Goal: Information Seeking & Learning: Learn about a topic

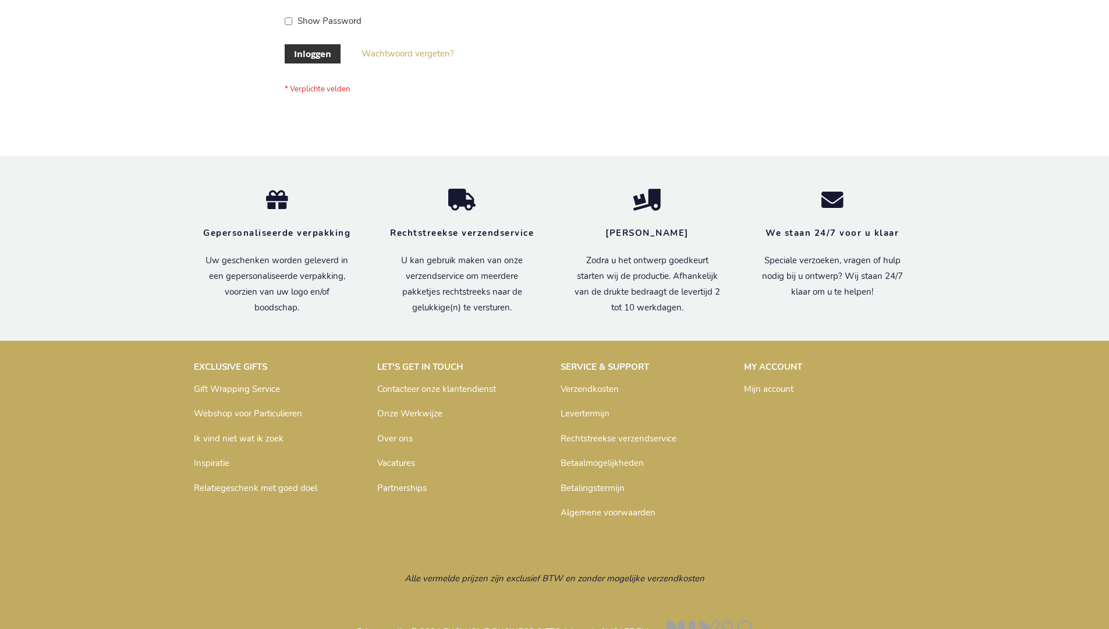
scroll to position [395, 0]
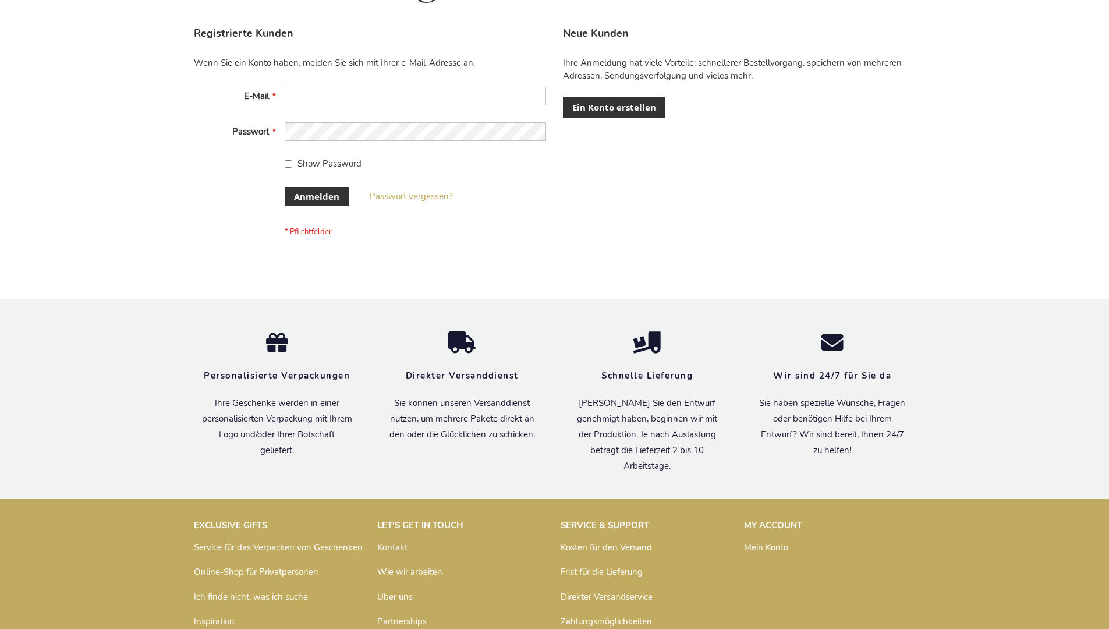
scroll to position [390, 0]
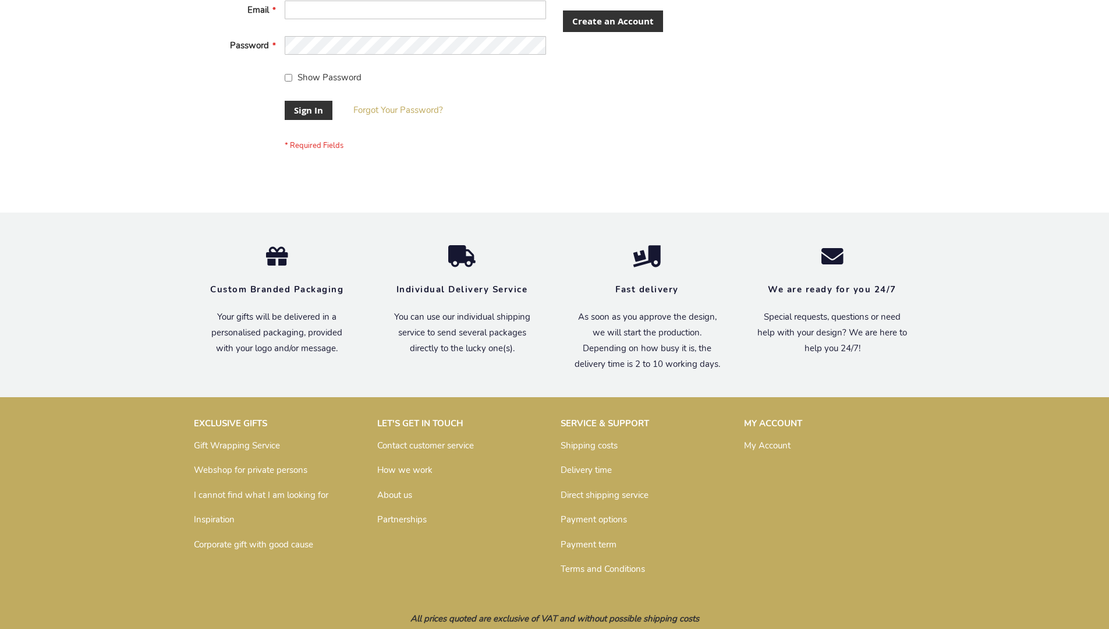
scroll to position [374, 0]
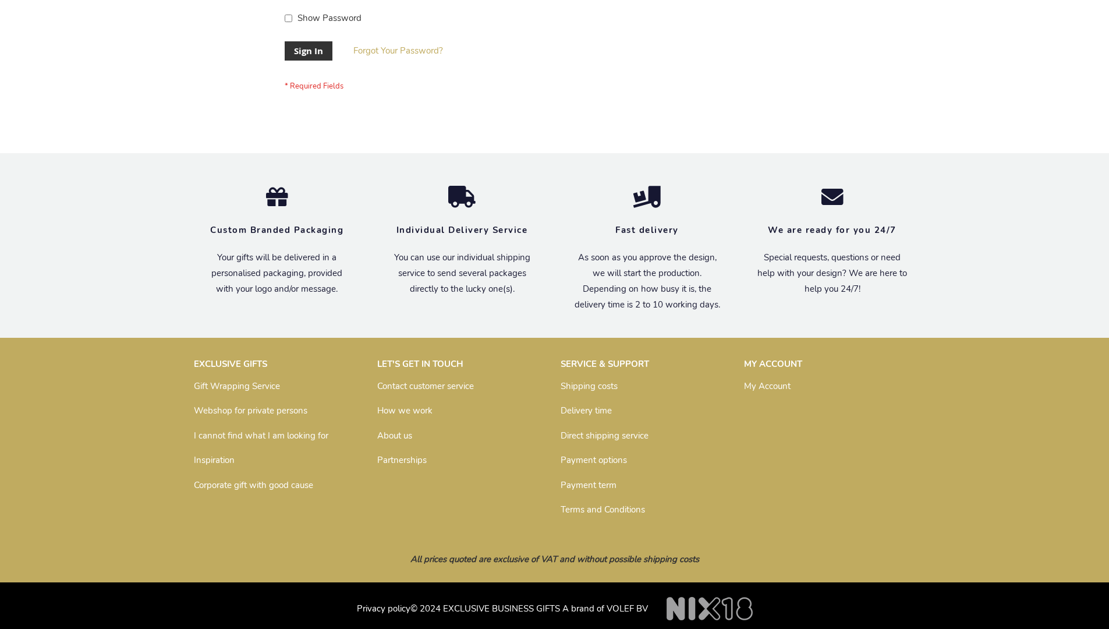
scroll to position [374, 0]
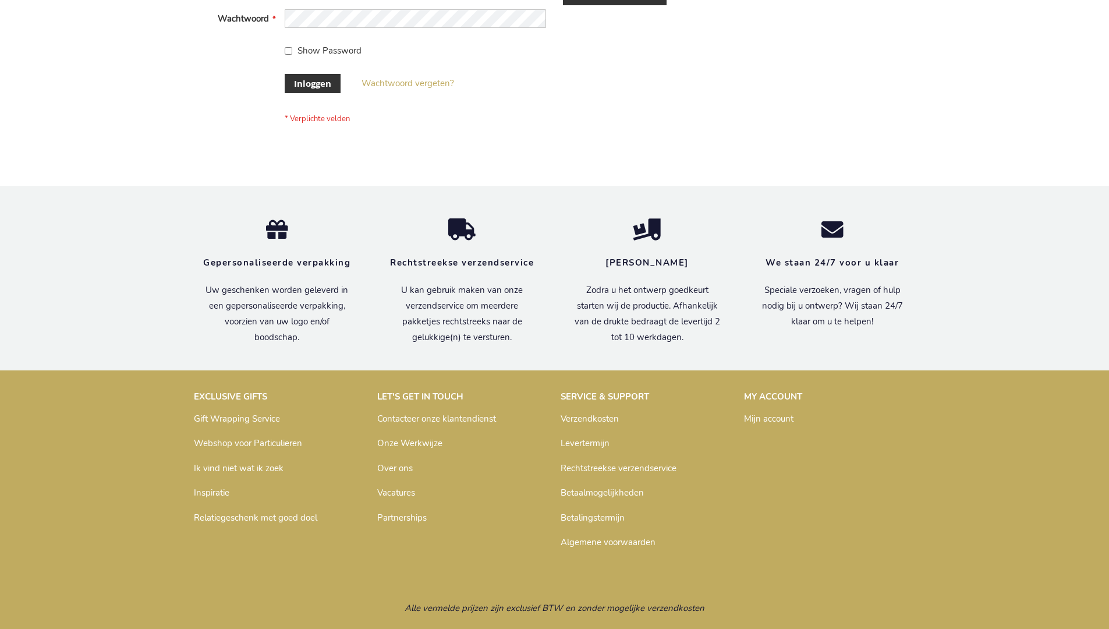
scroll to position [395, 0]
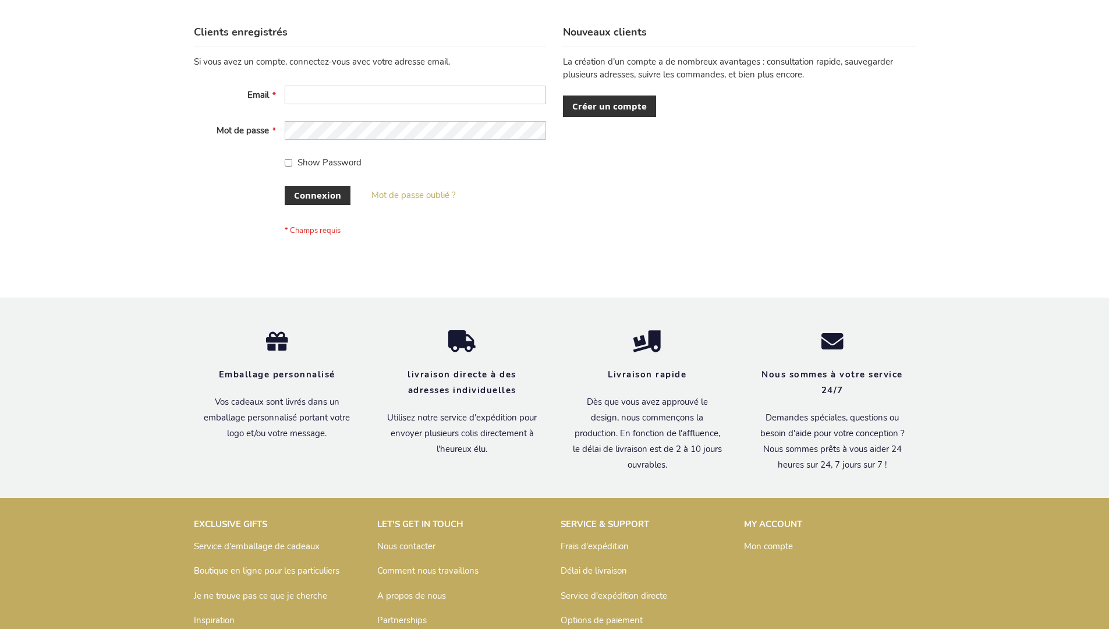
scroll to position [402, 0]
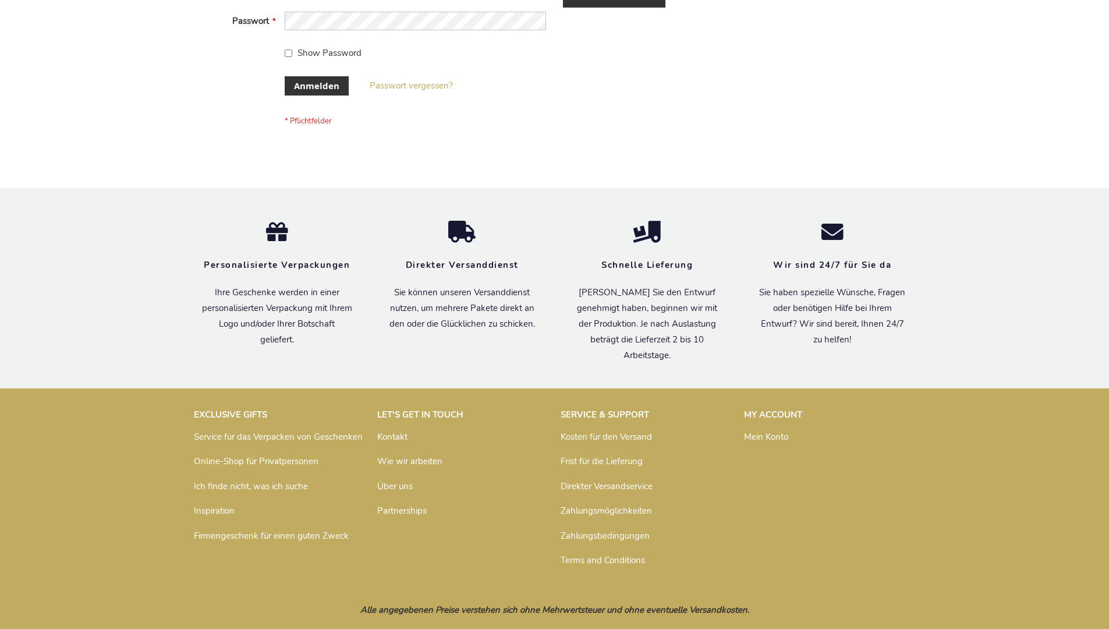
scroll to position [390, 0]
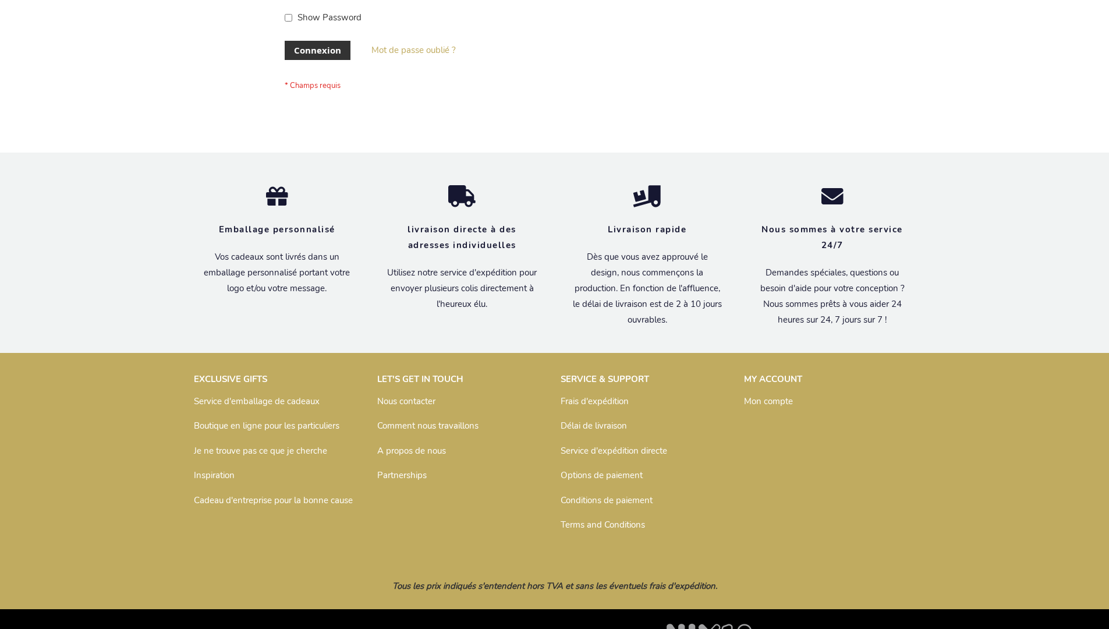
scroll to position [402, 0]
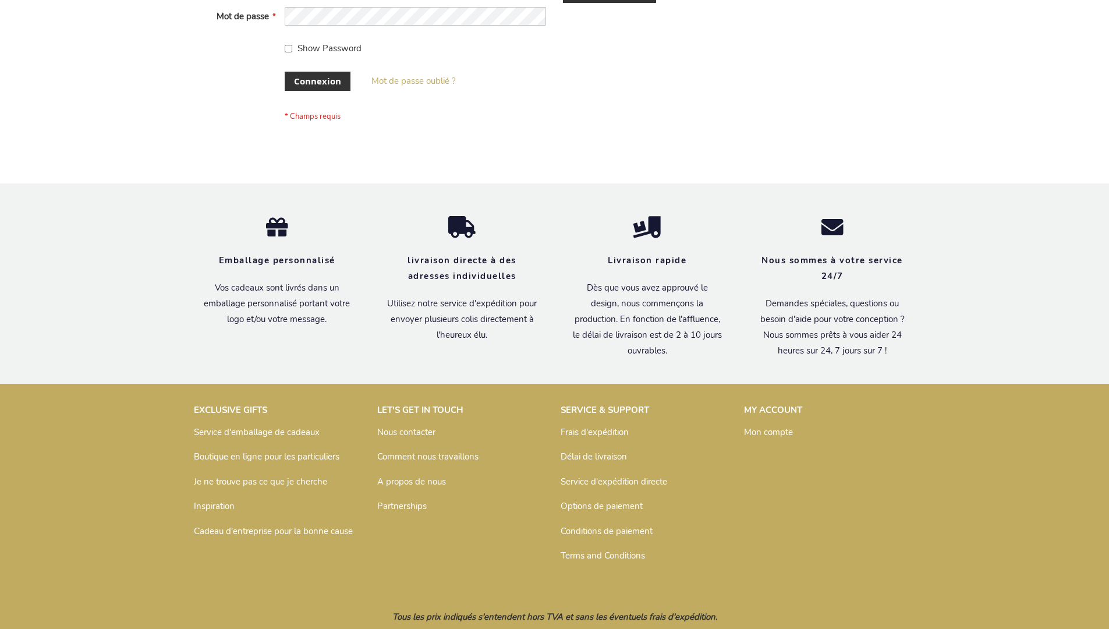
scroll to position [402, 0]
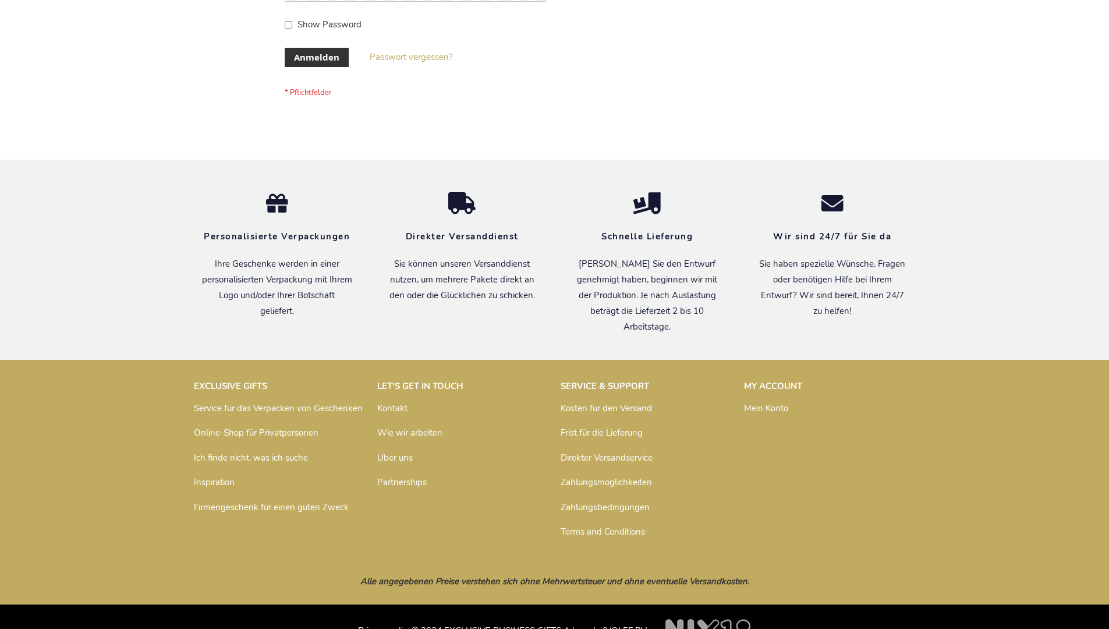
scroll to position [390, 0]
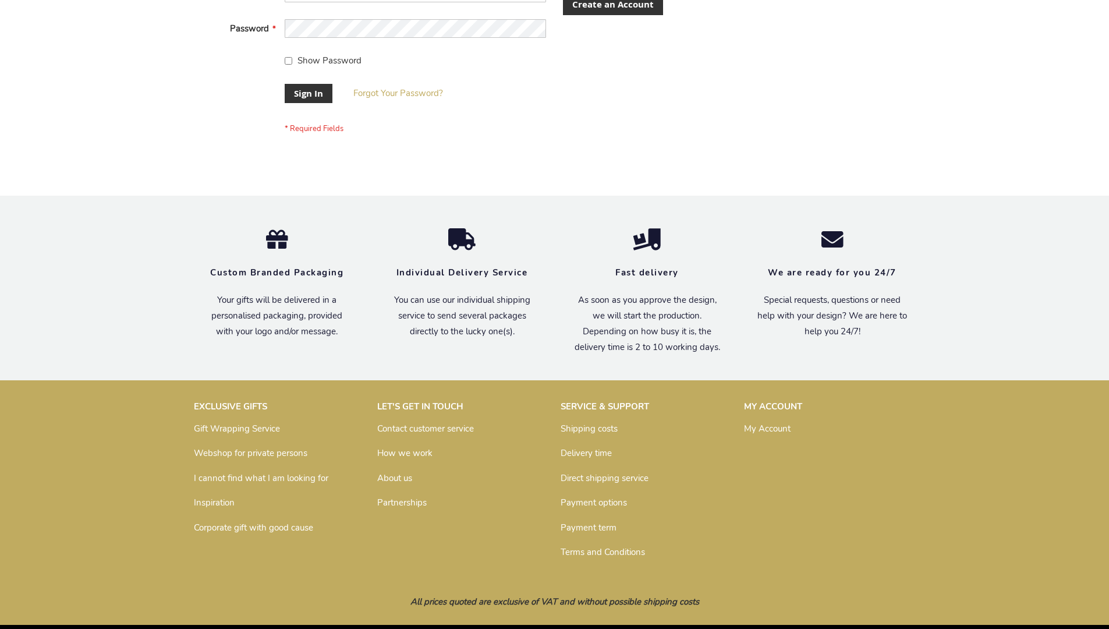
scroll to position [374, 0]
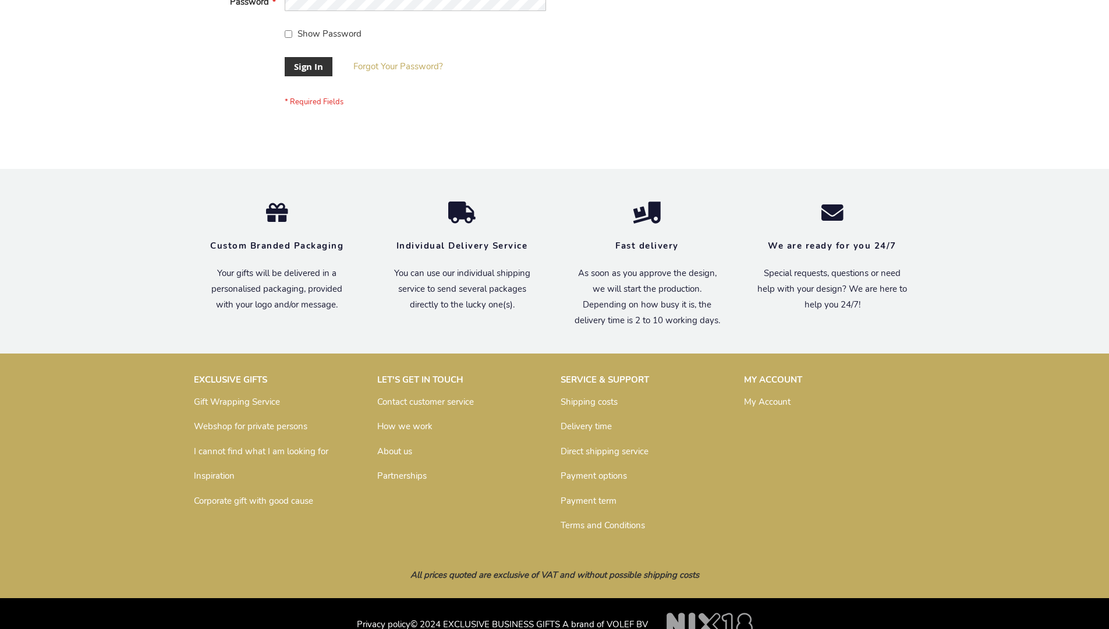
scroll to position [374, 0]
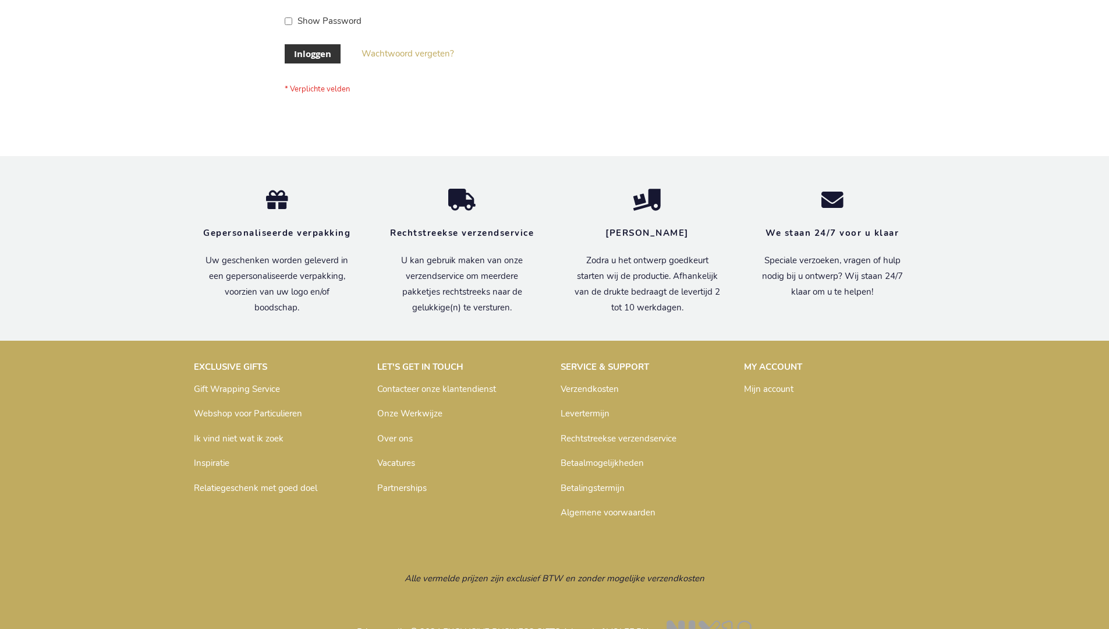
scroll to position [395, 0]
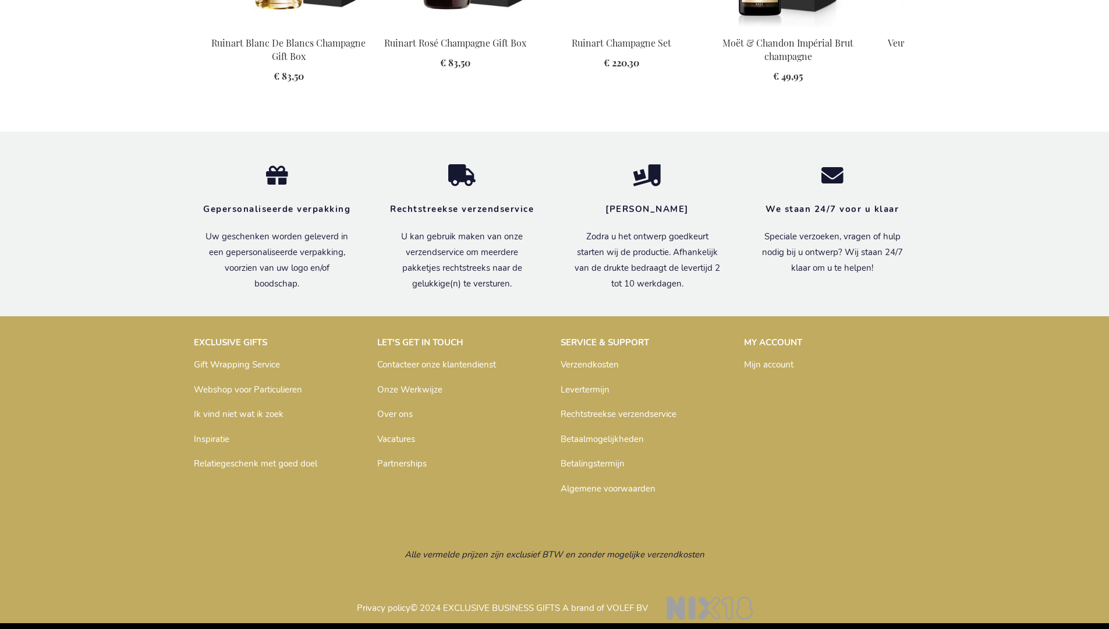
scroll to position [1490, 0]
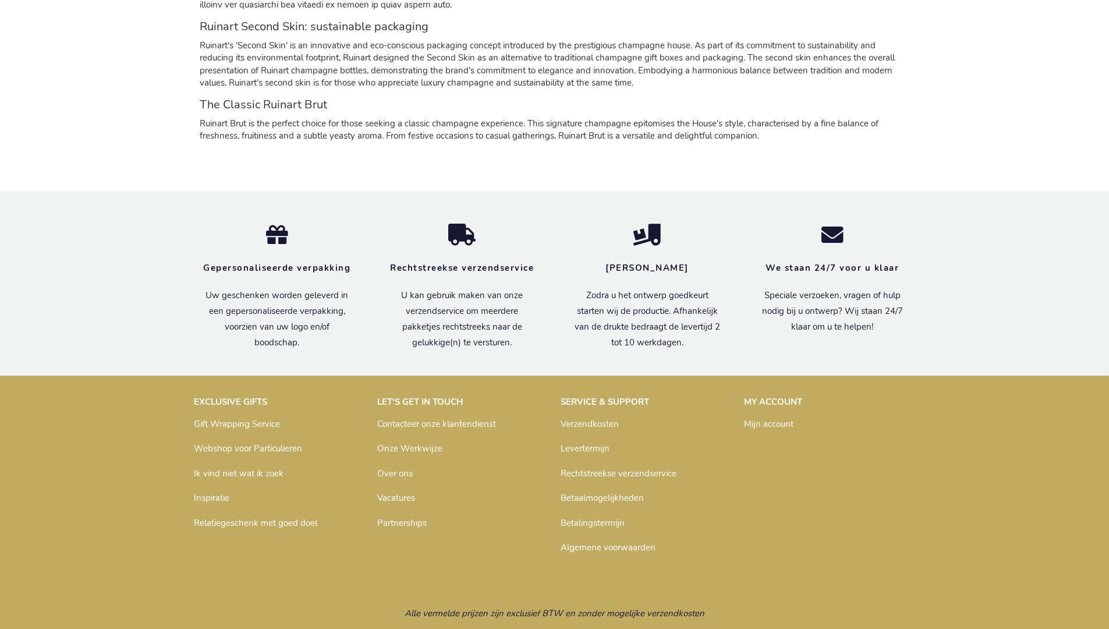
scroll to position [1158, 0]
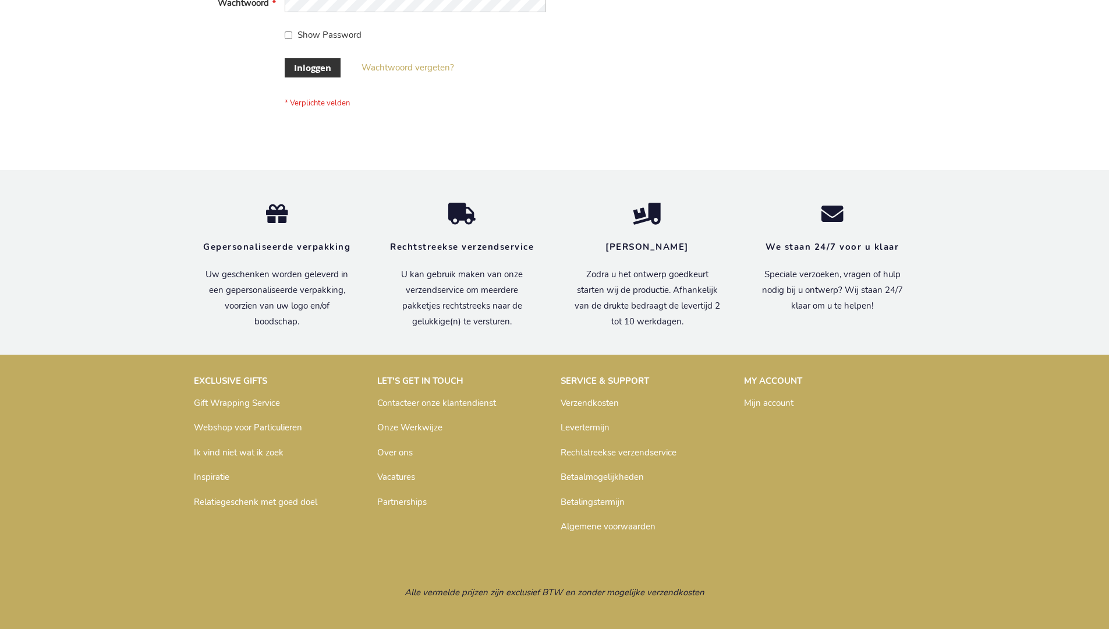
scroll to position [395, 0]
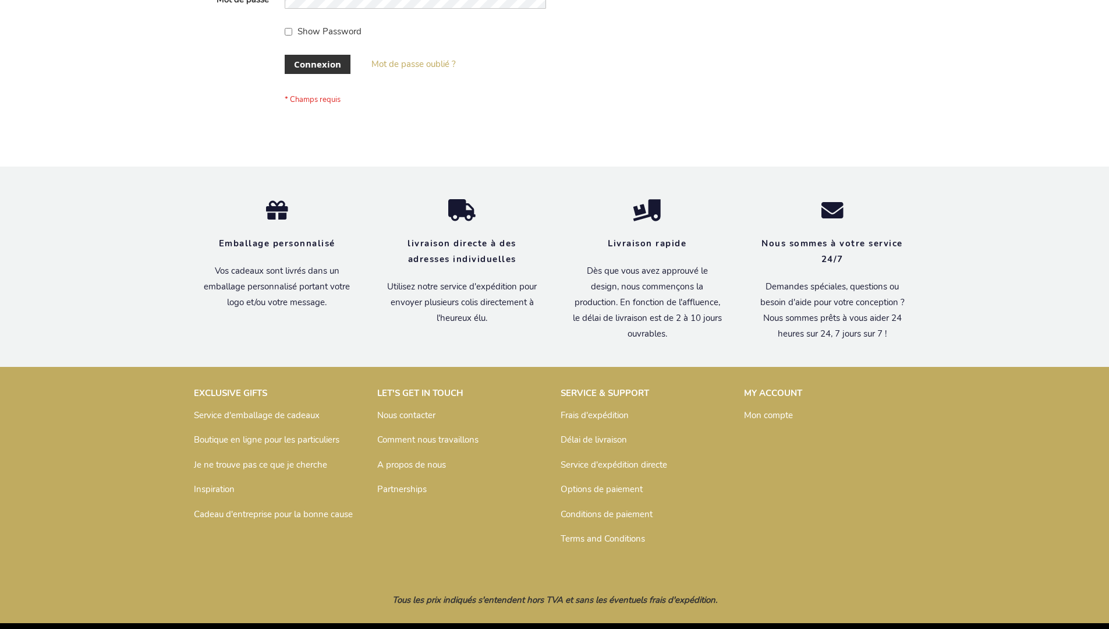
scroll to position [402, 0]
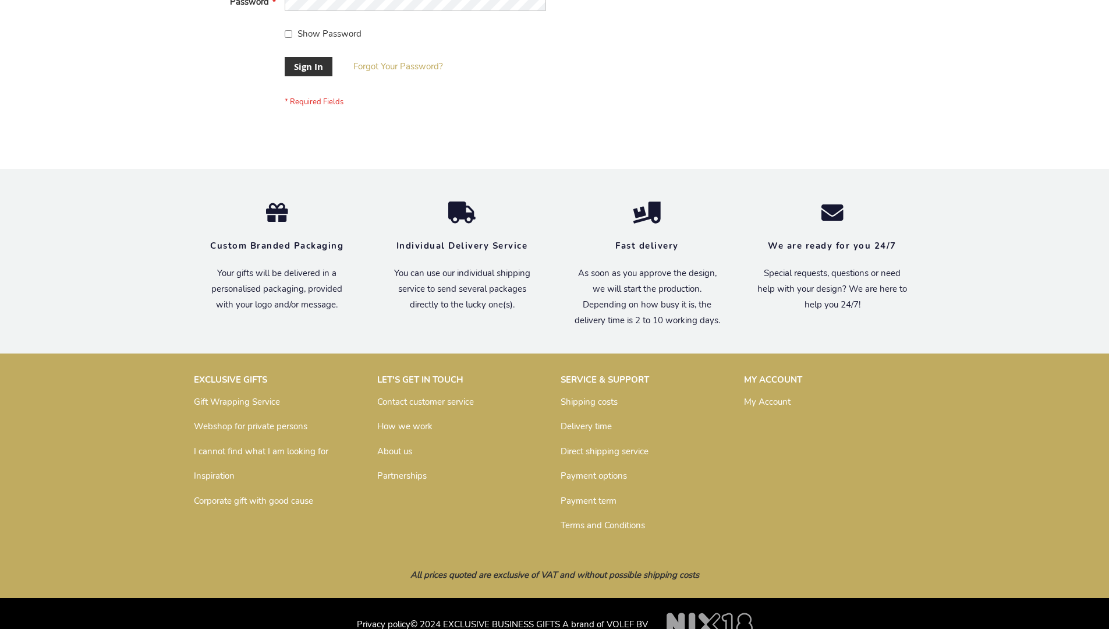
scroll to position [374, 0]
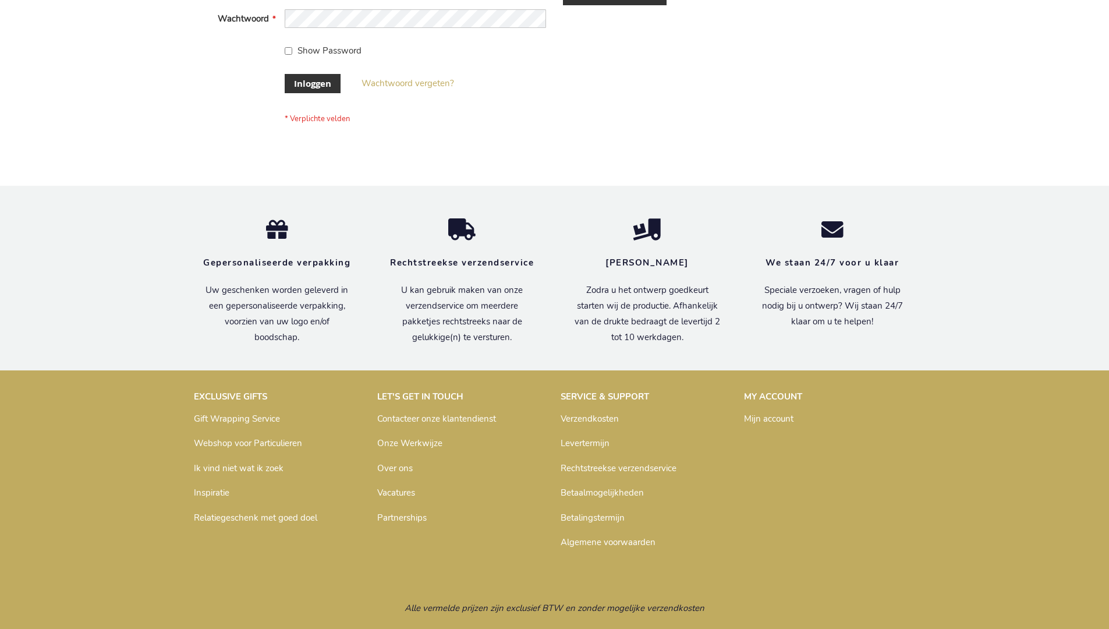
scroll to position [395, 0]
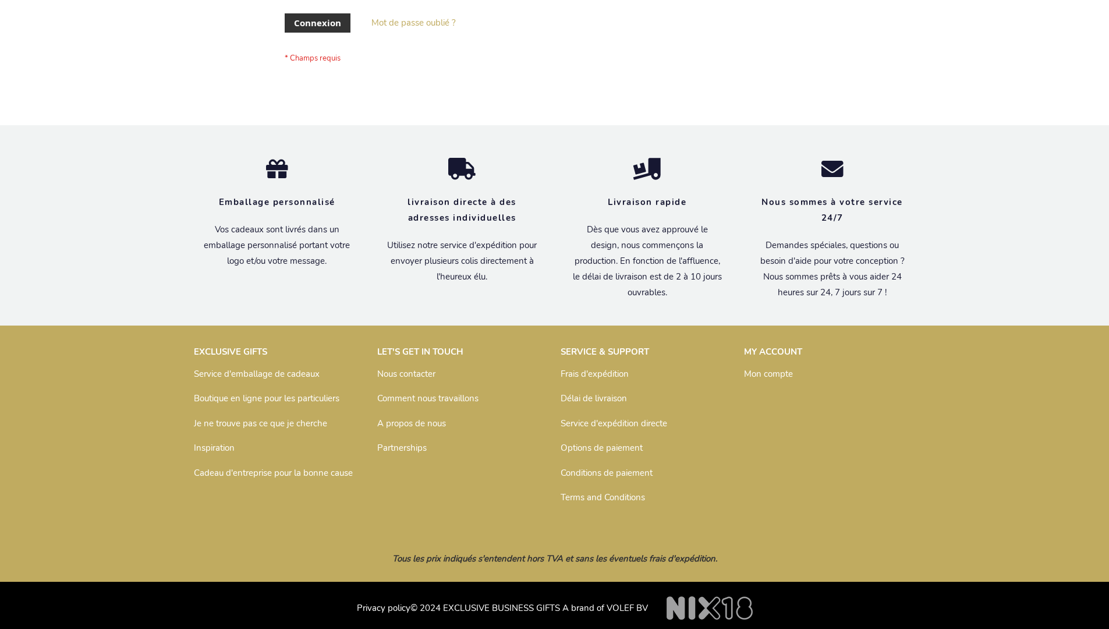
scroll to position [402, 0]
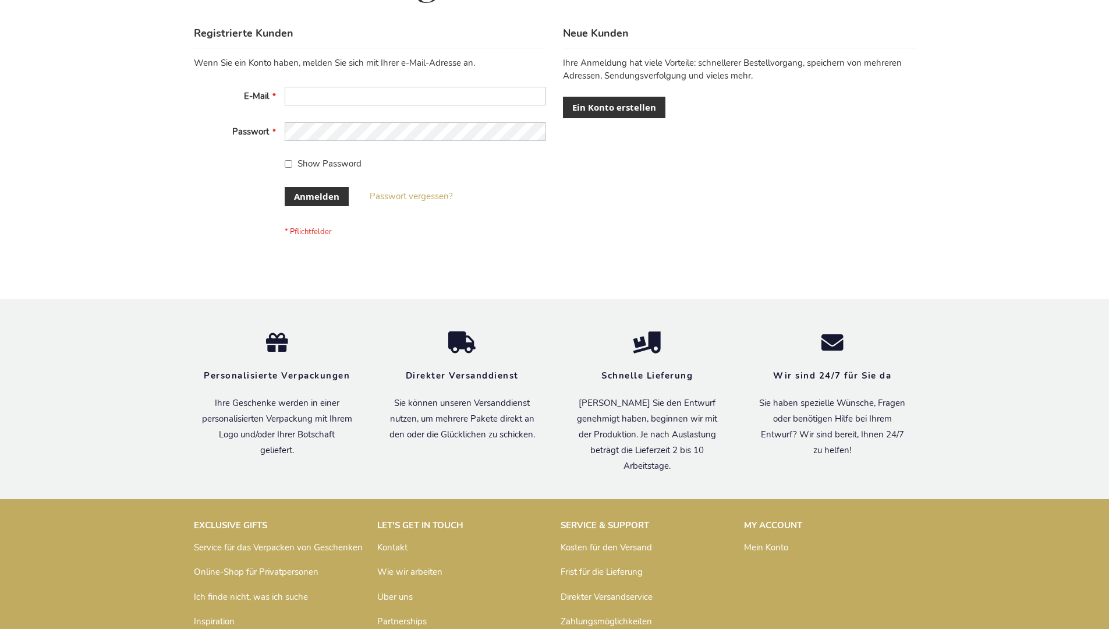
scroll to position [390, 0]
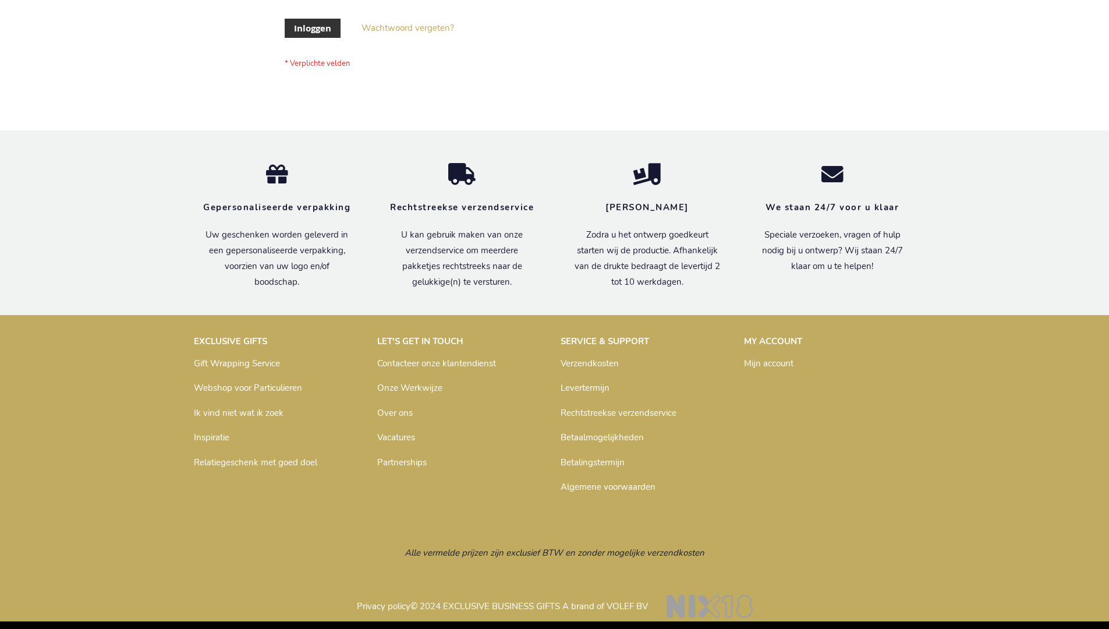
scroll to position [395, 0]
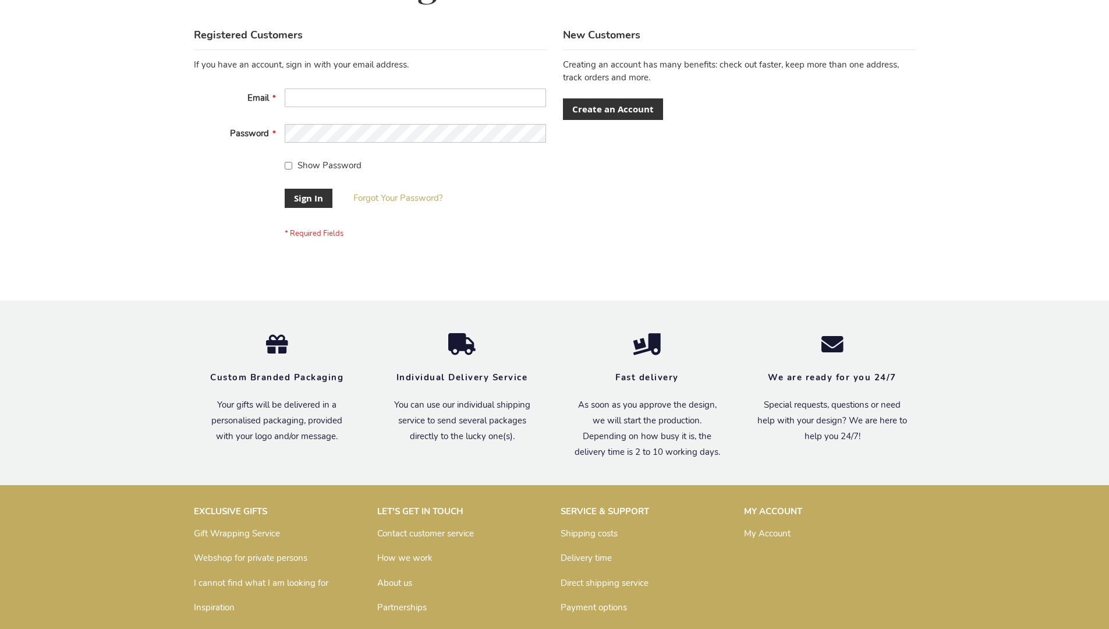
scroll to position [374, 0]
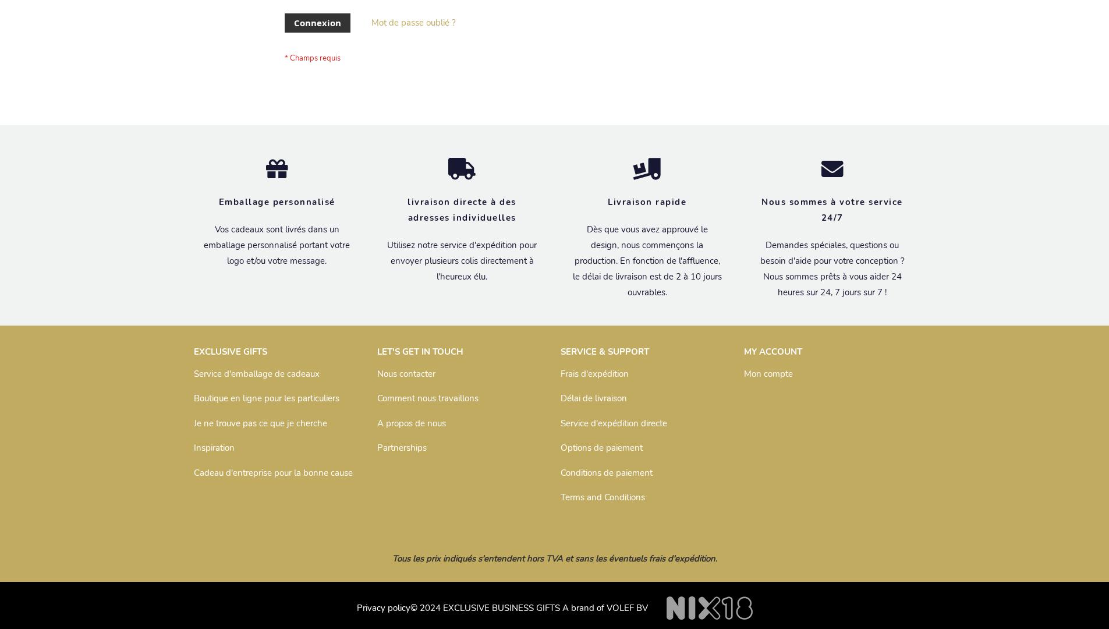
scroll to position [402, 0]
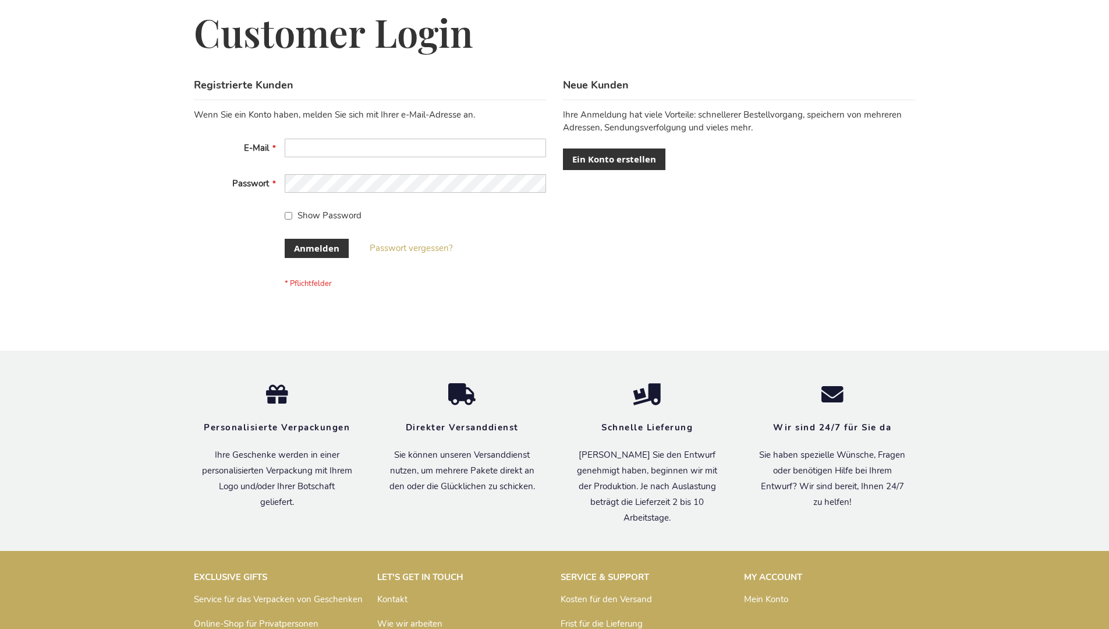
scroll to position [390, 0]
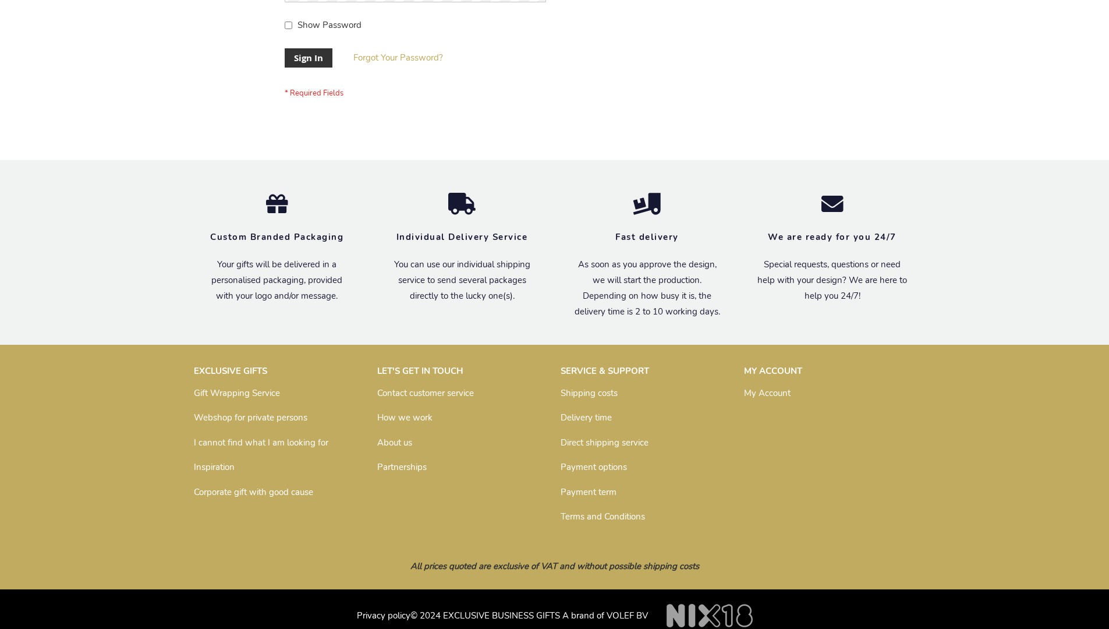
scroll to position [374, 0]
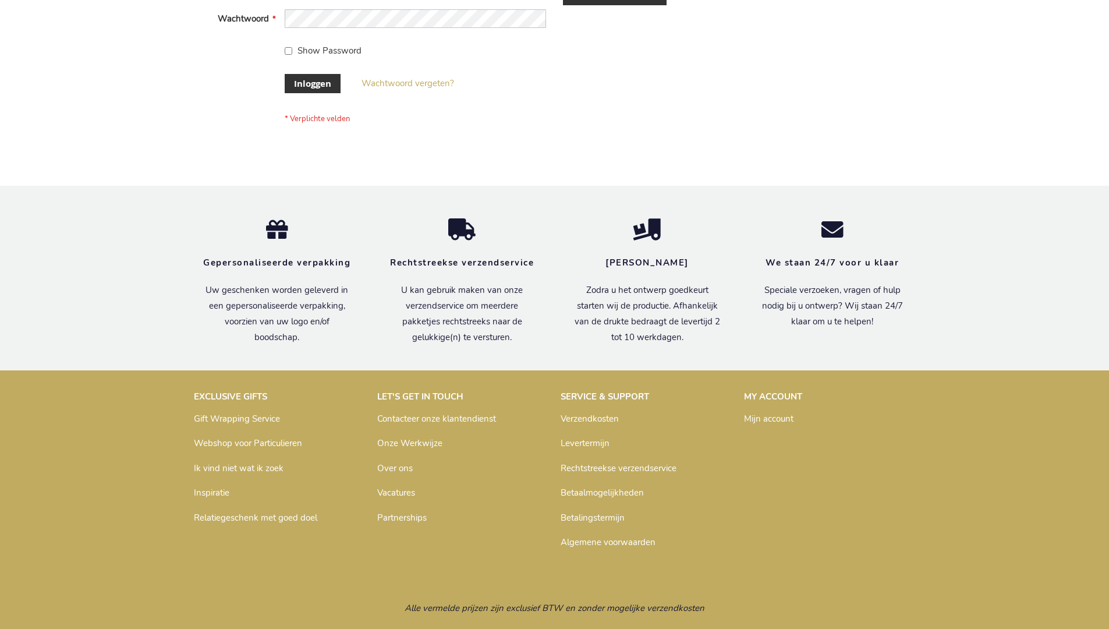
scroll to position [395, 0]
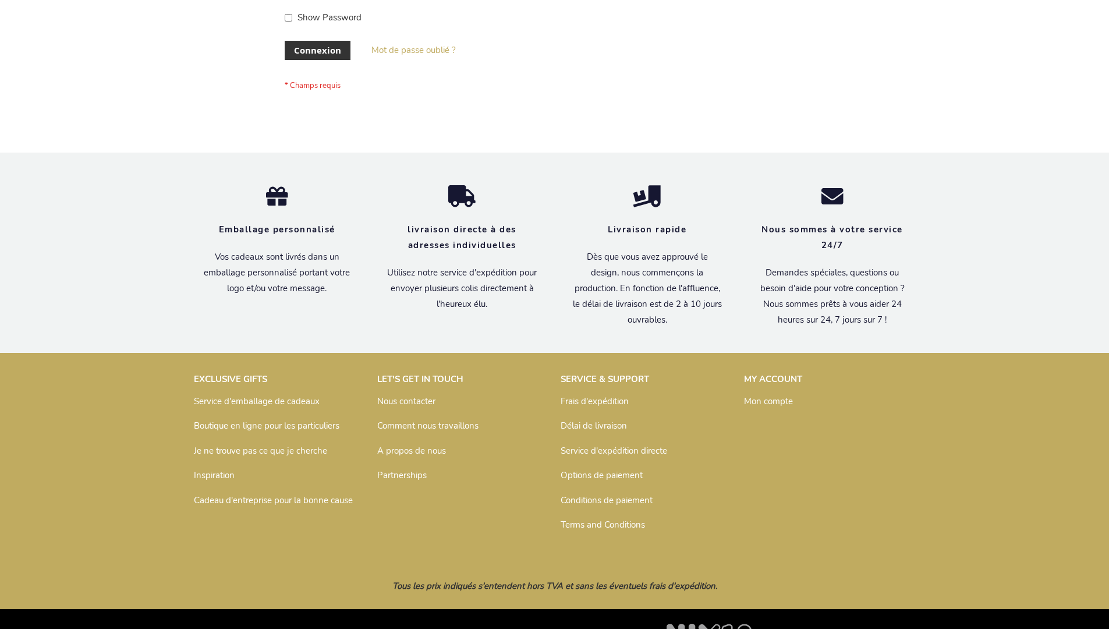
scroll to position [402, 0]
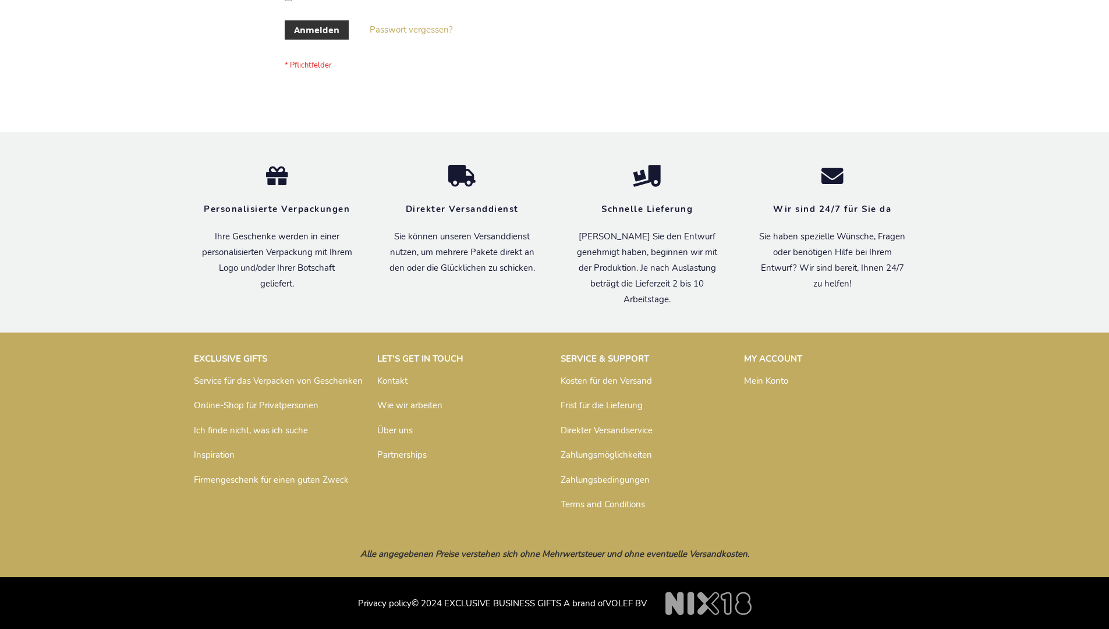
scroll to position [390, 0]
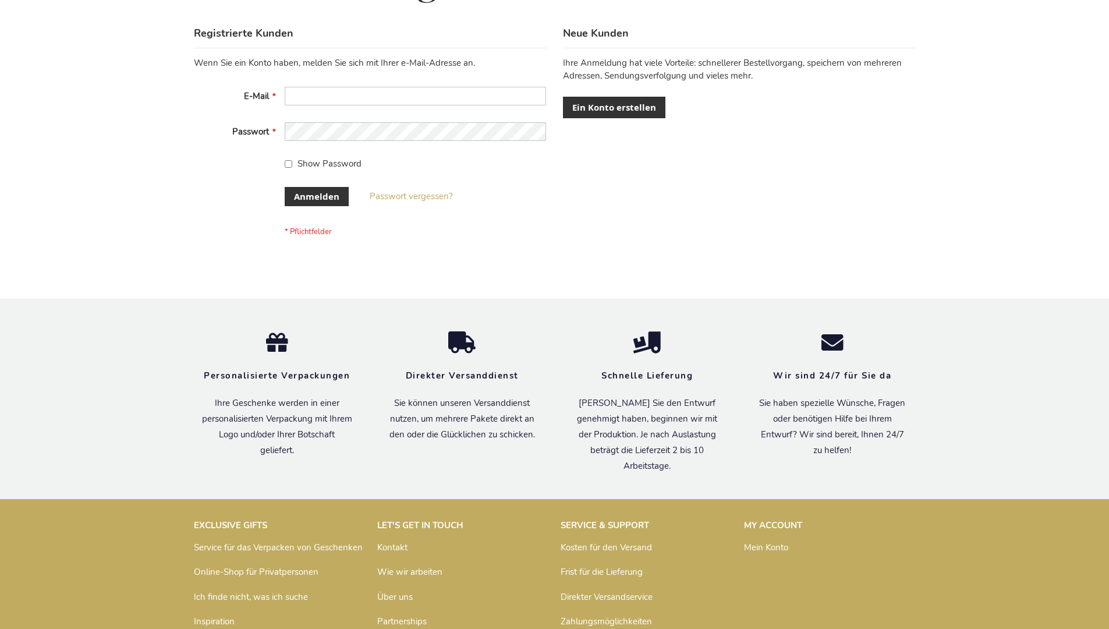
scroll to position [390, 0]
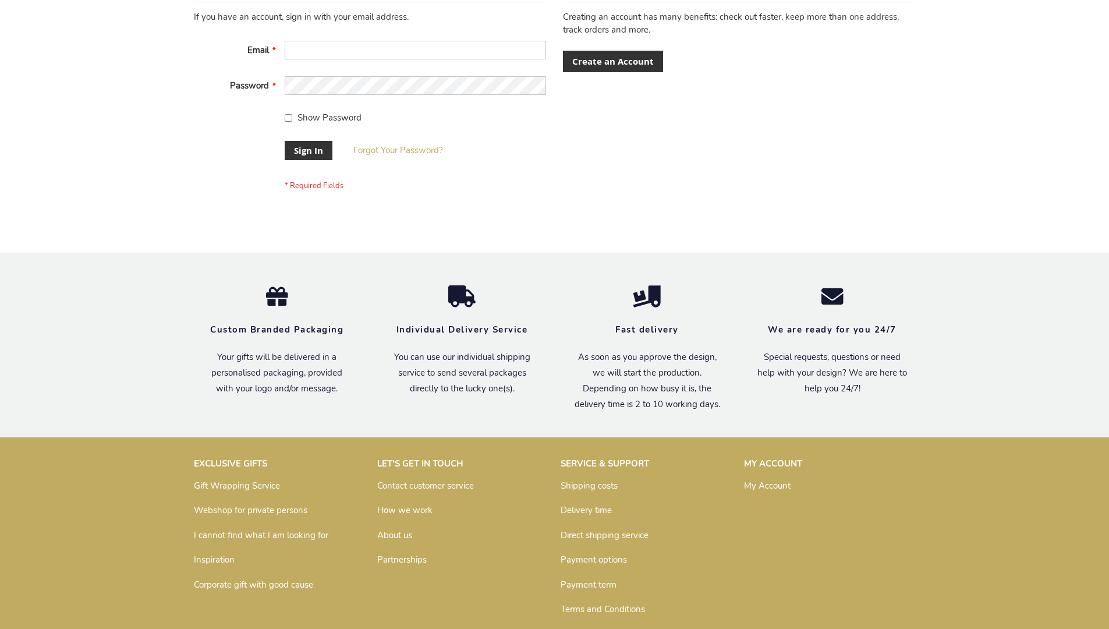
scroll to position [374, 0]
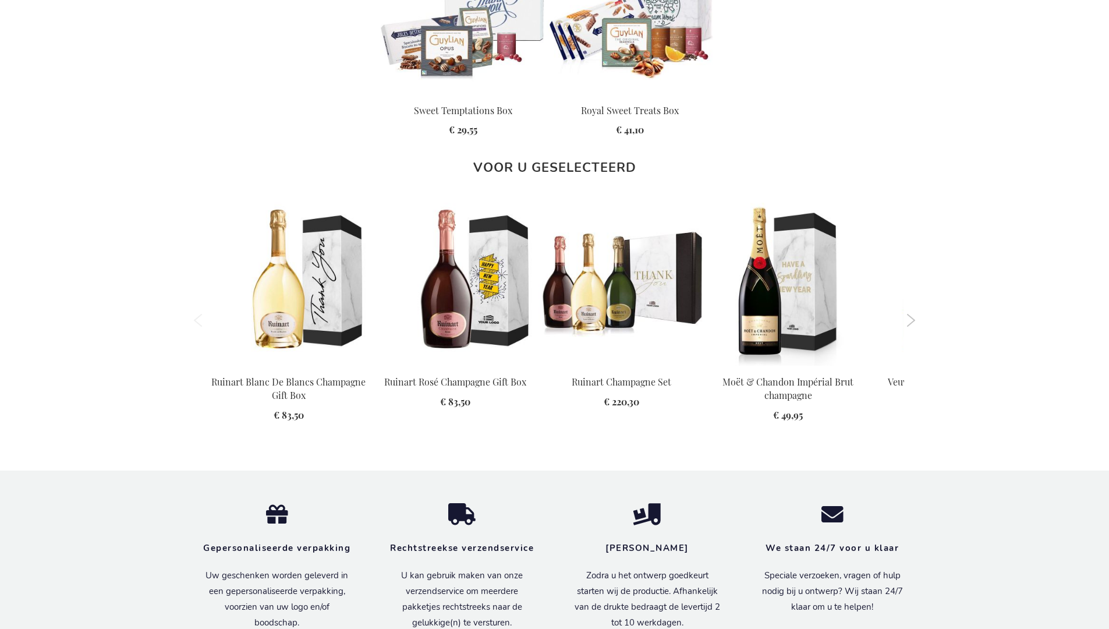
scroll to position [1490, 0]
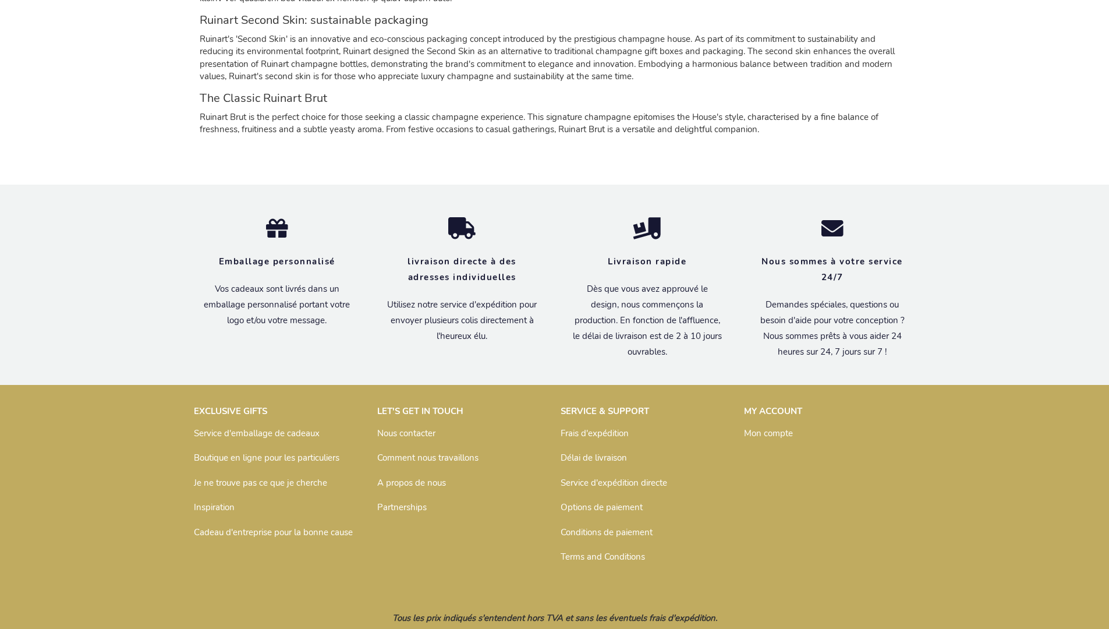
scroll to position [1164, 0]
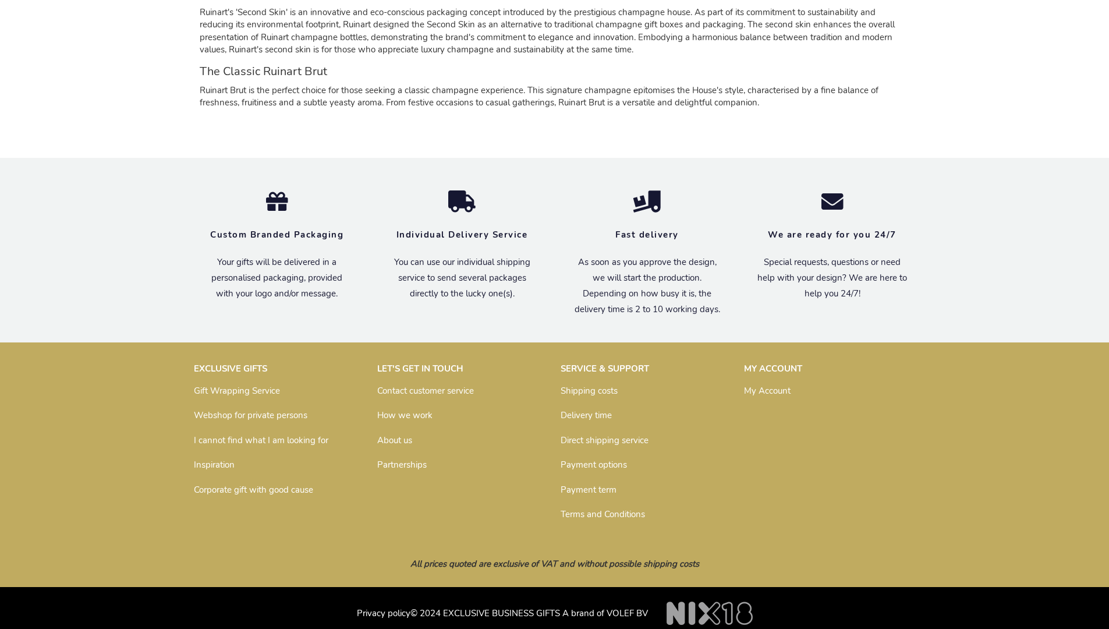
scroll to position [1137, 0]
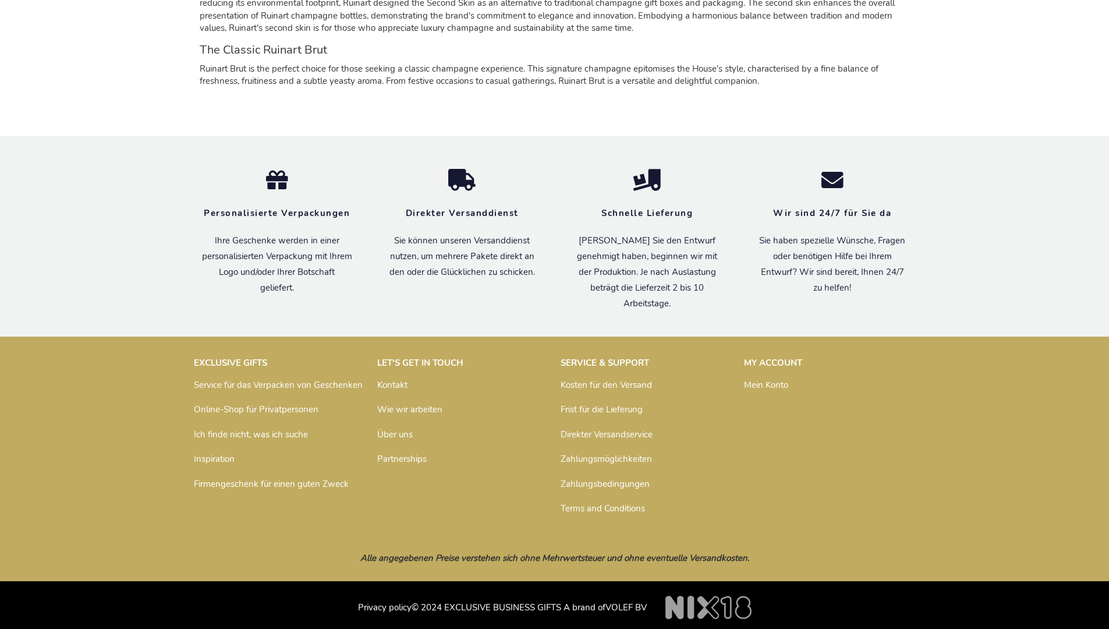
scroll to position [1152, 0]
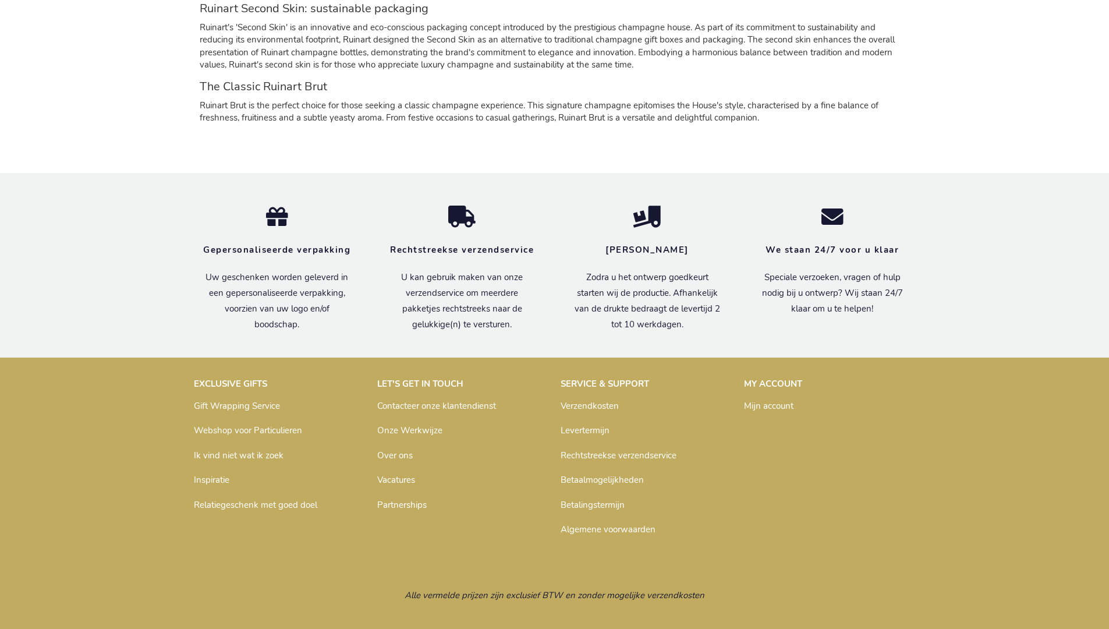
scroll to position [1158, 0]
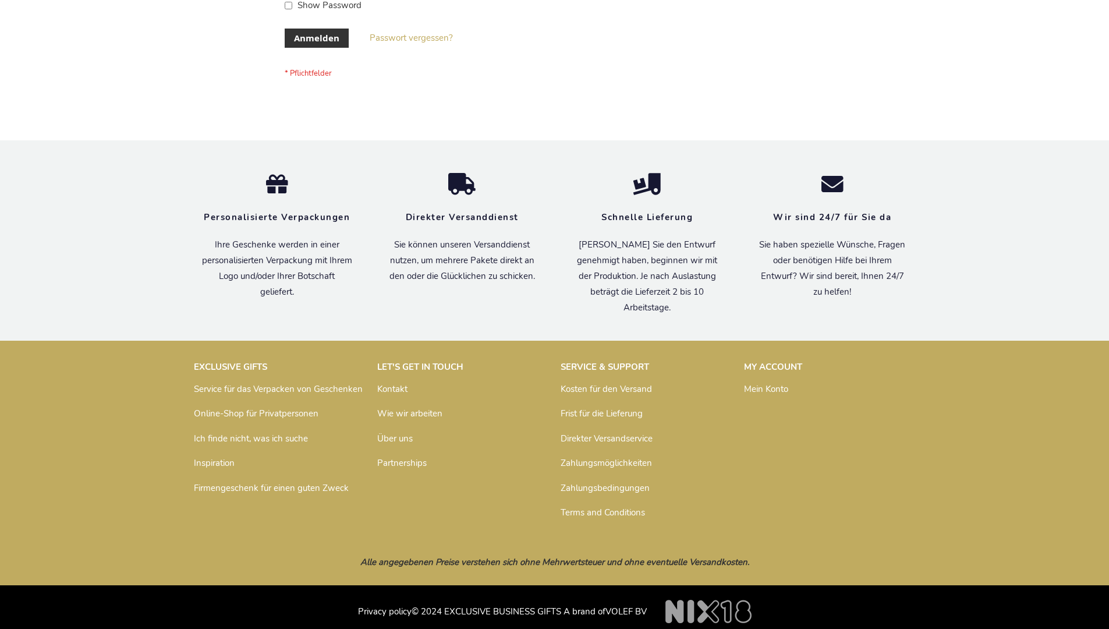
scroll to position [390, 0]
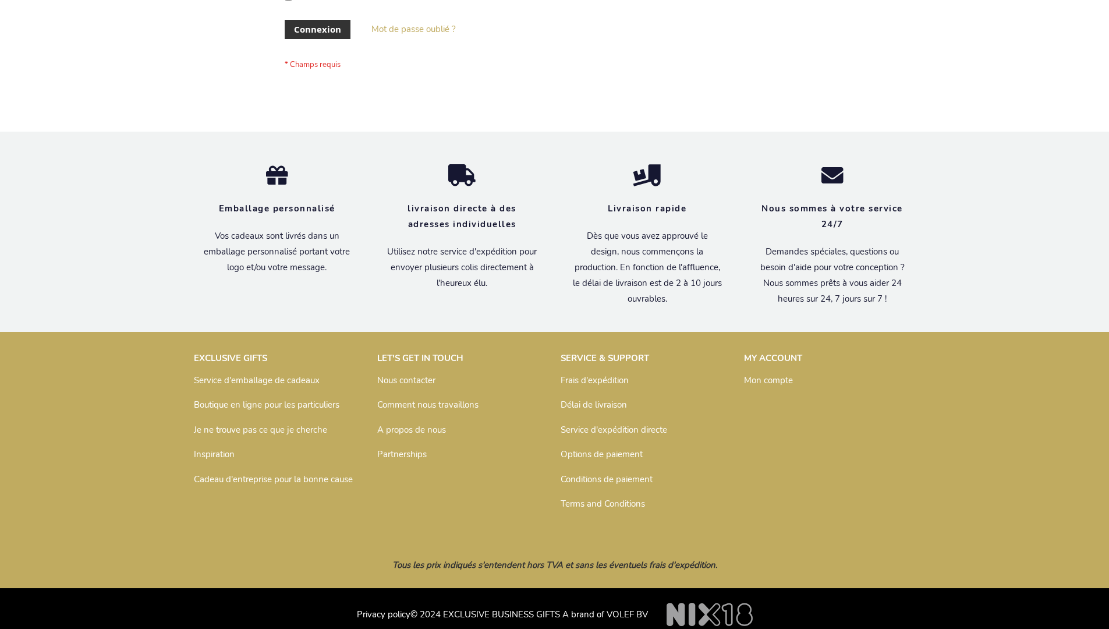
scroll to position [402, 0]
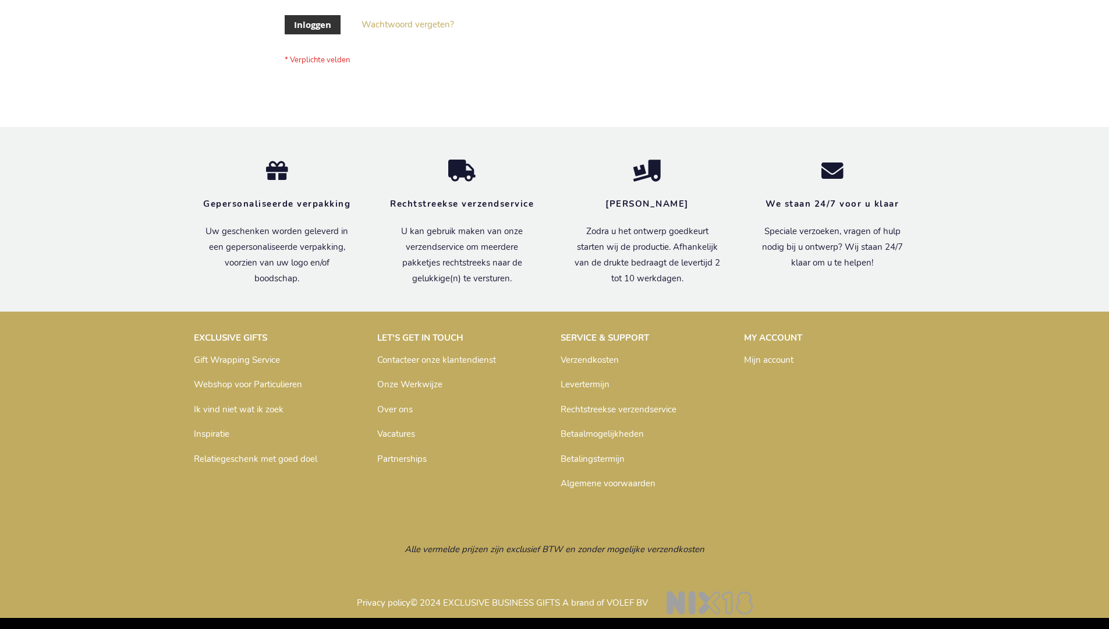
scroll to position [395, 0]
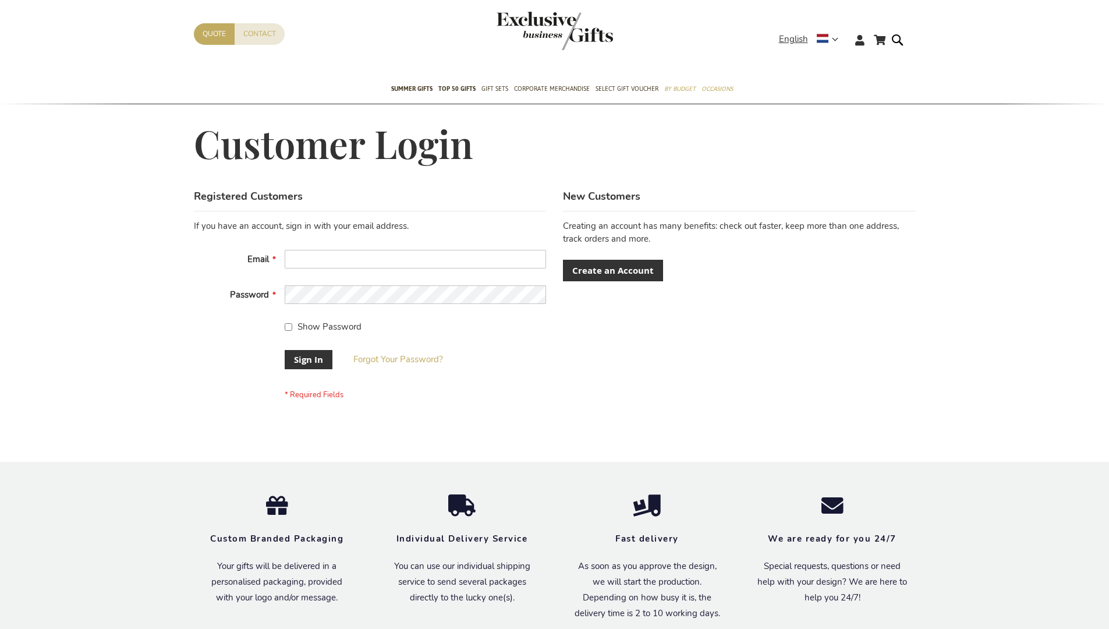
scroll to position [374, 0]
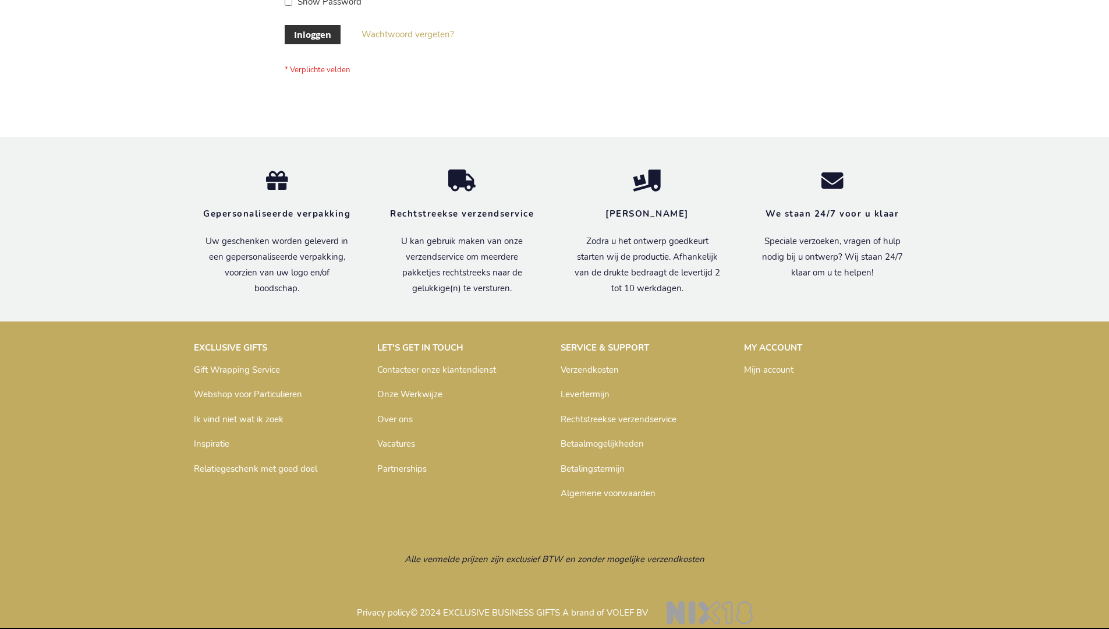
scroll to position [395, 0]
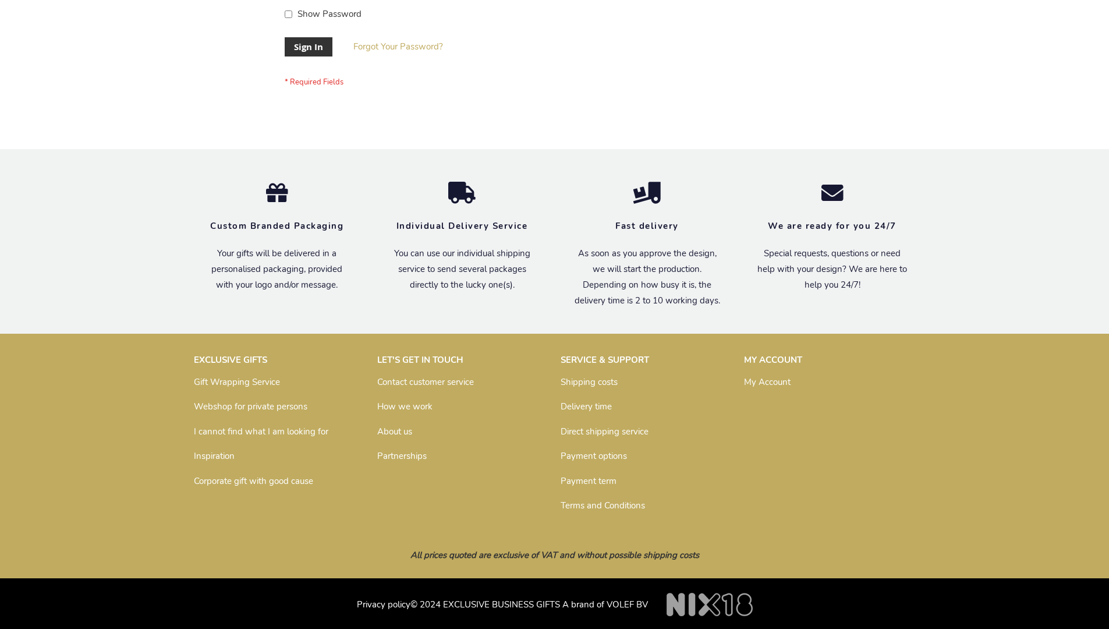
scroll to position [374, 0]
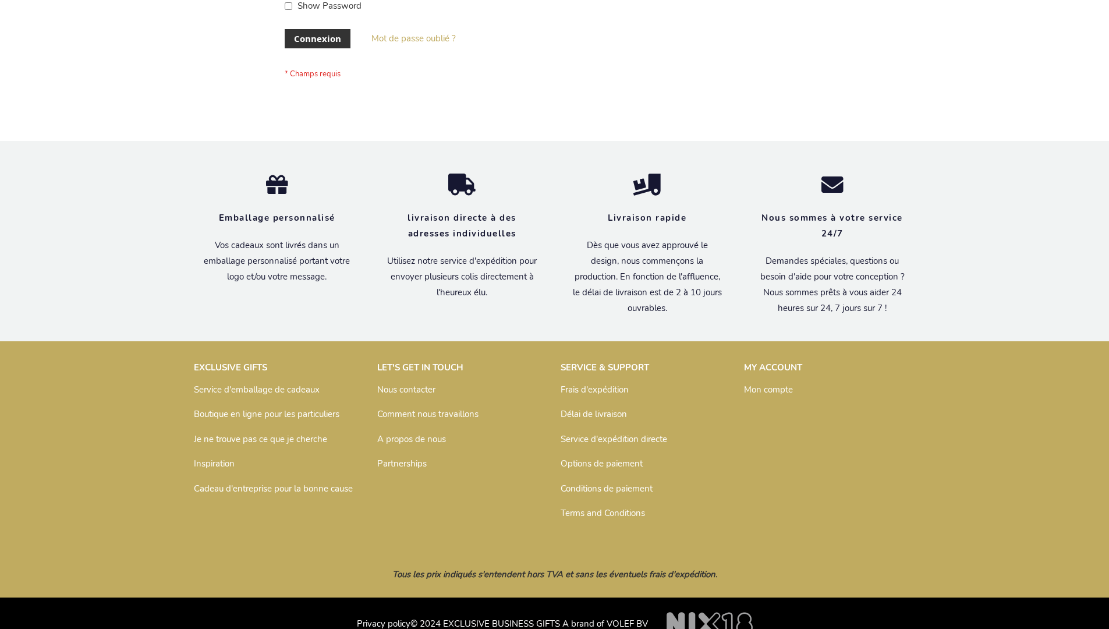
scroll to position [402, 0]
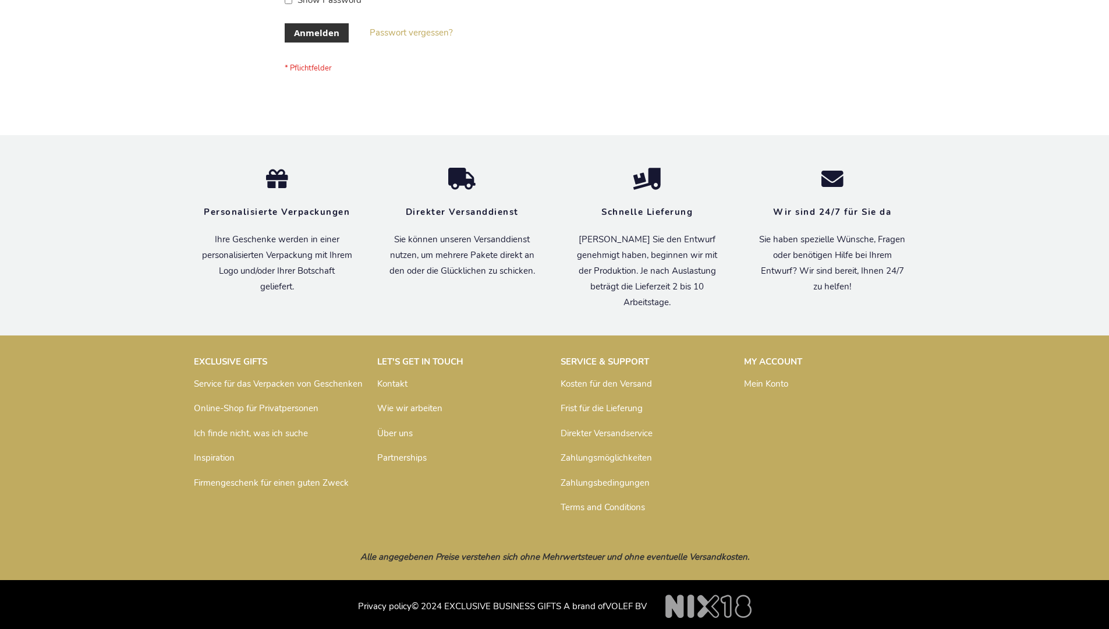
scroll to position [390, 0]
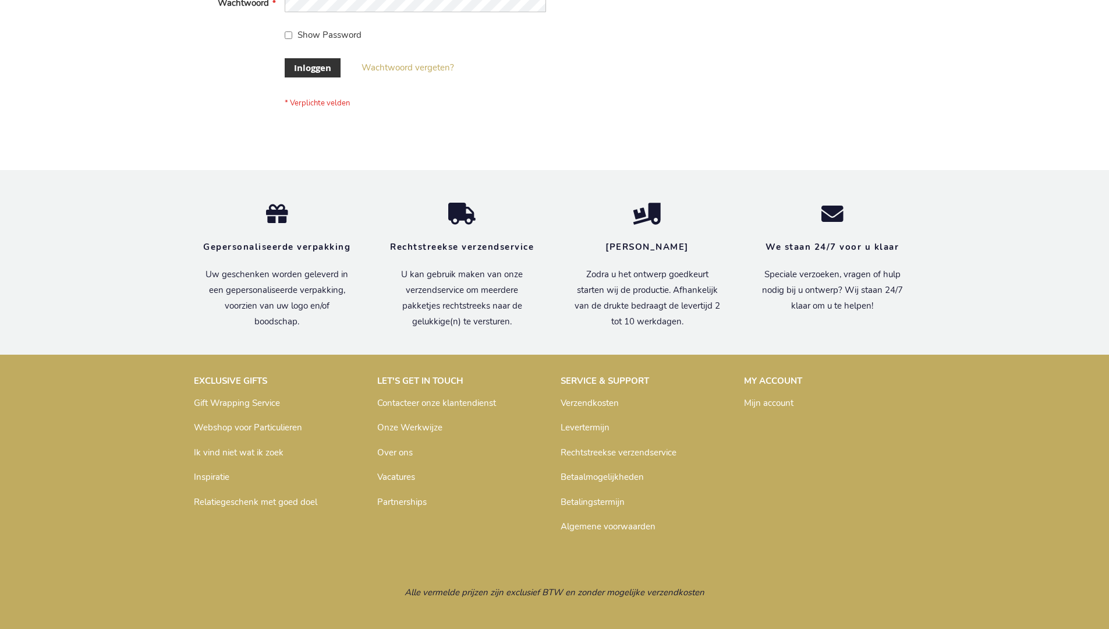
scroll to position [395, 0]
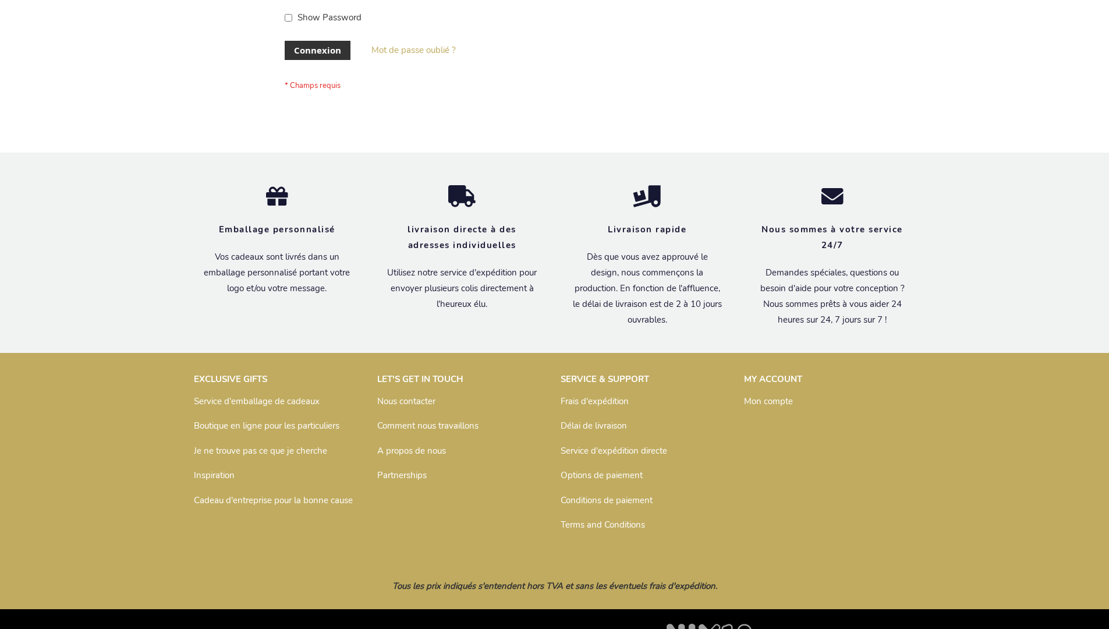
scroll to position [402, 0]
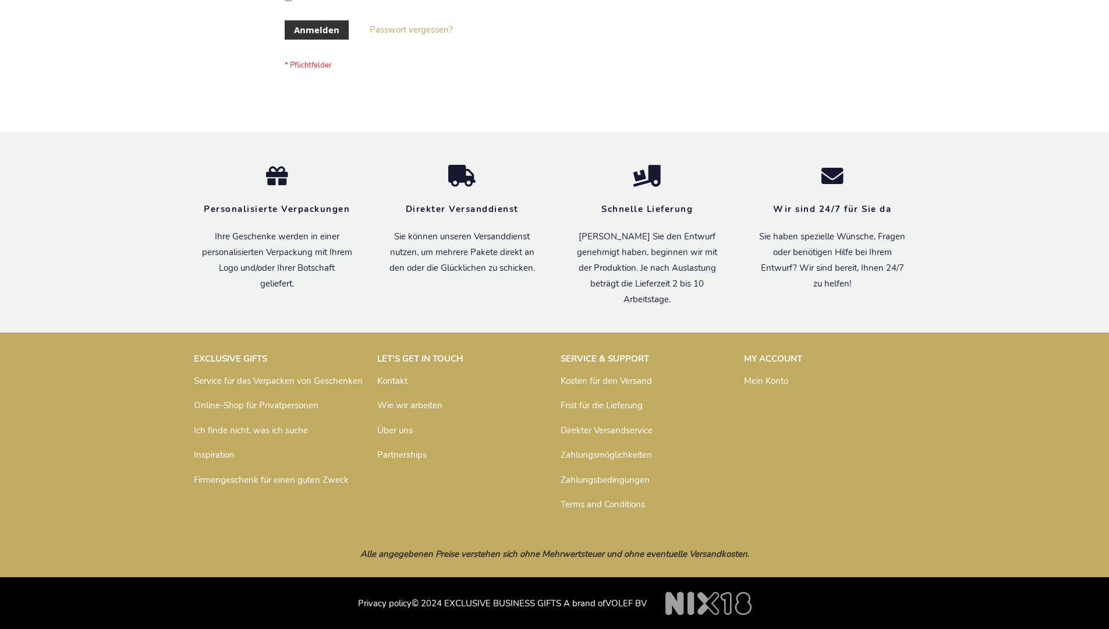
scroll to position [390, 0]
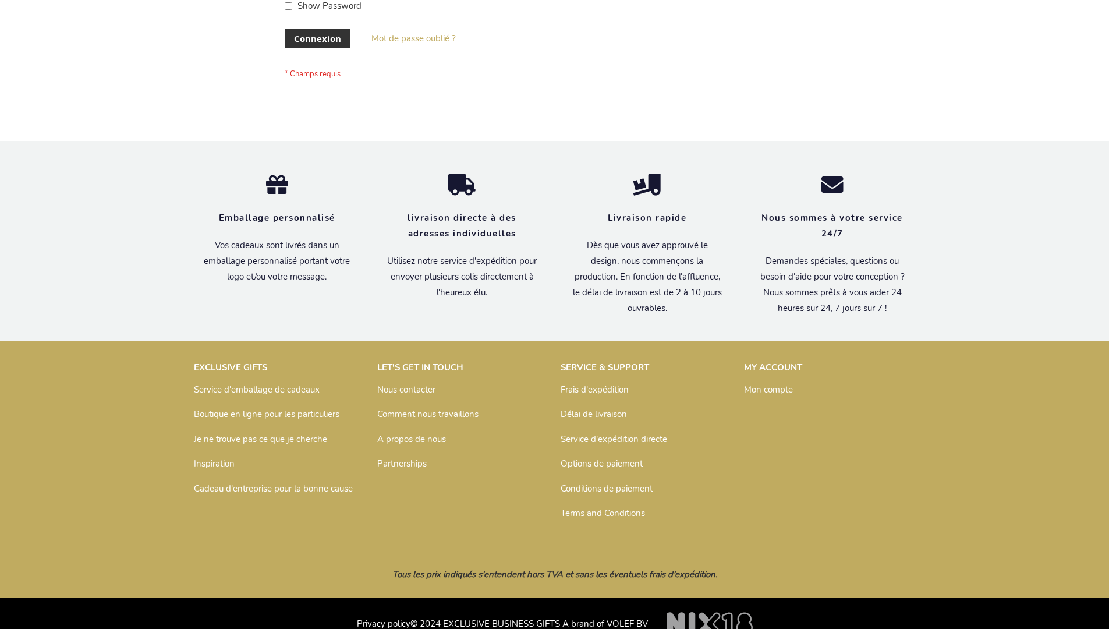
scroll to position [402, 0]
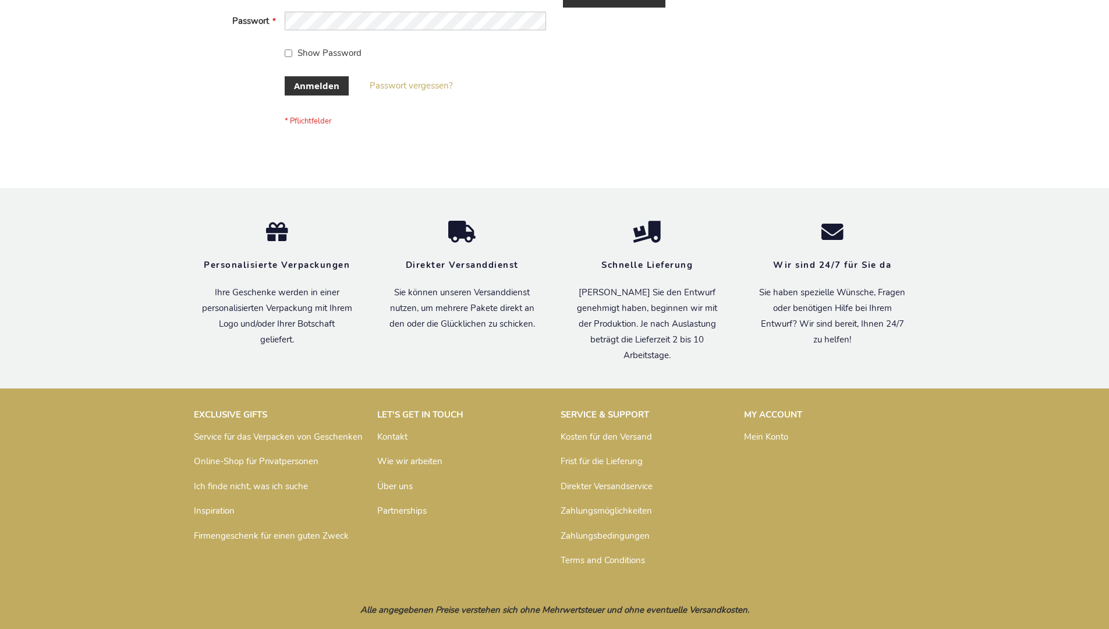
scroll to position [390, 0]
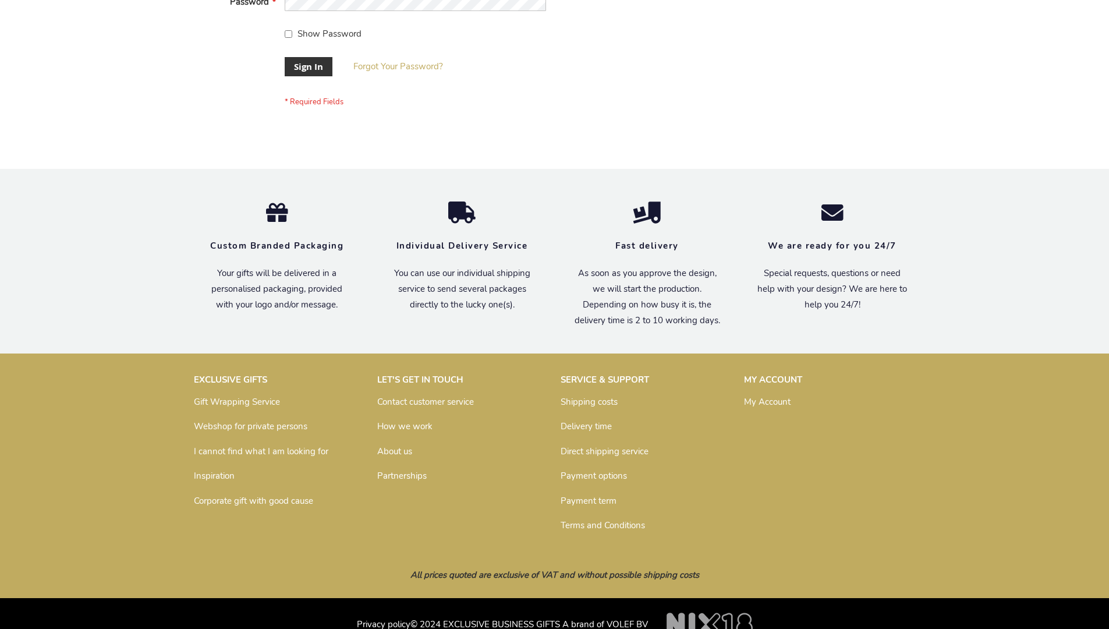
scroll to position [374, 0]
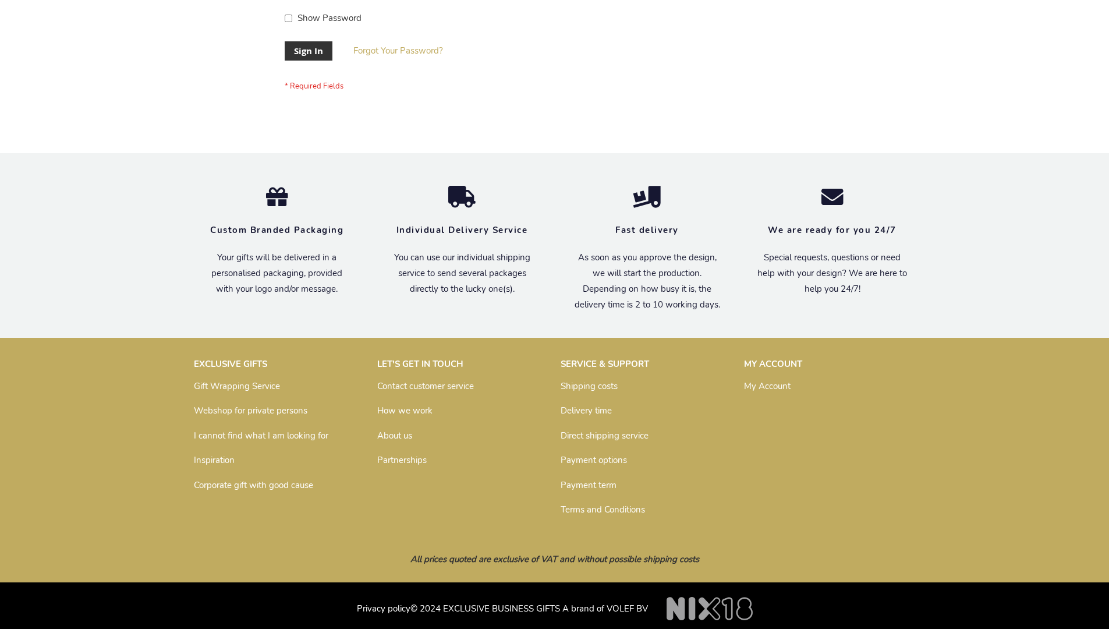
scroll to position [374, 0]
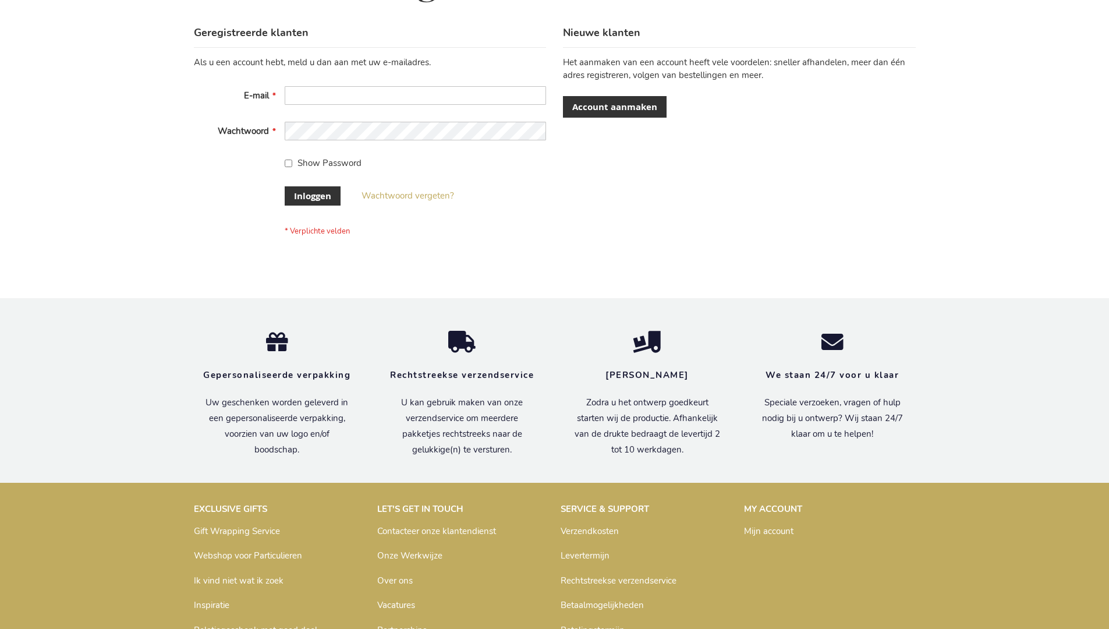
scroll to position [395, 0]
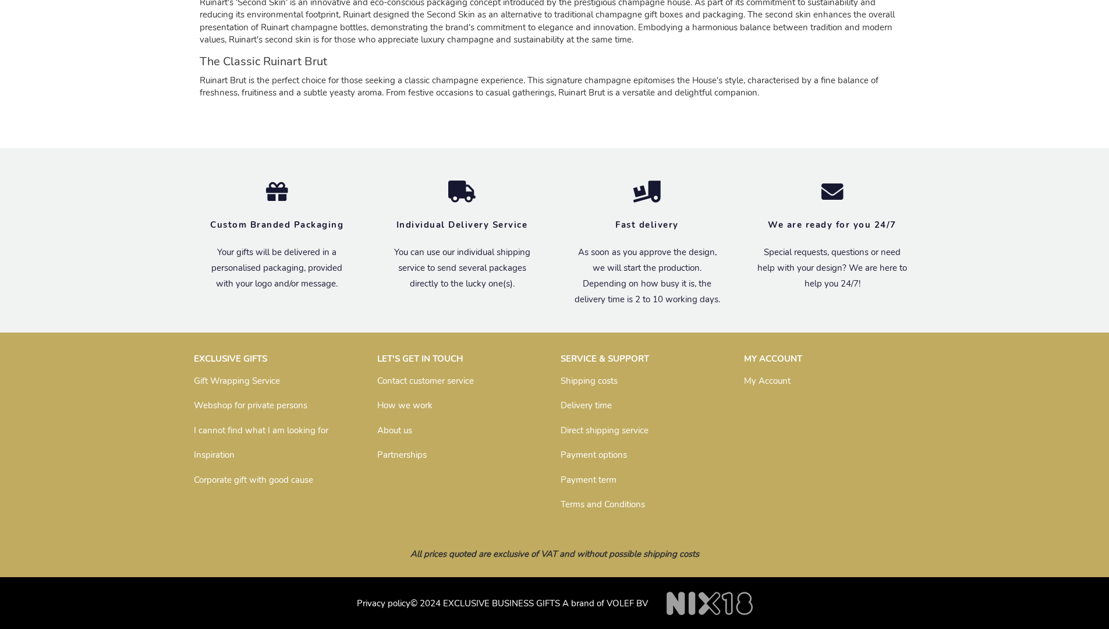
scroll to position [1137, 0]
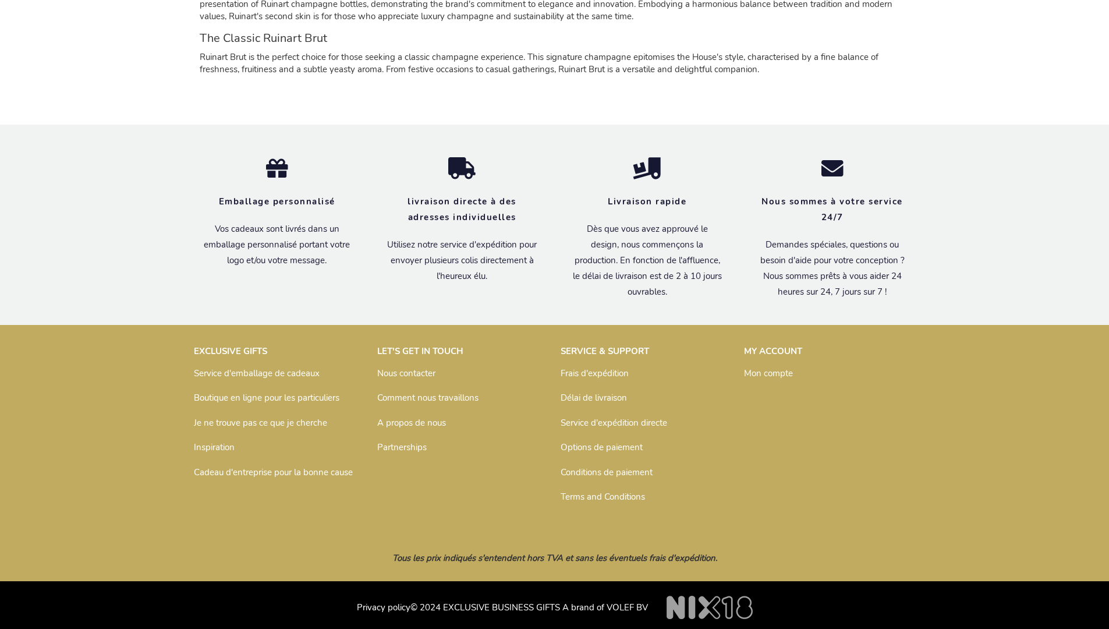
scroll to position [1164, 0]
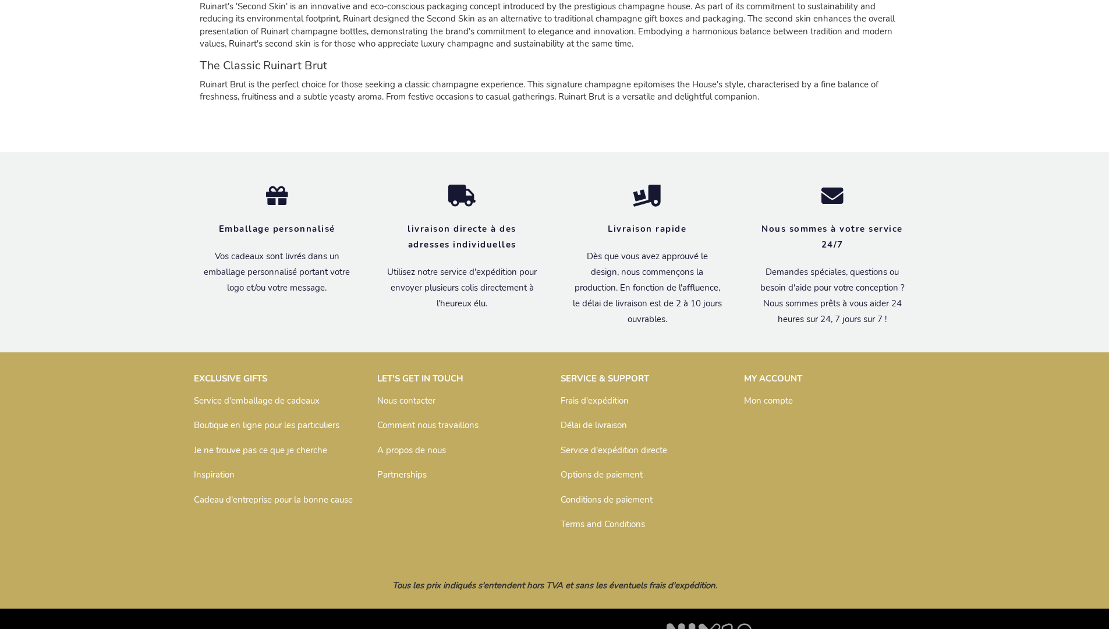
scroll to position [1164, 0]
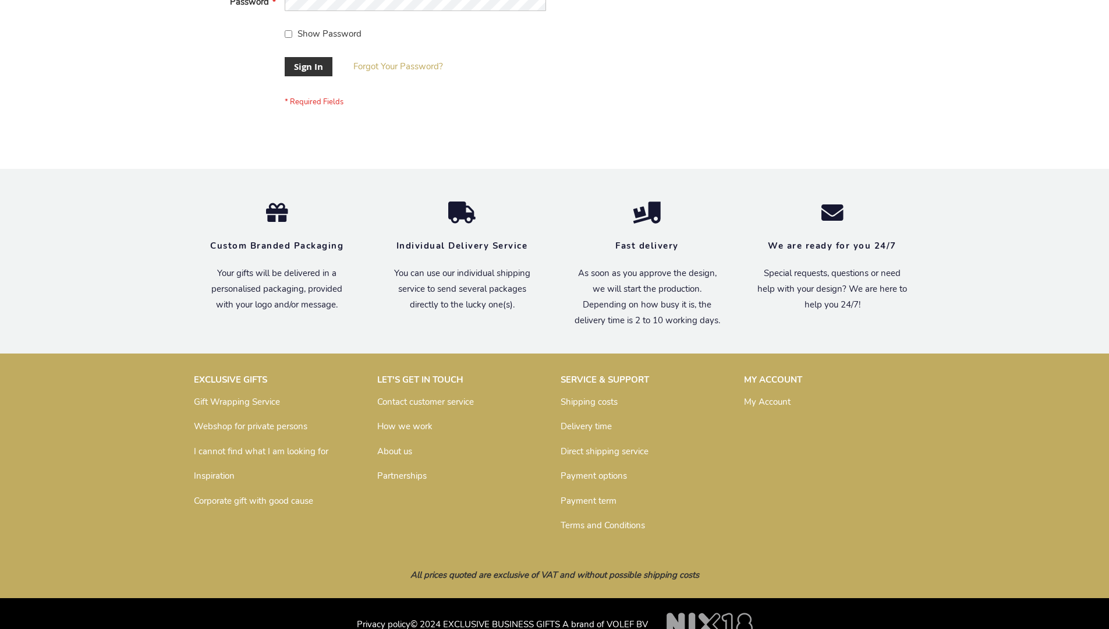
scroll to position [374, 0]
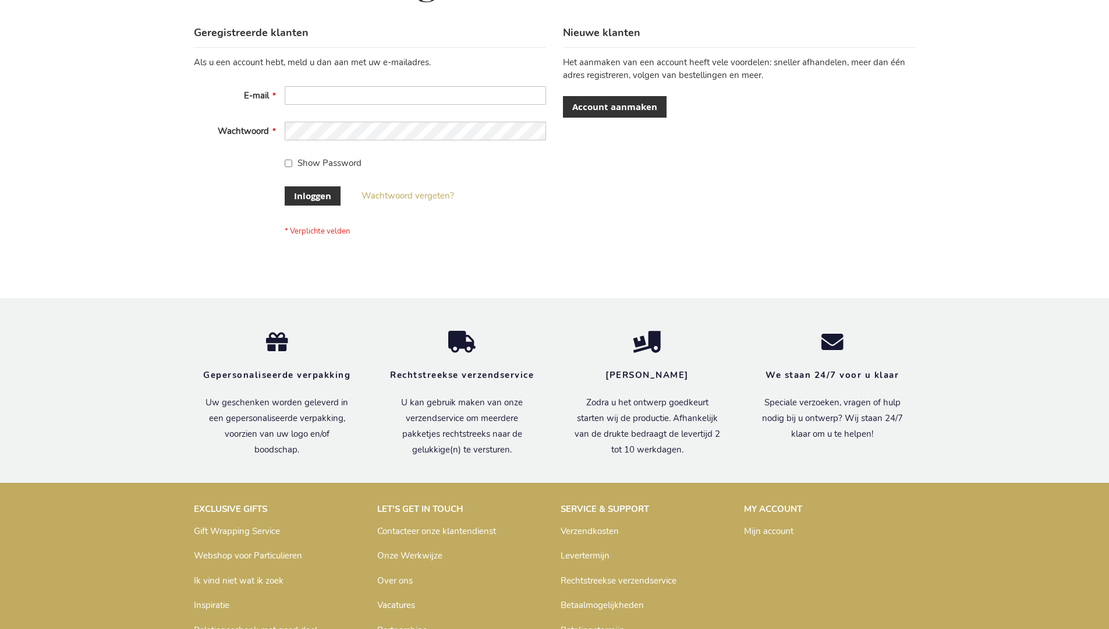
scroll to position [395, 0]
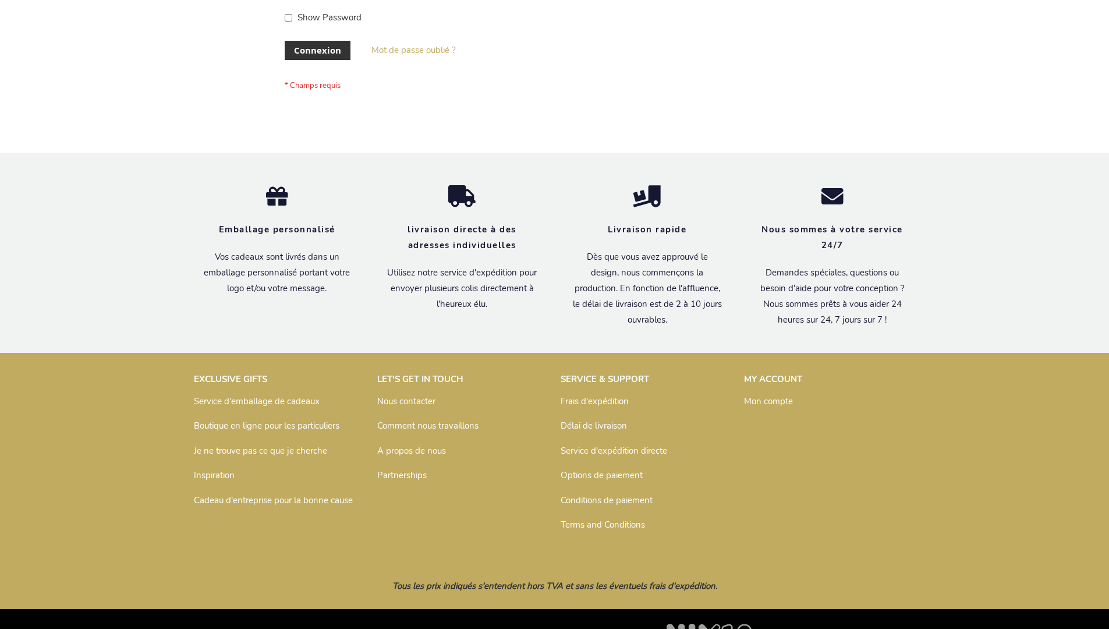
scroll to position [402, 0]
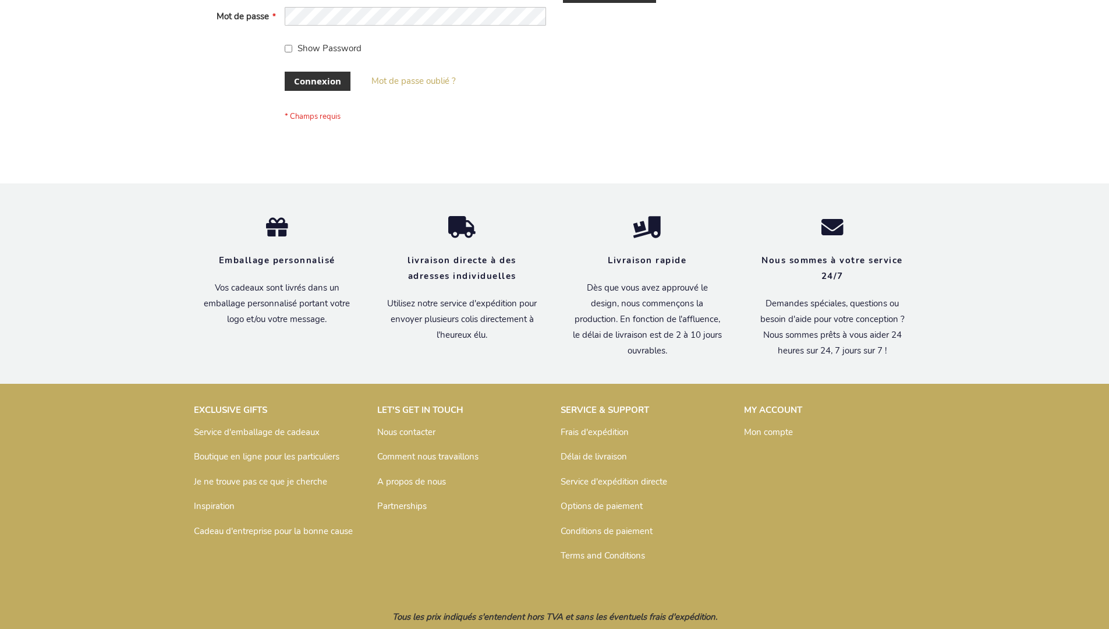
scroll to position [402, 0]
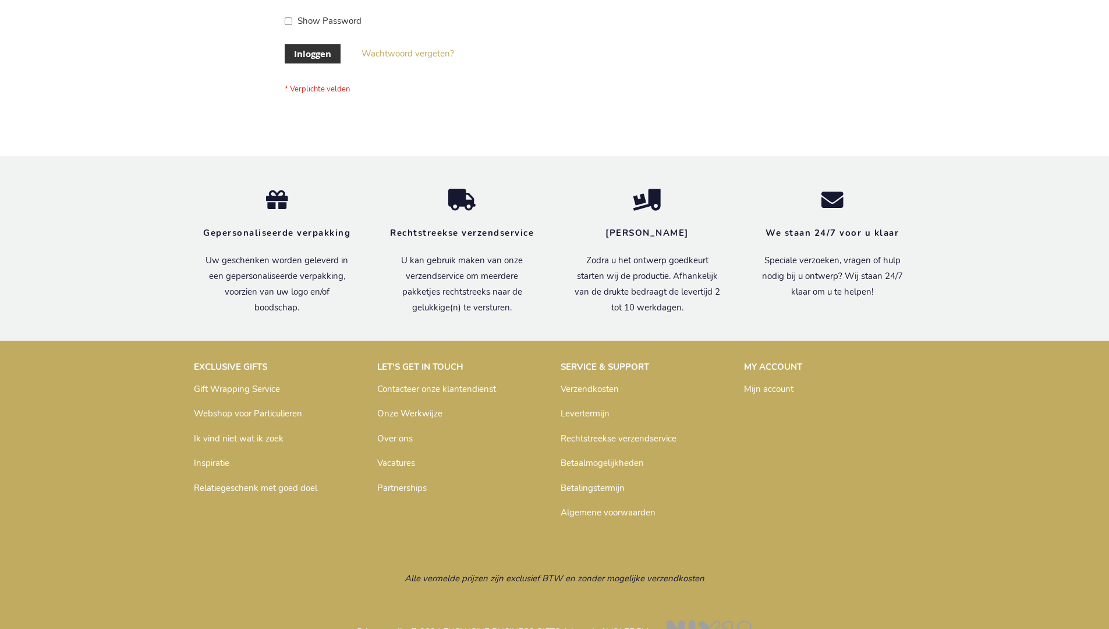
scroll to position [395, 0]
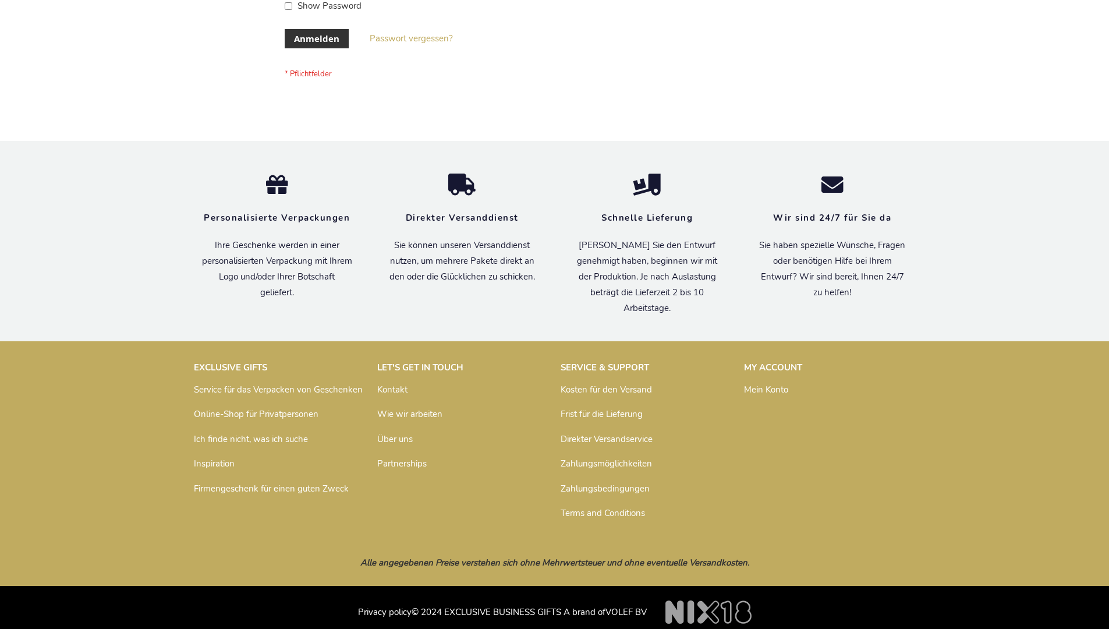
scroll to position [381, 0]
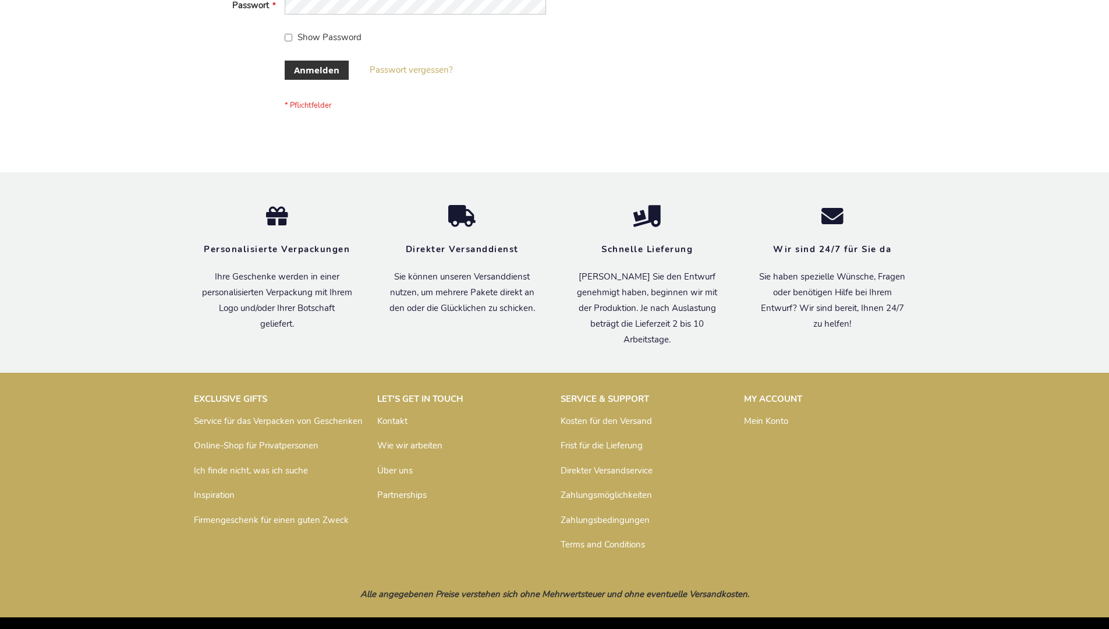
scroll to position [390, 0]
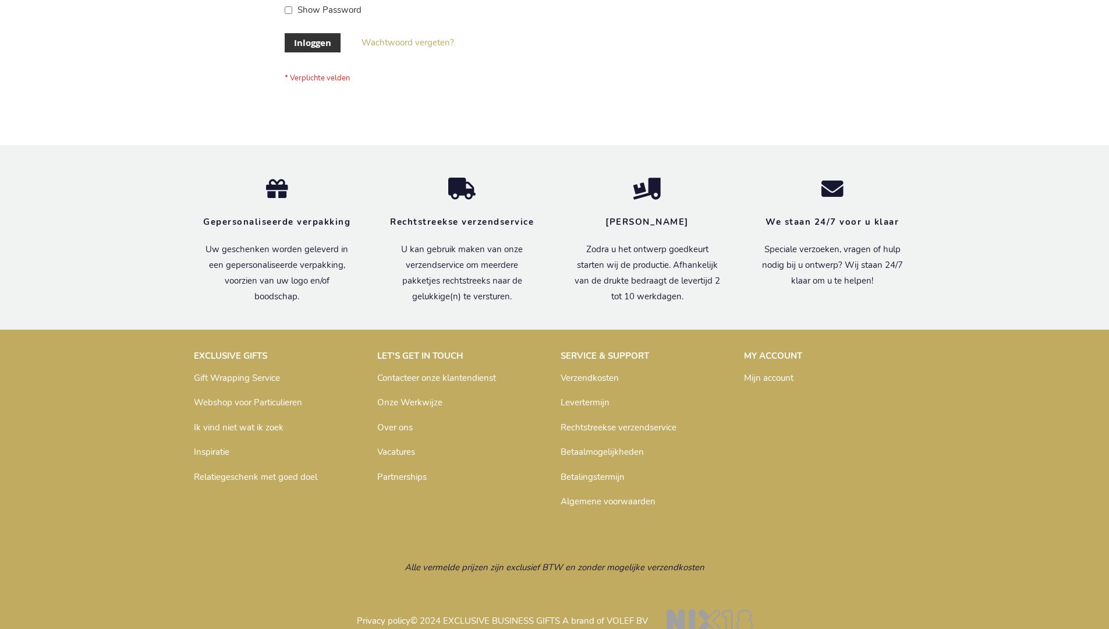
scroll to position [395, 0]
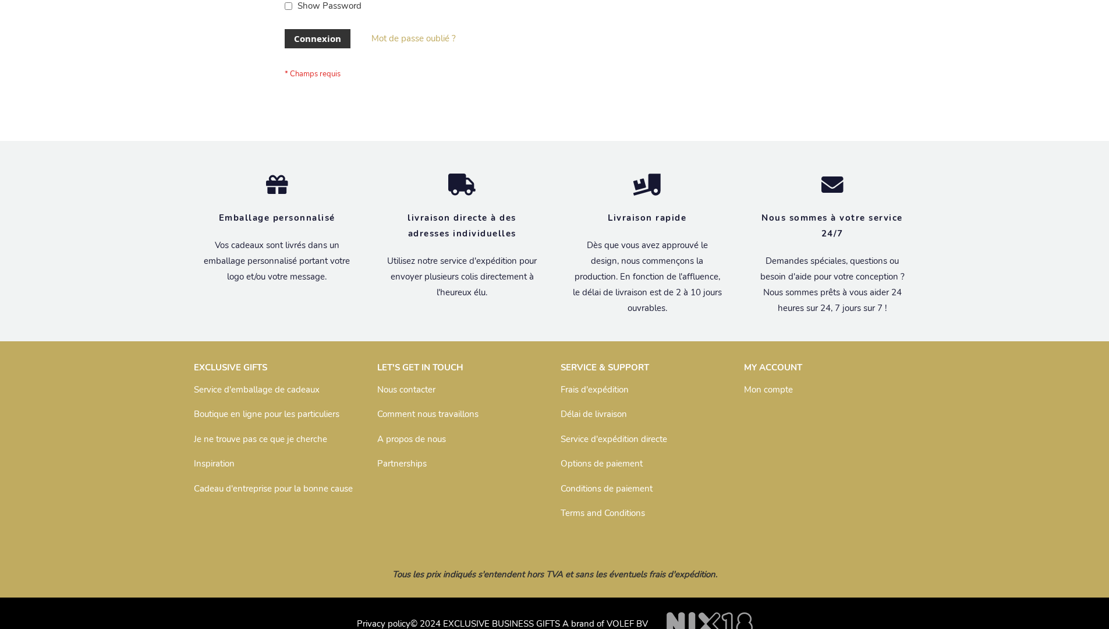
scroll to position [402, 0]
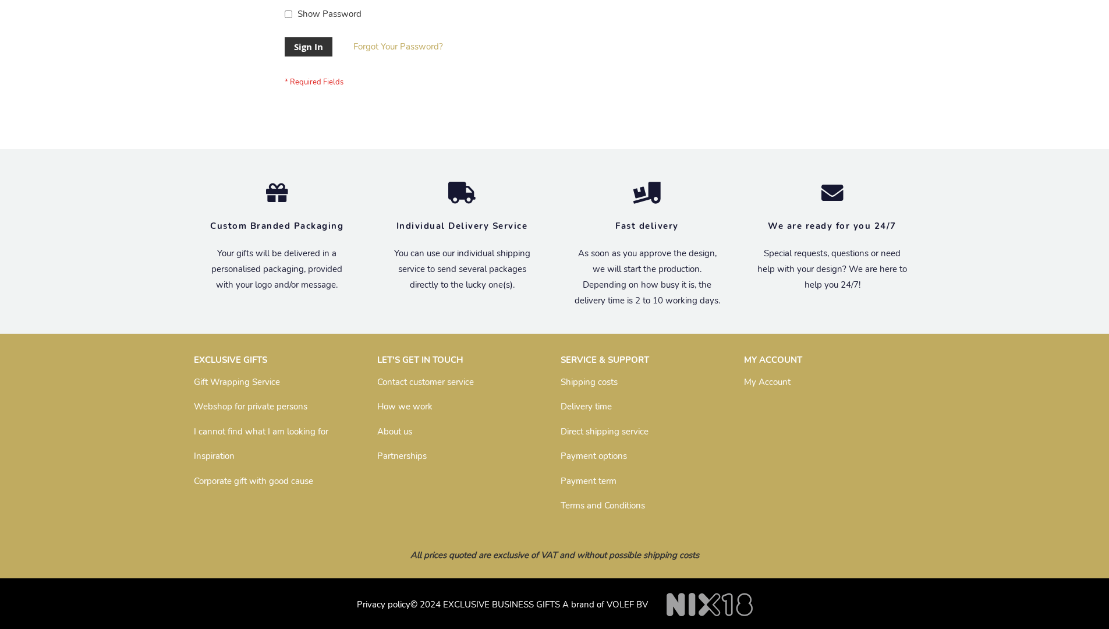
scroll to position [374, 0]
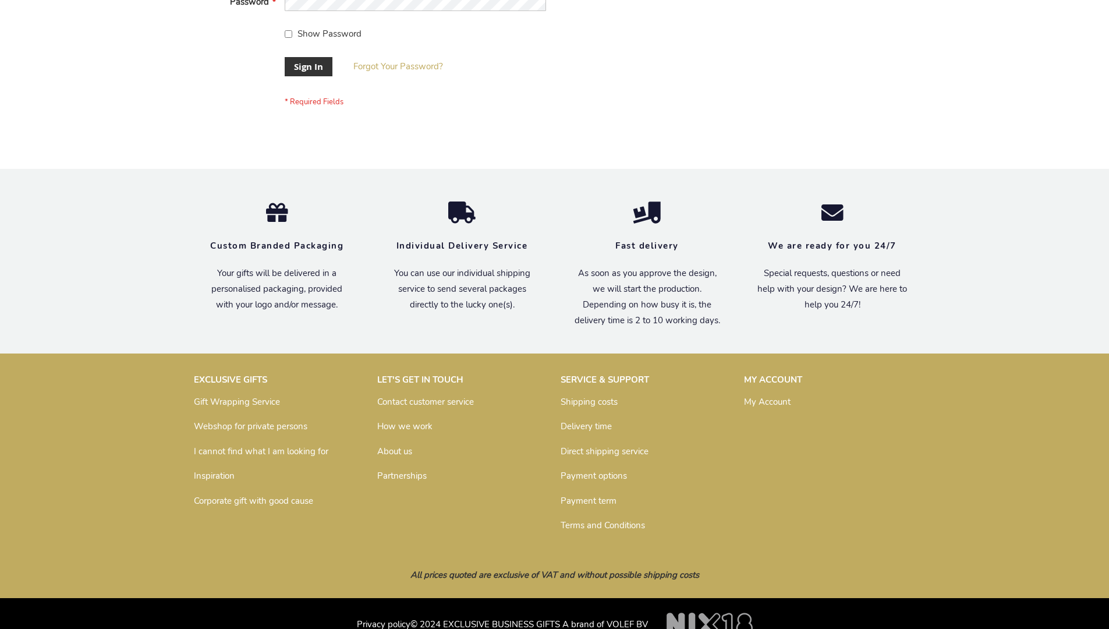
scroll to position [374, 0]
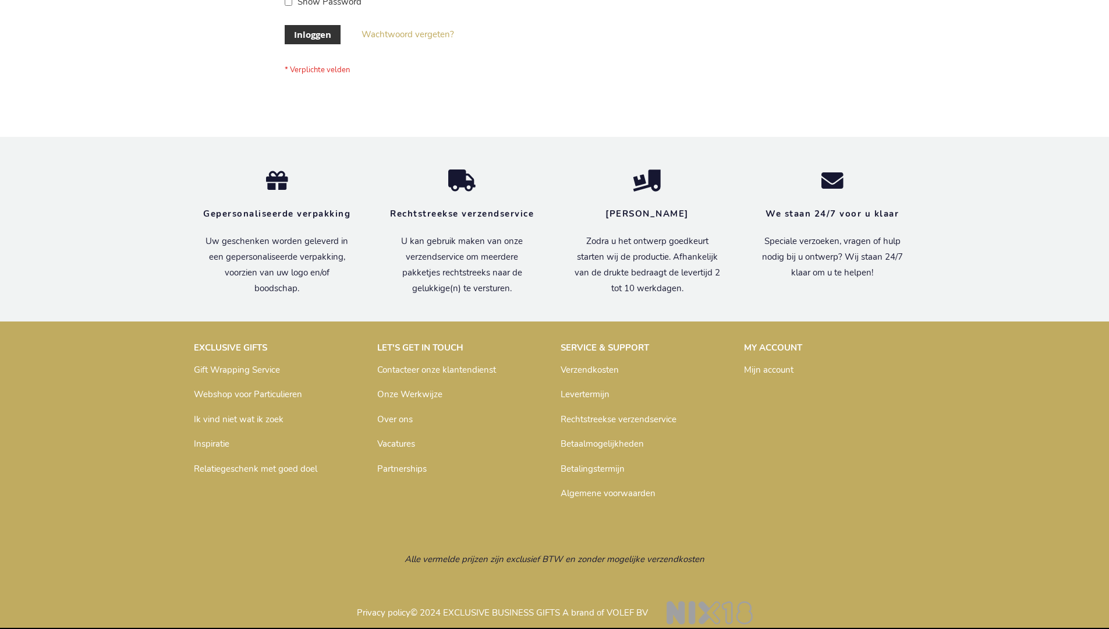
scroll to position [395, 0]
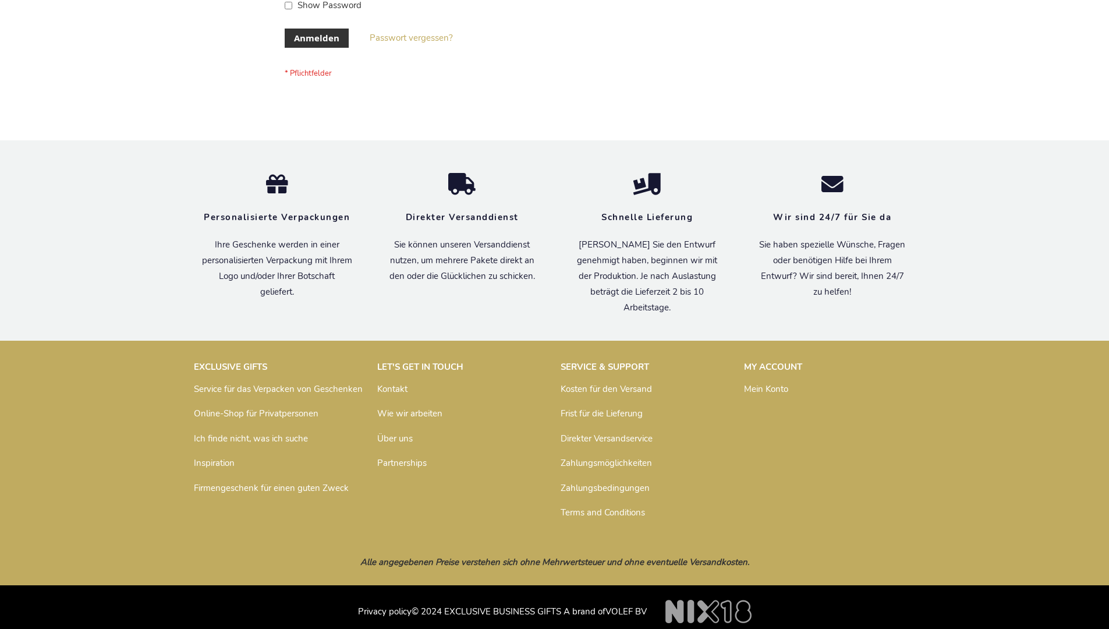
scroll to position [390, 0]
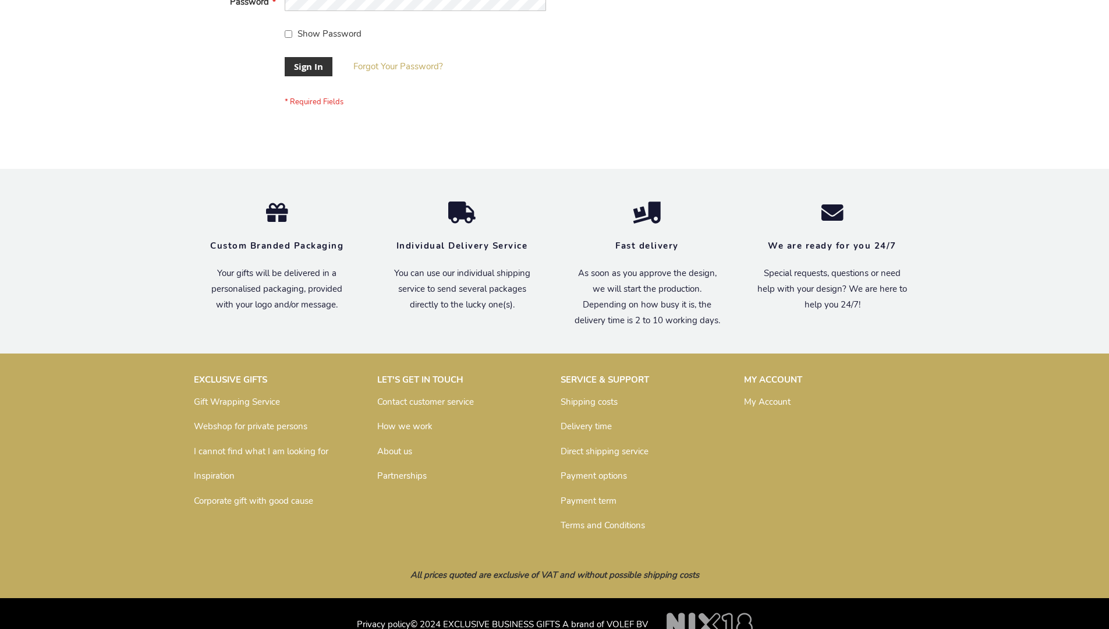
scroll to position [374, 0]
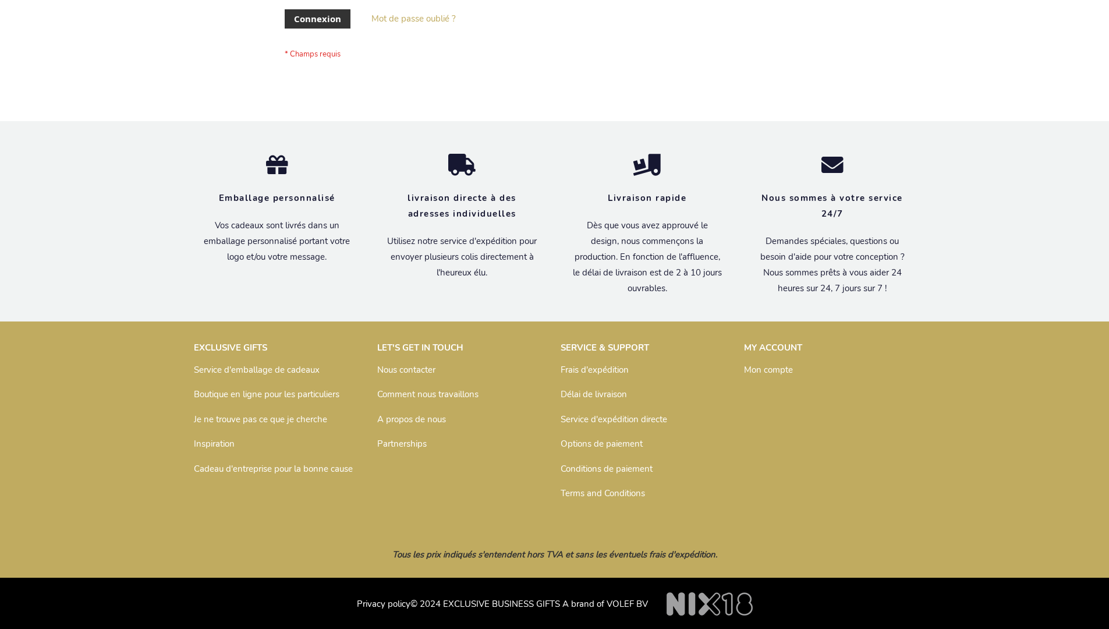
scroll to position [402, 0]
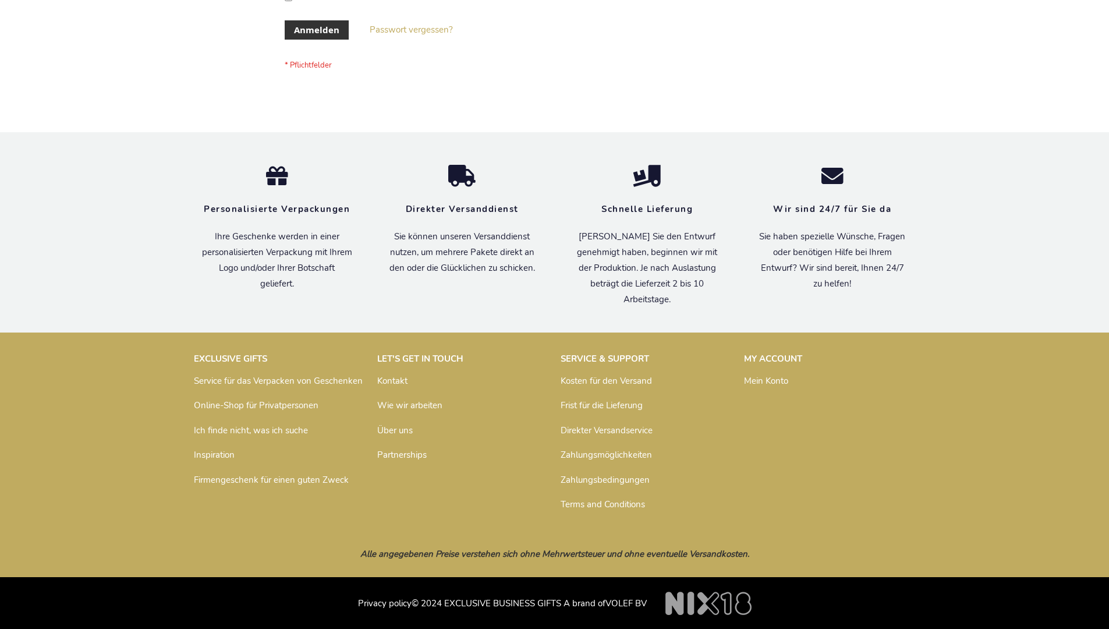
scroll to position [390, 0]
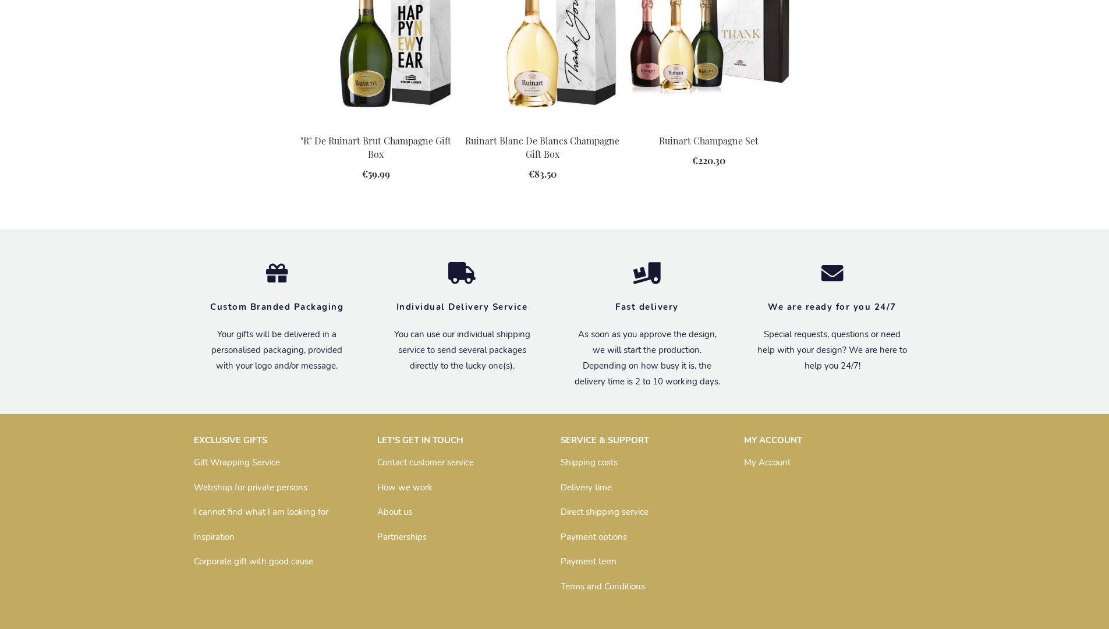
scroll to position [1469, 0]
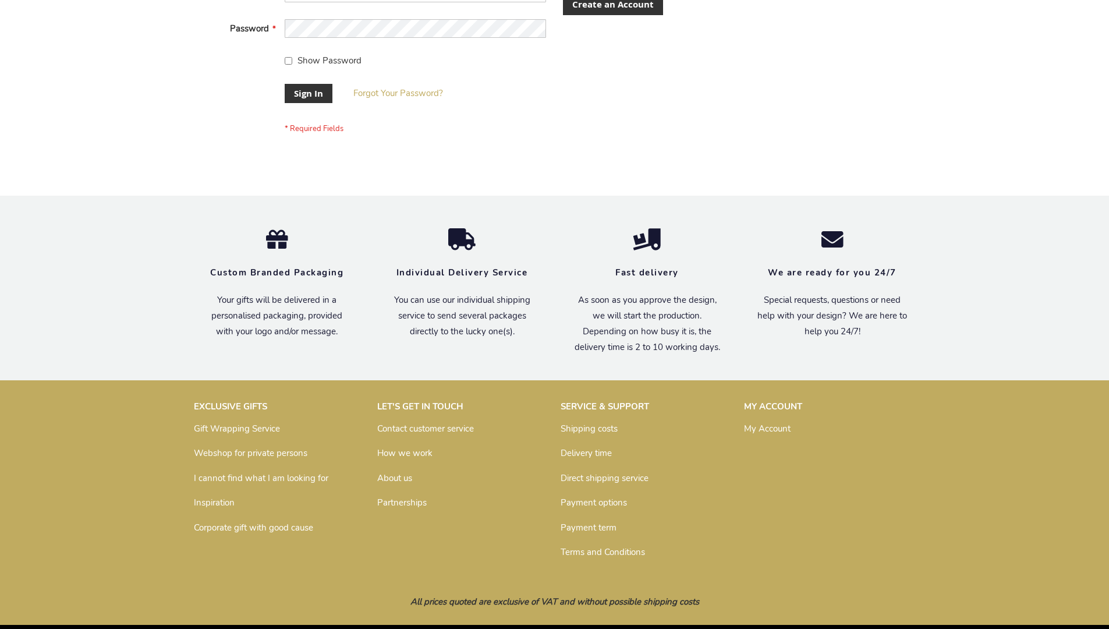
scroll to position [374, 0]
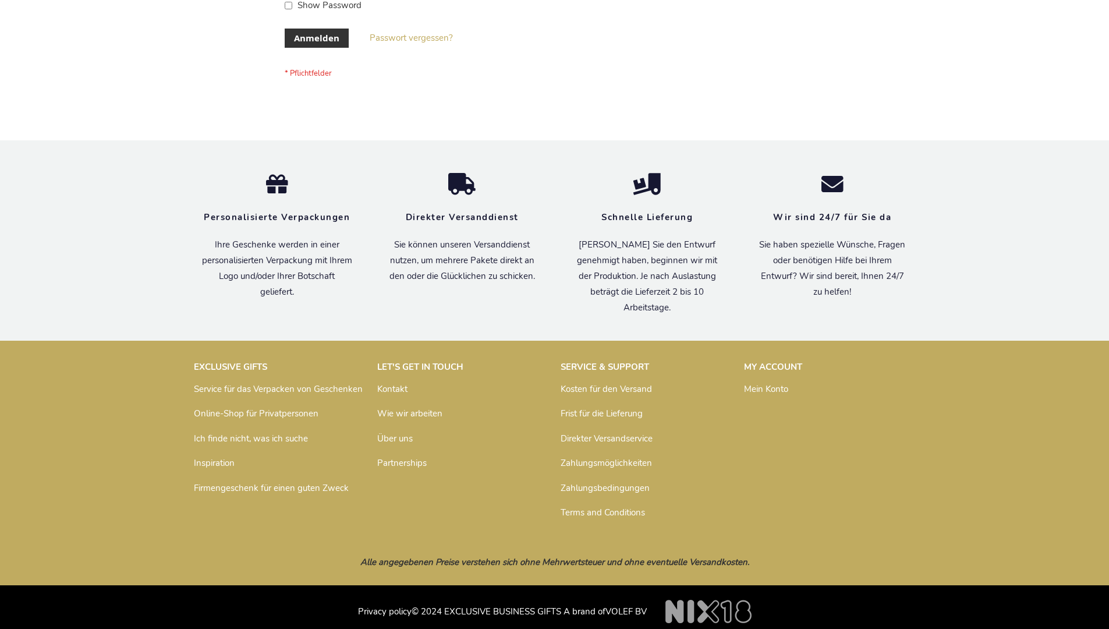
scroll to position [390, 0]
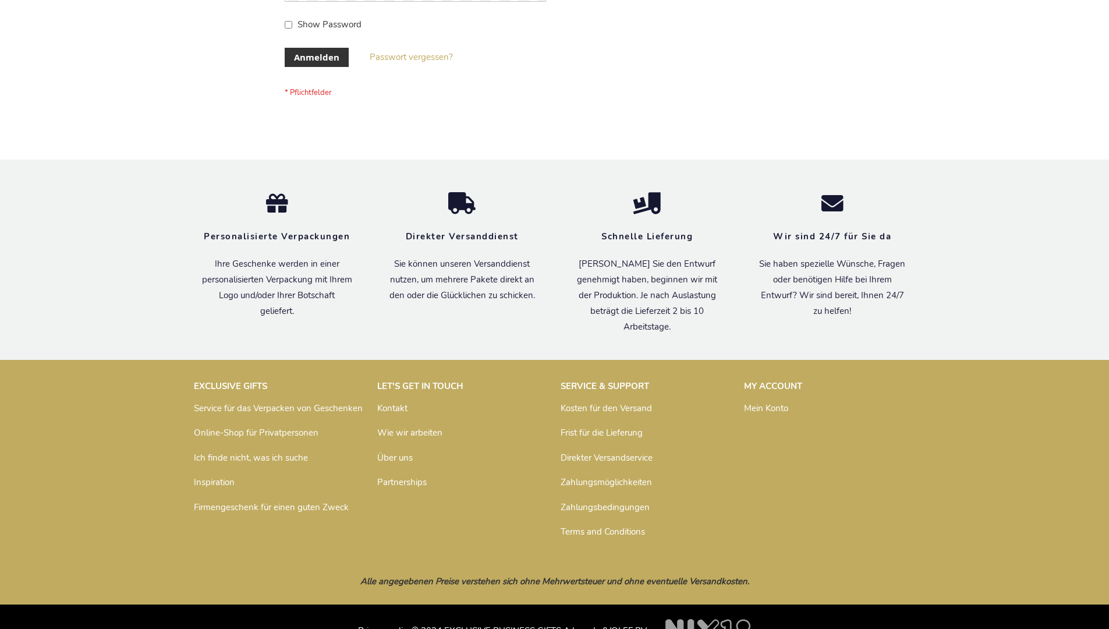
scroll to position [390, 0]
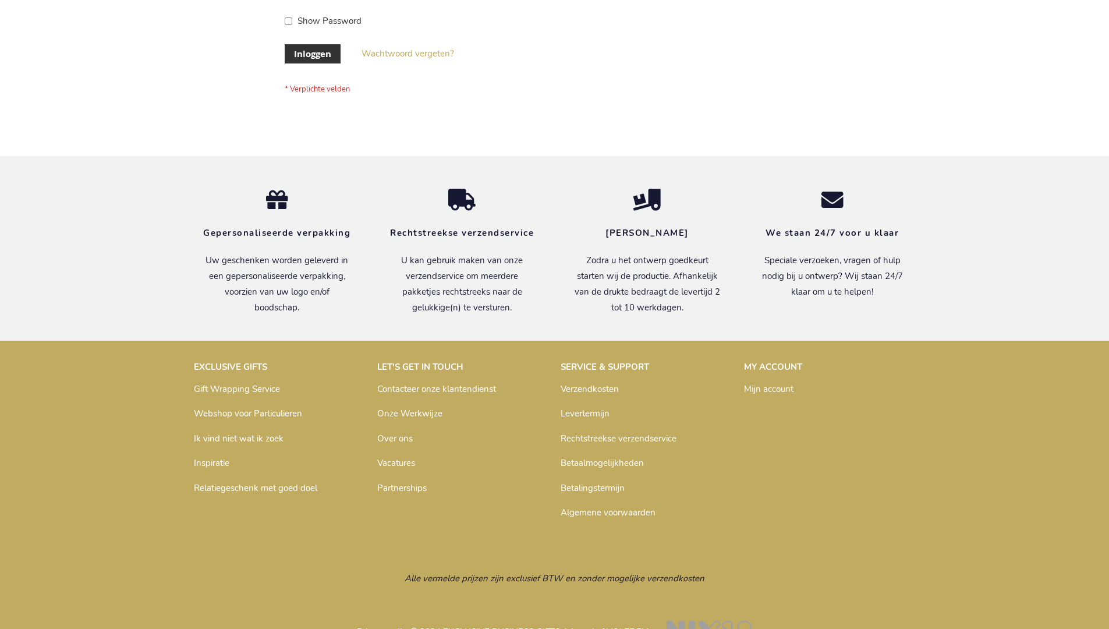
scroll to position [395, 0]
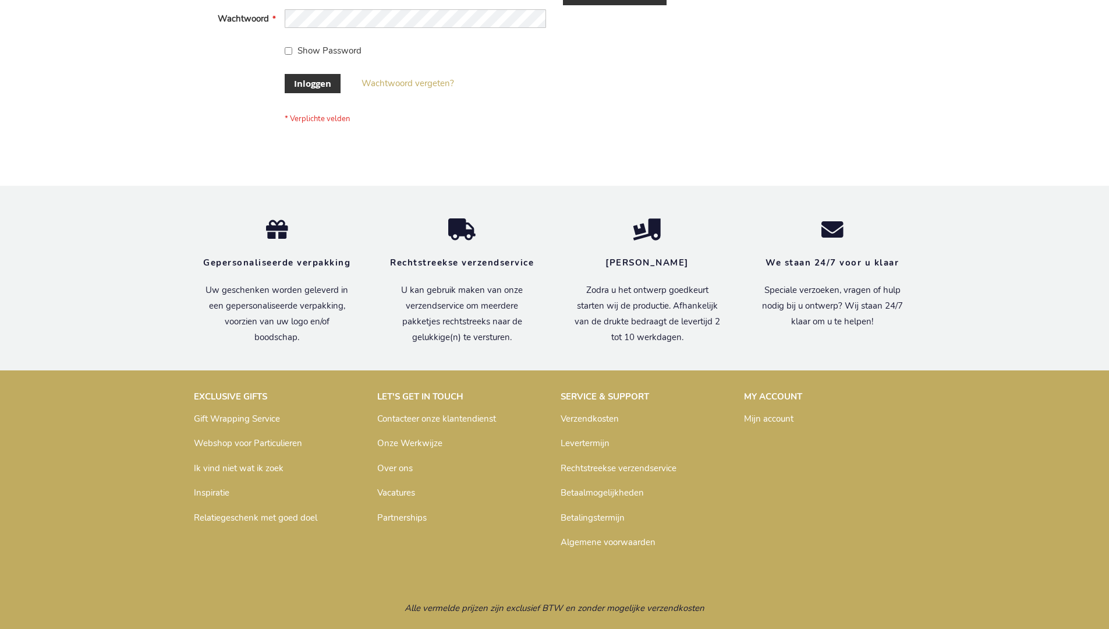
scroll to position [395, 0]
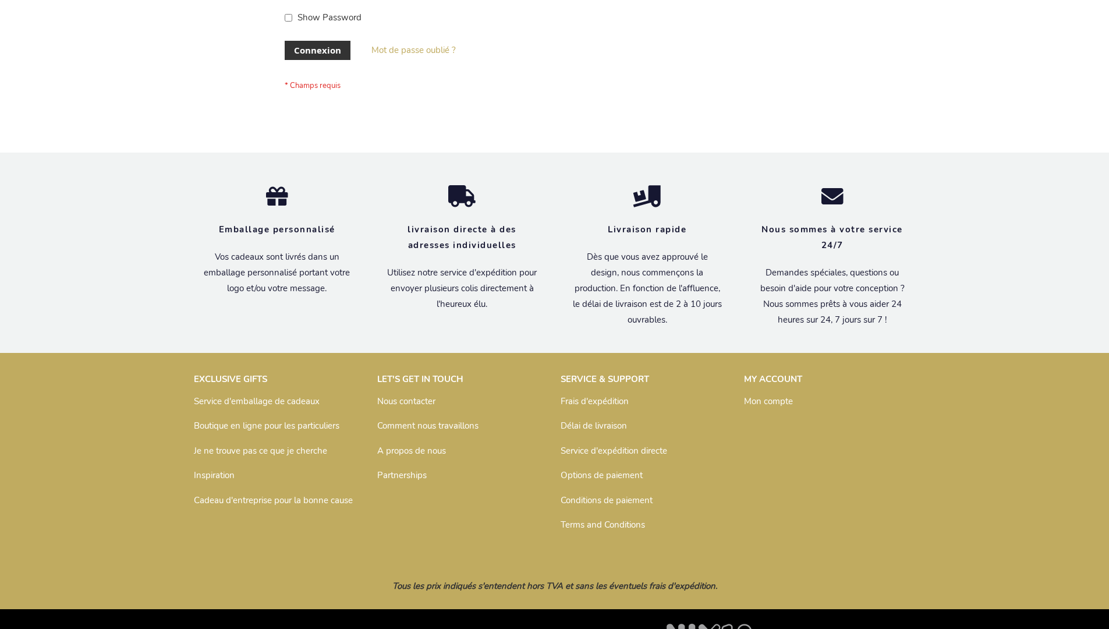
scroll to position [402, 0]
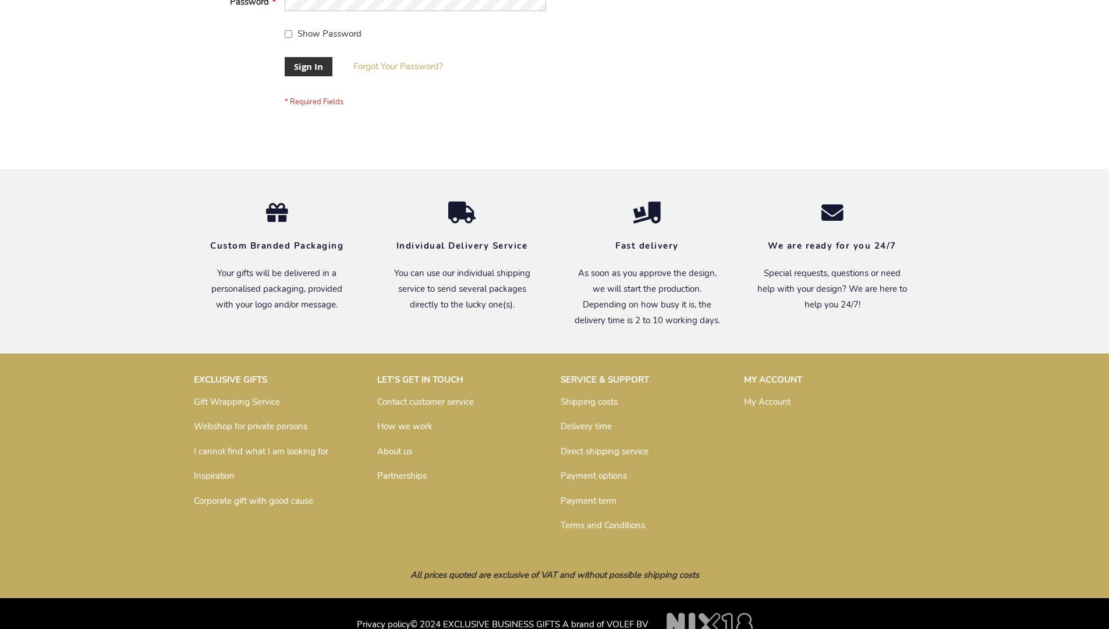
scroll to position [374, 0]
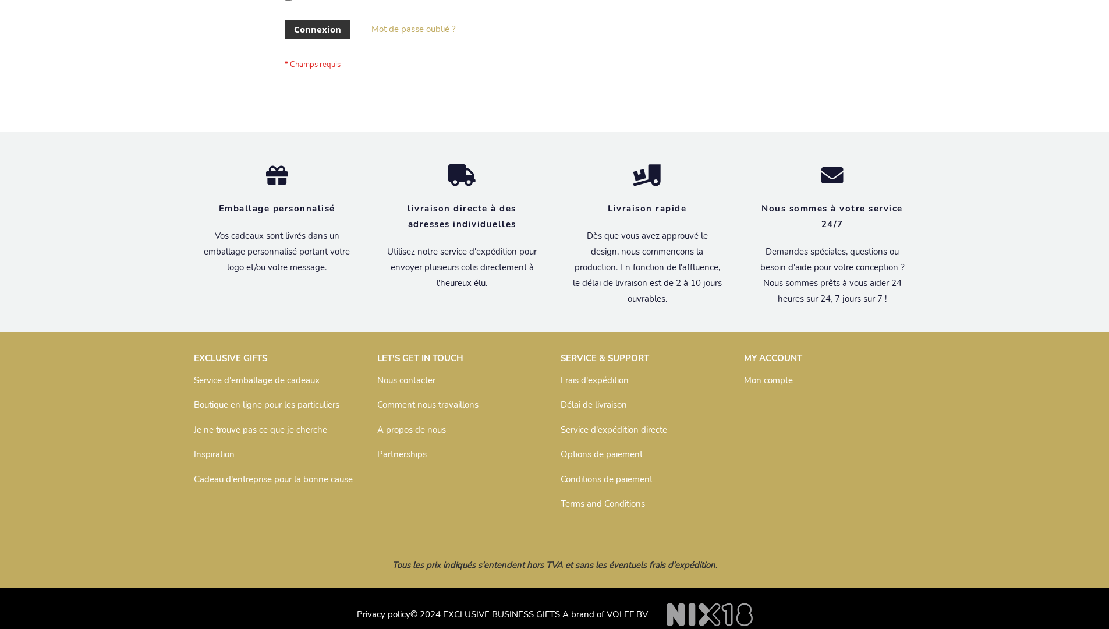
scroll to position [402, 0]
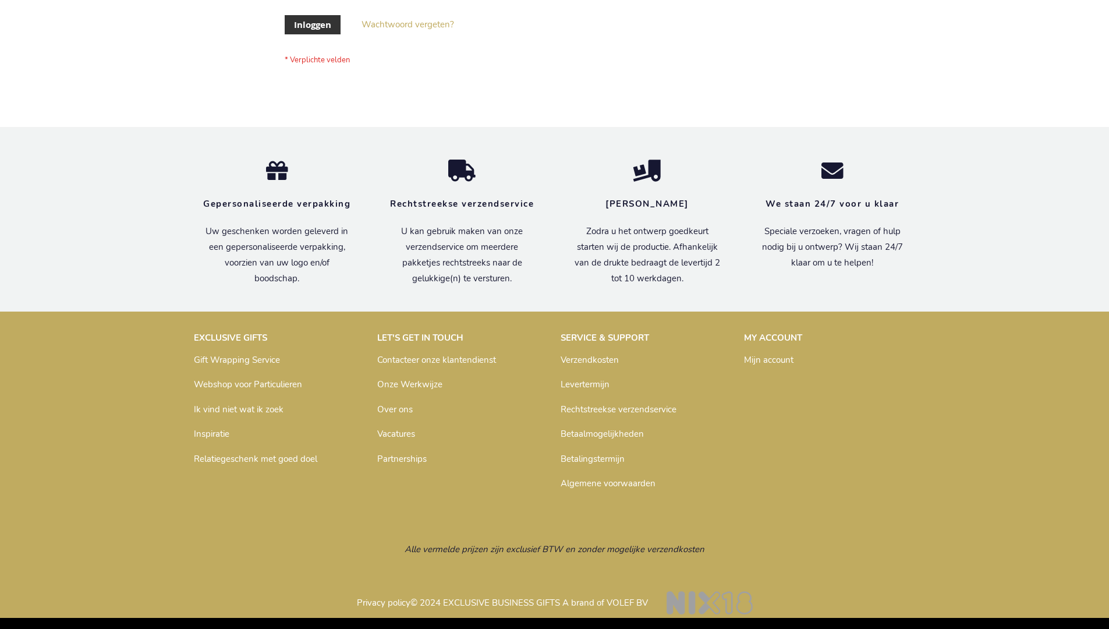
scroll to position [395, 0]
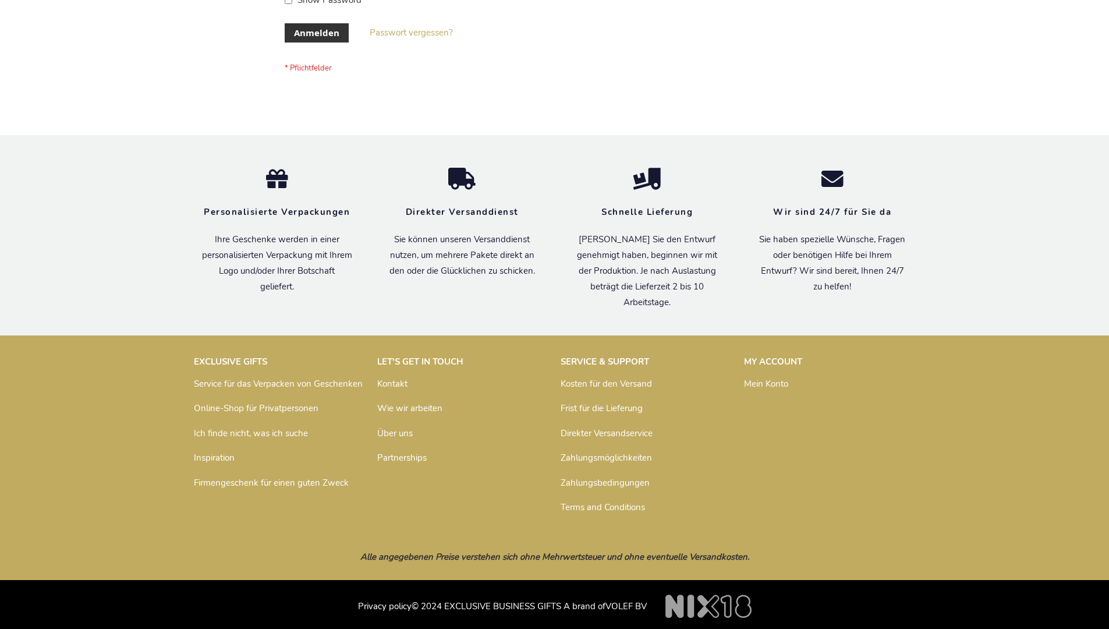
scroll to position [390, 0]
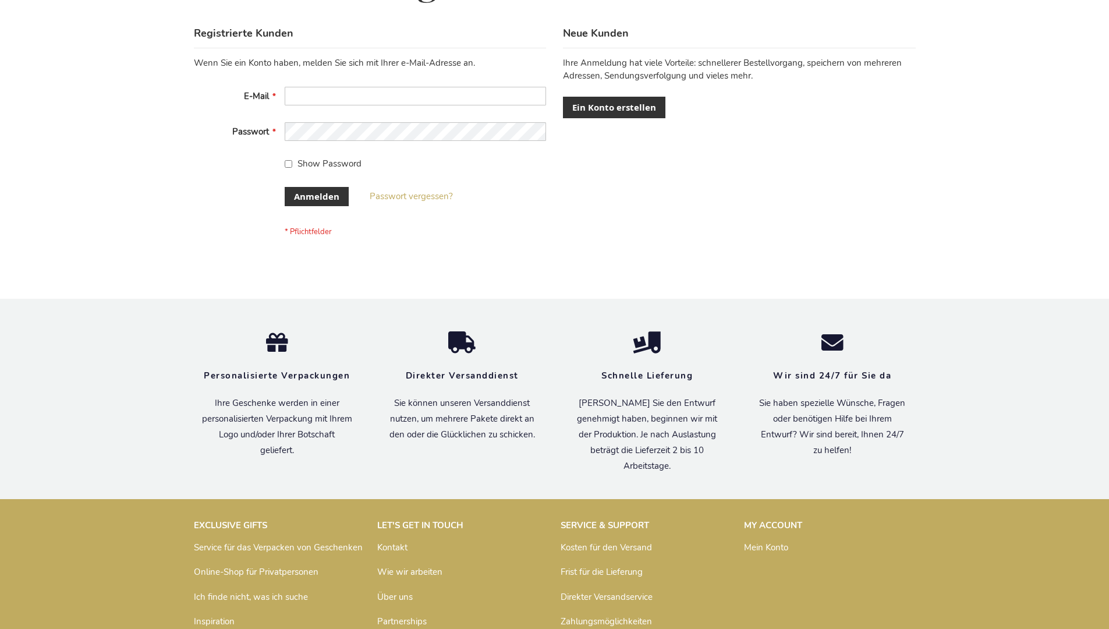
scroll to position [390, 0]
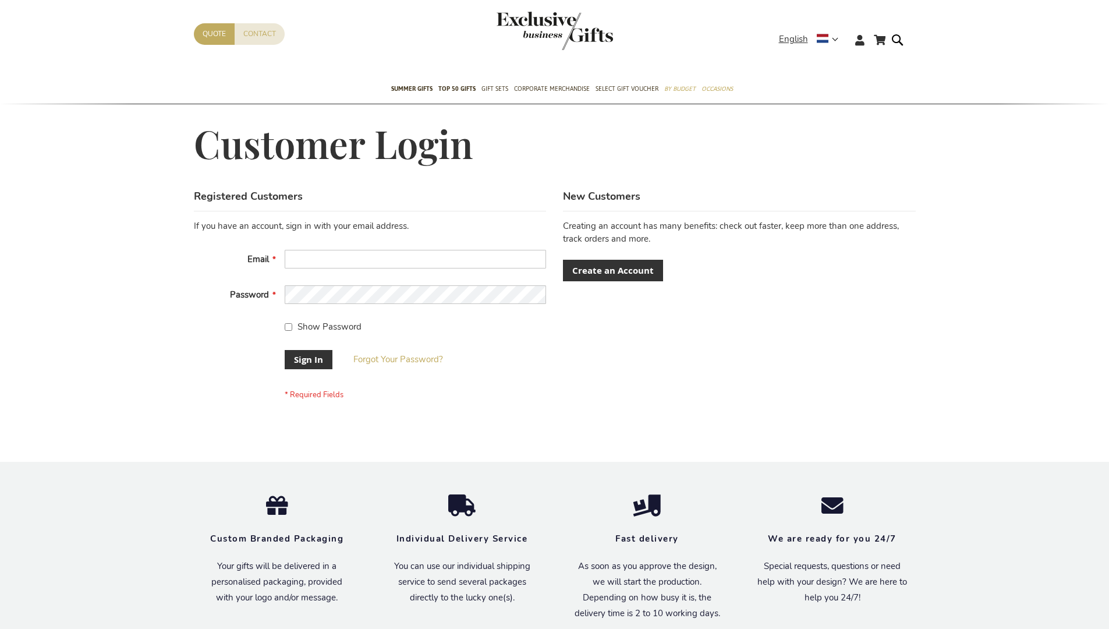
scroll to position [374, 0]
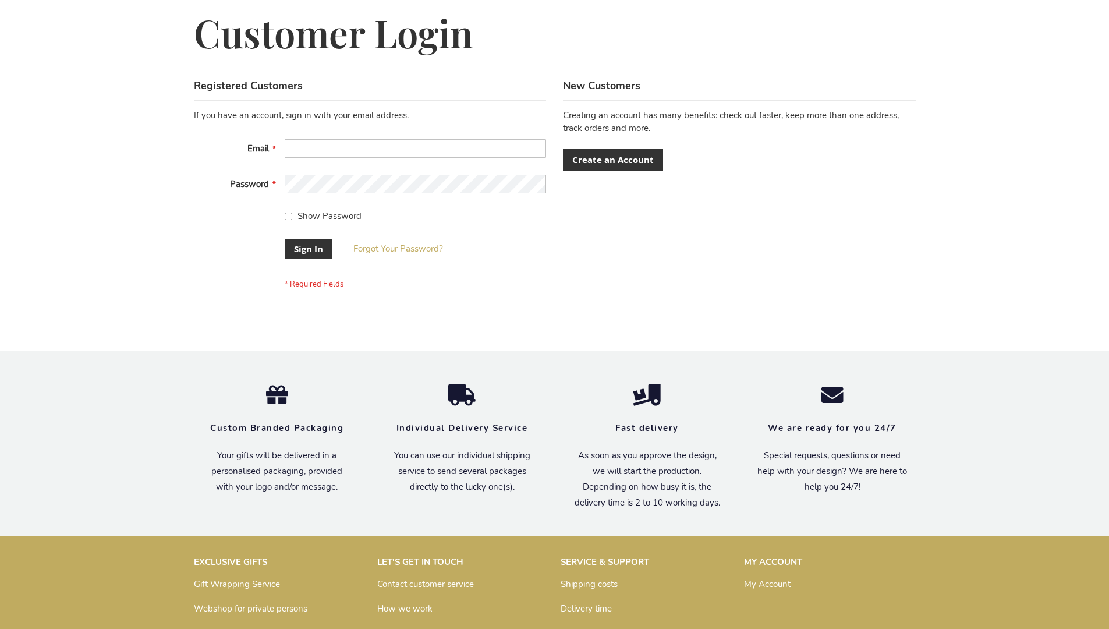
scroll to position [374, 0]
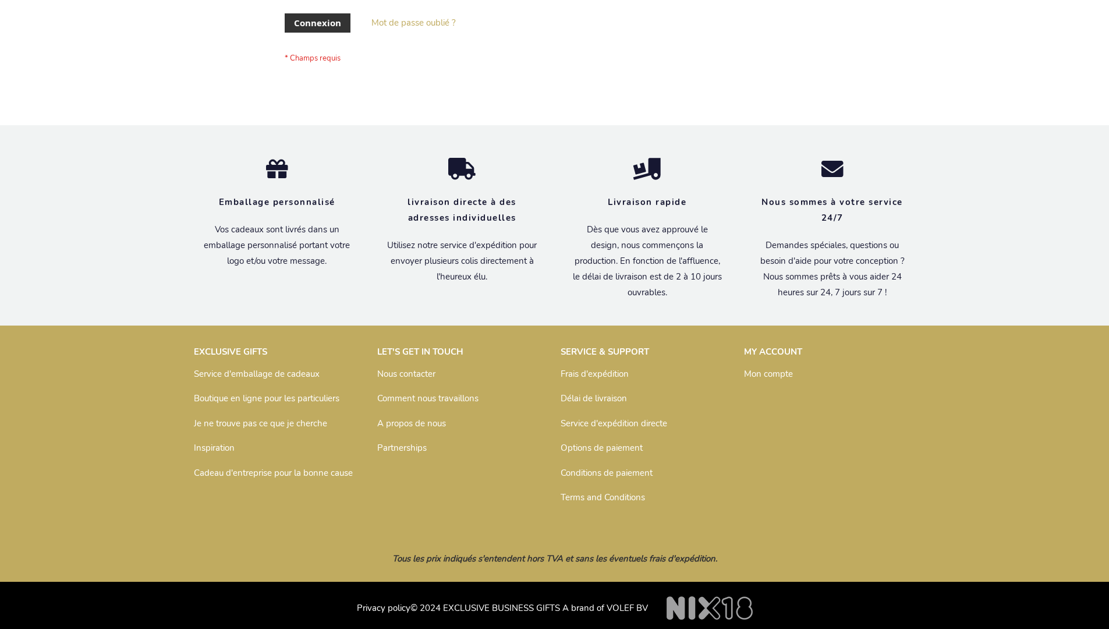
scroll to position [402, 0]
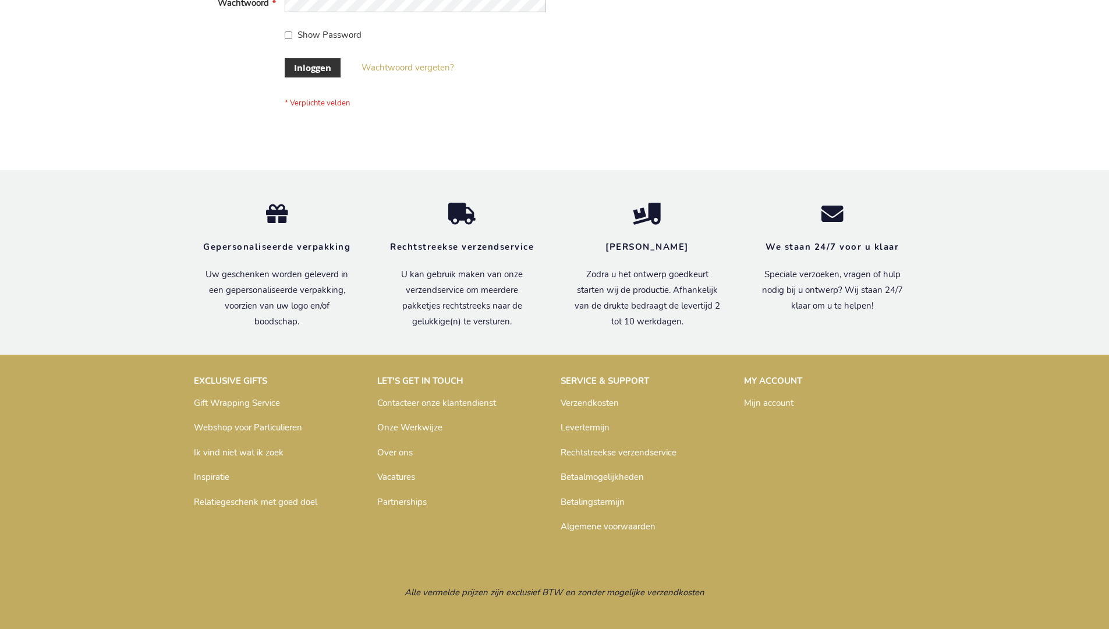
scroll to position [395, 0]
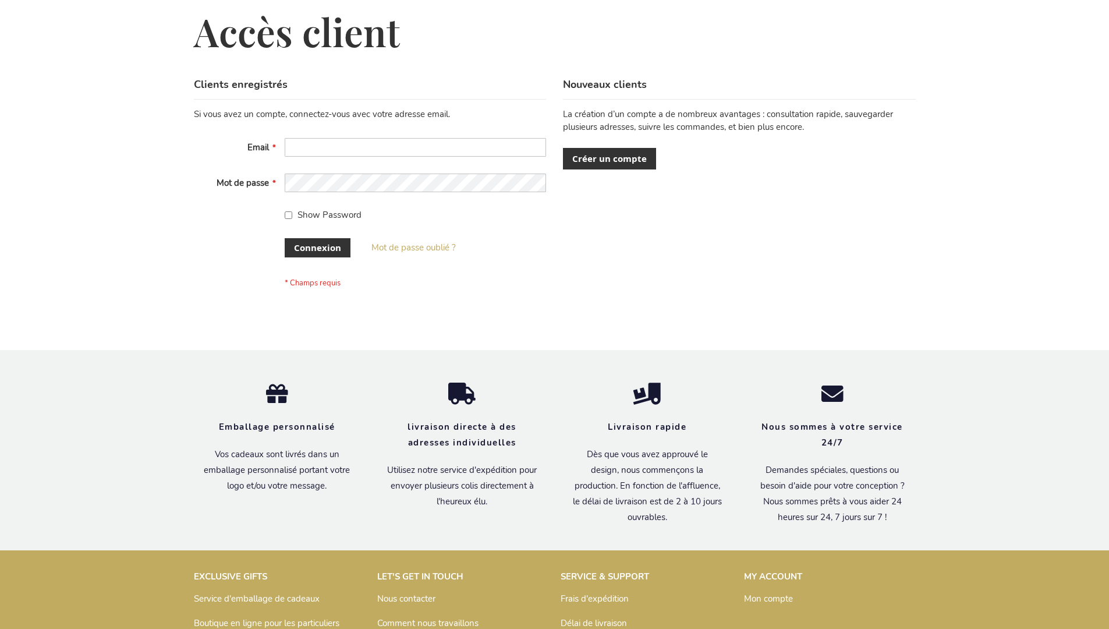
scroll to position [402, 0]
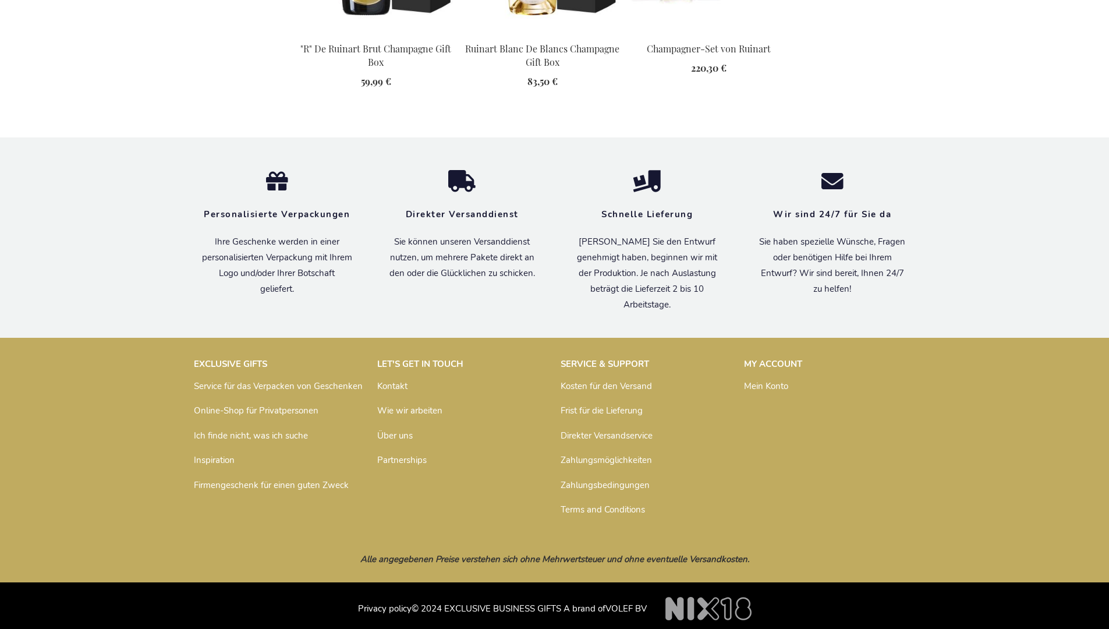
scroll to position [1498, 0]
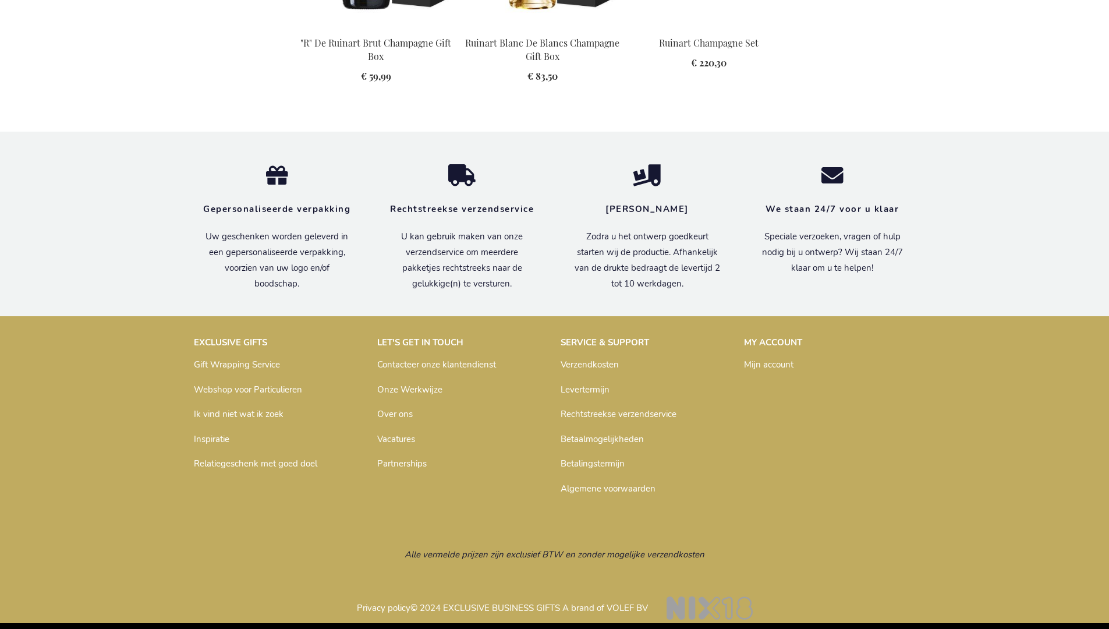
scroll to position [1490, 0]
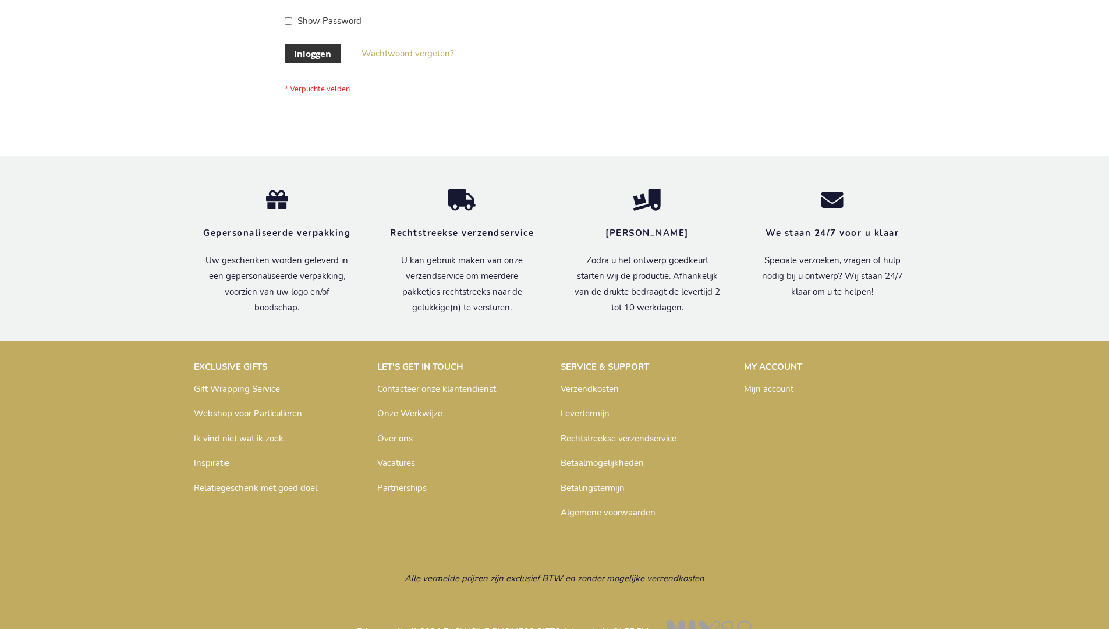
scroll to position [395, 0]
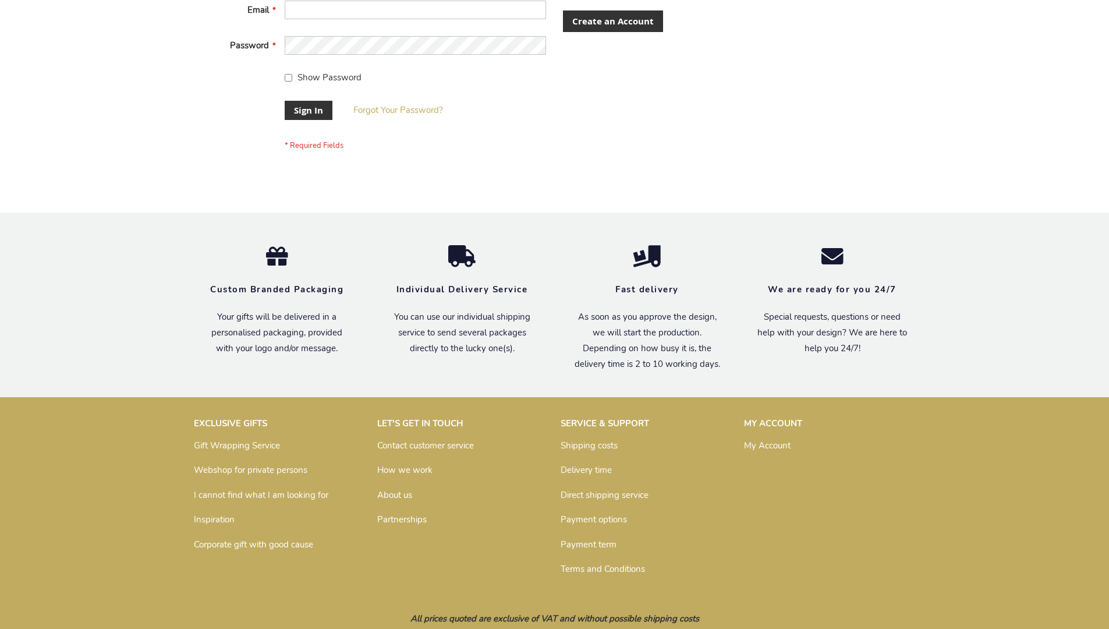
scroll to position [374, 0]
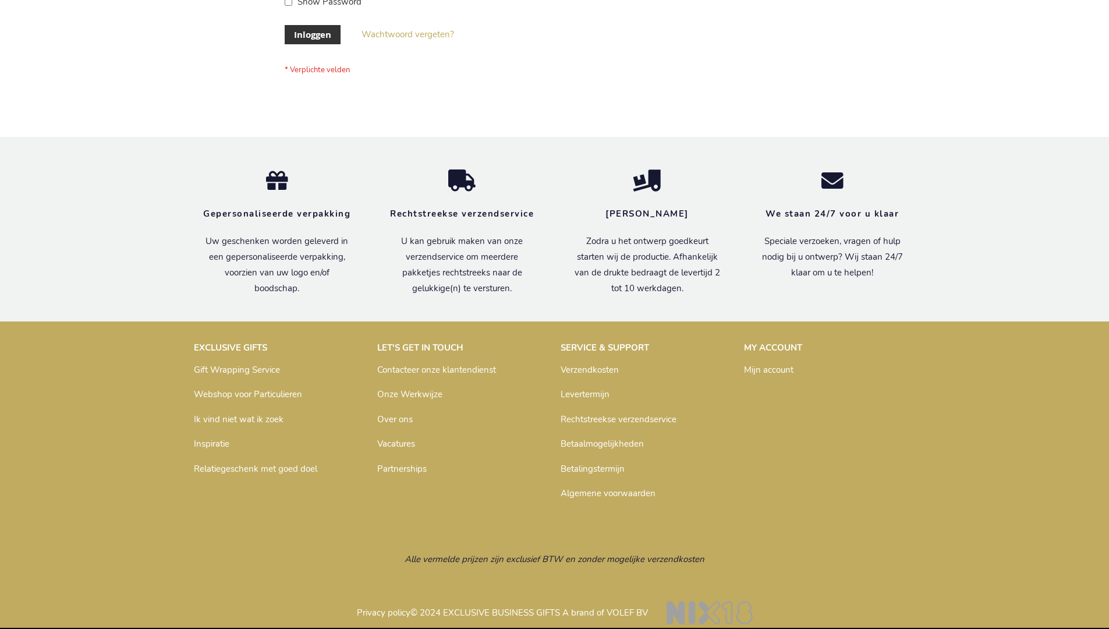
scroll to position [395, 0]
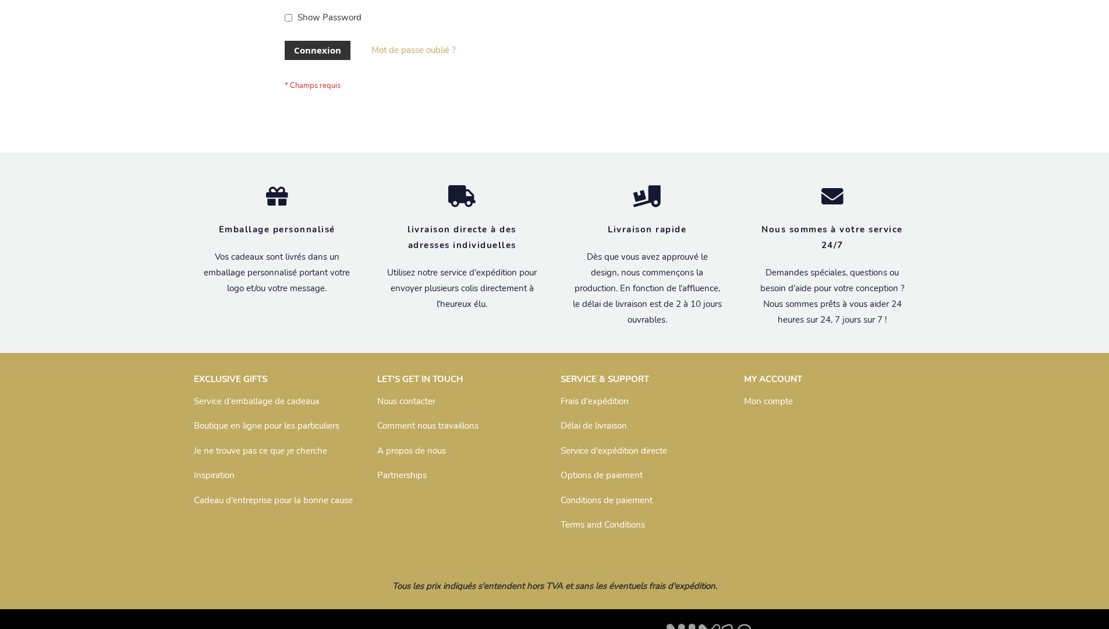
scroll to position [402, 0]
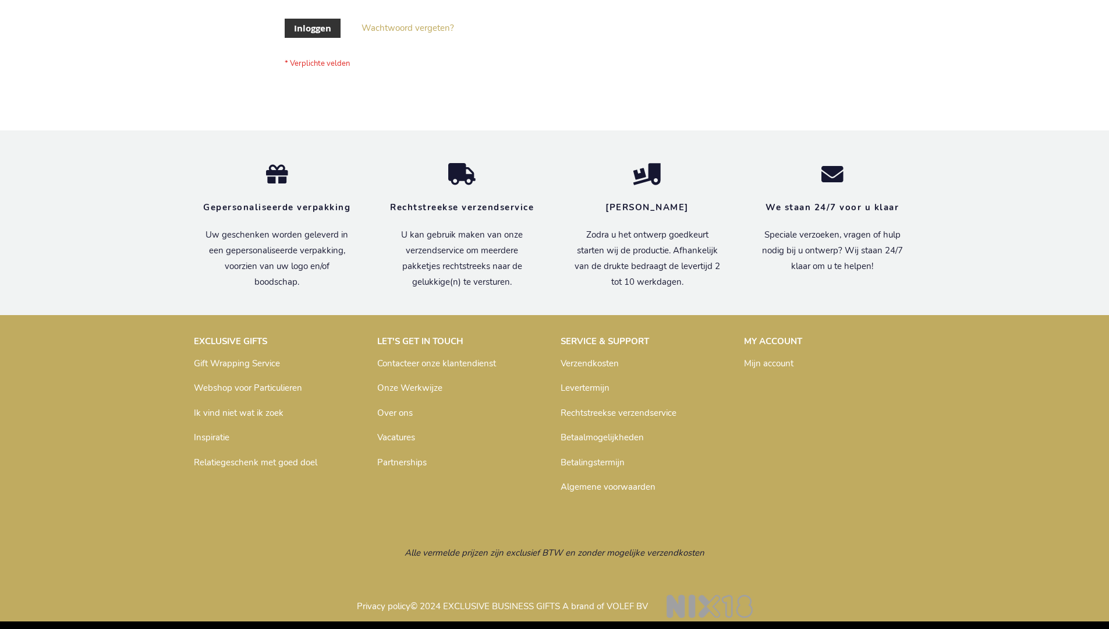
scroll to position [395, 0]
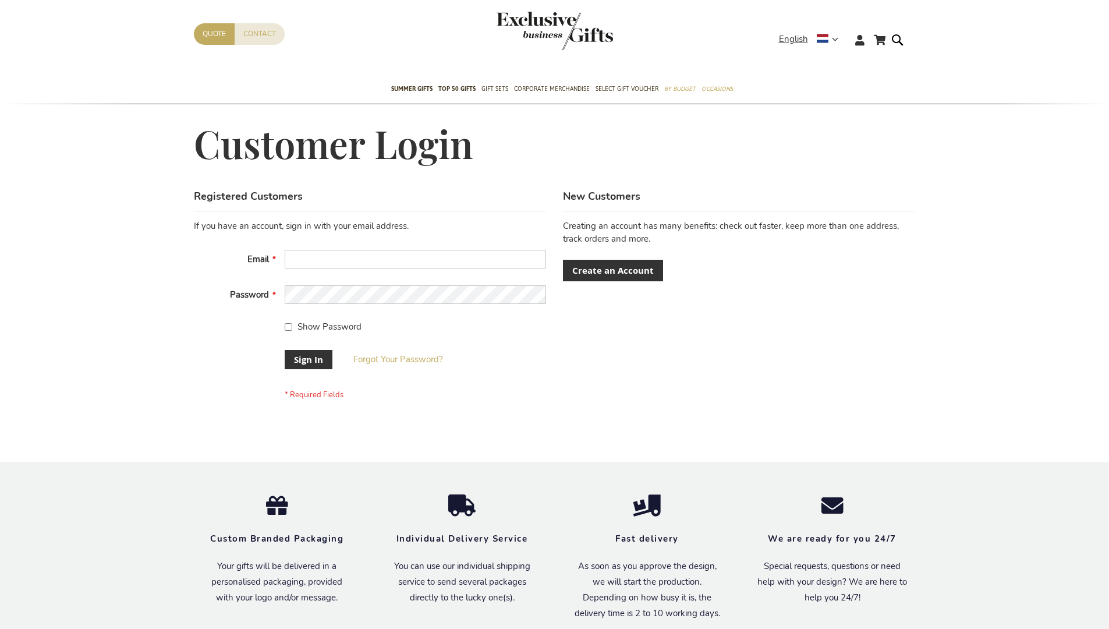
scroll to position [374, 0]
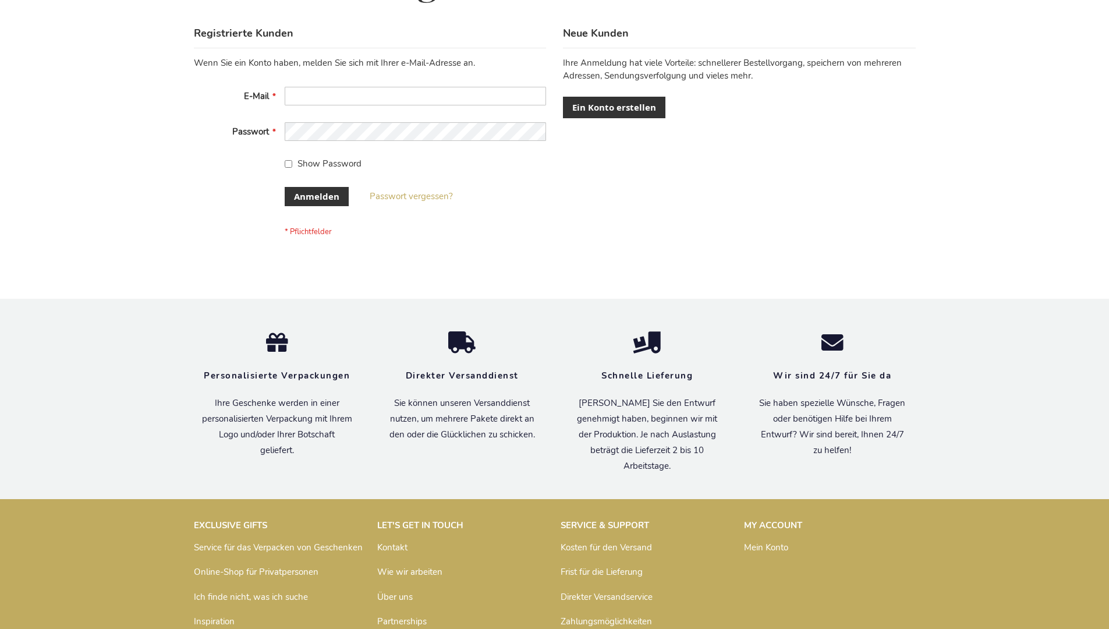
scroll to position [390, 0]
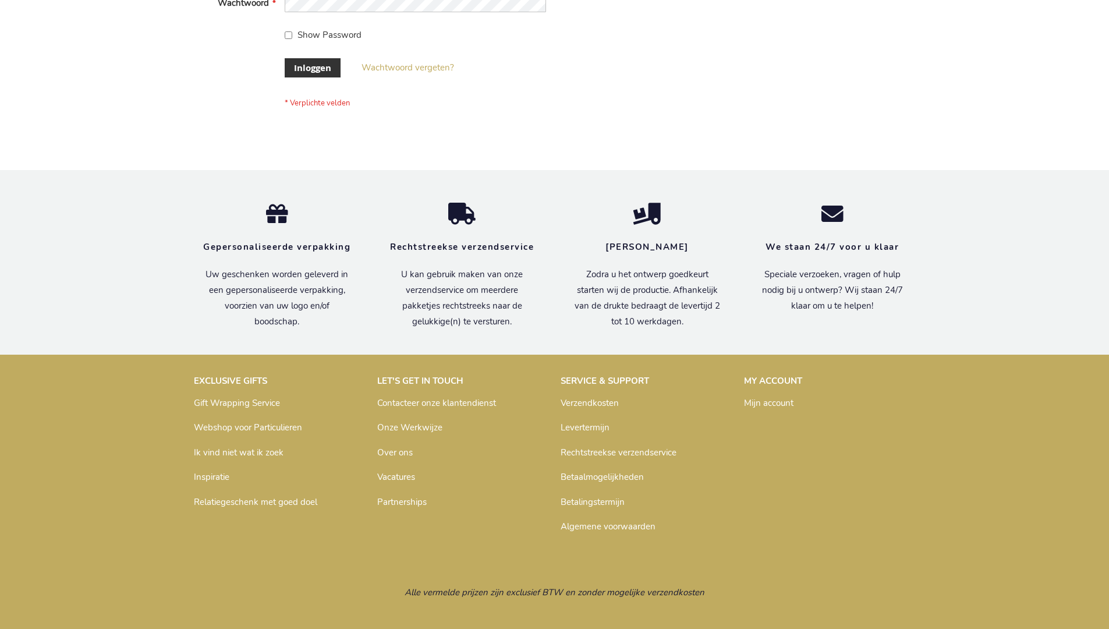
scroll to position [395, 0]
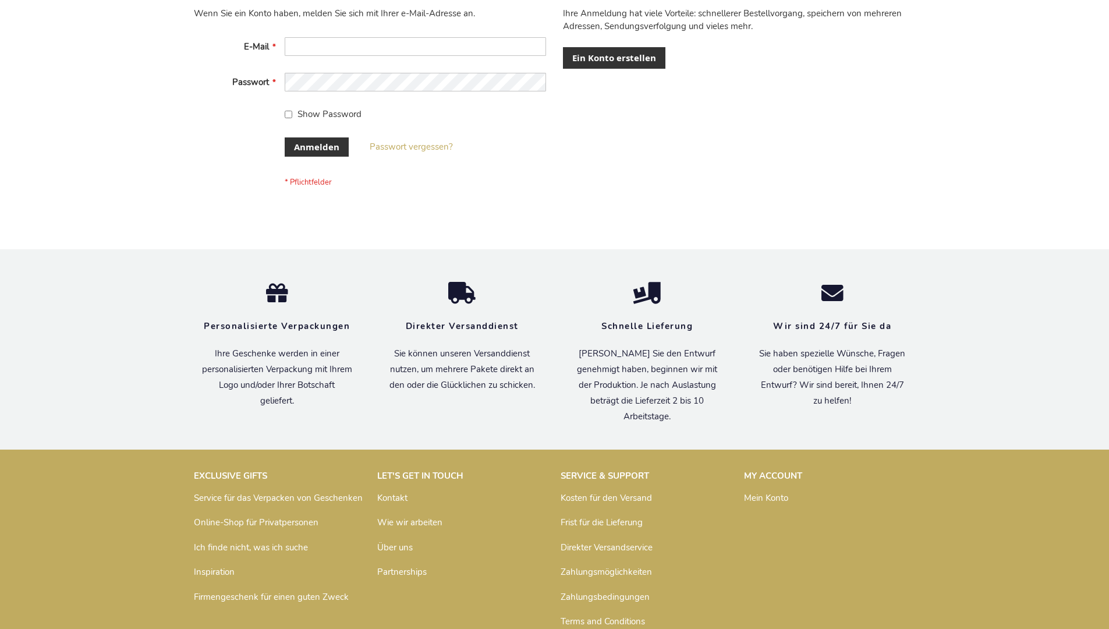
scroll to position [390, 0]
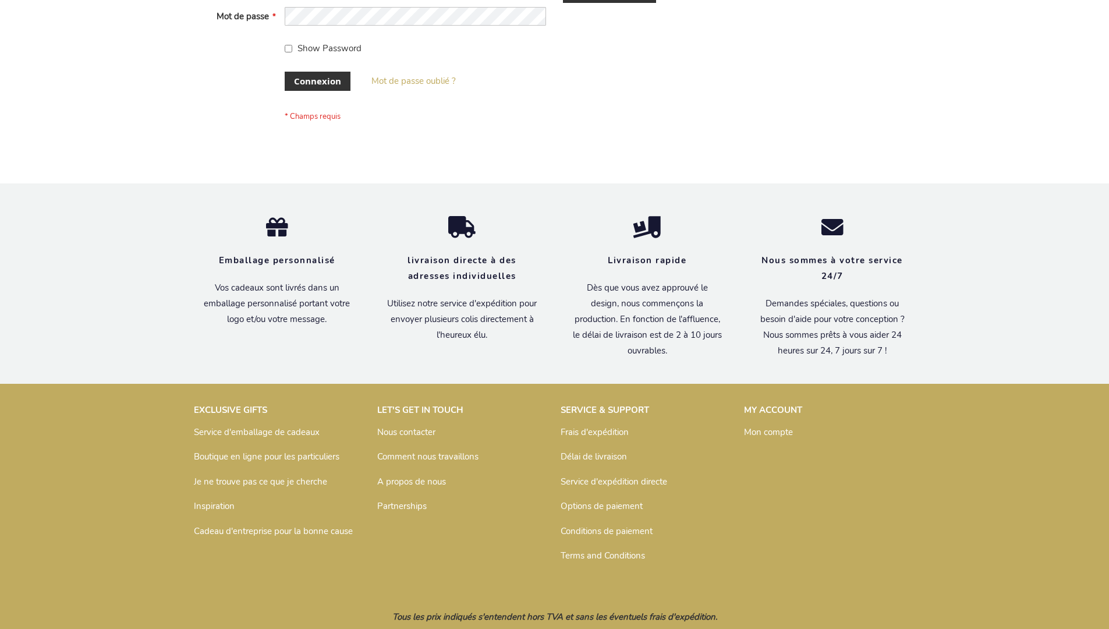
scroll to position [402, 0]
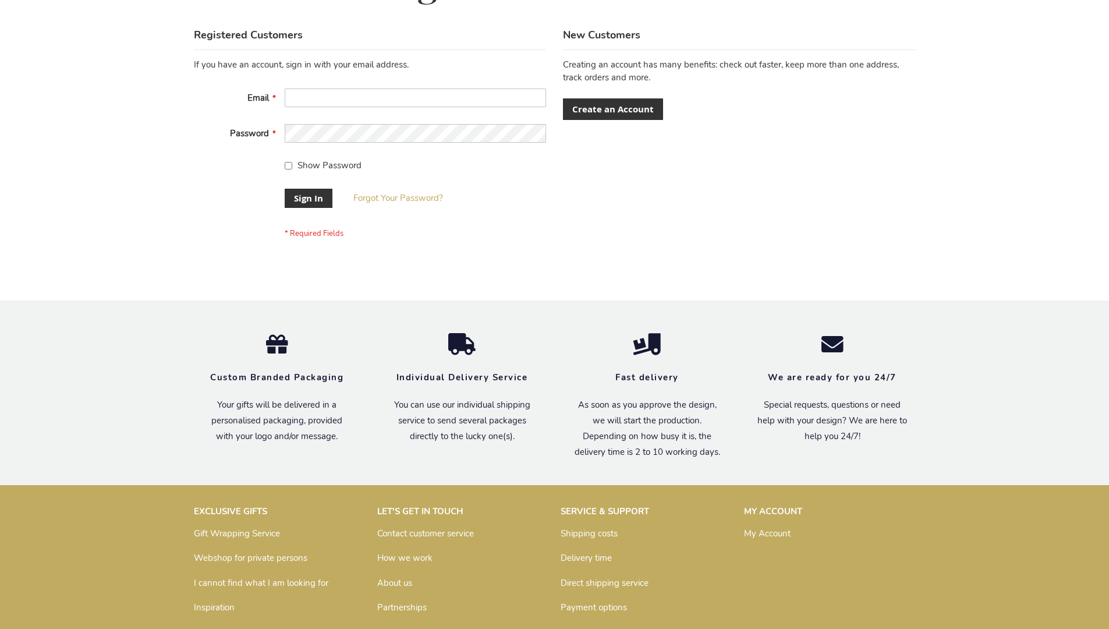
scroll to position [374, 0]
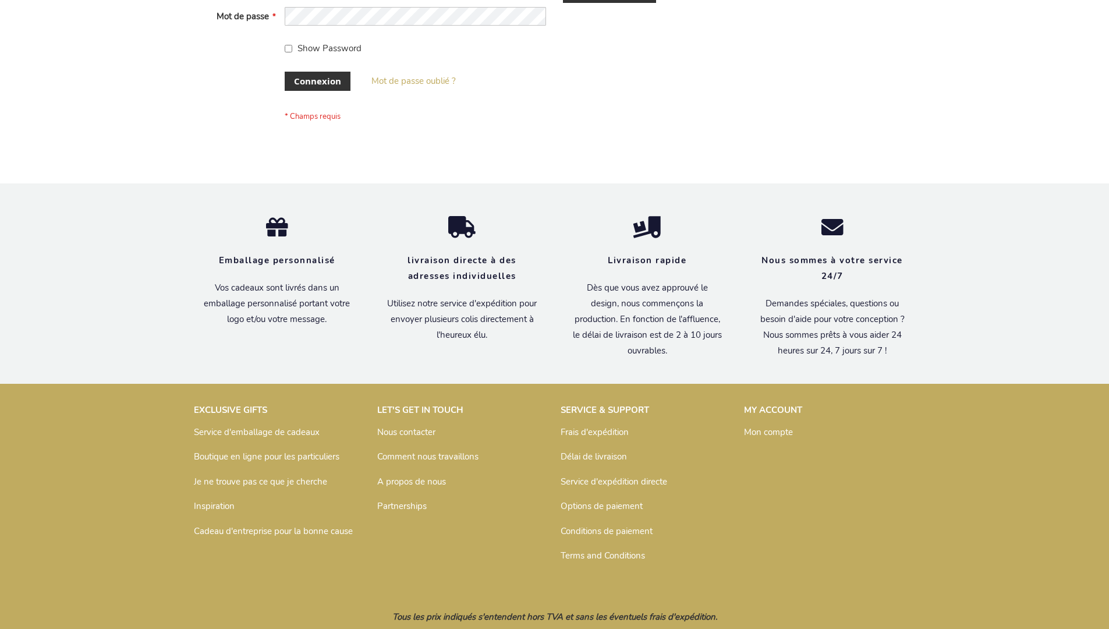
scroll to position [402, 0]
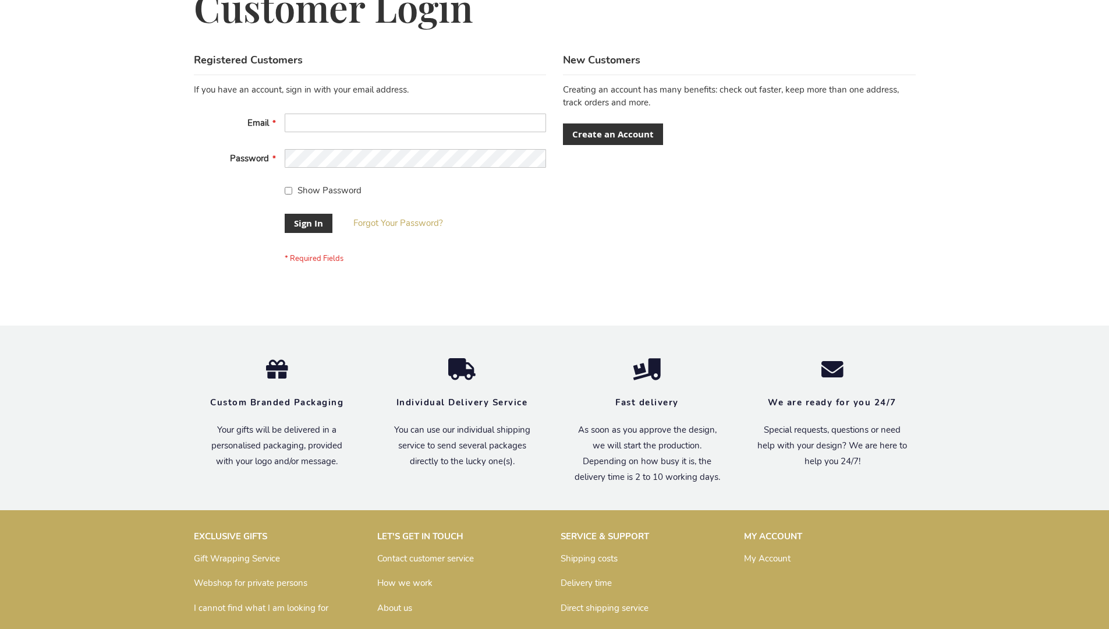
scroll to position [374, 0]
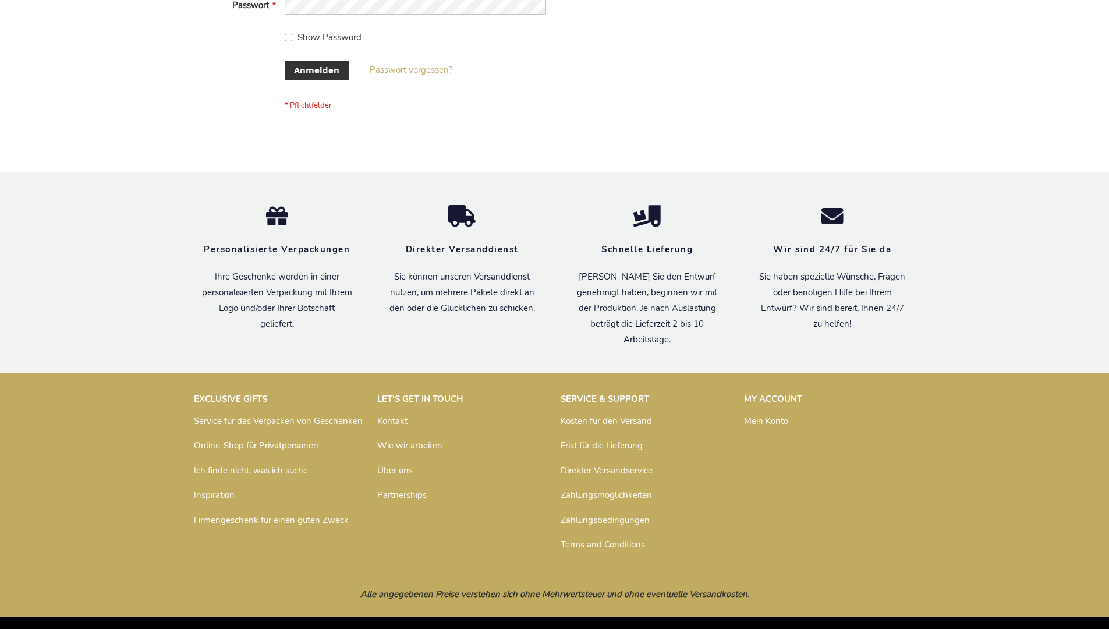
scroll to position [390, 0]
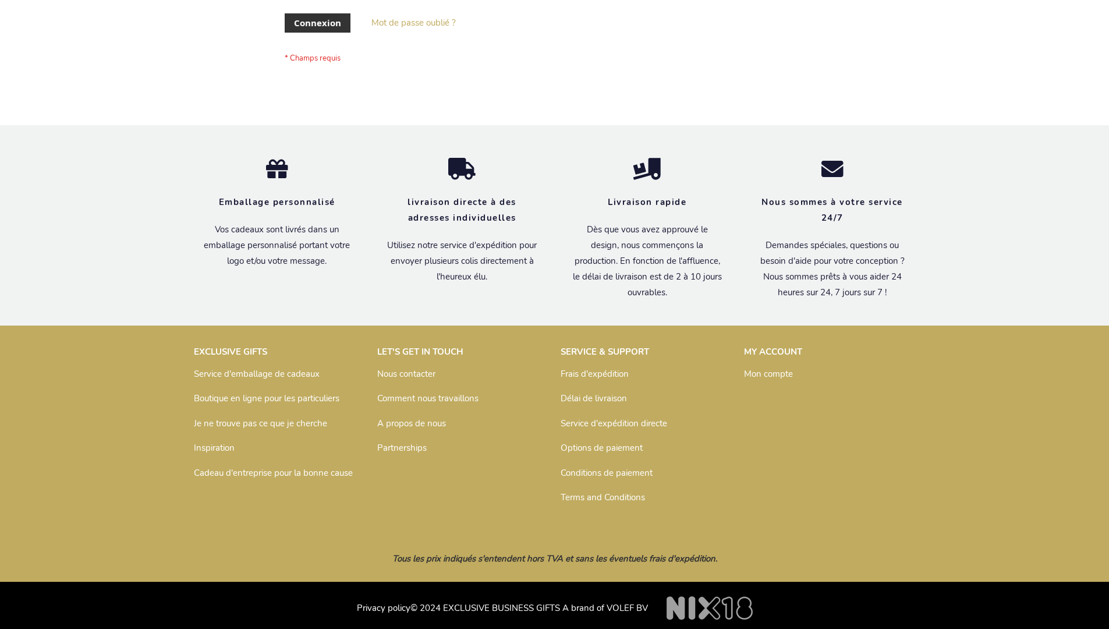
scroll to position [402, 0]
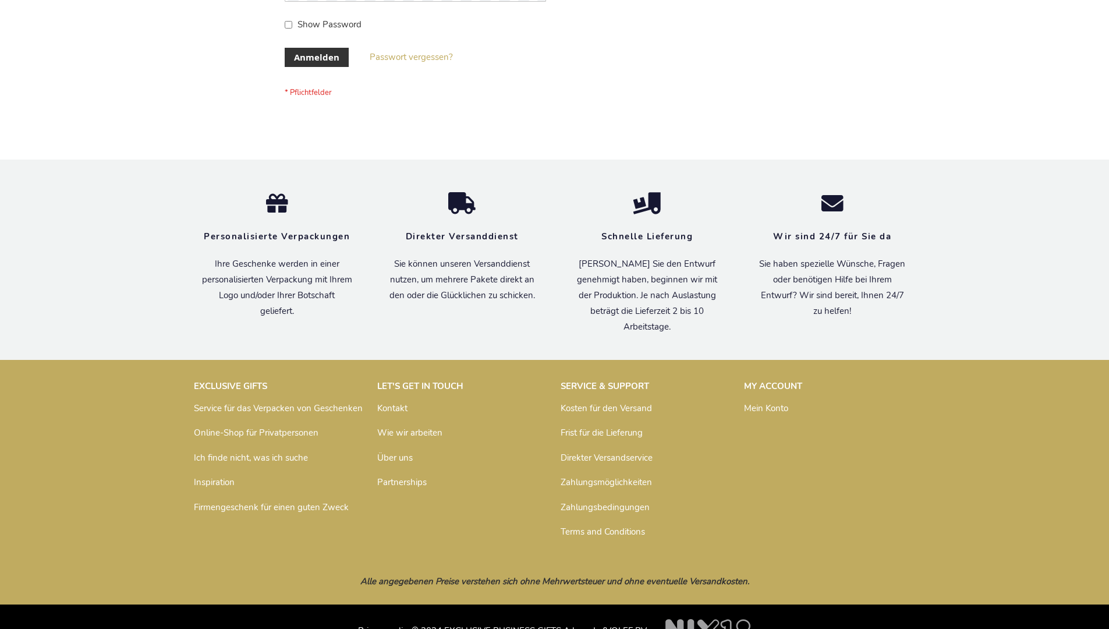
scroll to position [390, 0]
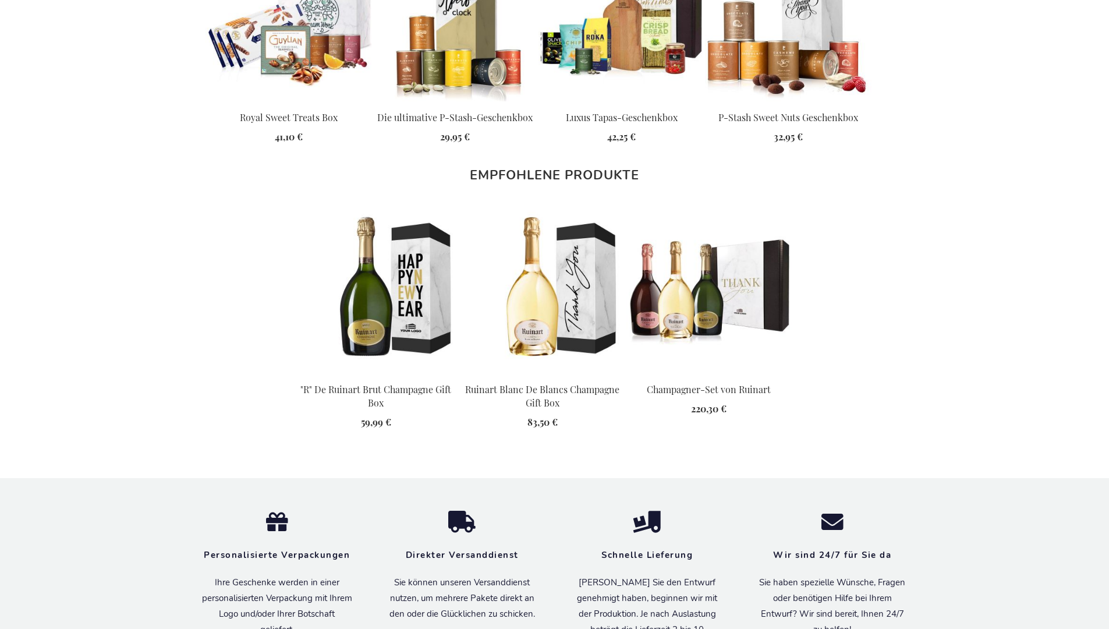
scroll to position [1498, 0]
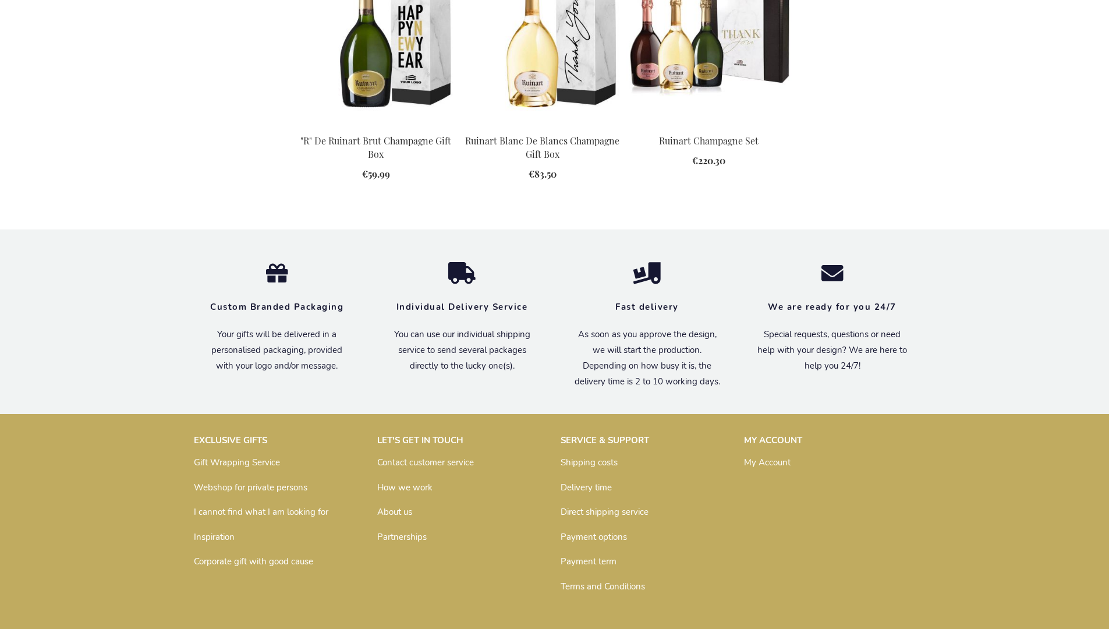
scroll to position [1469, 0]
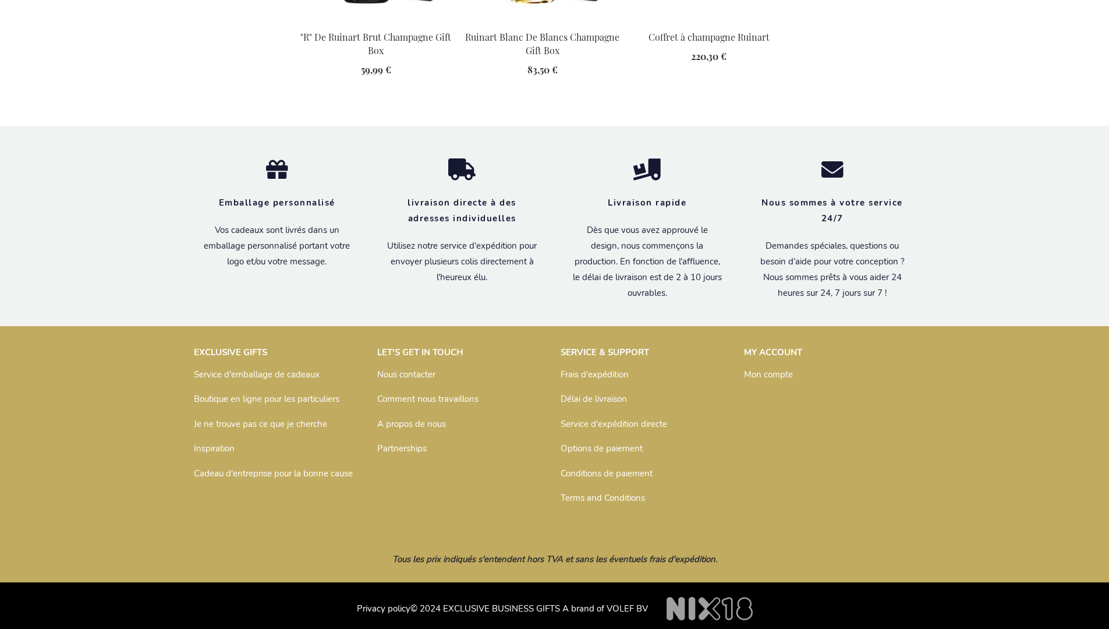
scroll to position [1509, 0]
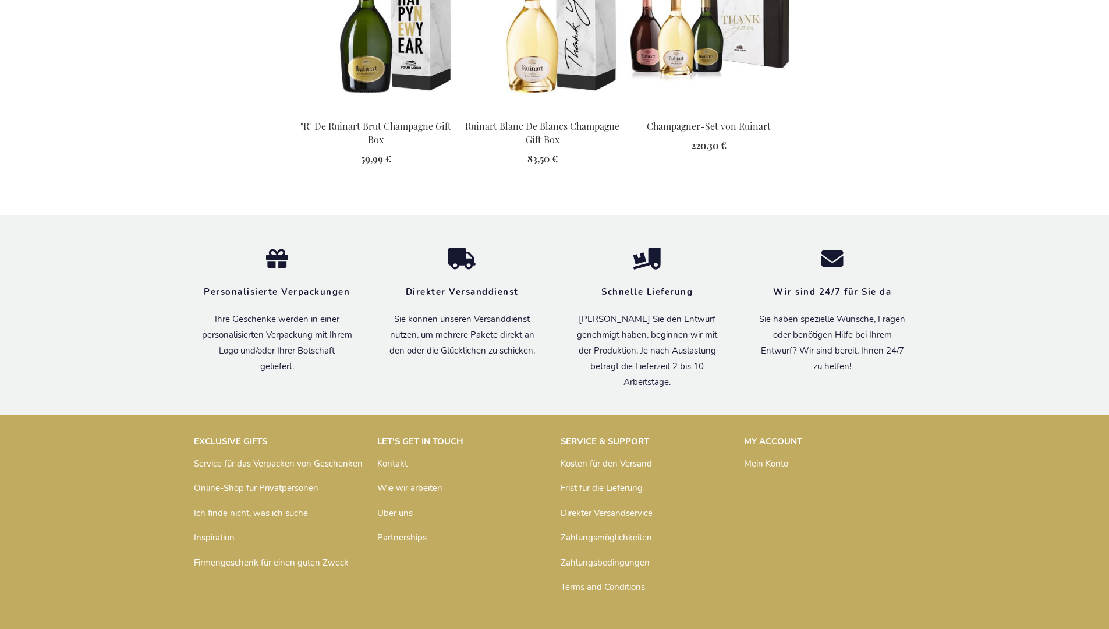
scroll to position [1498, 0]
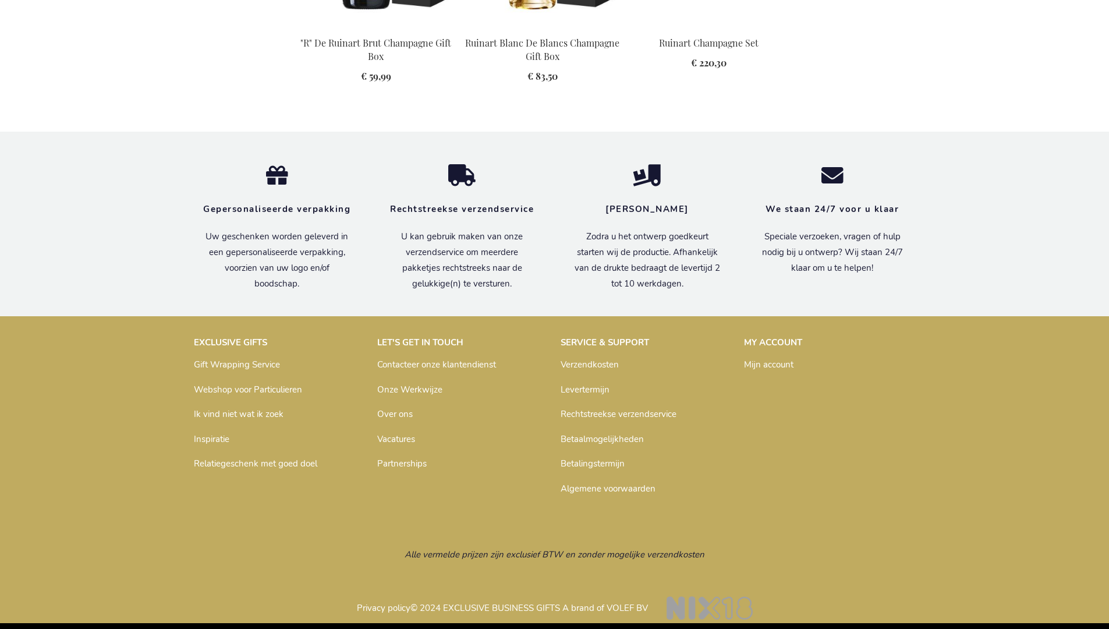
scroll to position [1490, 0]
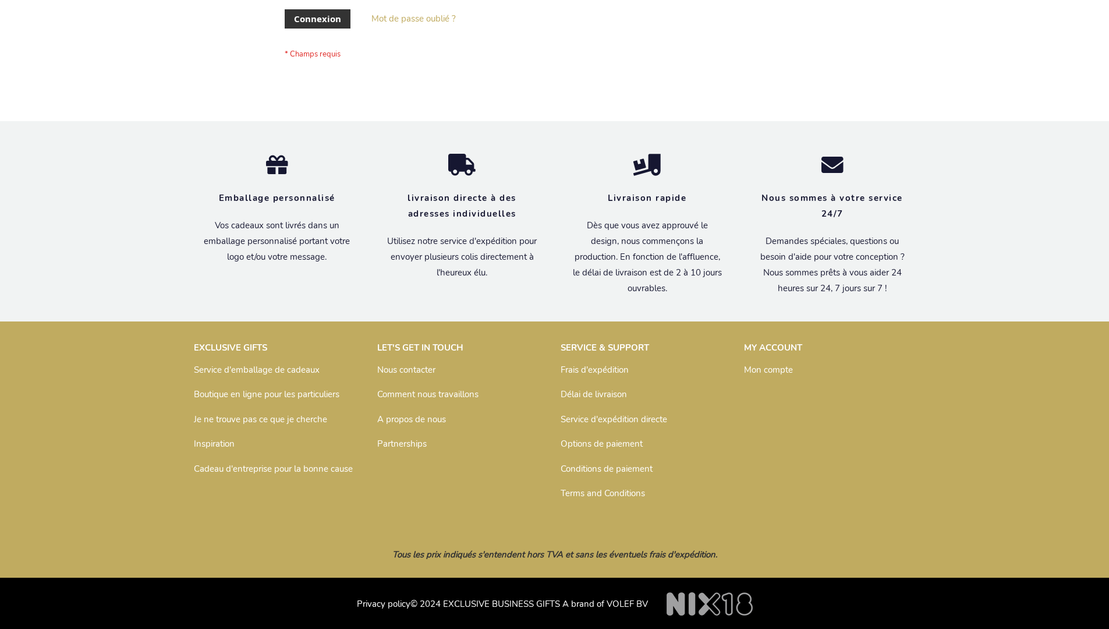
scroll to position [402, 0]
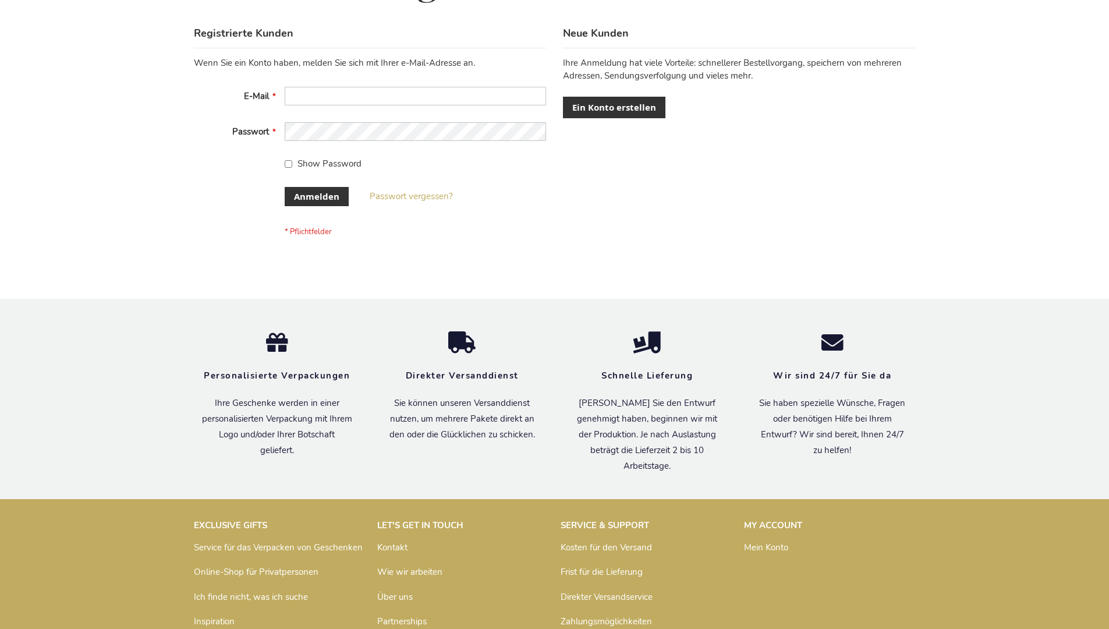
scroll to position [390, 0]
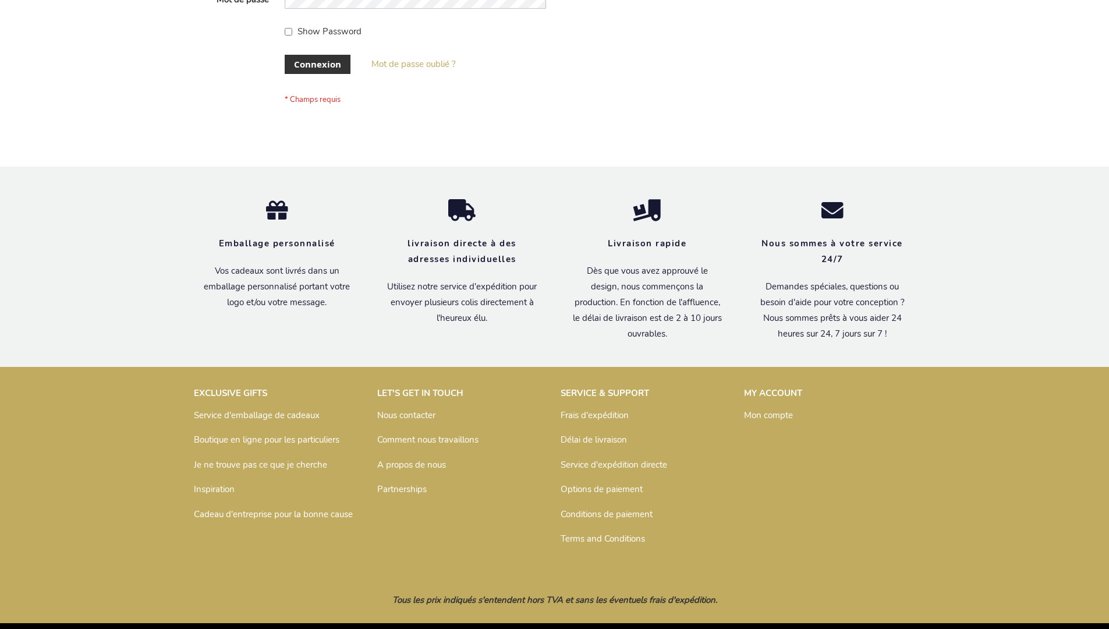
scroll to position [402, 0]
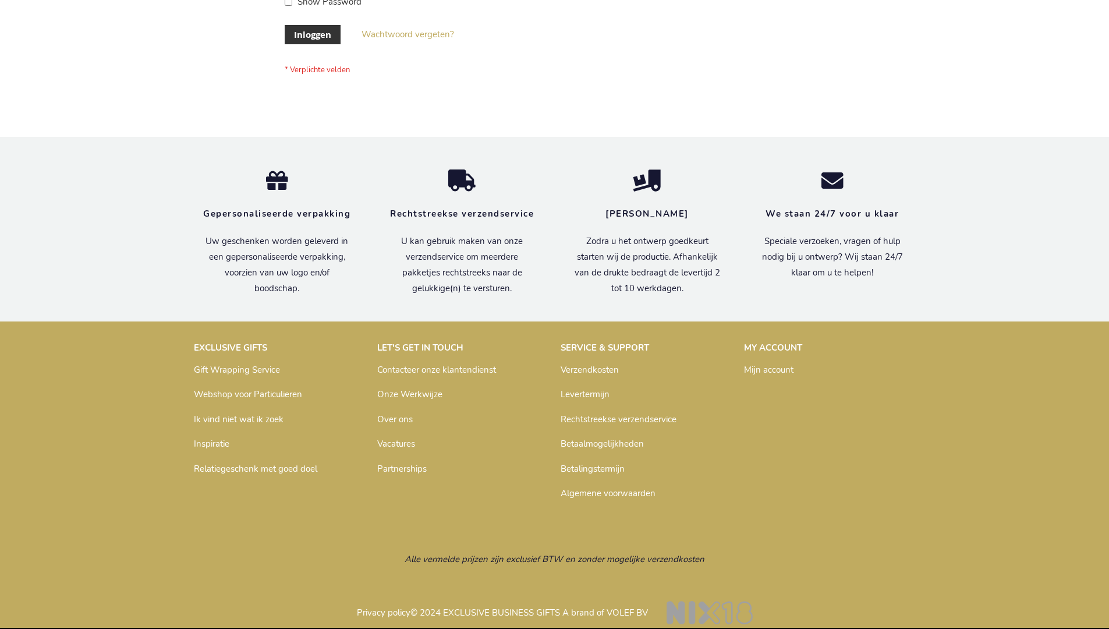
scroll to position [395, 0]
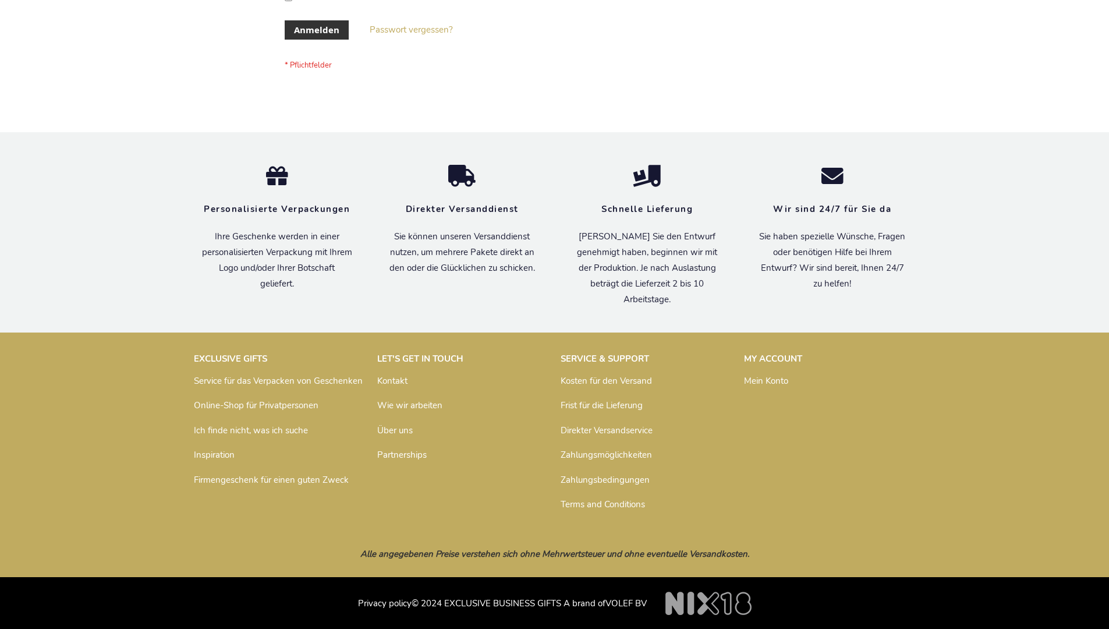
scroll to position [390, 0]
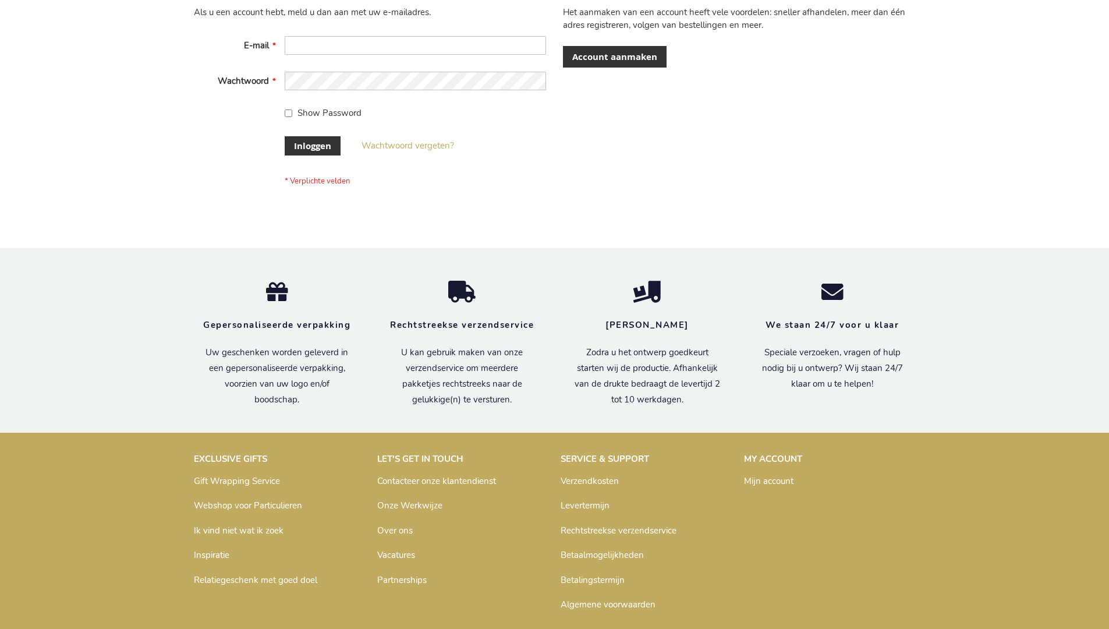
scroll to position [395, 0]
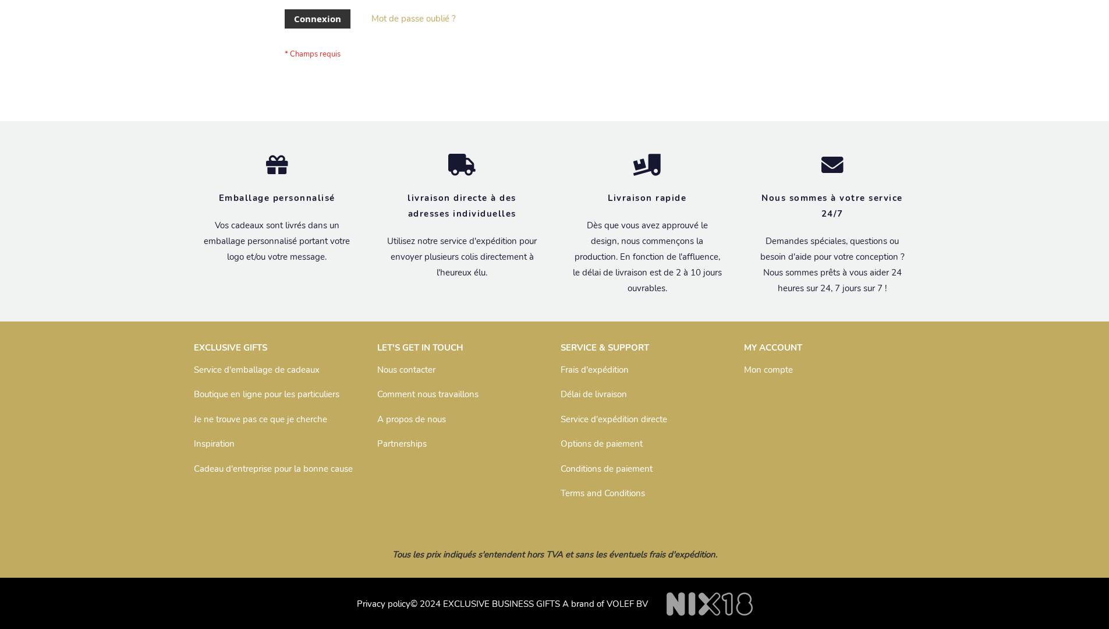
scroll to position [402, 0]
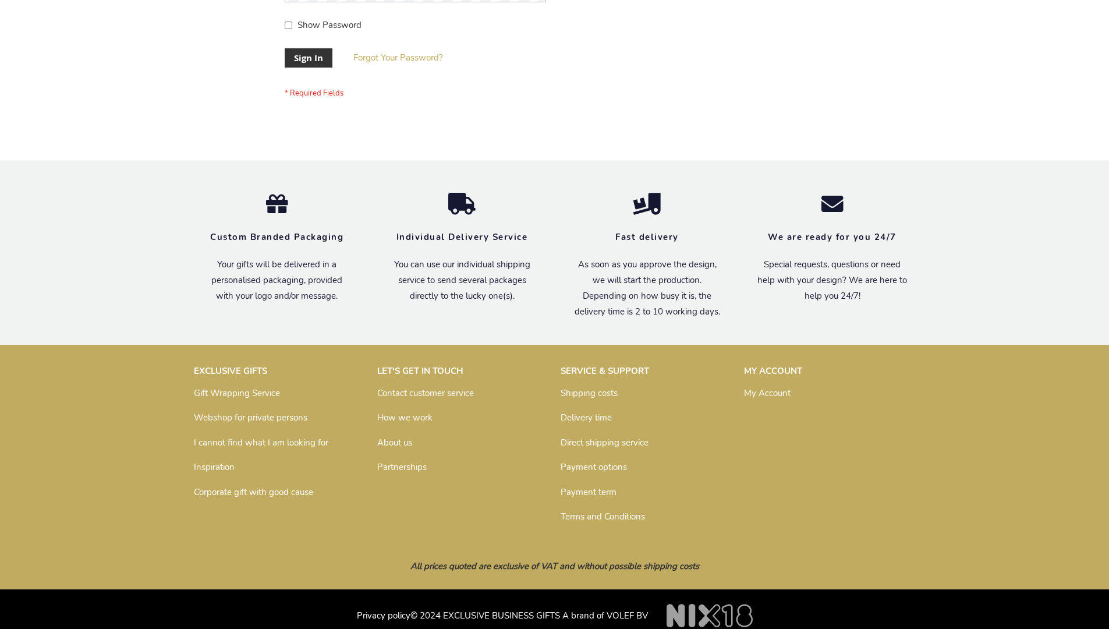
scroll to position [374, 0]
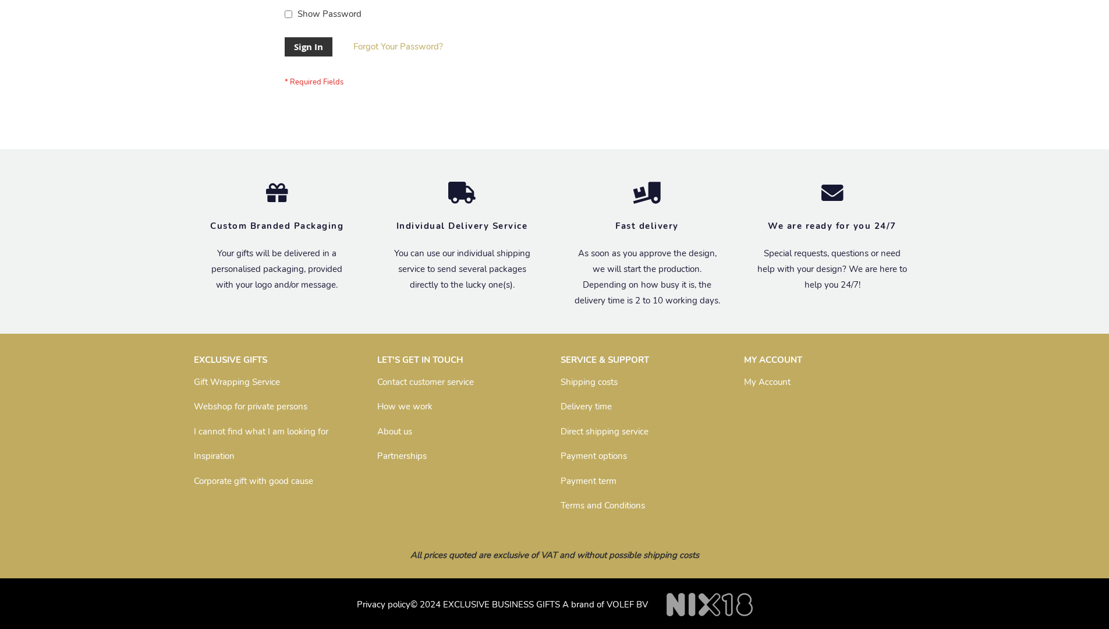
scroll to position [374, 0]
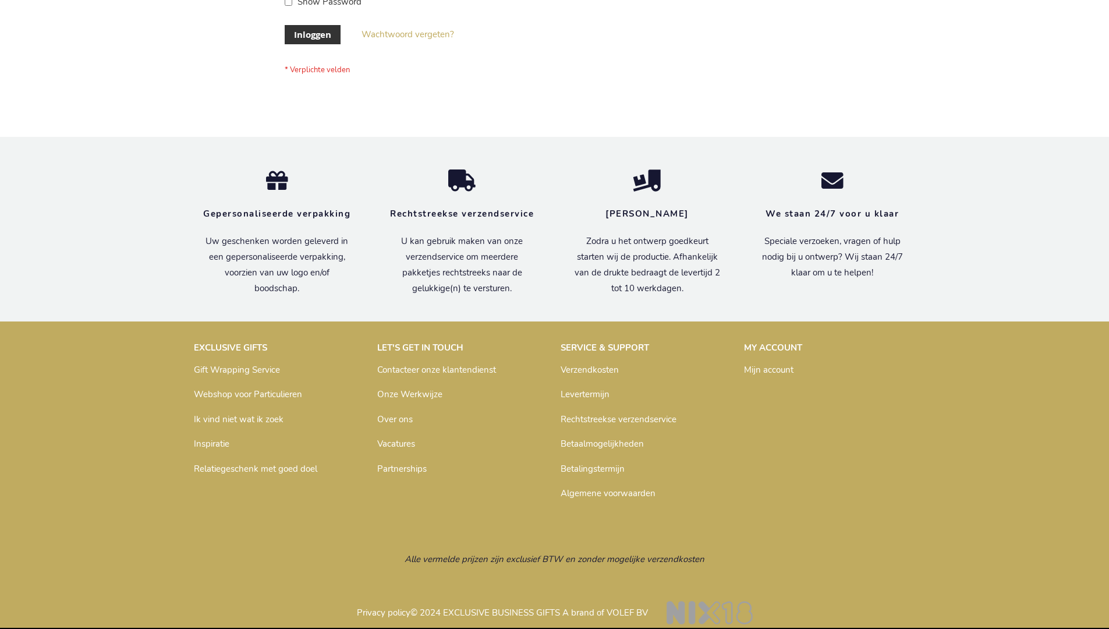
scroll to position [395, 0]
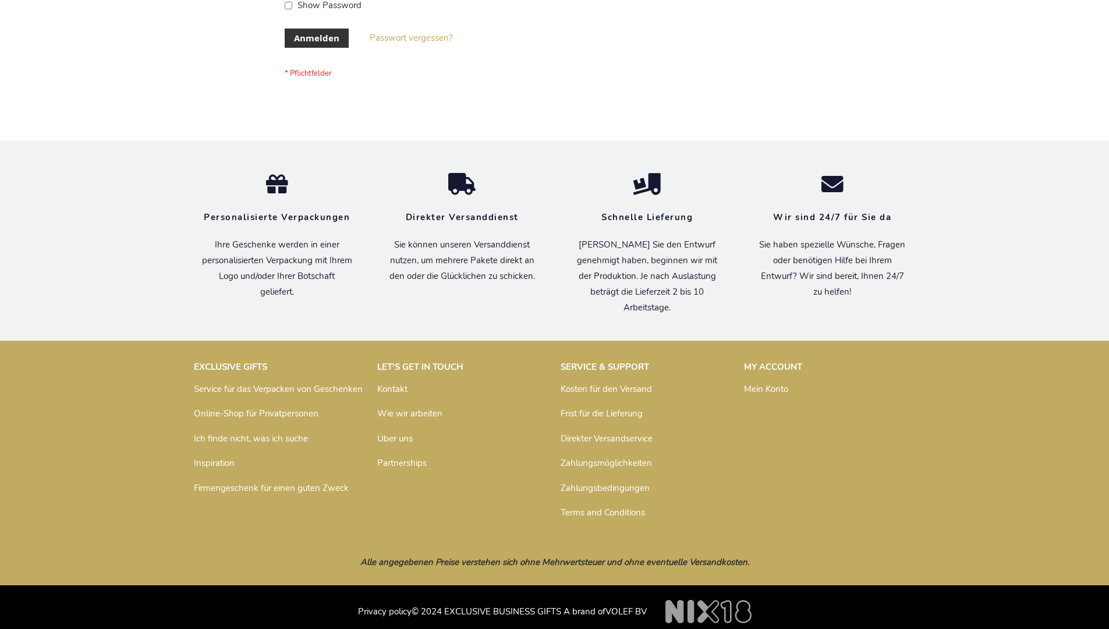
scroll to position [390, 0]
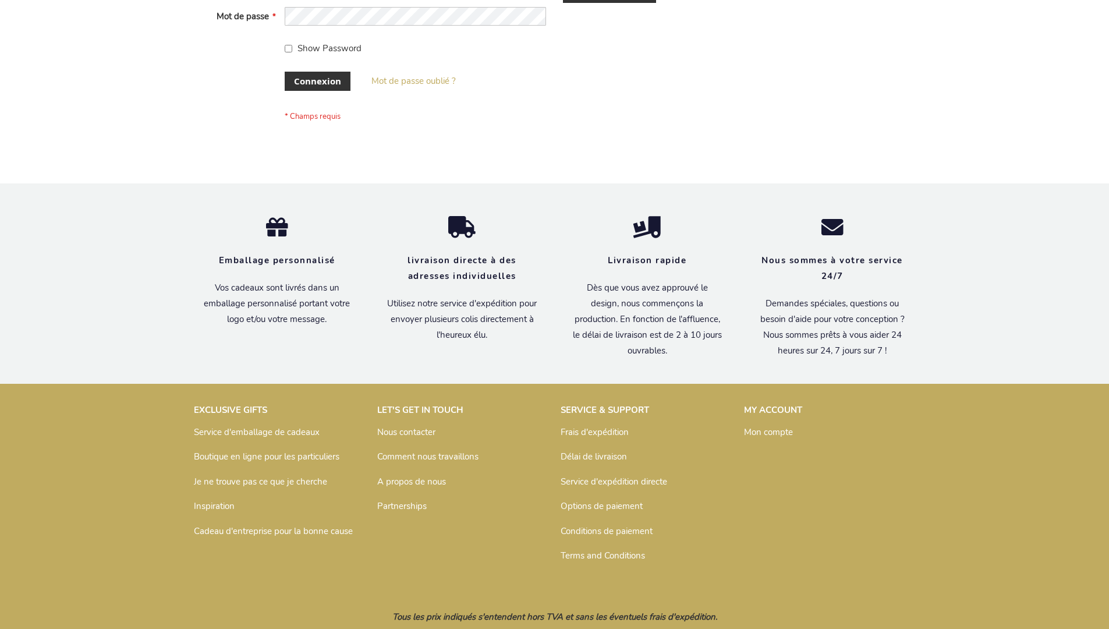
scroll to position [402, 0]
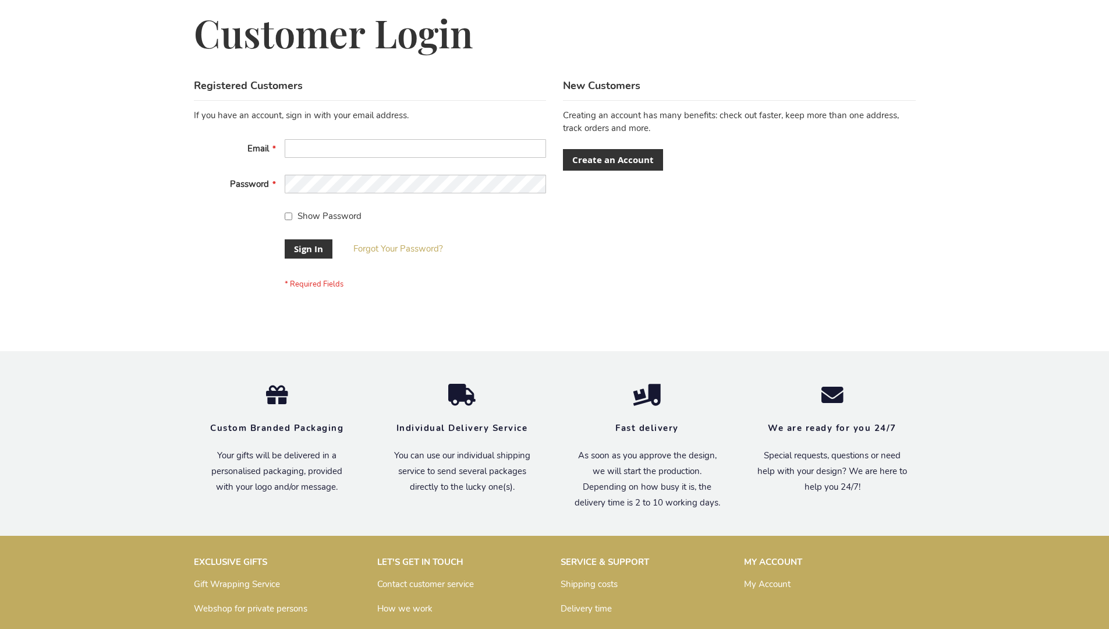
scroll to position [374, 0]
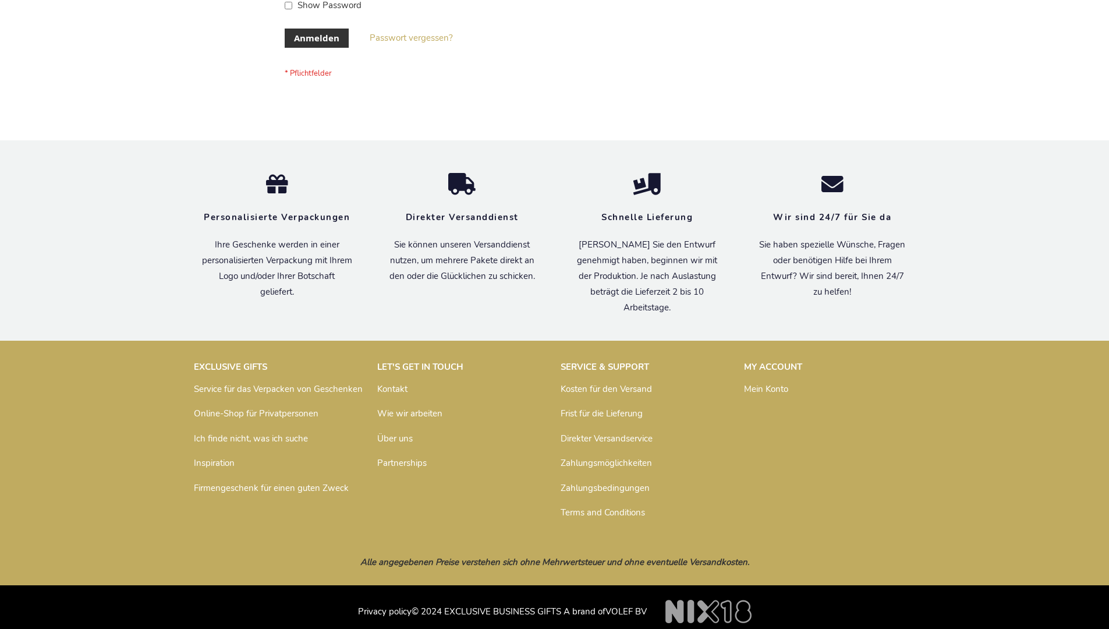
scroll to position [390, 0]
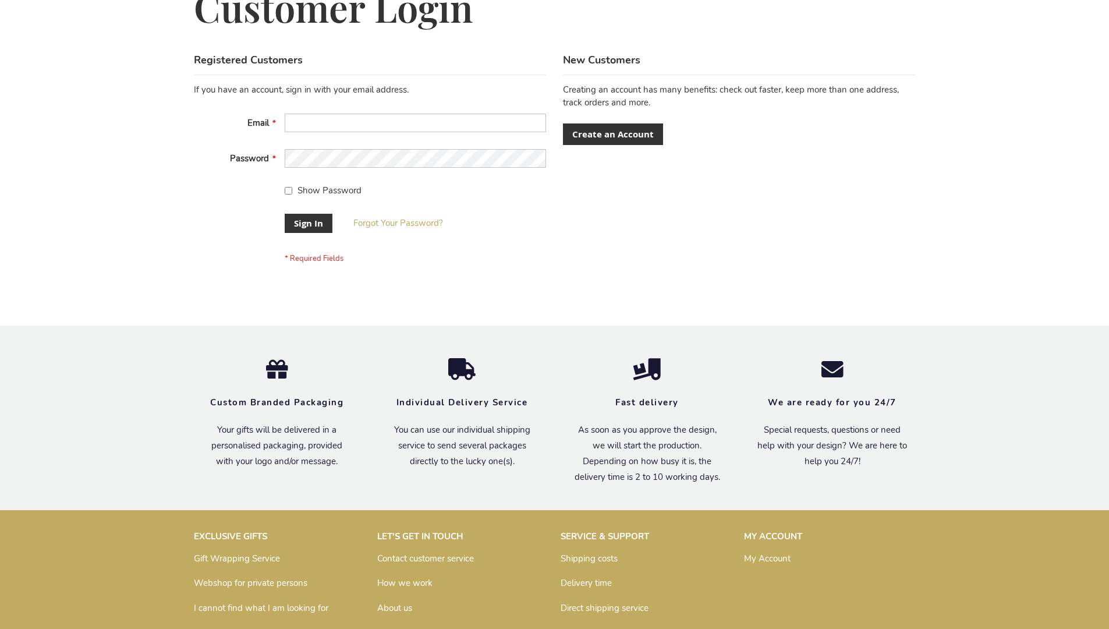
scroll to position [374, 0]
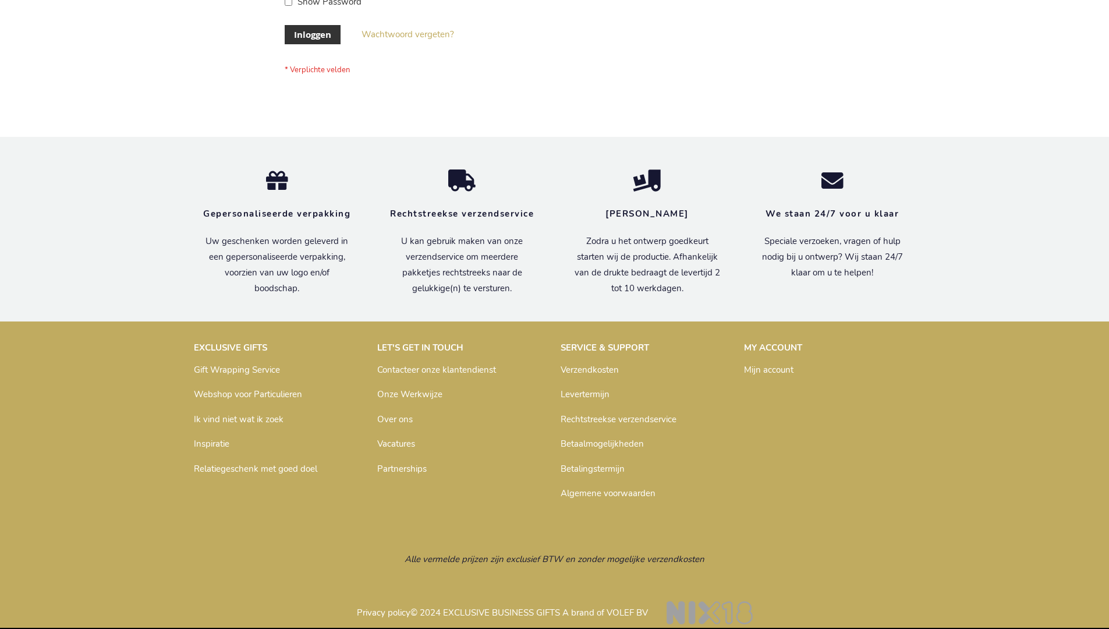
scroll to position [395, 0]
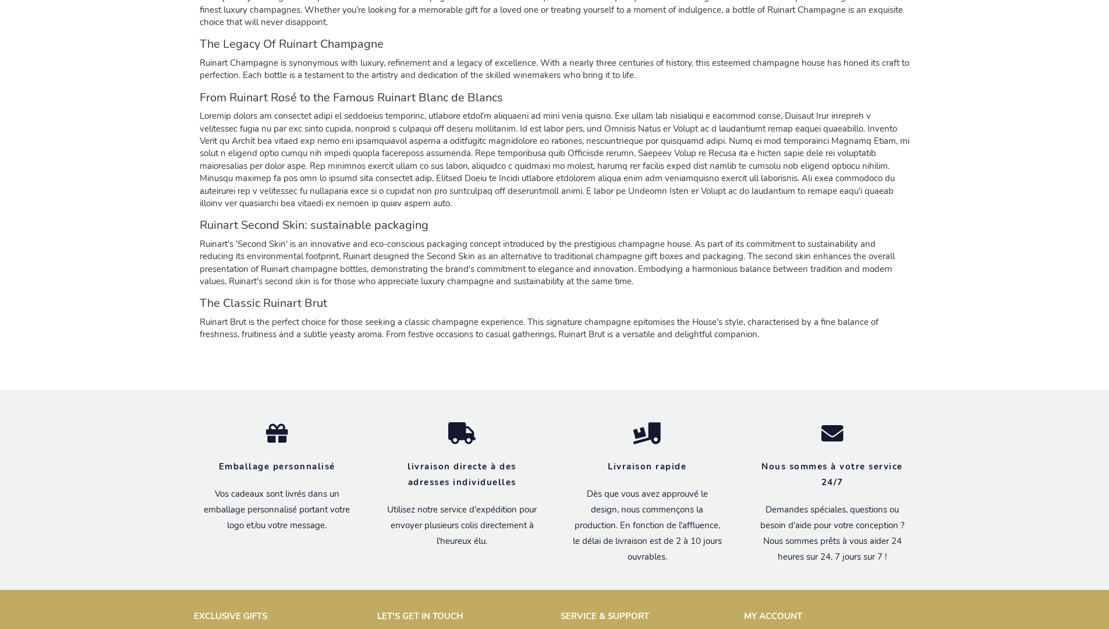
scroll to position [1164, 0]
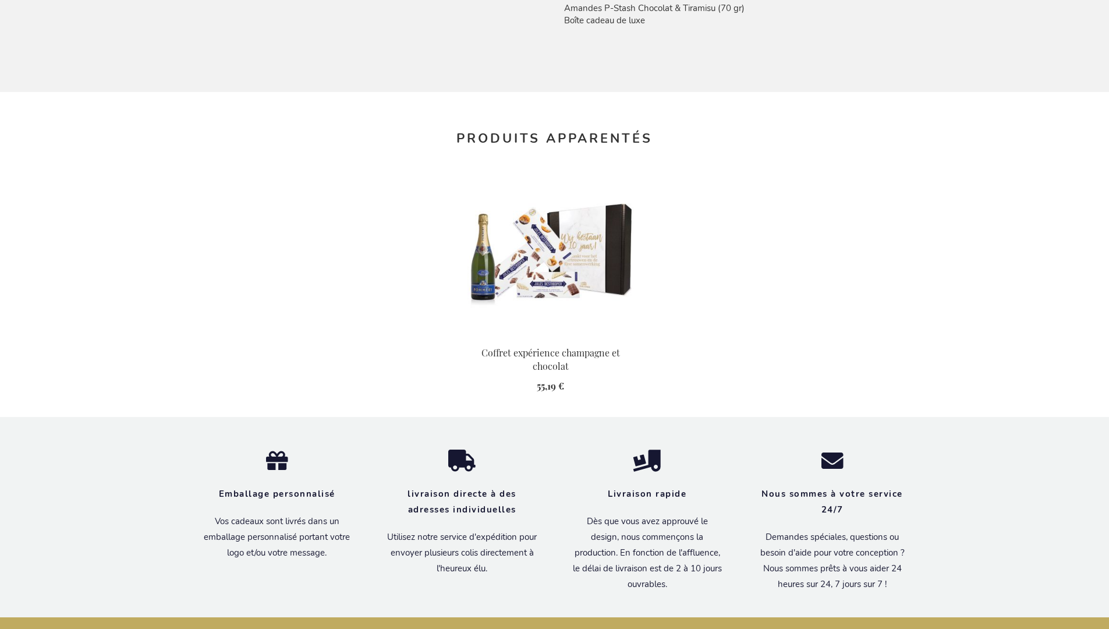
scroll to position [1283, 0]
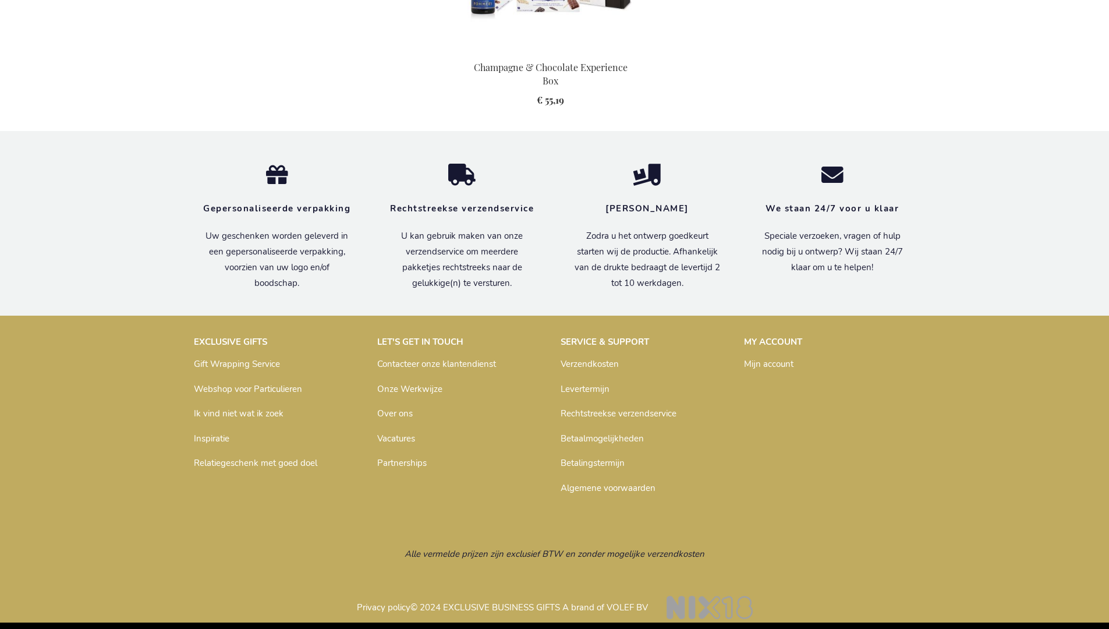
scroll to position [1264, 0]
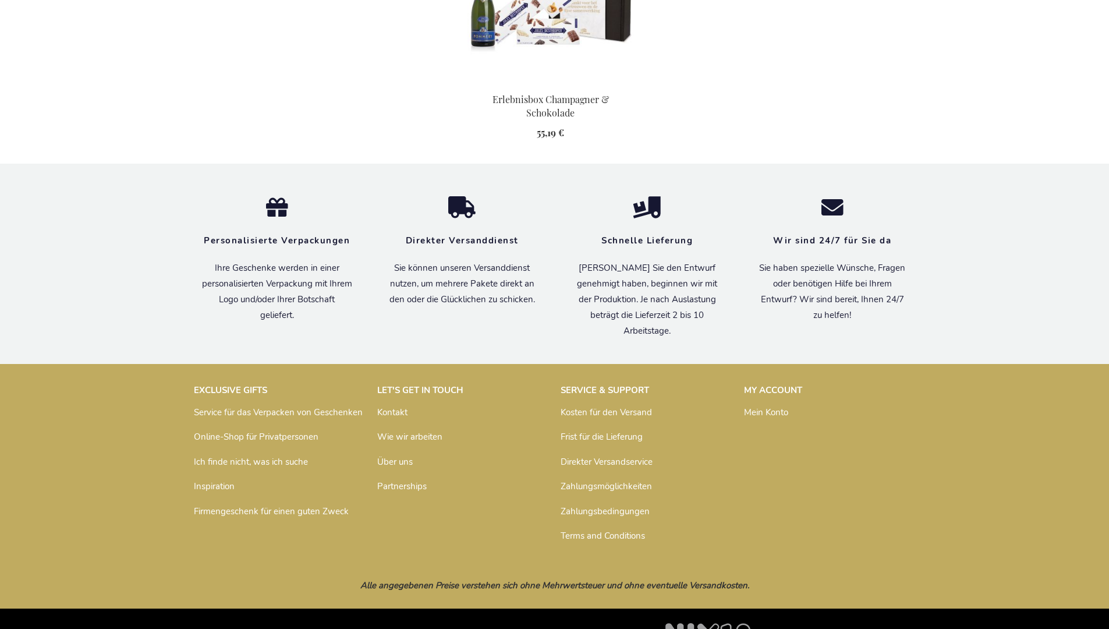
scroll to position [1271, 0]
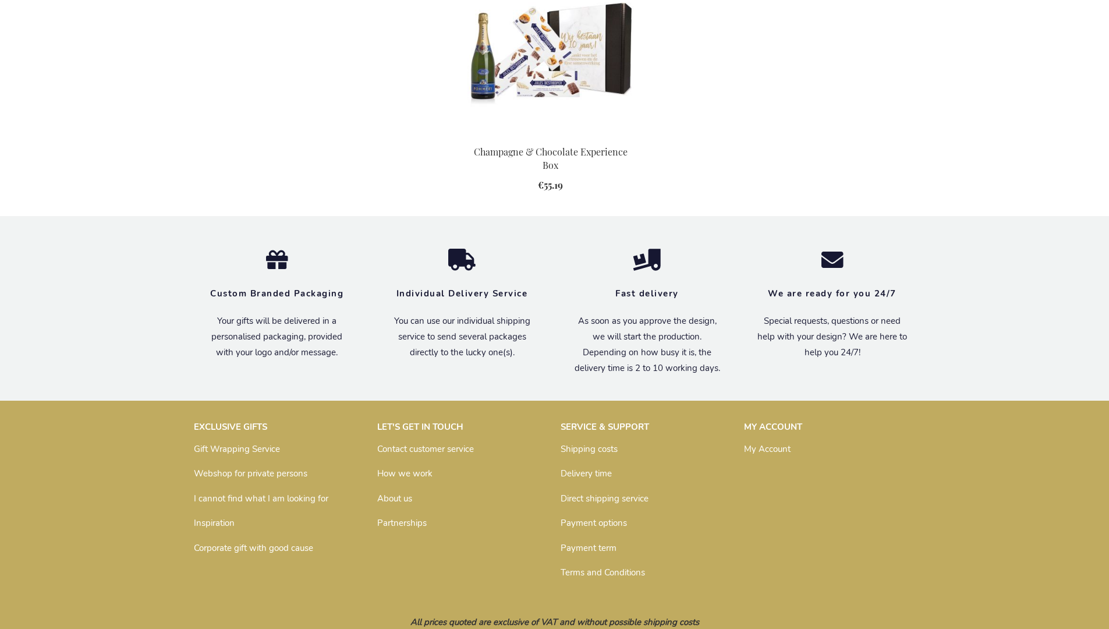
scroll to position [1230, 0]
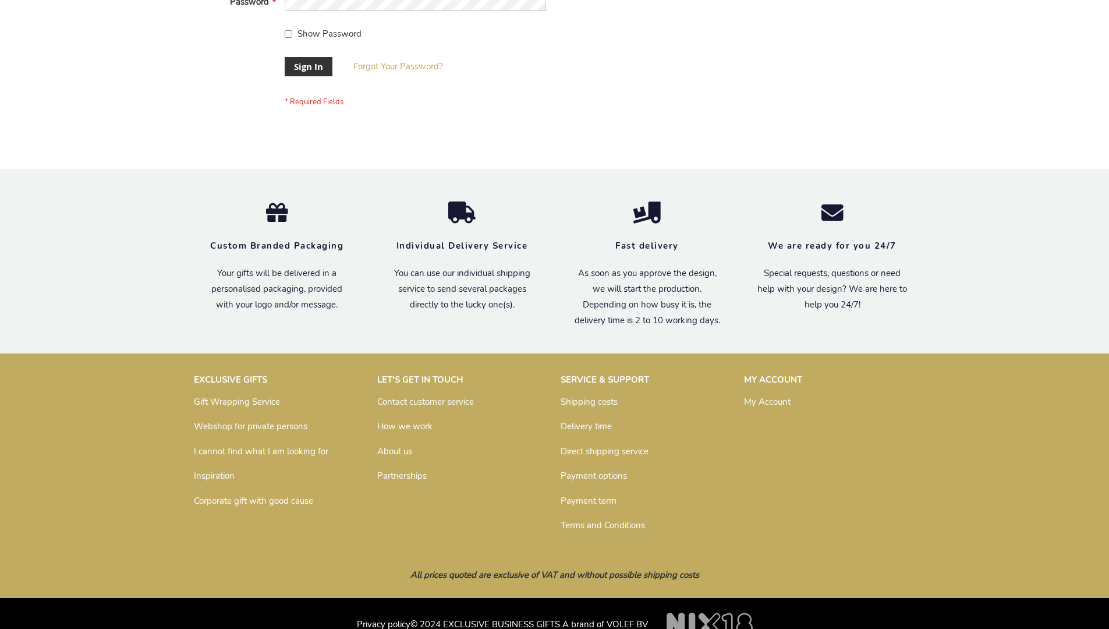
scroll to position [374, 0]
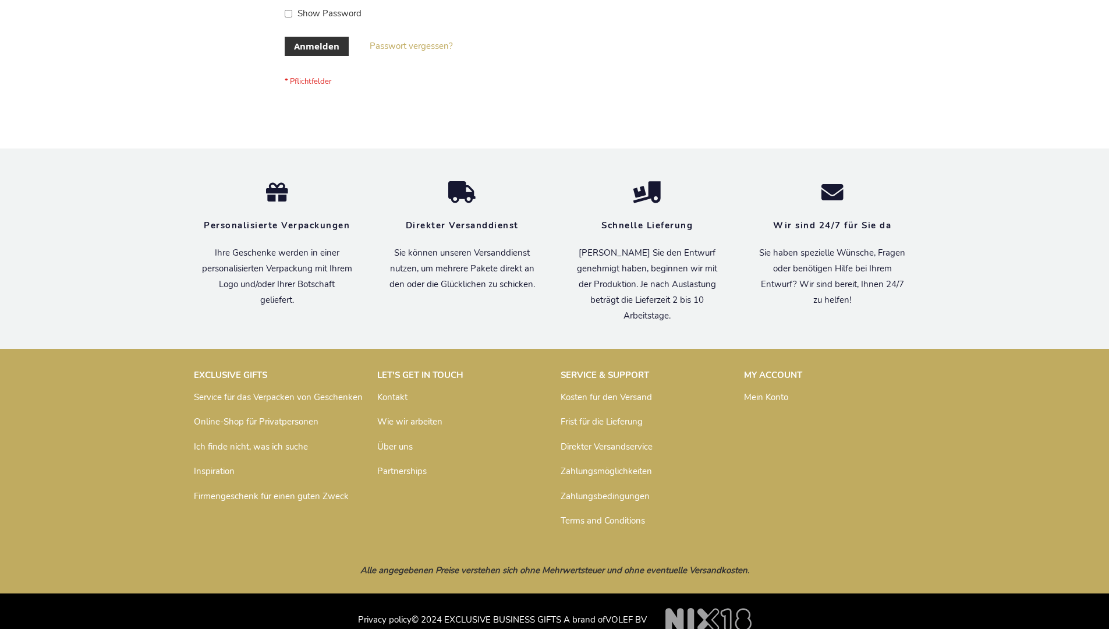
scroll to position [390, 0]
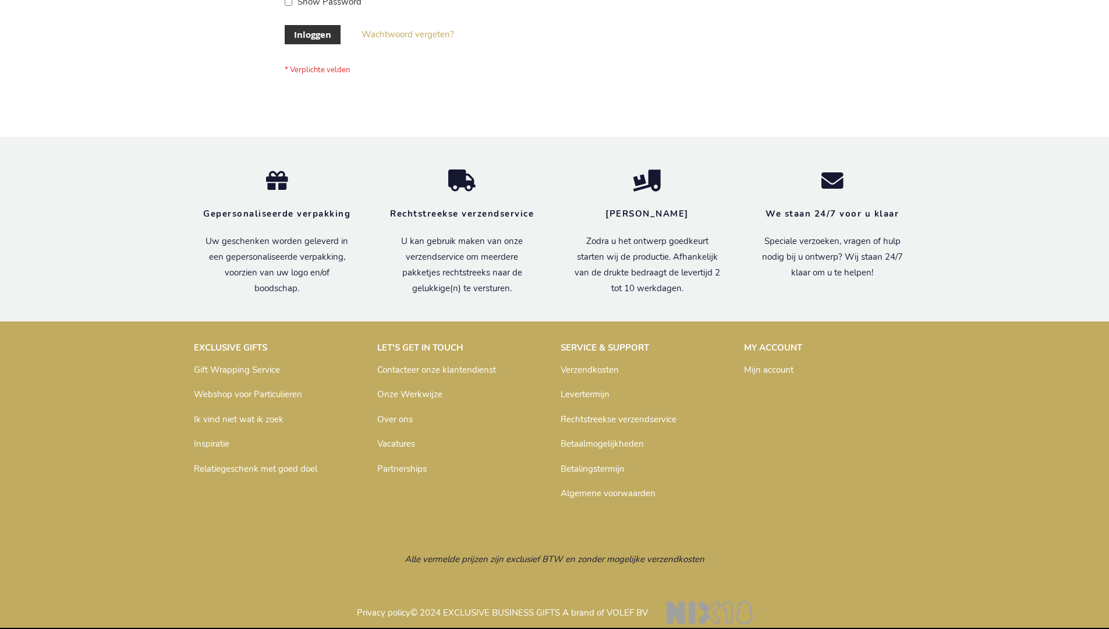
scroll to position [395, 0]
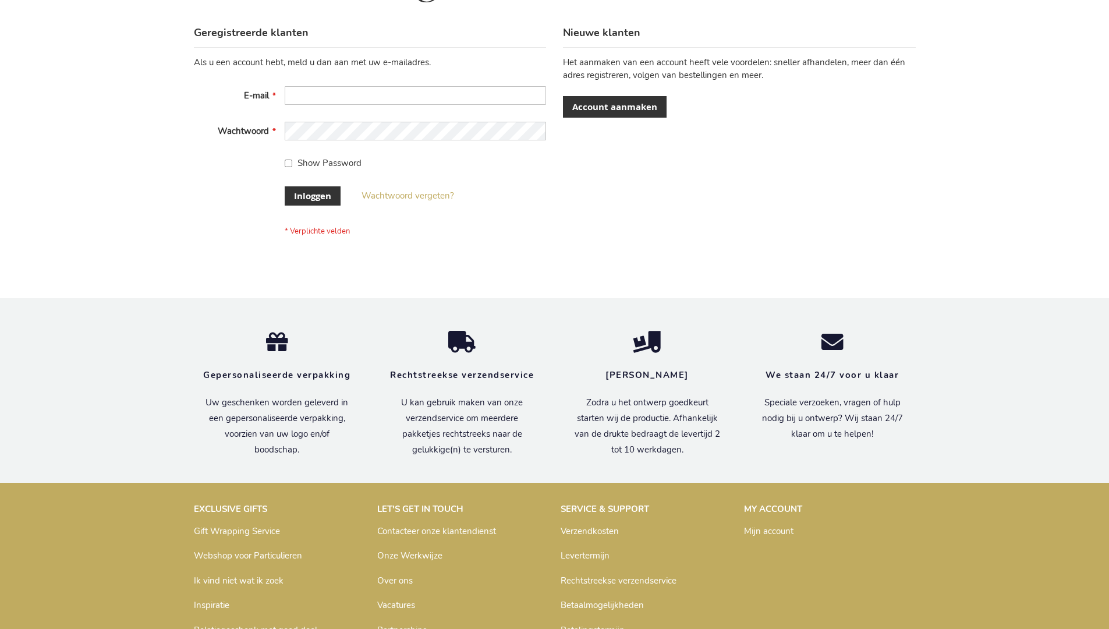
scroll to position [395, 0]
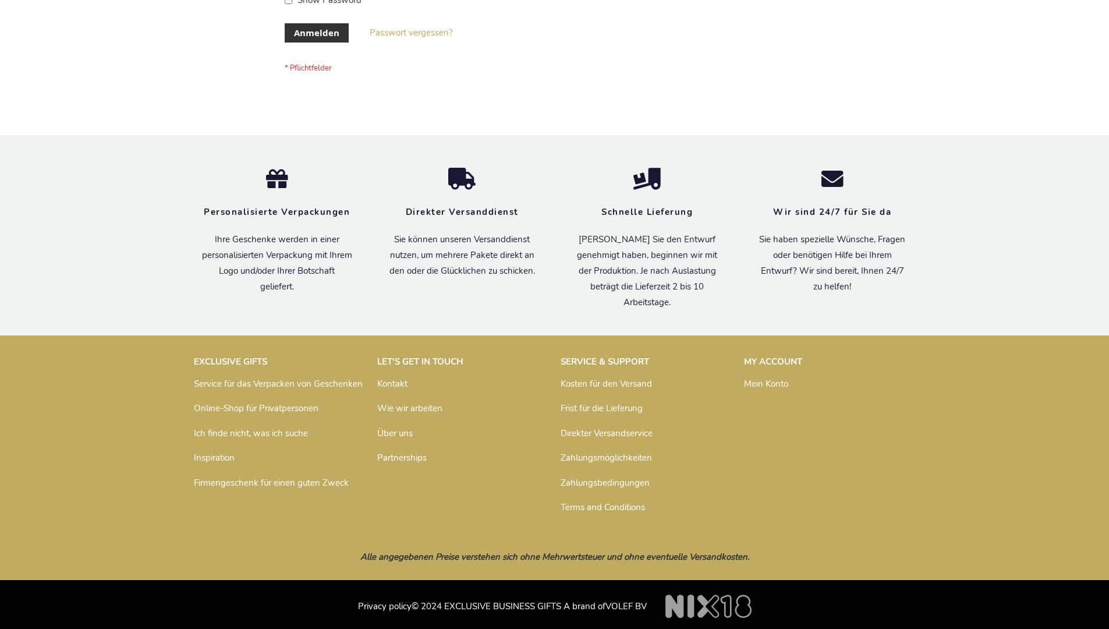
scroll to position [390, 0]
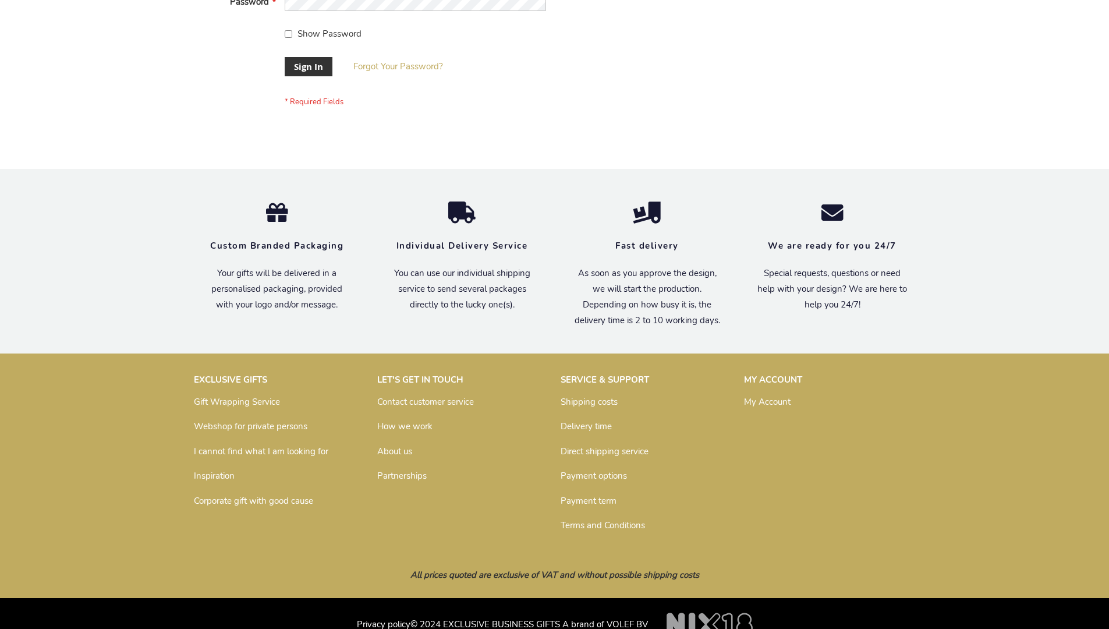
scroll to position [374, 0]
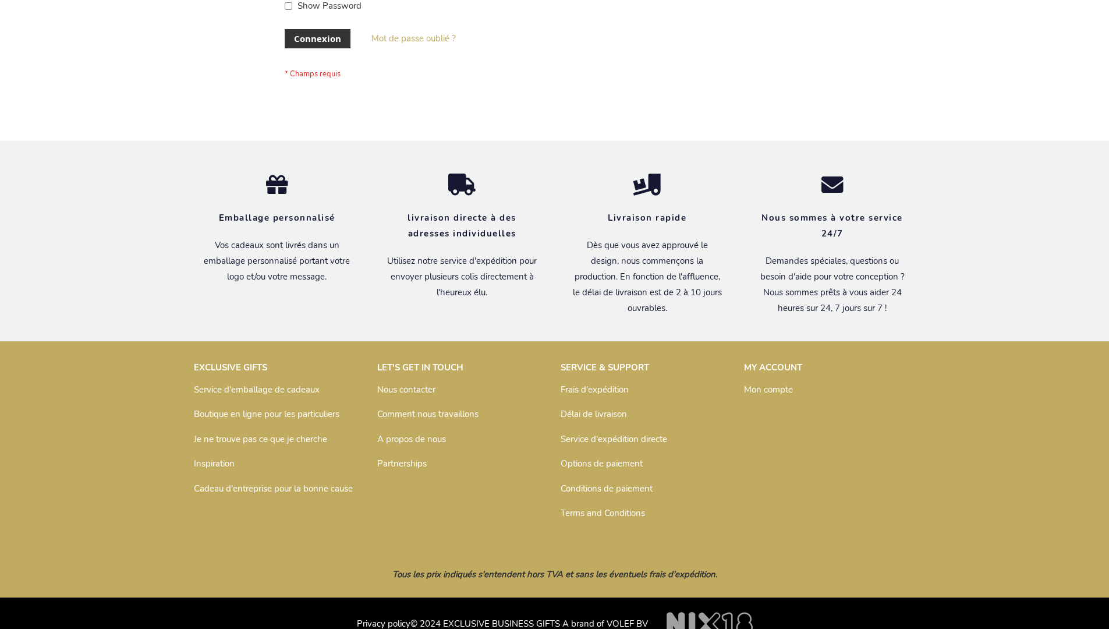
scroll to position [402, 0]
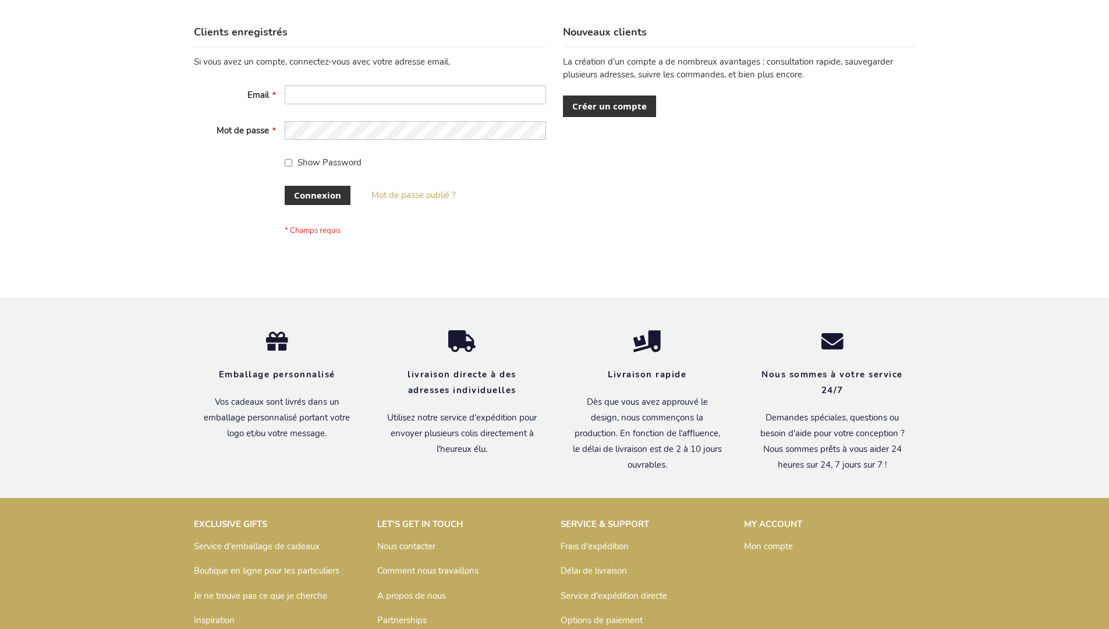
scroll to position [402, 0]
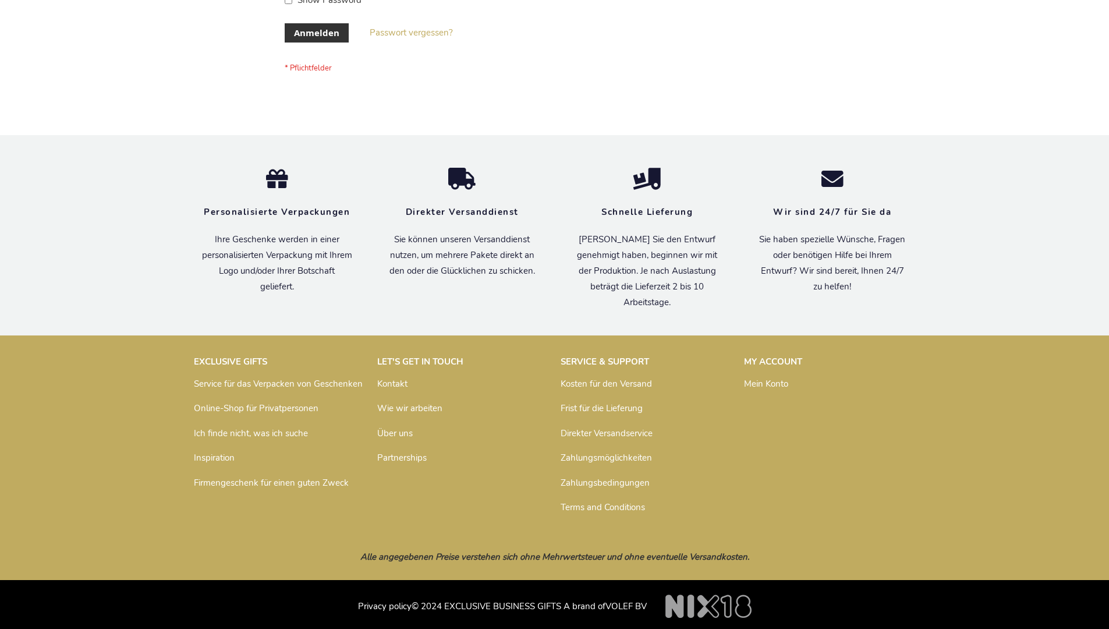
scroll to position [390, 0]
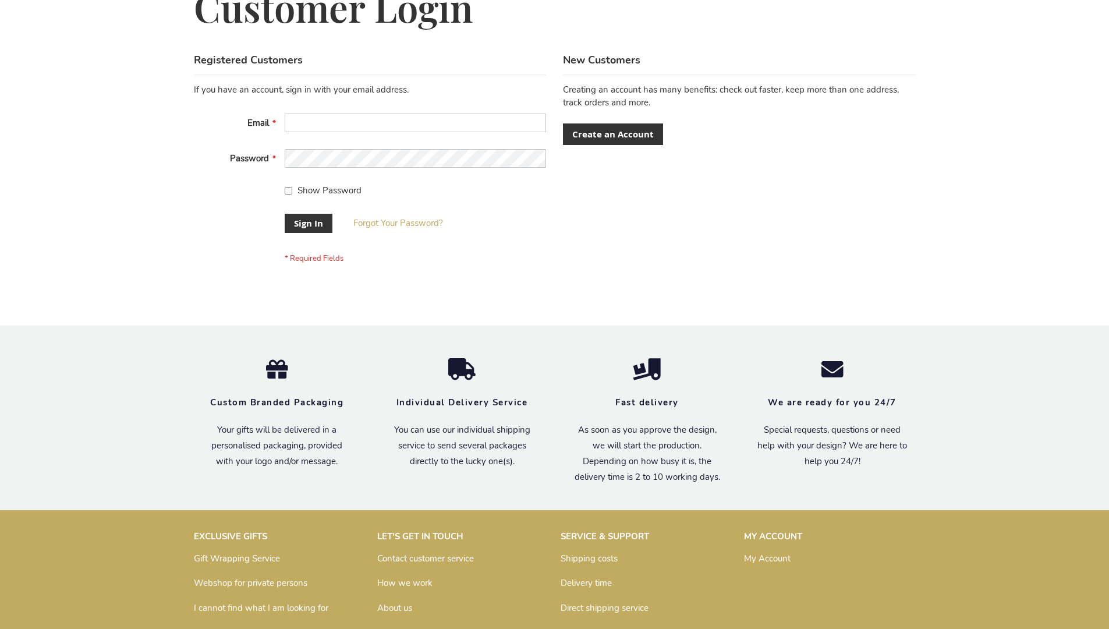
scroll to position [374, 0]
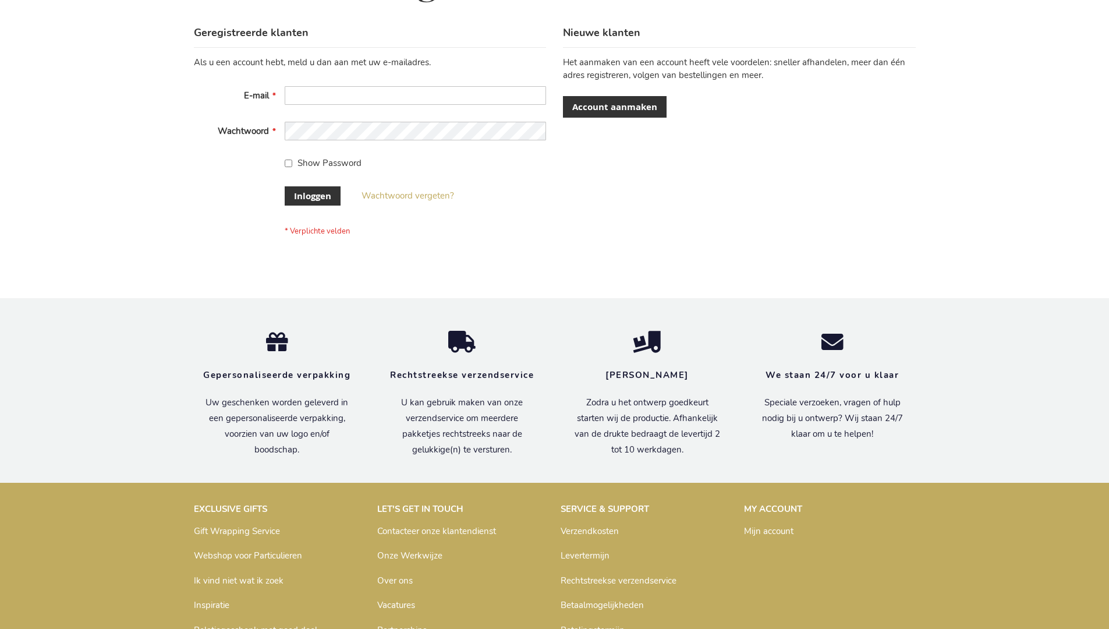
scroll to position [395, 0]
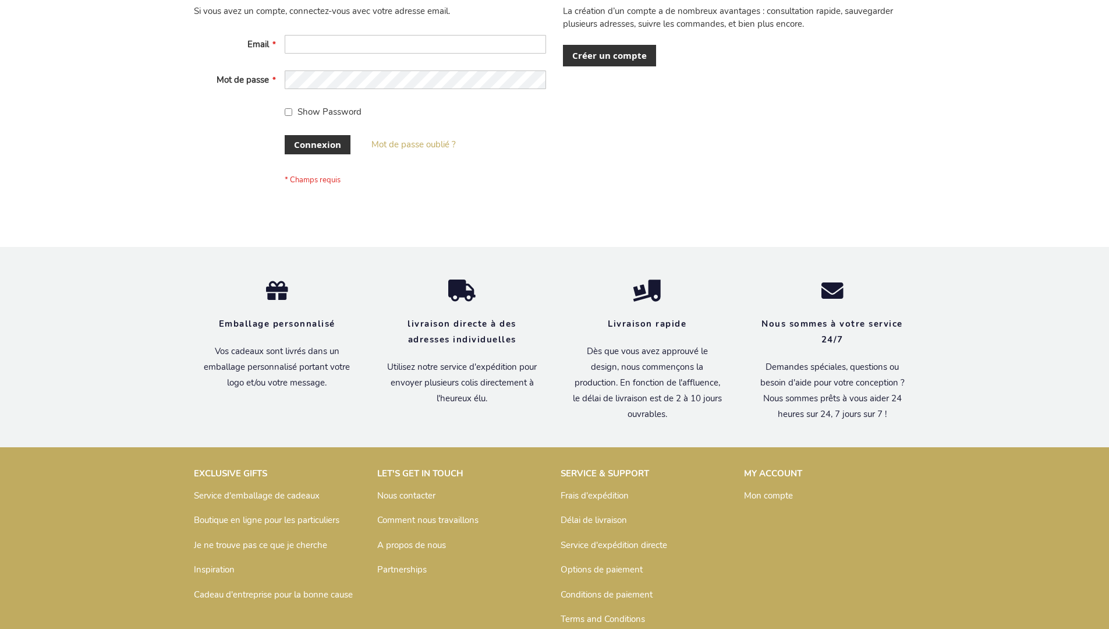
scroll to position [402, 0]
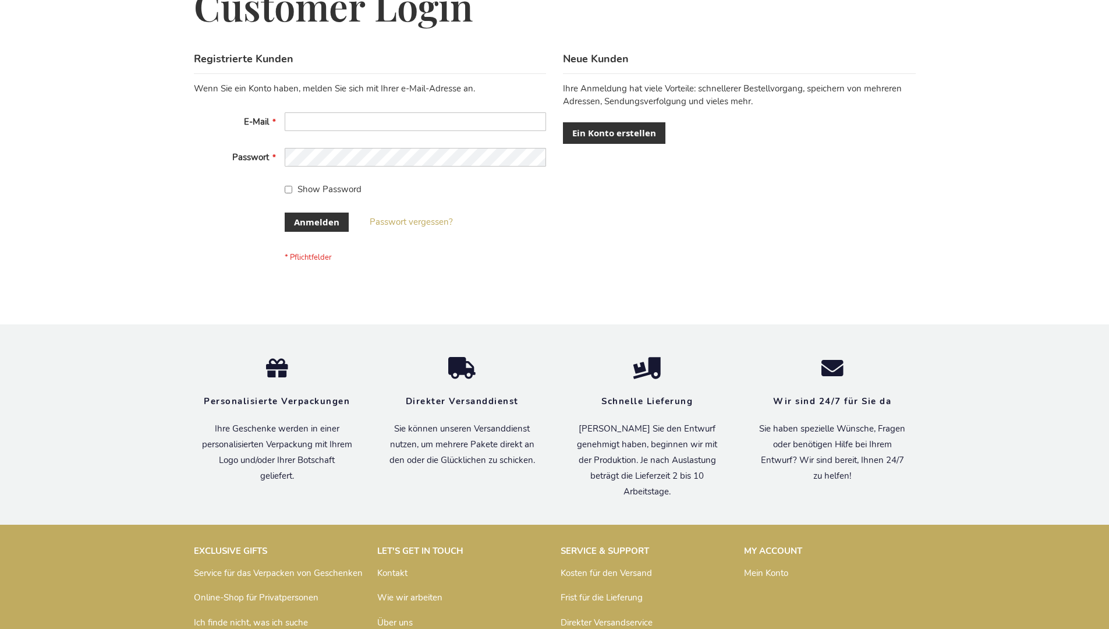
scroll to position [390, 0]
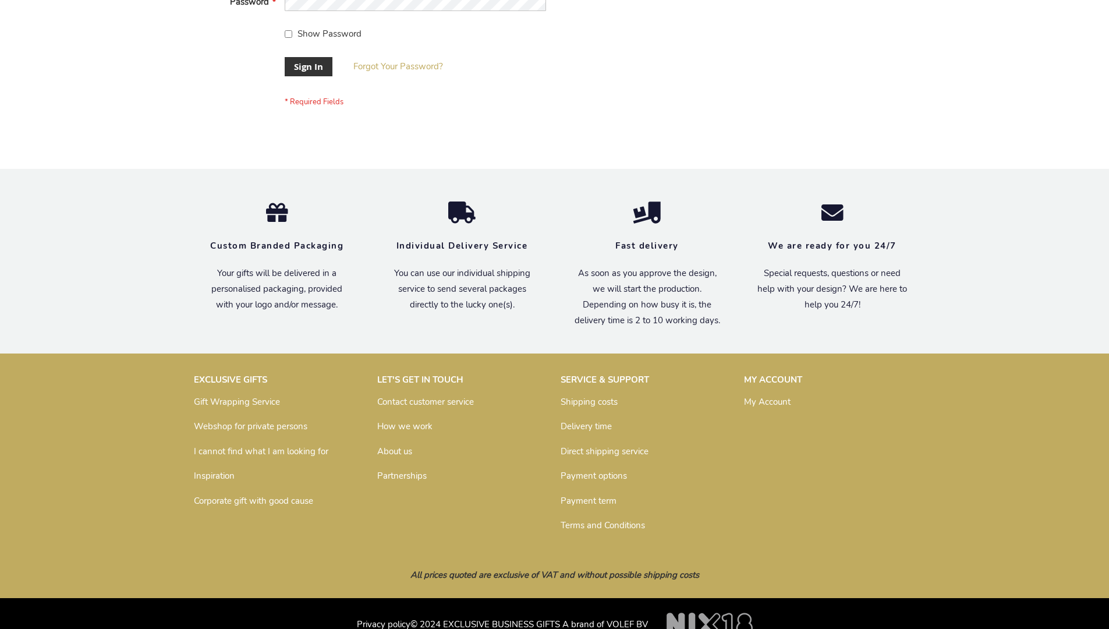
scroll to position [374, 0]
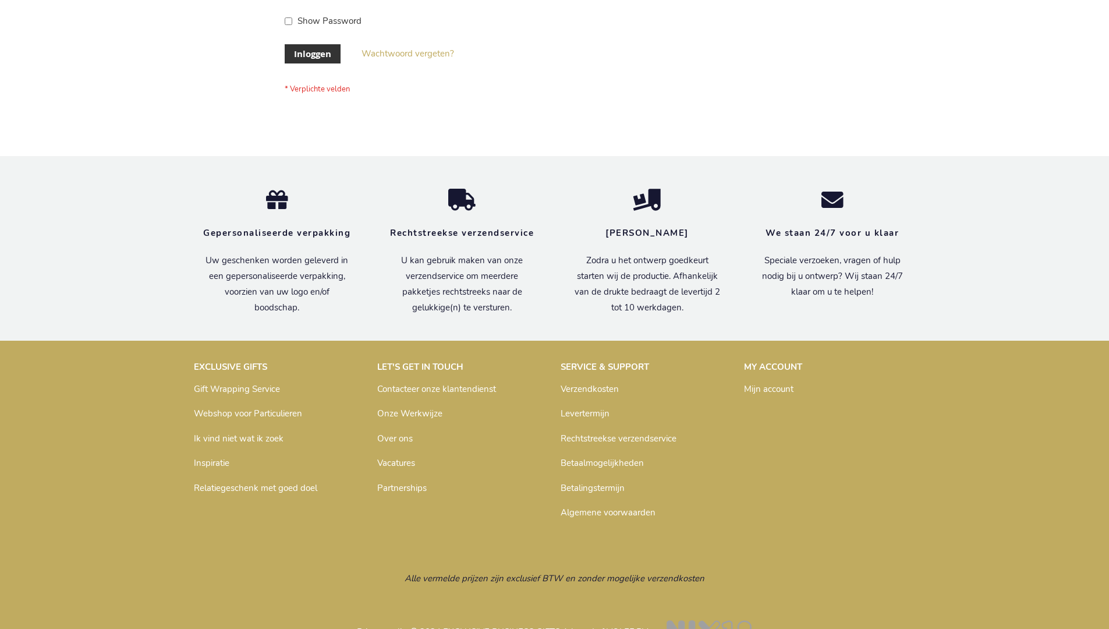
scroll to position [395, 0]
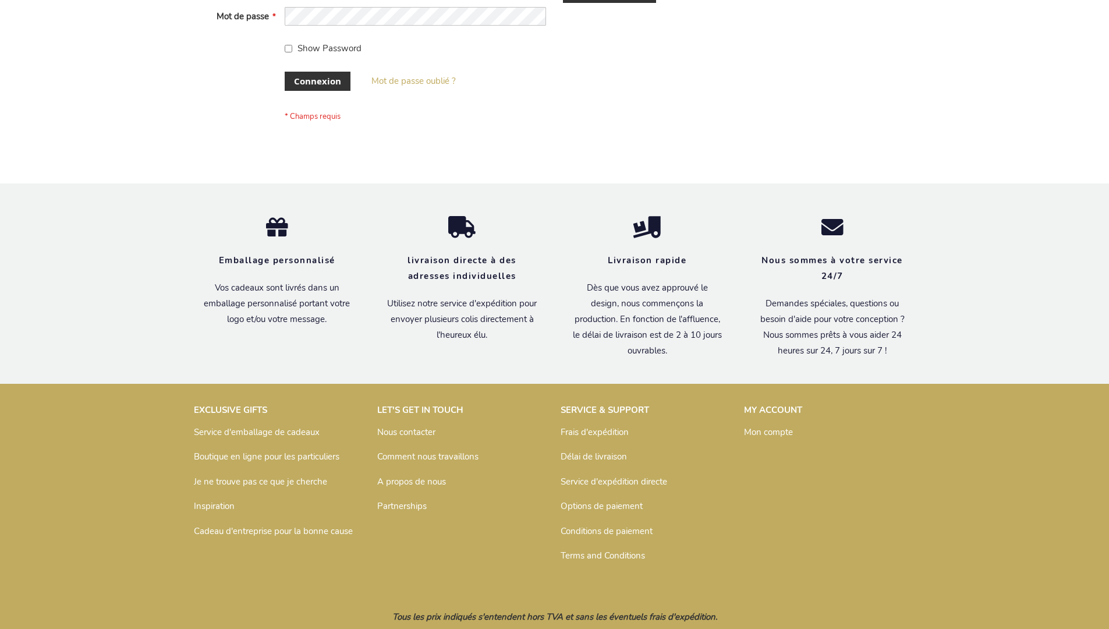
scroll to position [402, 0]
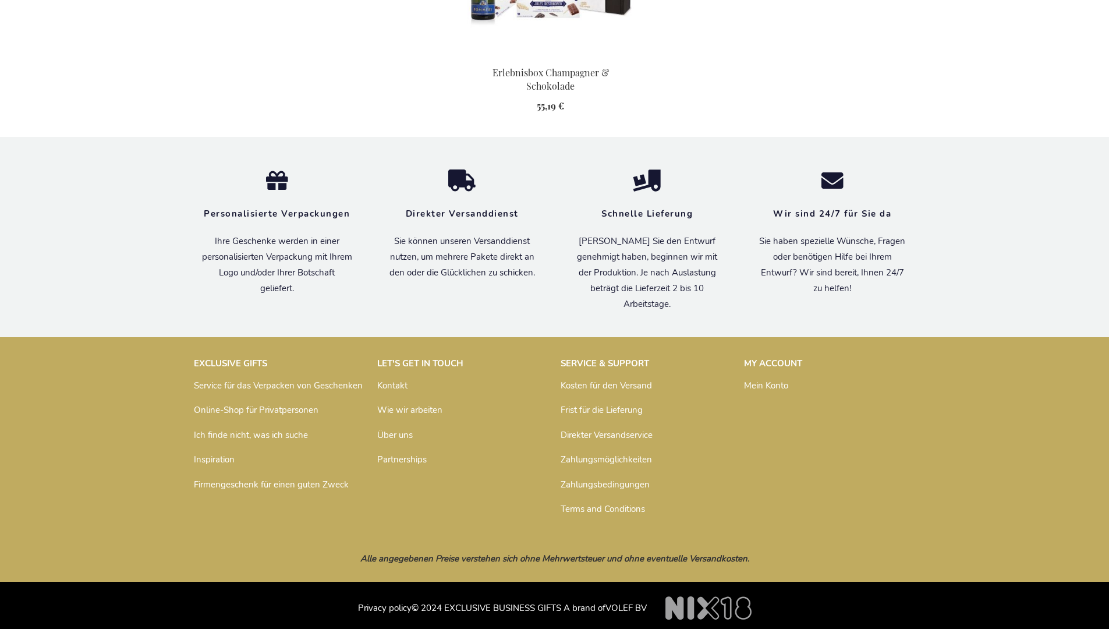
scroll to position [1271, 0]
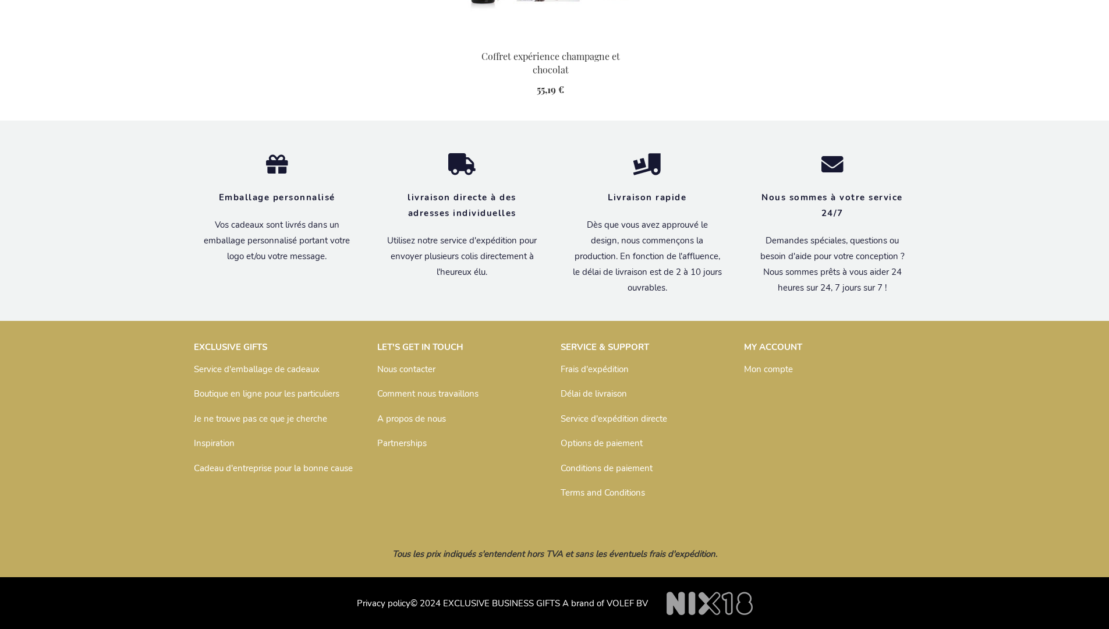
scroll to position [1283, 0]
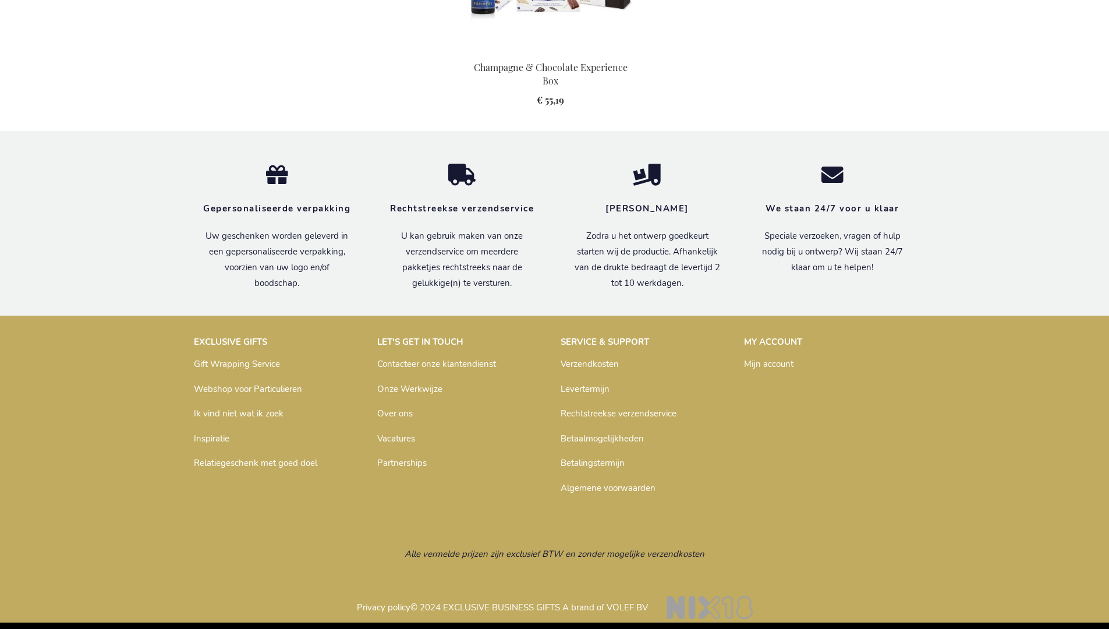
scroll to position [1264, 0]
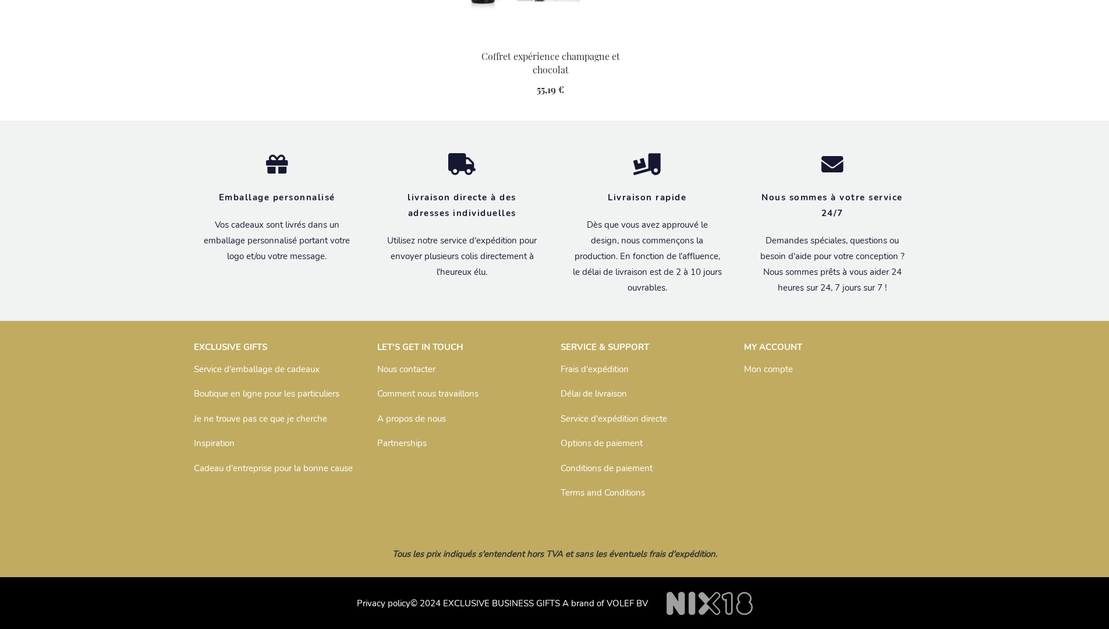
scroll to position [1283, 0]
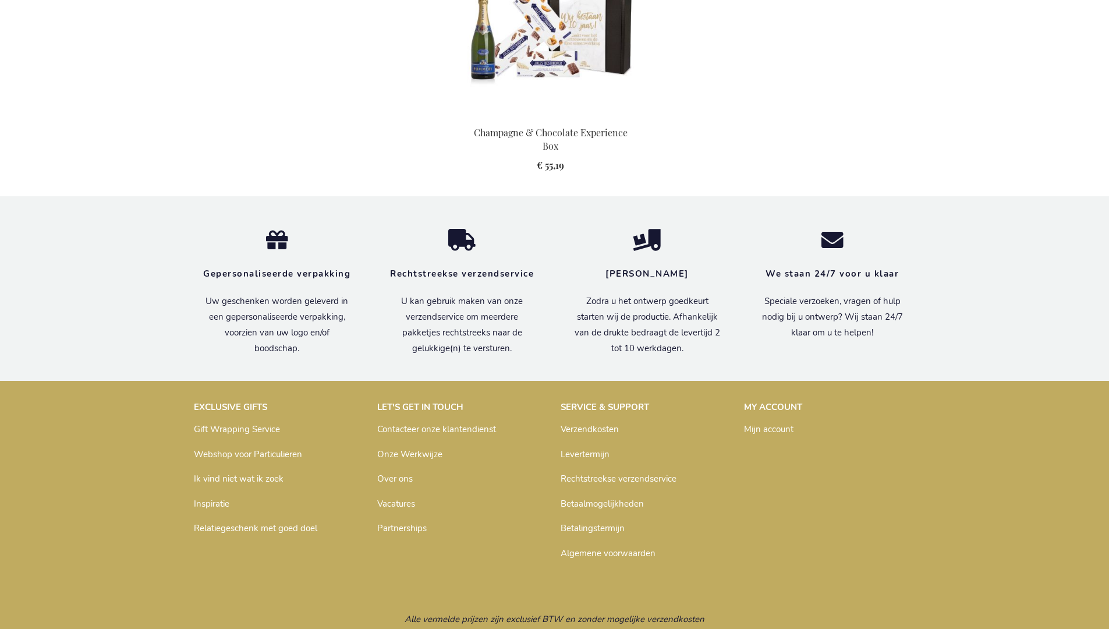
scroll to position [1264, 0]
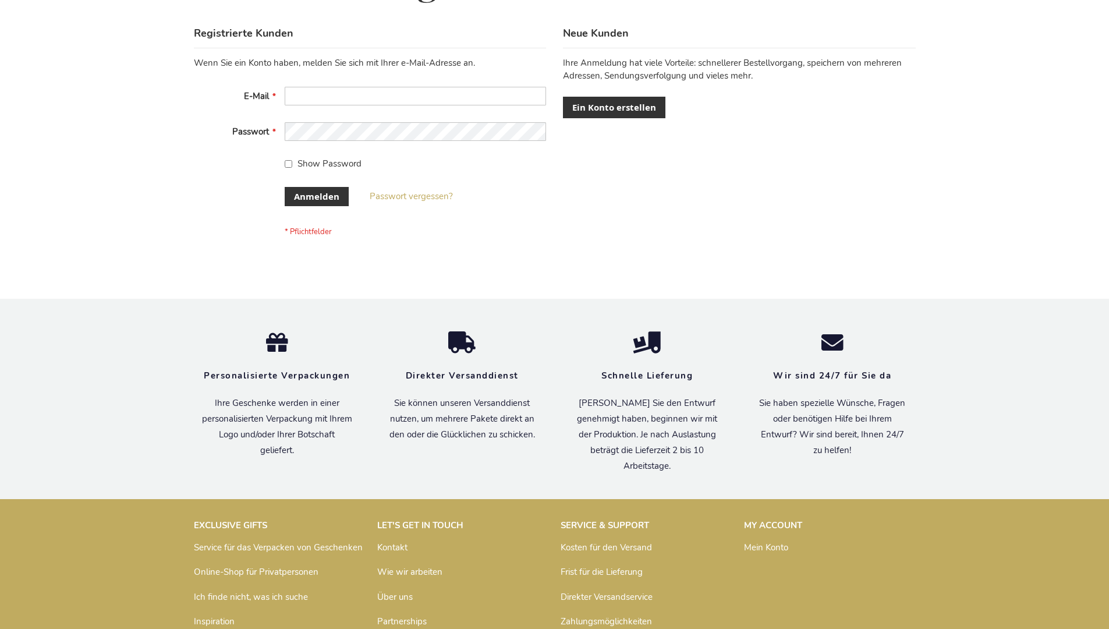
scroll to position [390, 0]
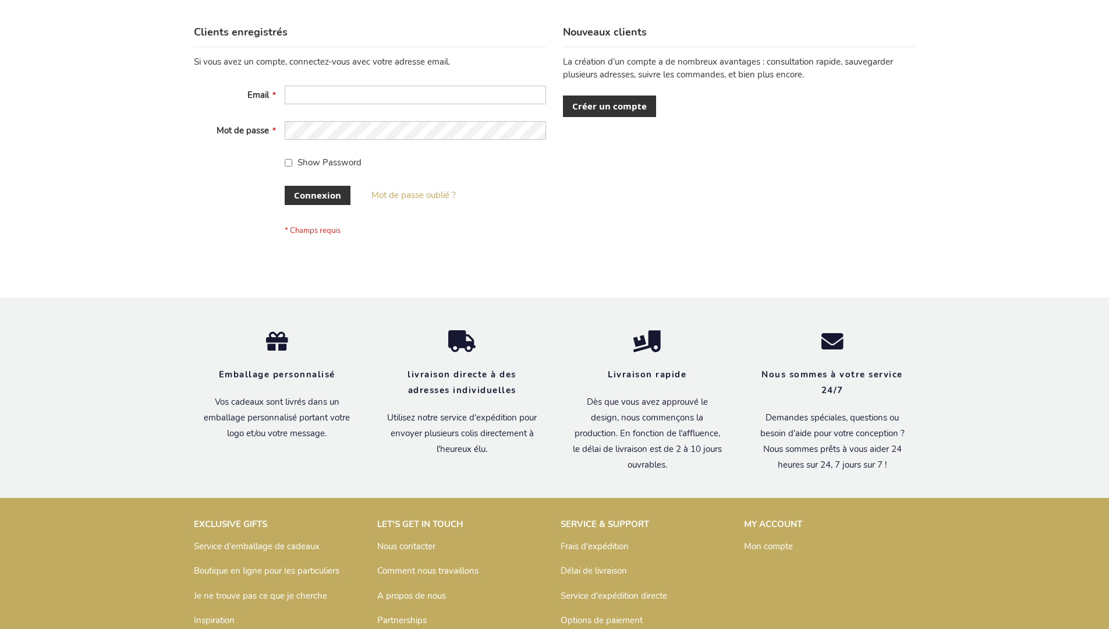
scroll to position [402, 0]
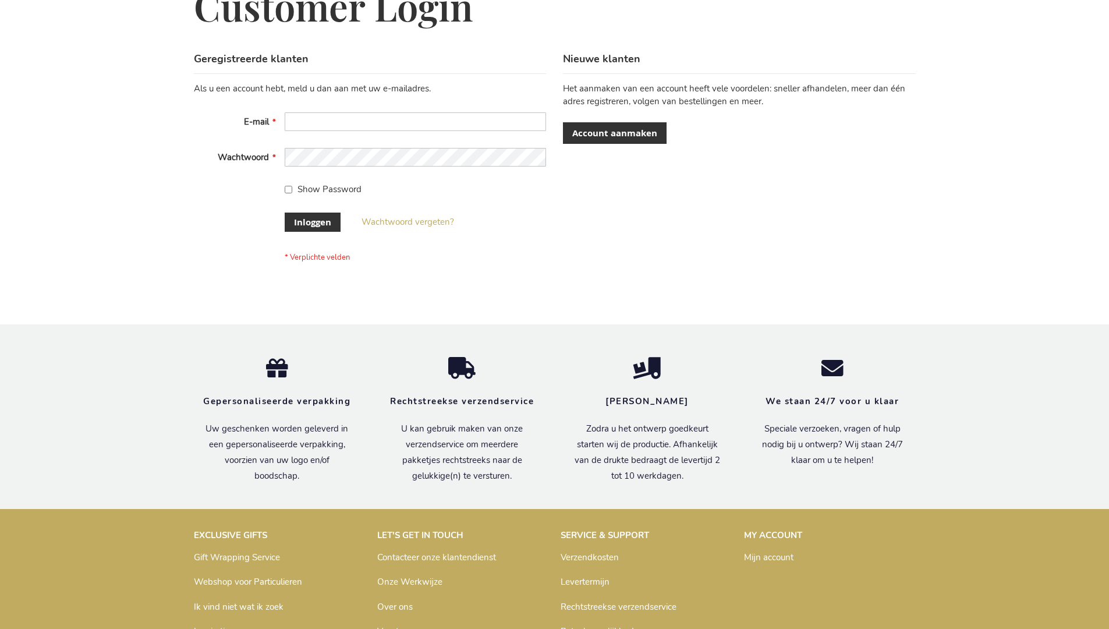
scroll to position [395, 0]
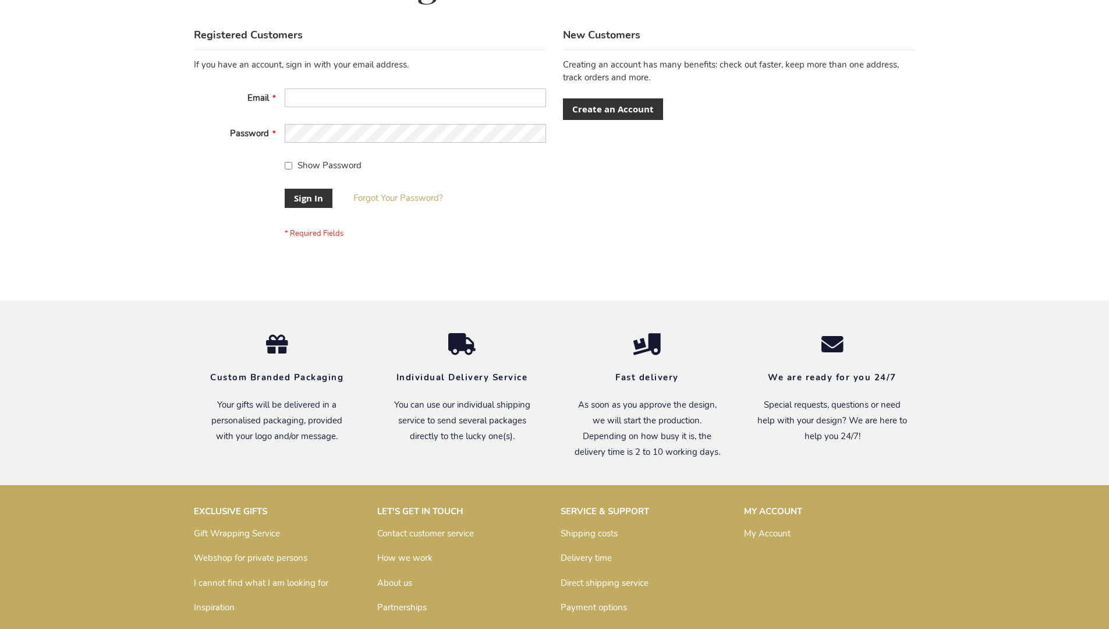
scroll to position [374, 0]
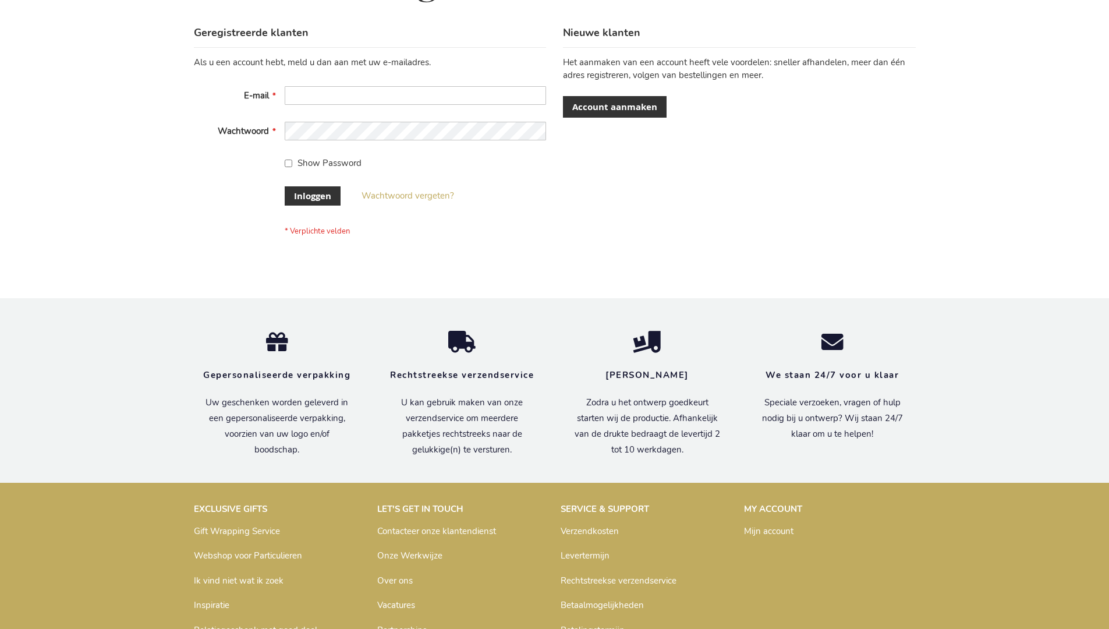
scroll to position [395, 0]
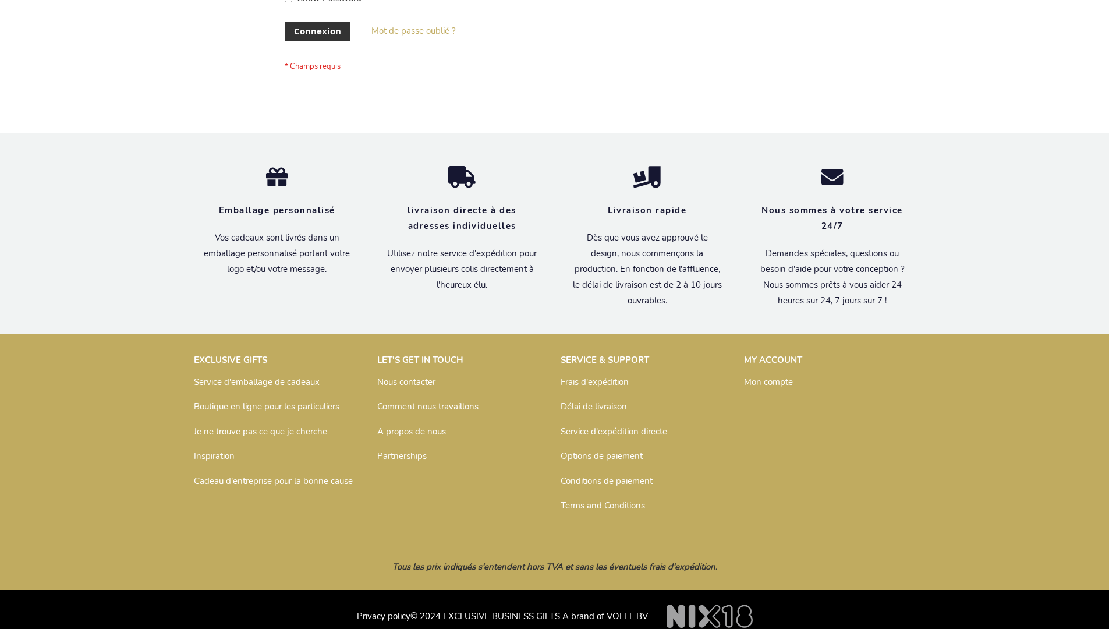
scroll to position [392, 0]
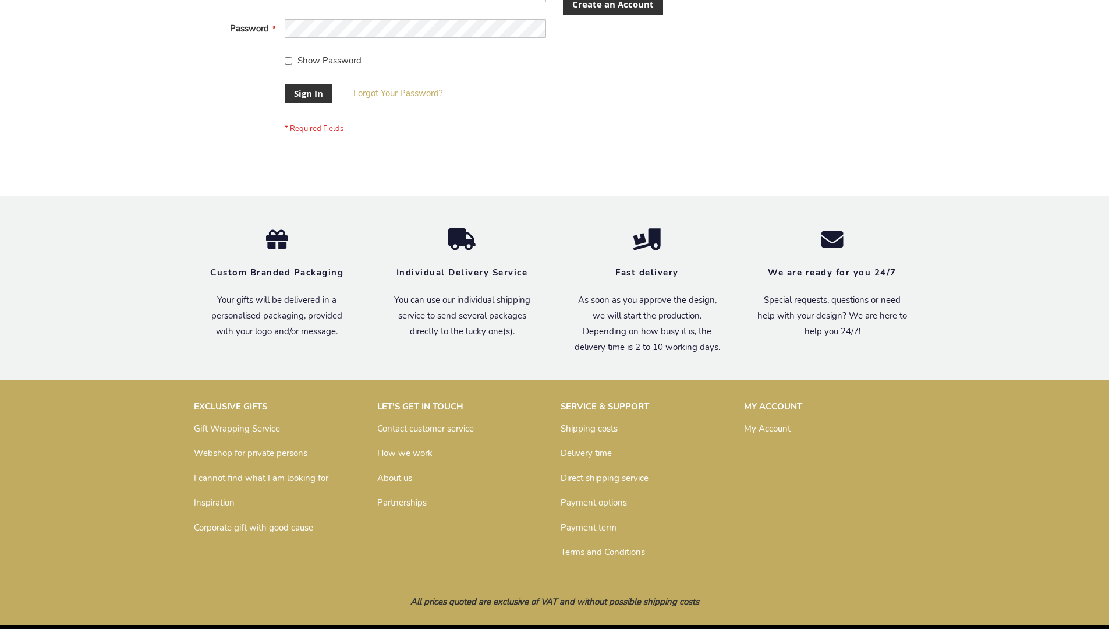
scroll to position [374, 0]
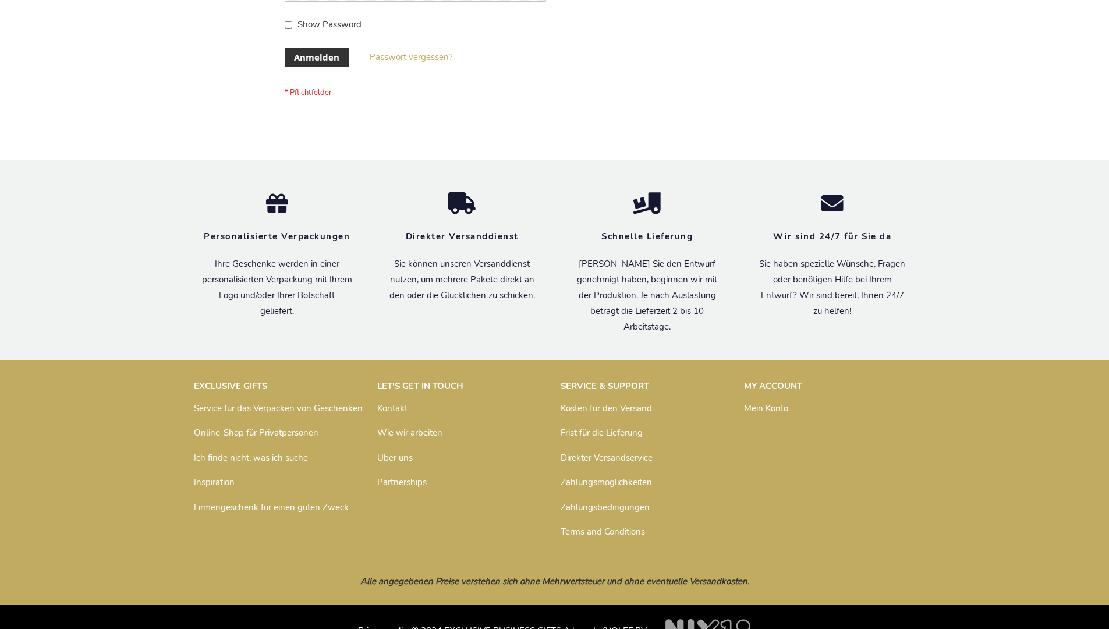
scroll to position [390, 0]
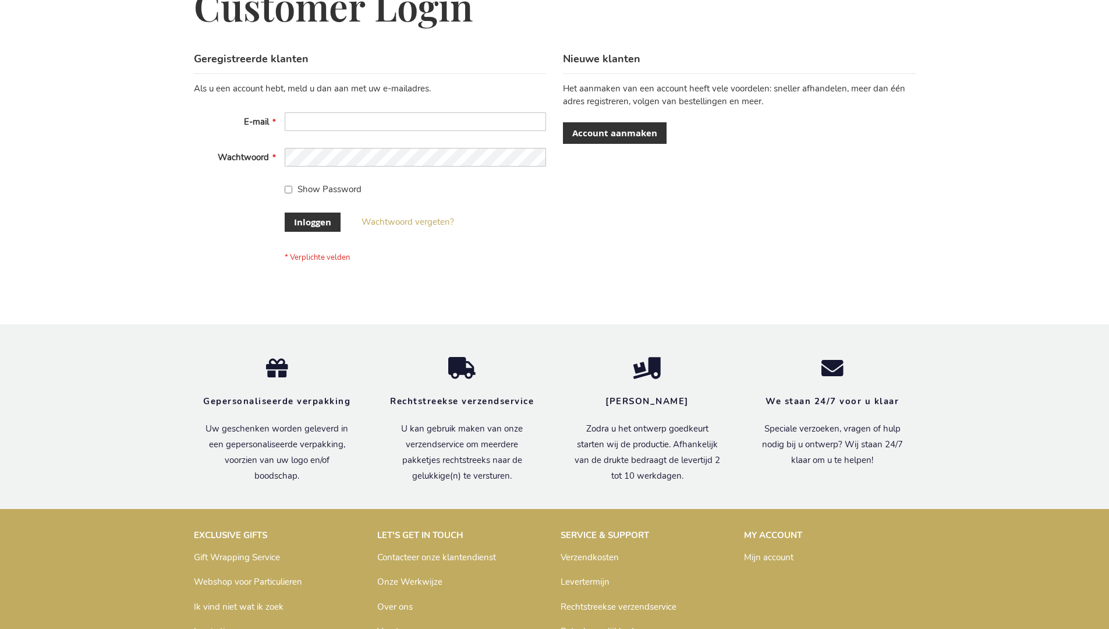
scroll to position [395, 0]
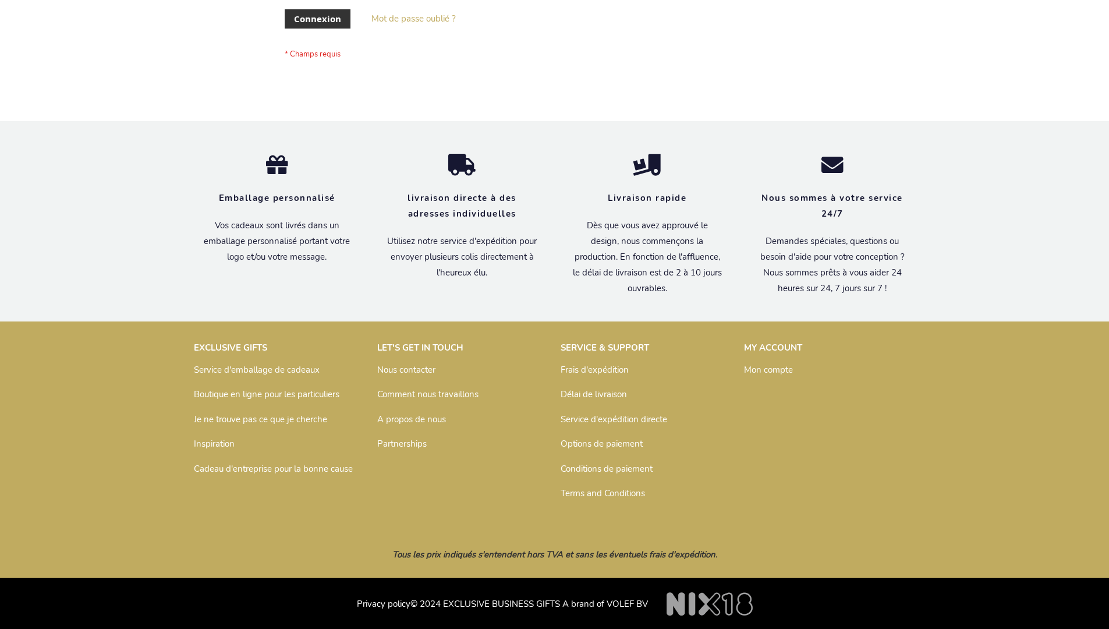
scroll to position [402, 0]
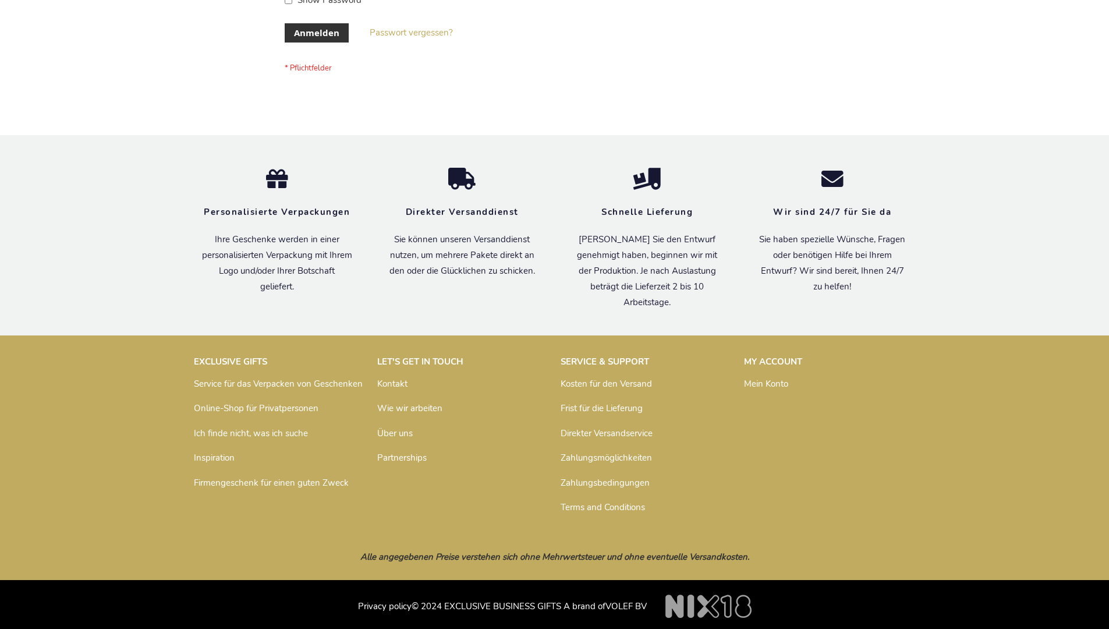
scroll to position [390, 0]
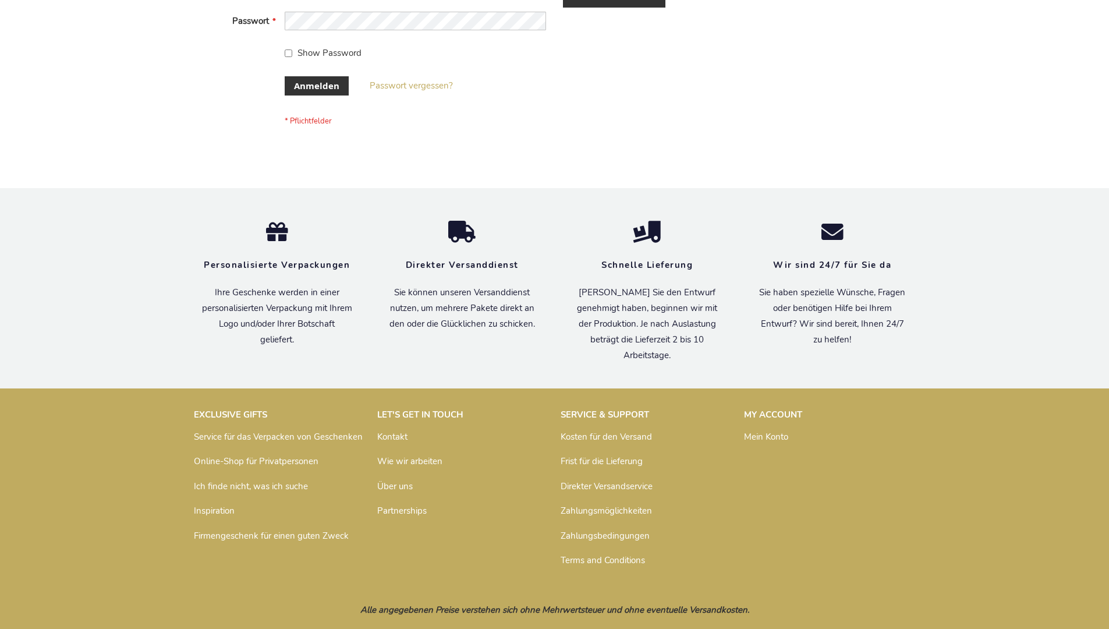
scroll to position [390, 0]
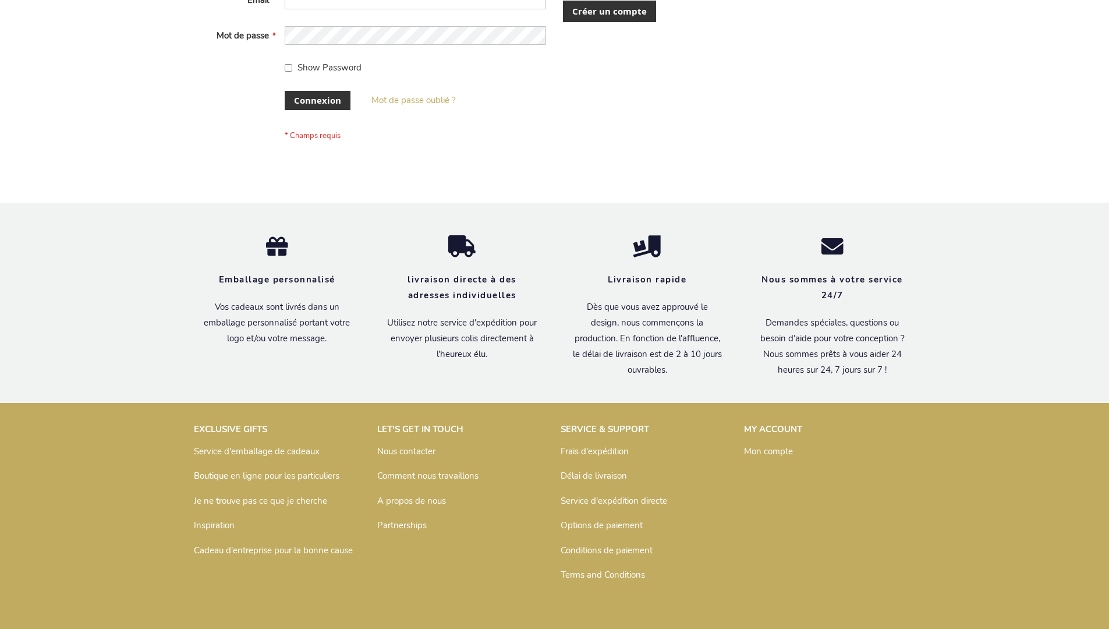
scroll to position [402, 0]
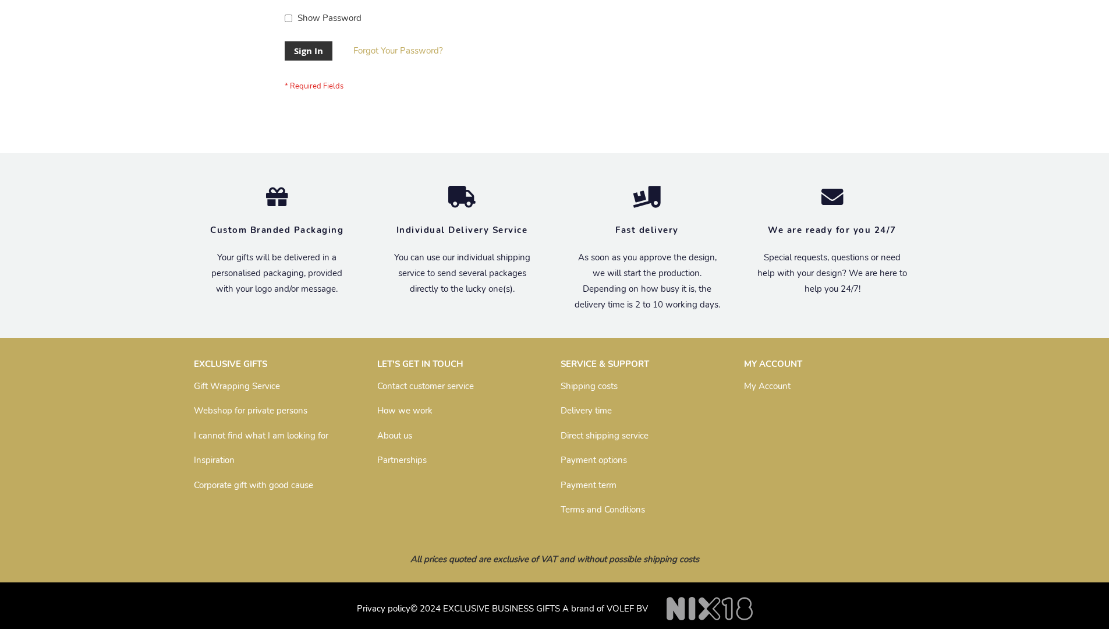
scroll to position [374, 0]
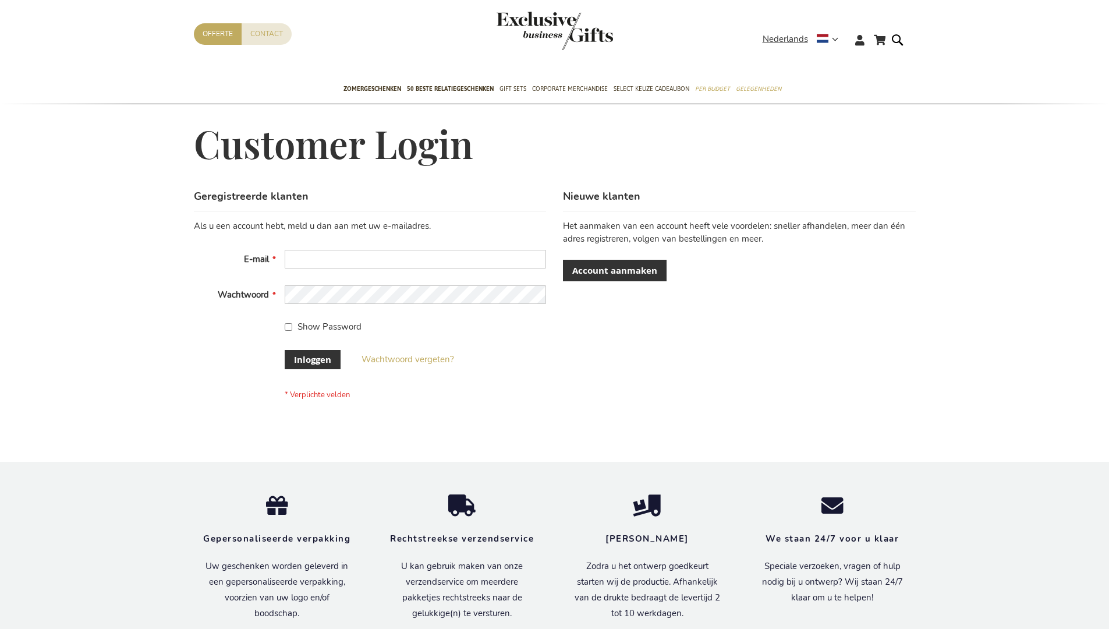
scroll to position [395, 0]
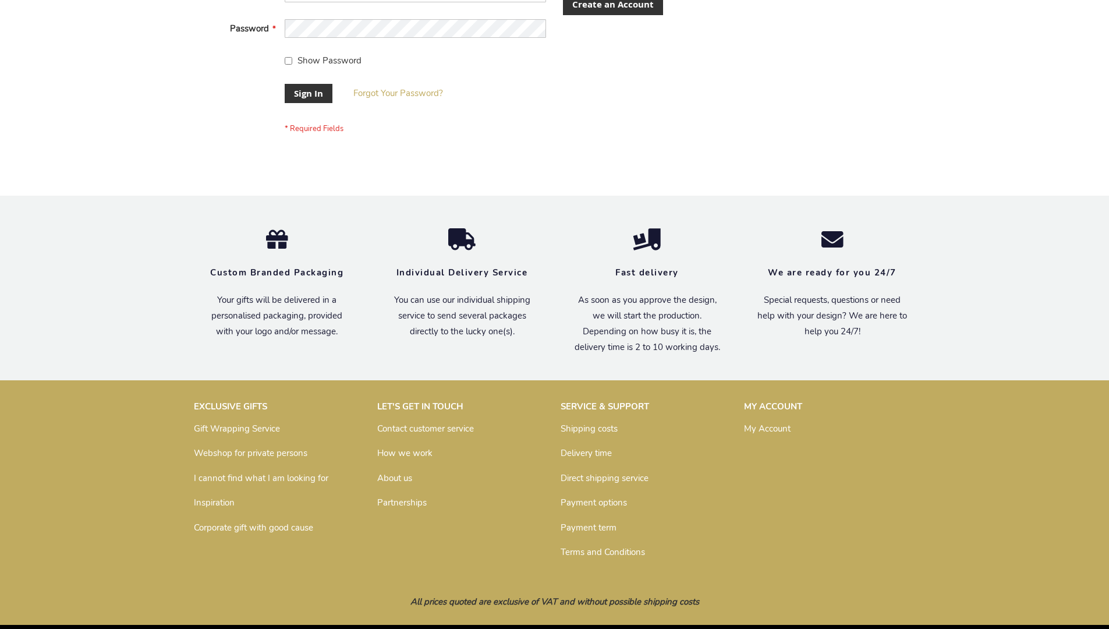
scroll to position [374, 0]
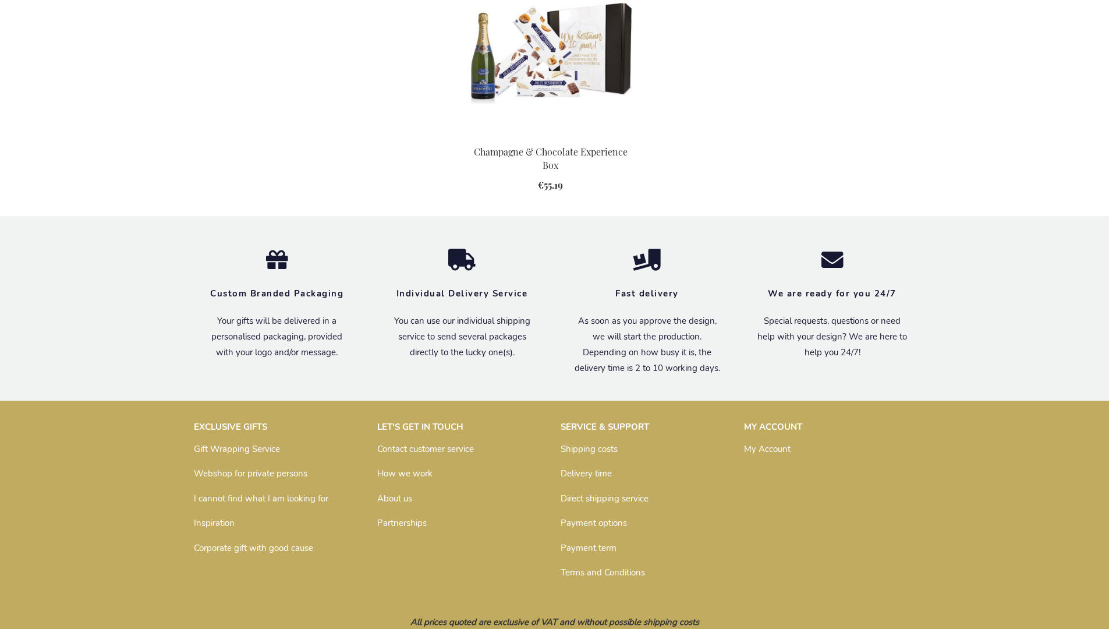
scroll to position [1230, 0]
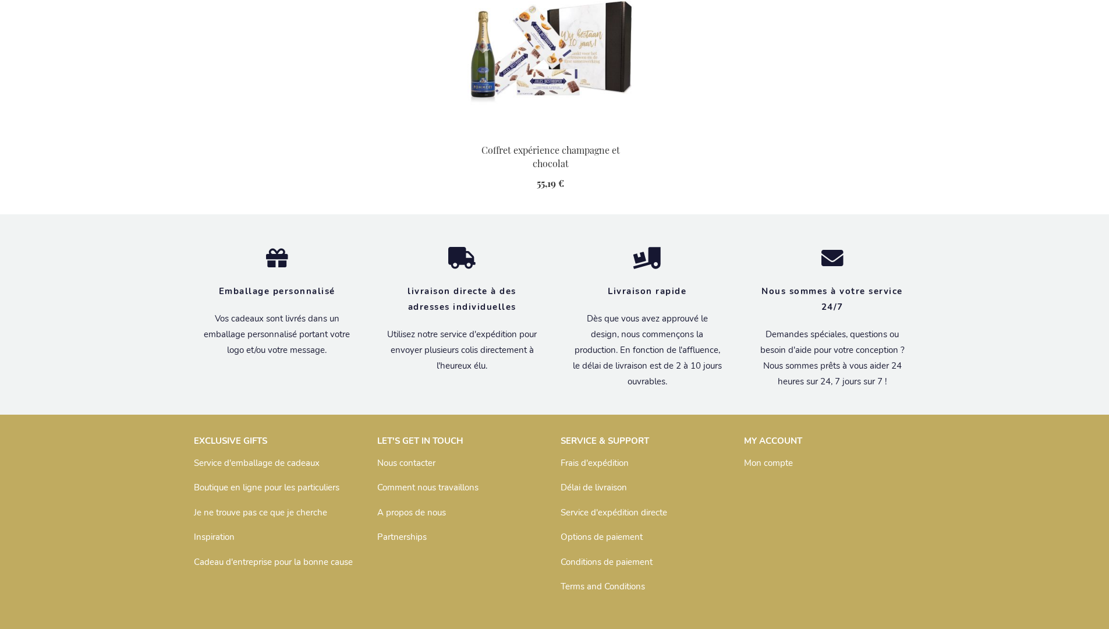
scroll to position [1283, 0]
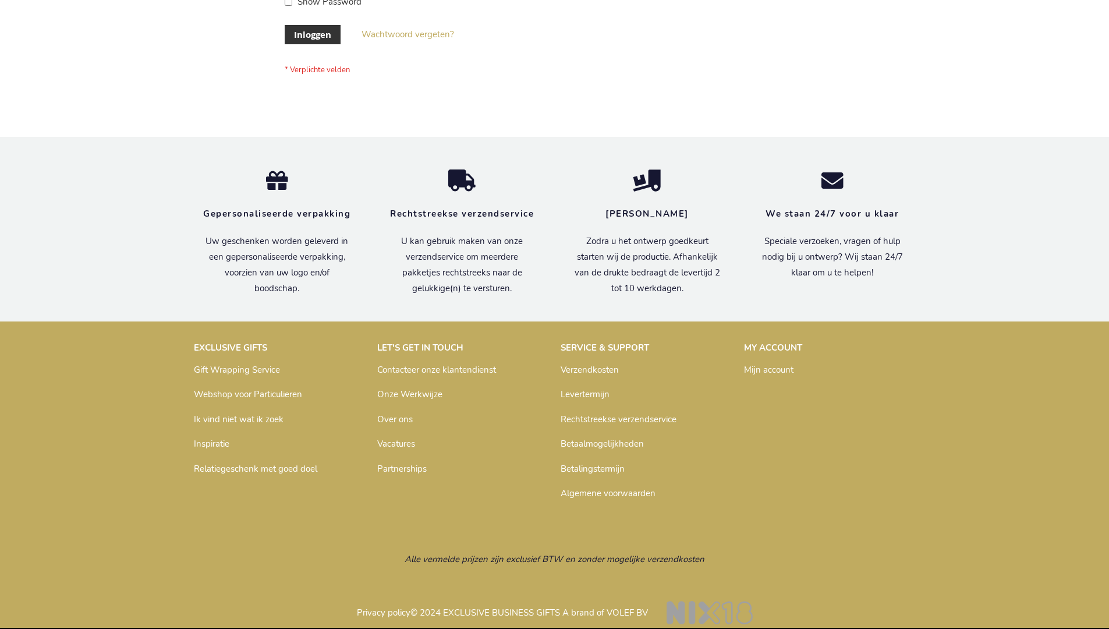
scroll to position [395, 0]
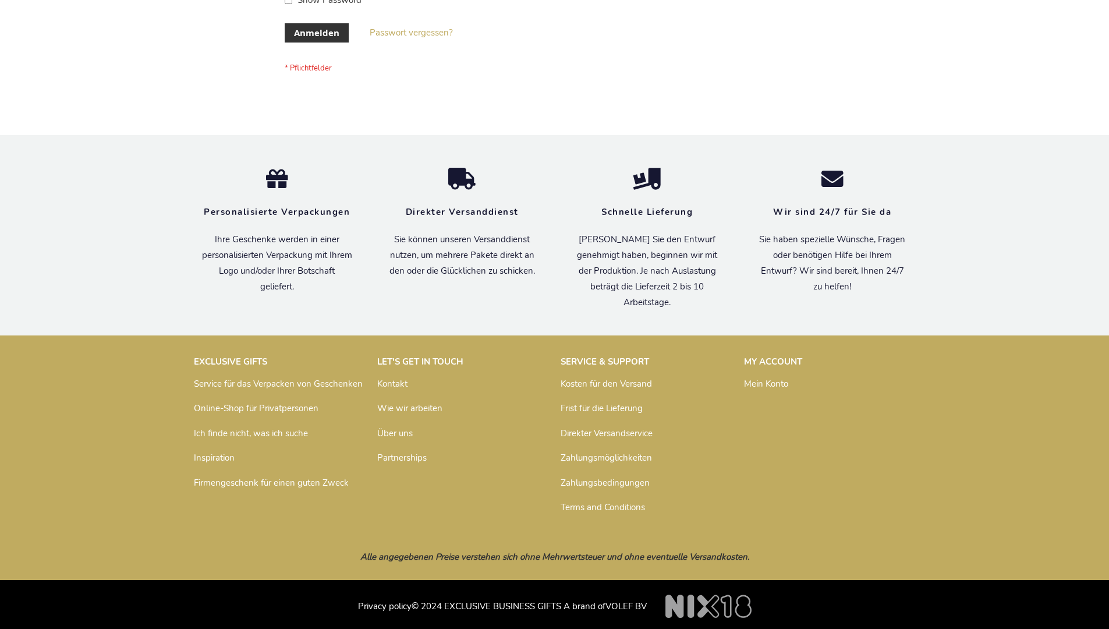
scroll to position [390, 0]
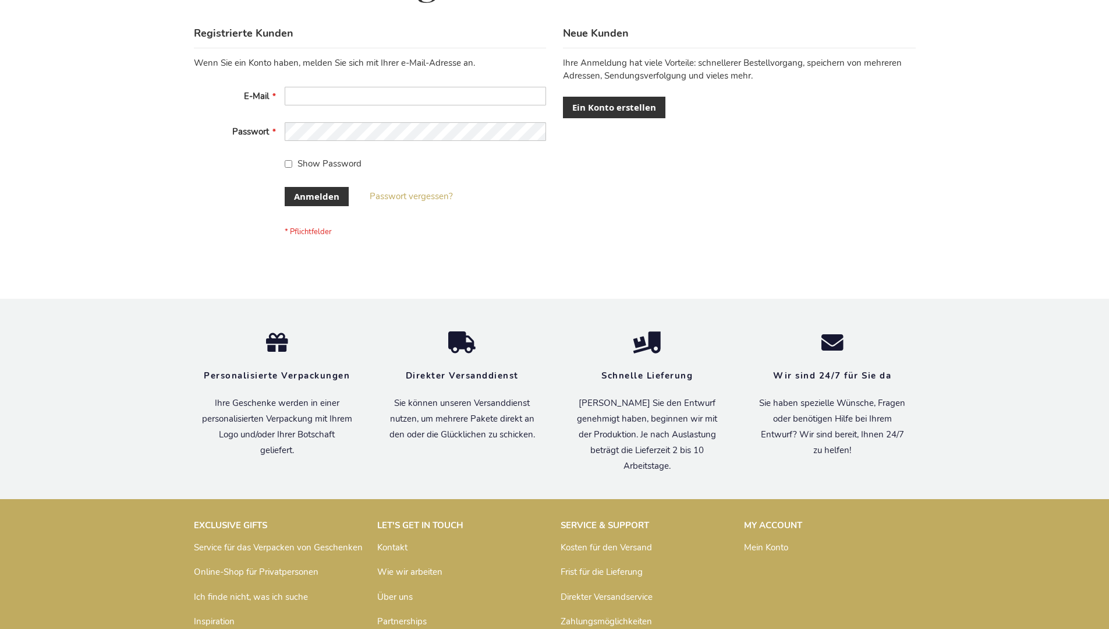
scroll to position [390, 0]
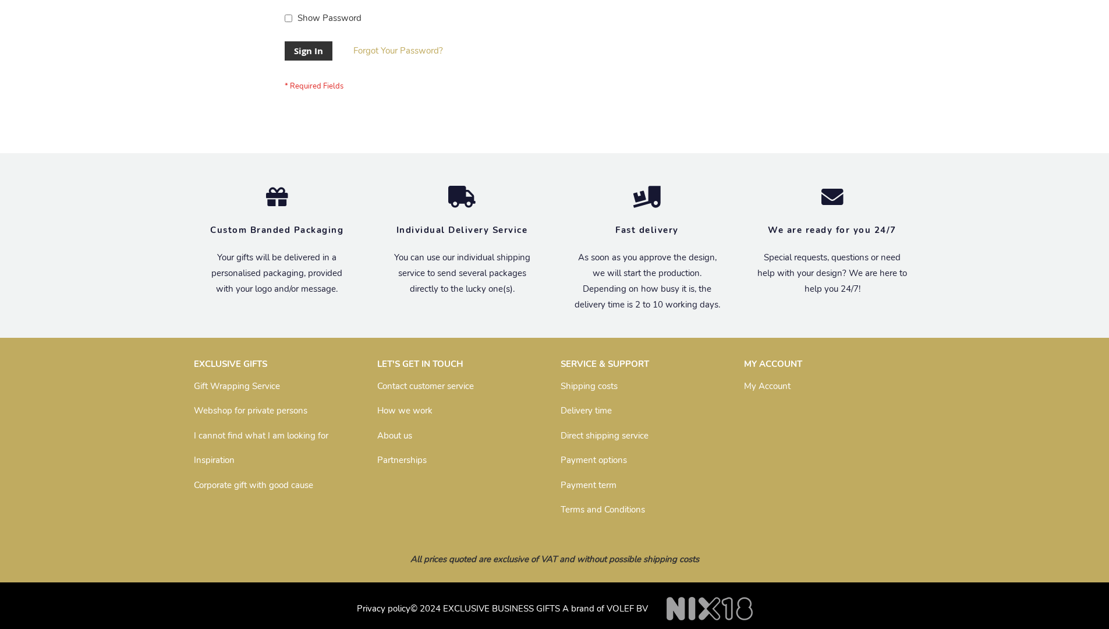
scroll to position [374, 0]
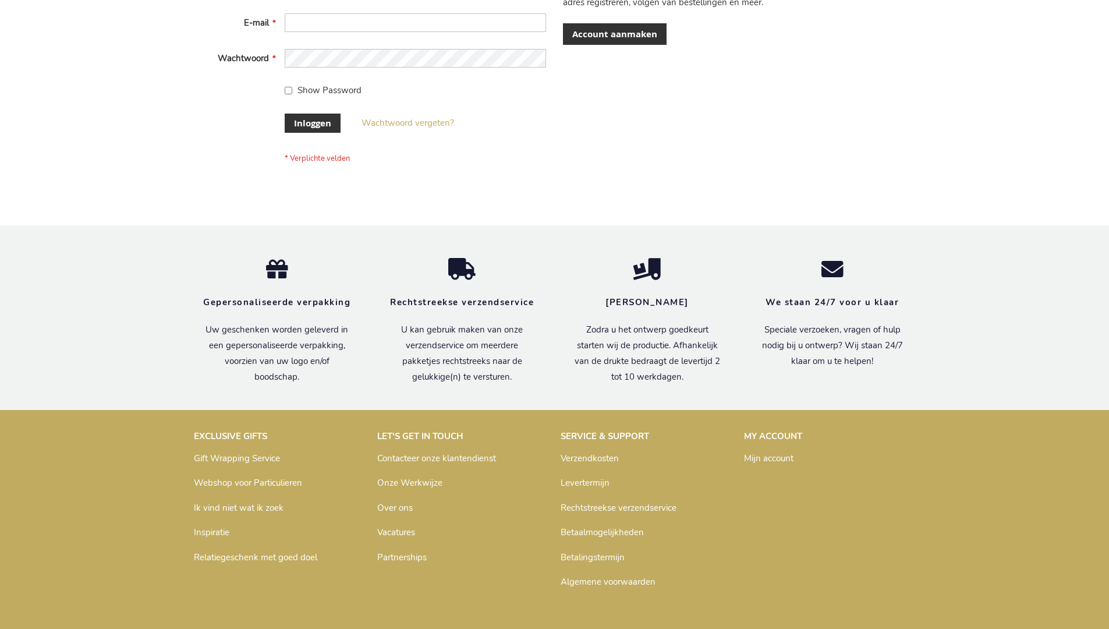
scroll to position [395, 0]
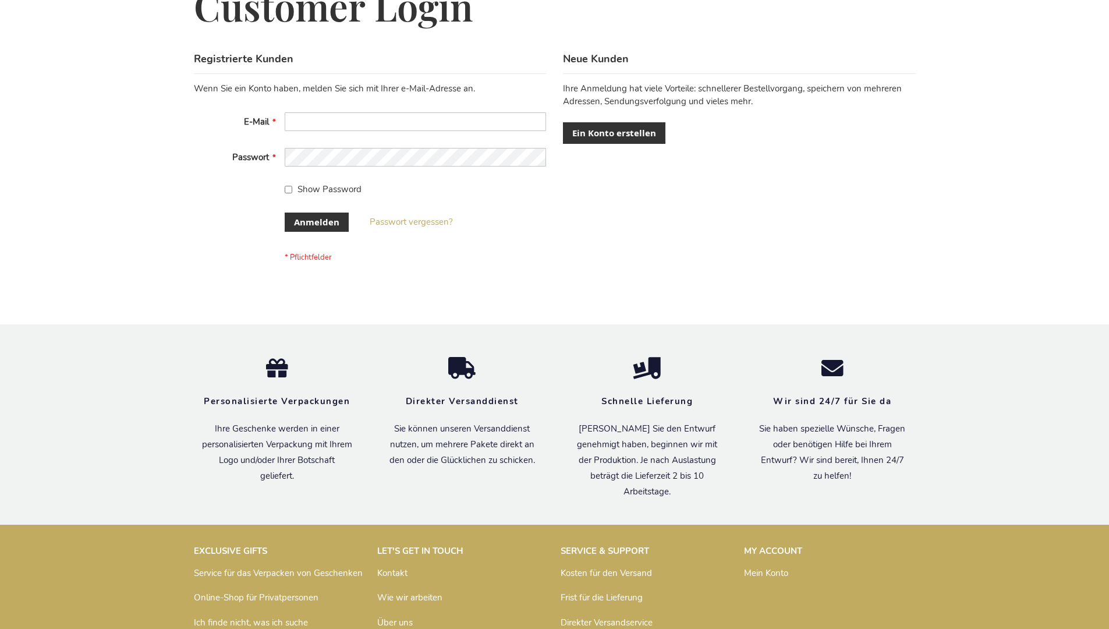
scroll to position [390, 0]
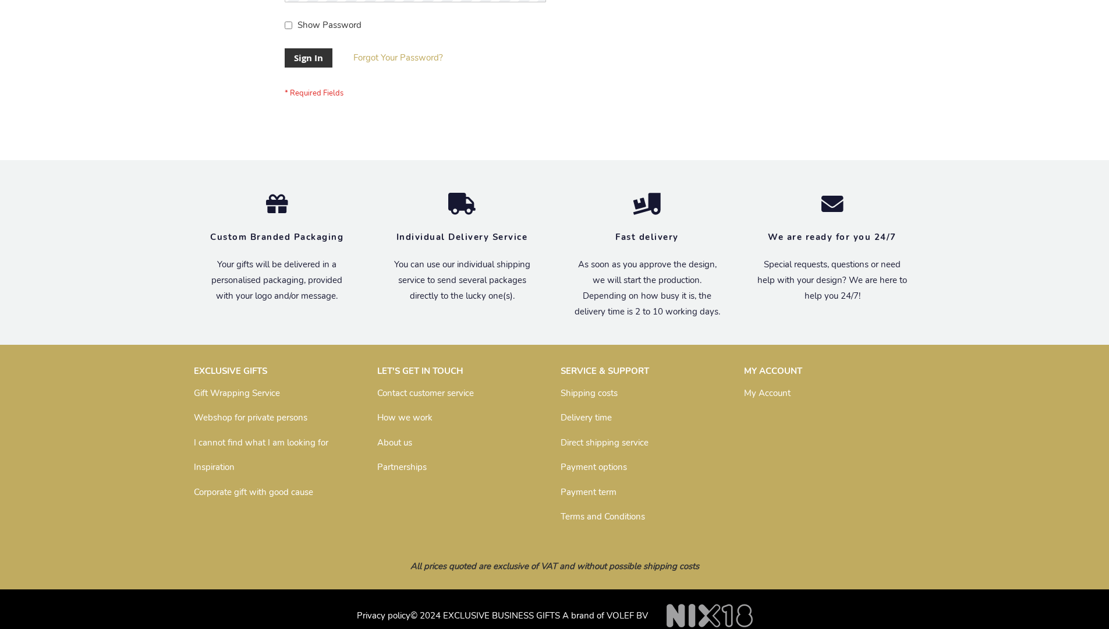
scroll to position [374, 0]
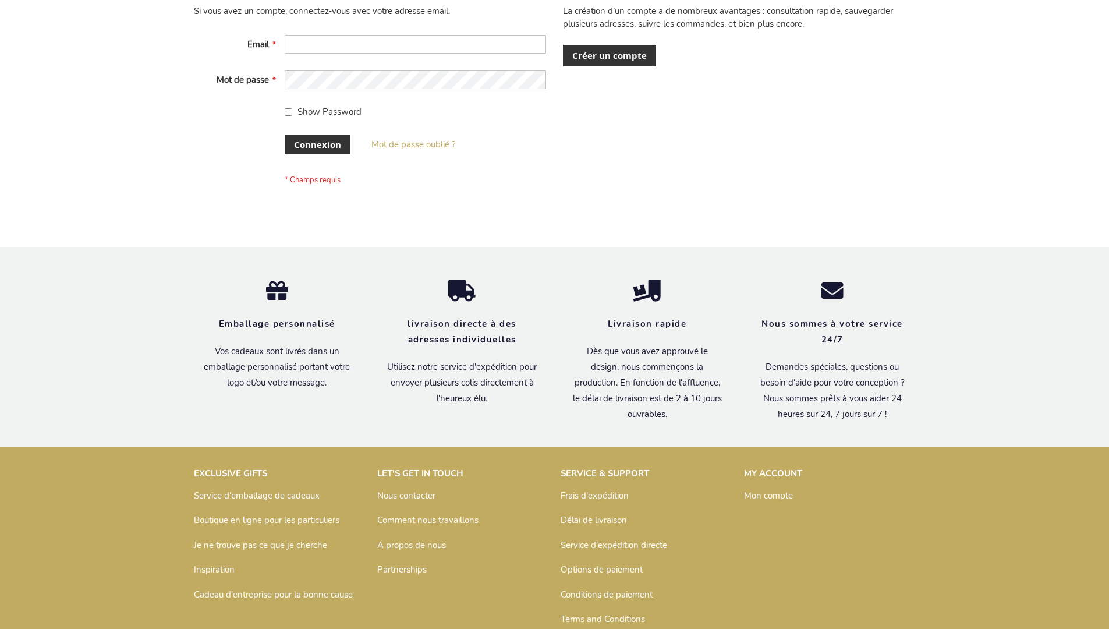
scroll to position [402, 0]
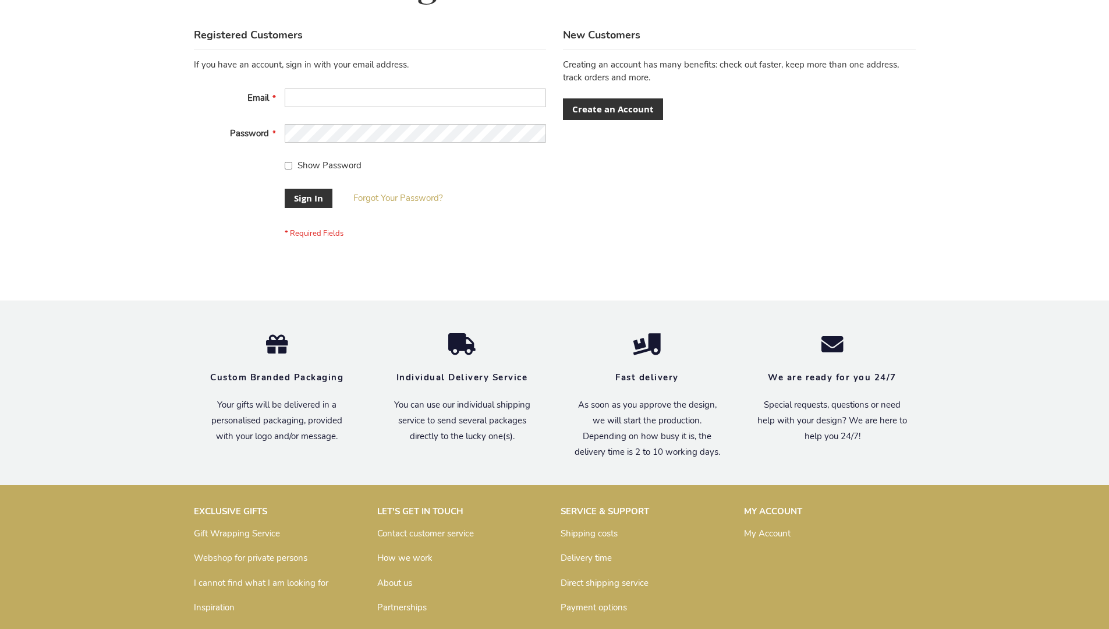
scroll to position [374, 0]
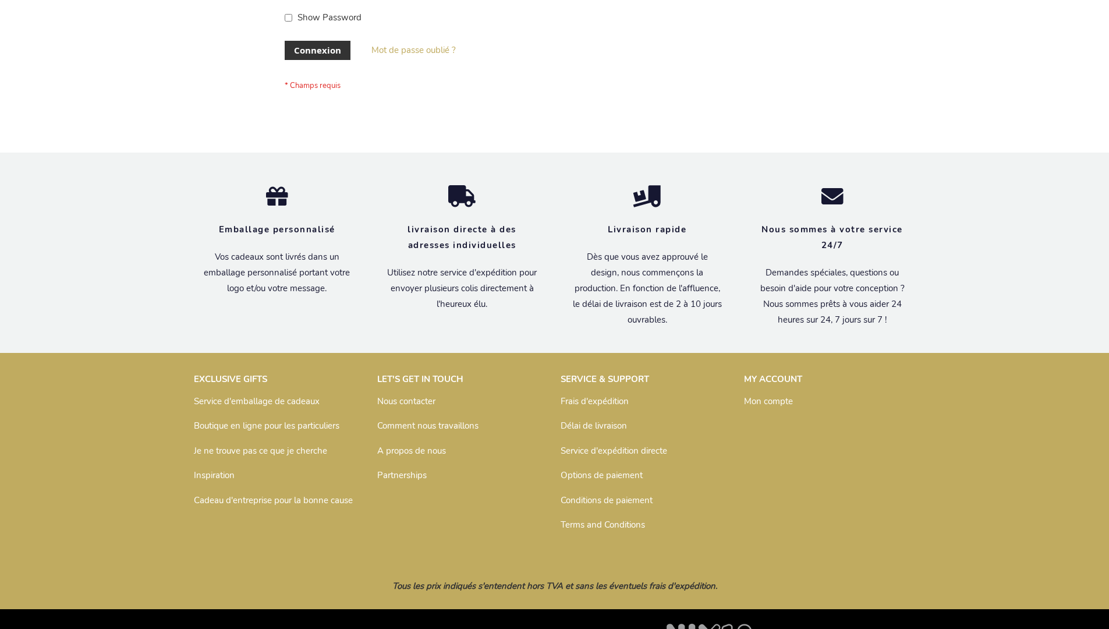
scroll to position [402, 0]
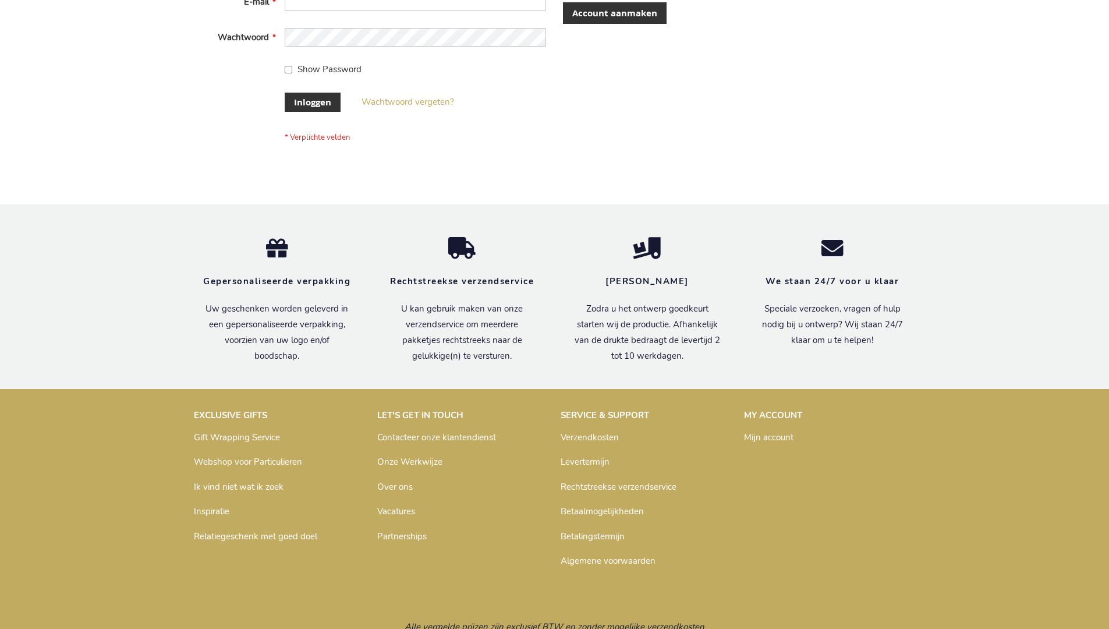
scroll to position [395, 0]
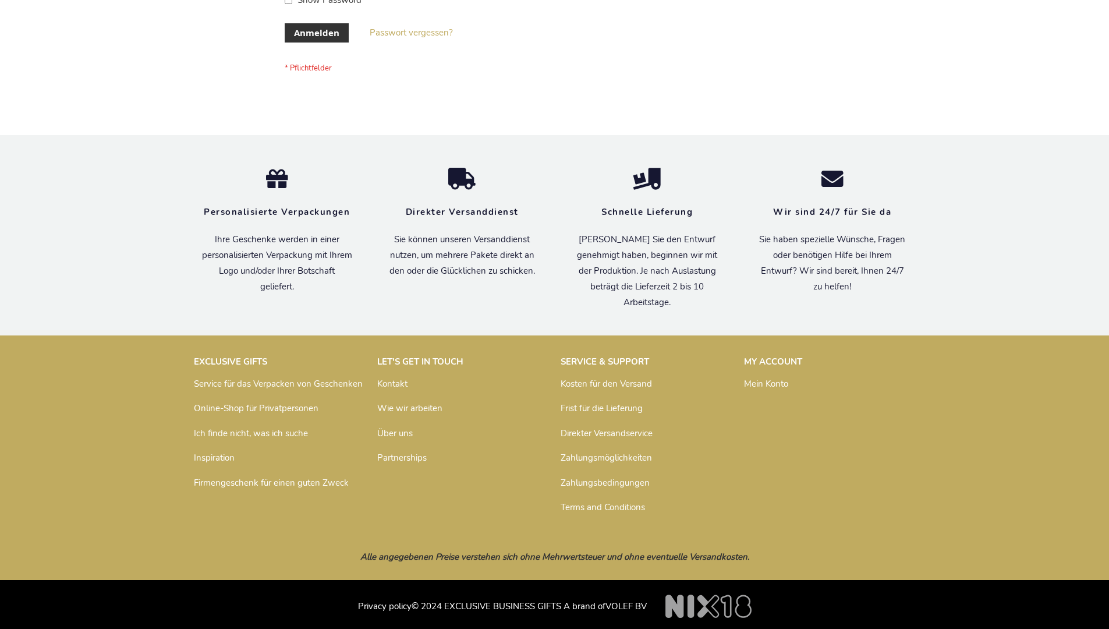
scroll to position [390, 0]
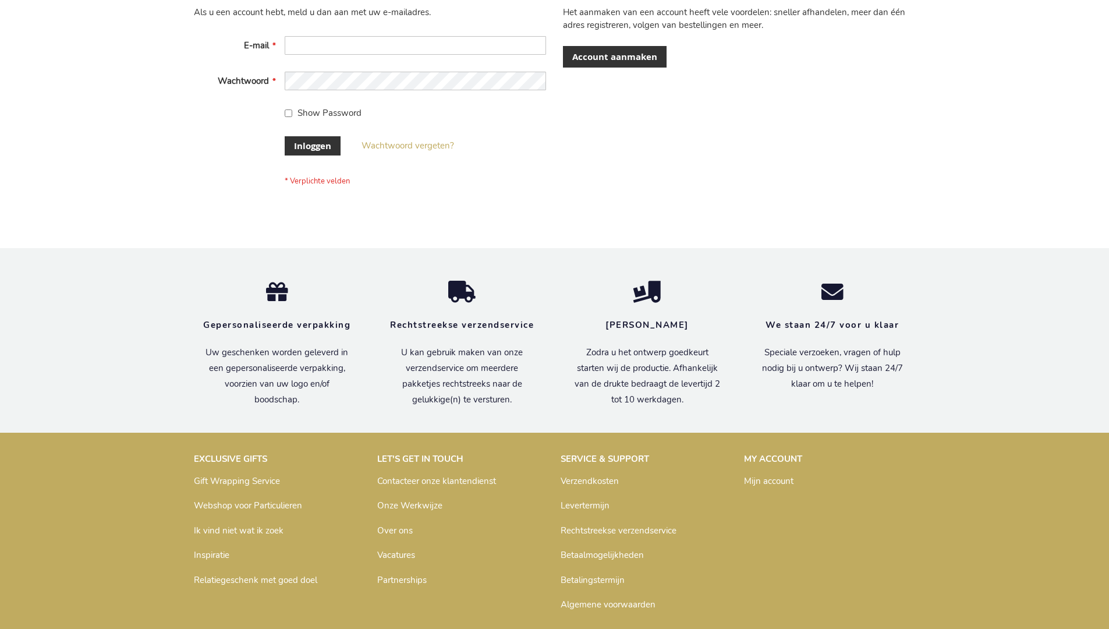
scroll to position [395, 0]
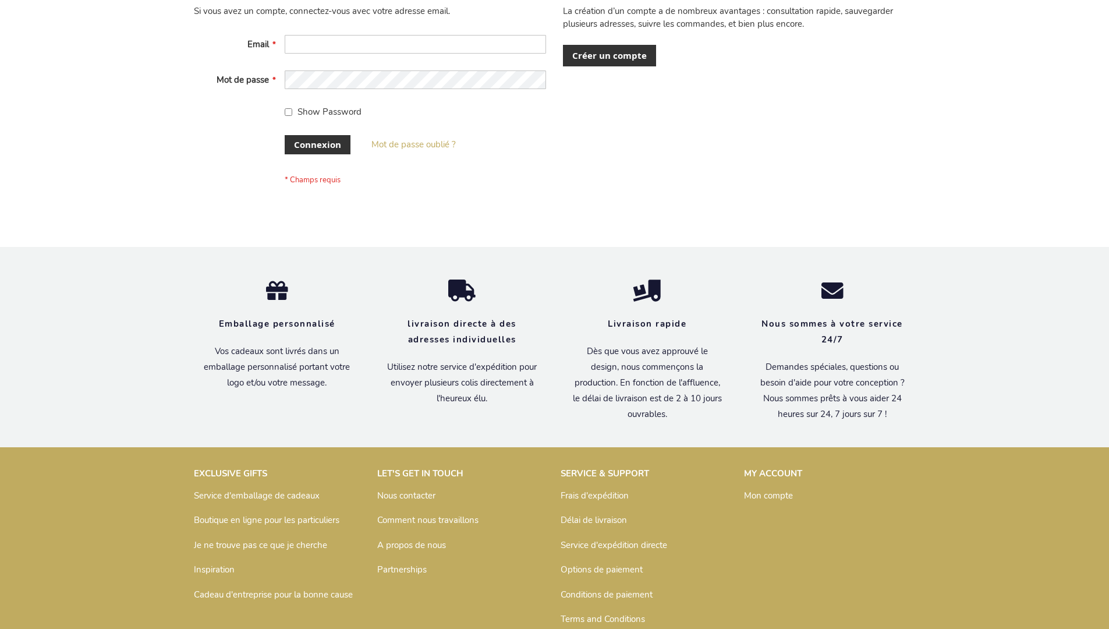
scroll to position [402, 0]
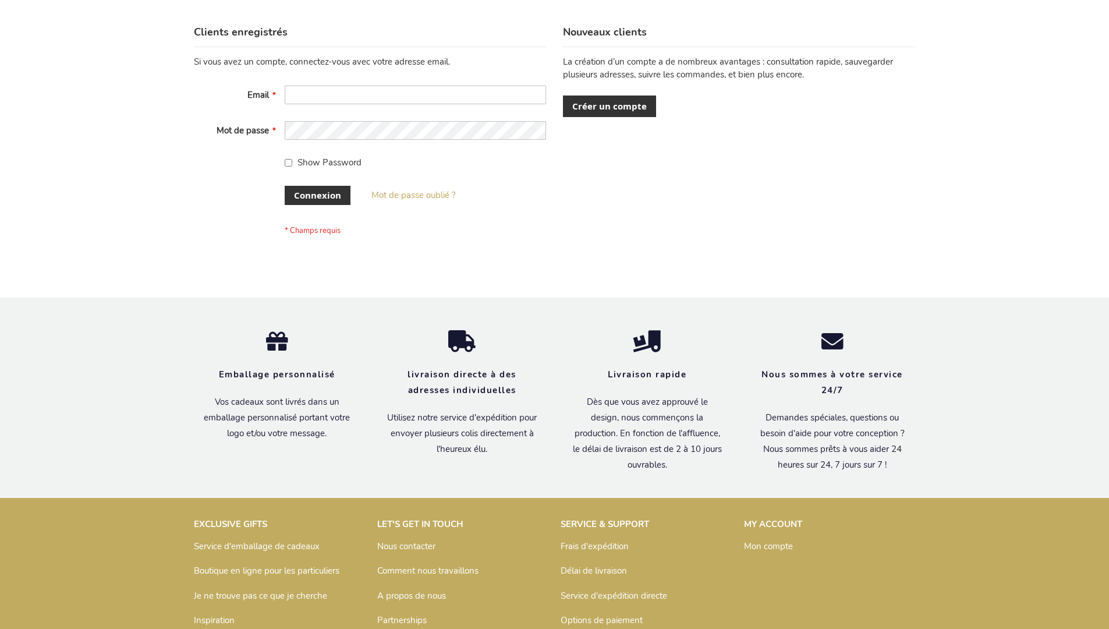
scroll to position [402, 0]
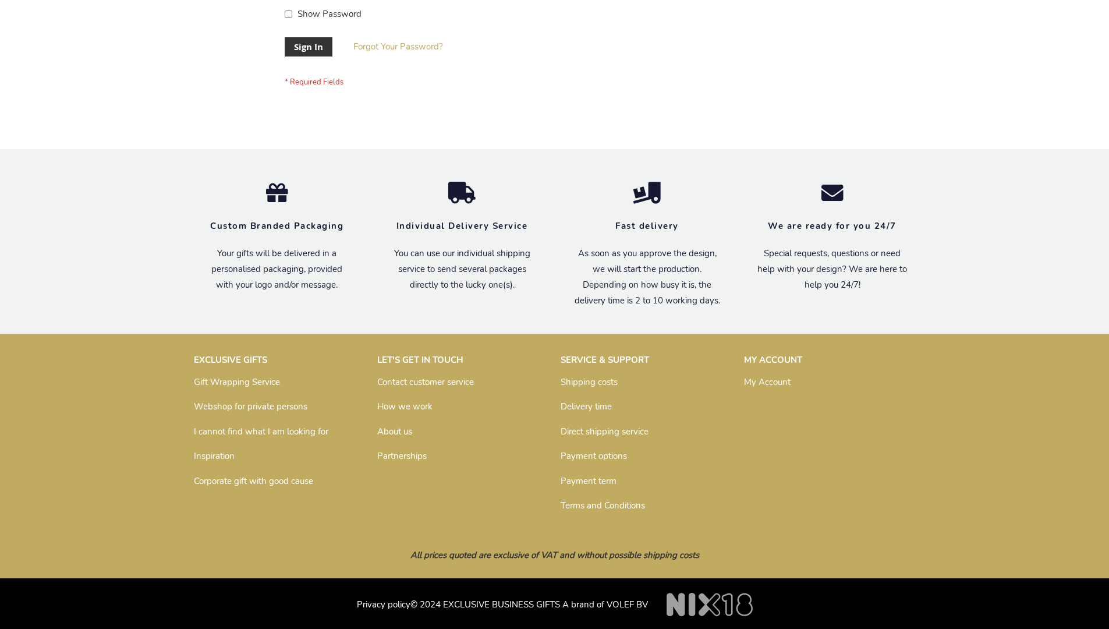
scroll to position [374, 0]
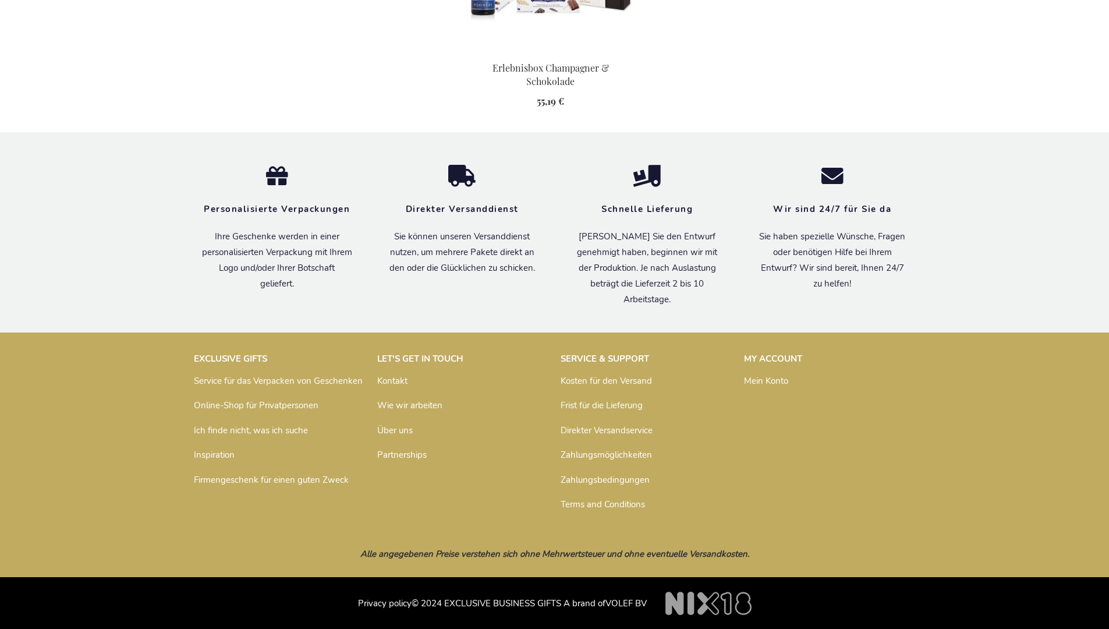
scroll to position [1271, 0]
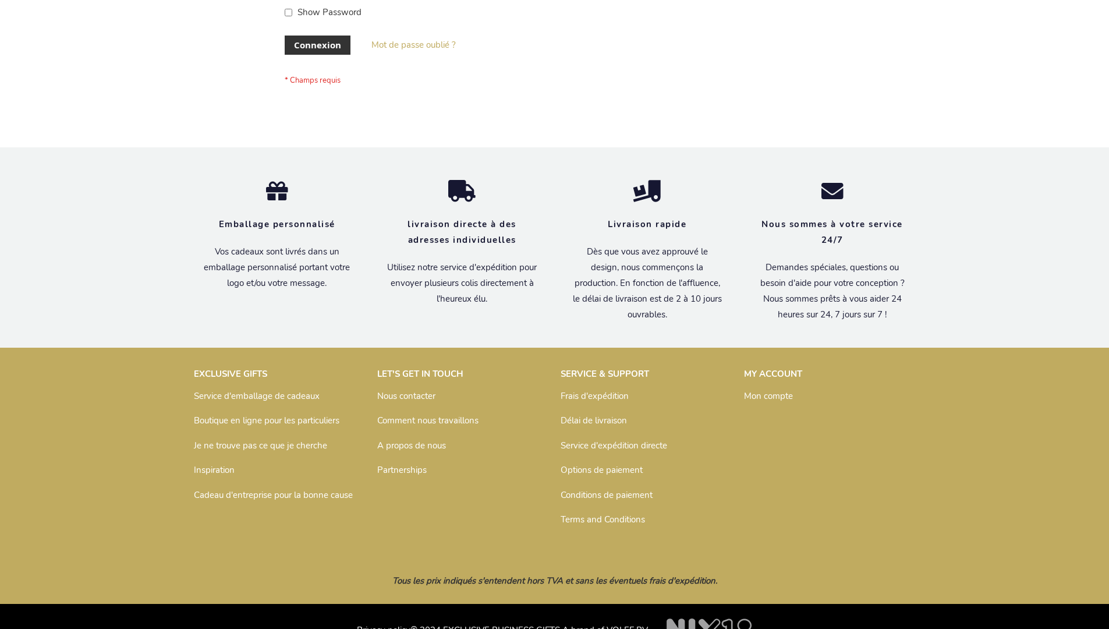
scroll to position [392, 0]
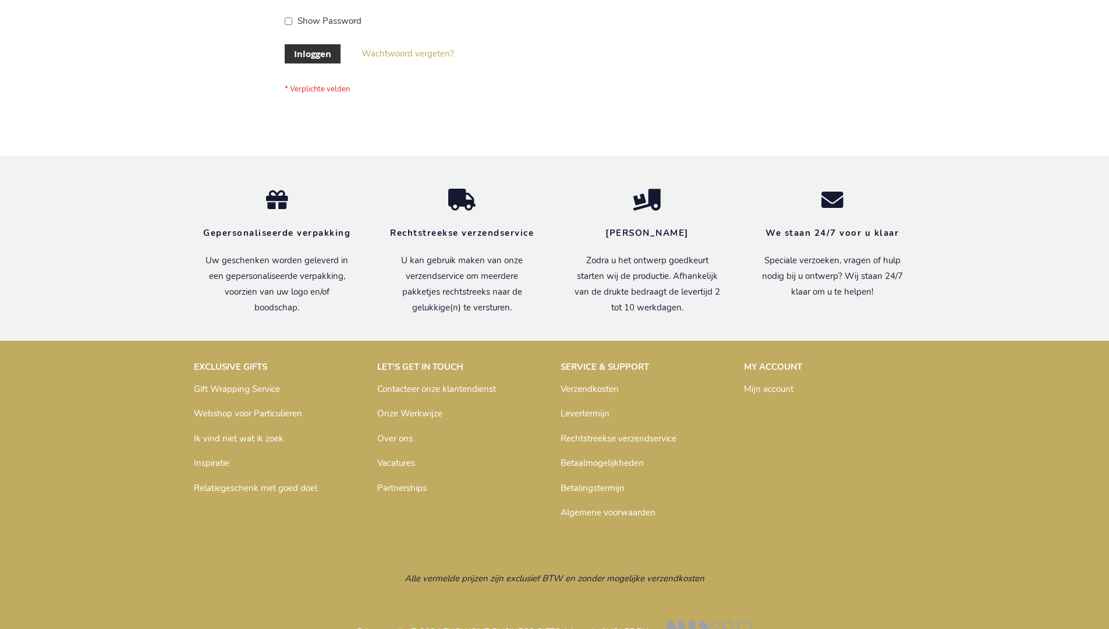
scroll to position [395, 0]
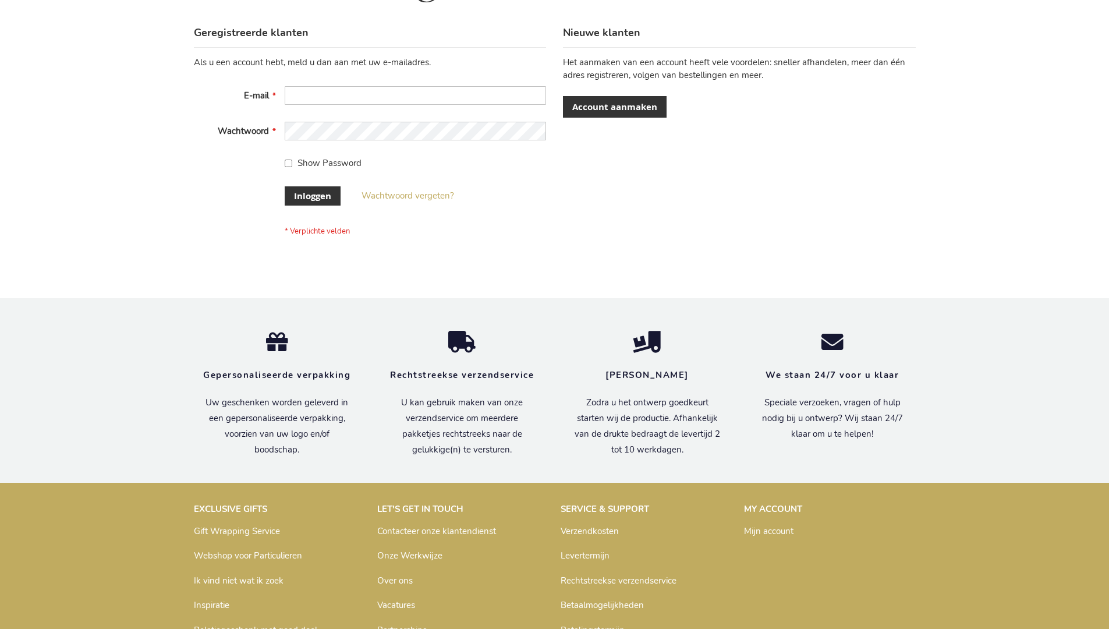
scroll to position [395, 0]
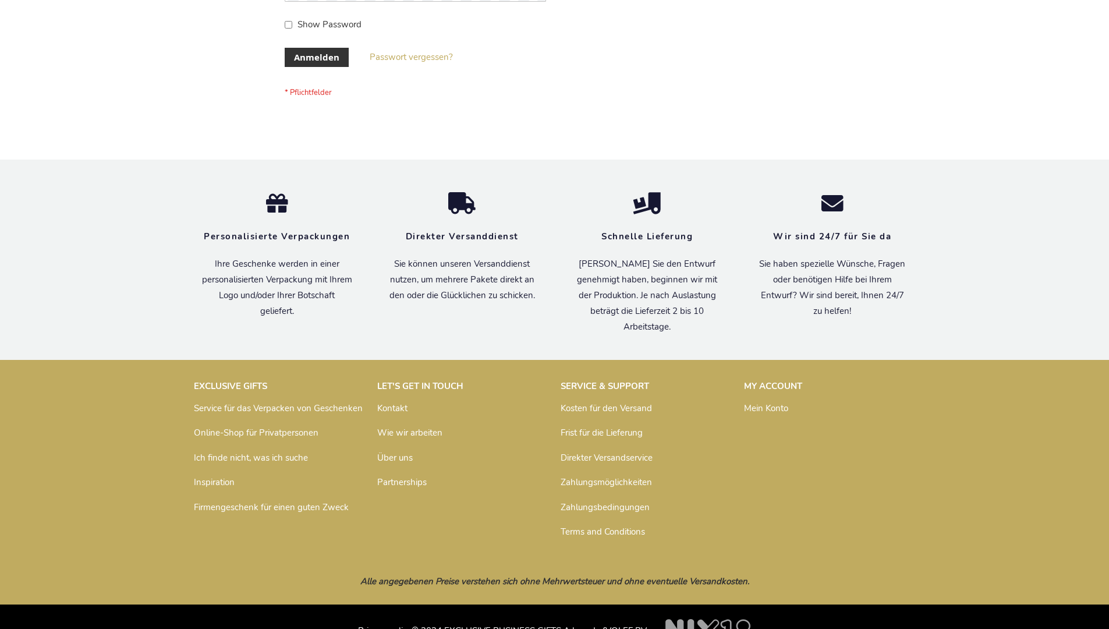
scroll to position [390, 0]
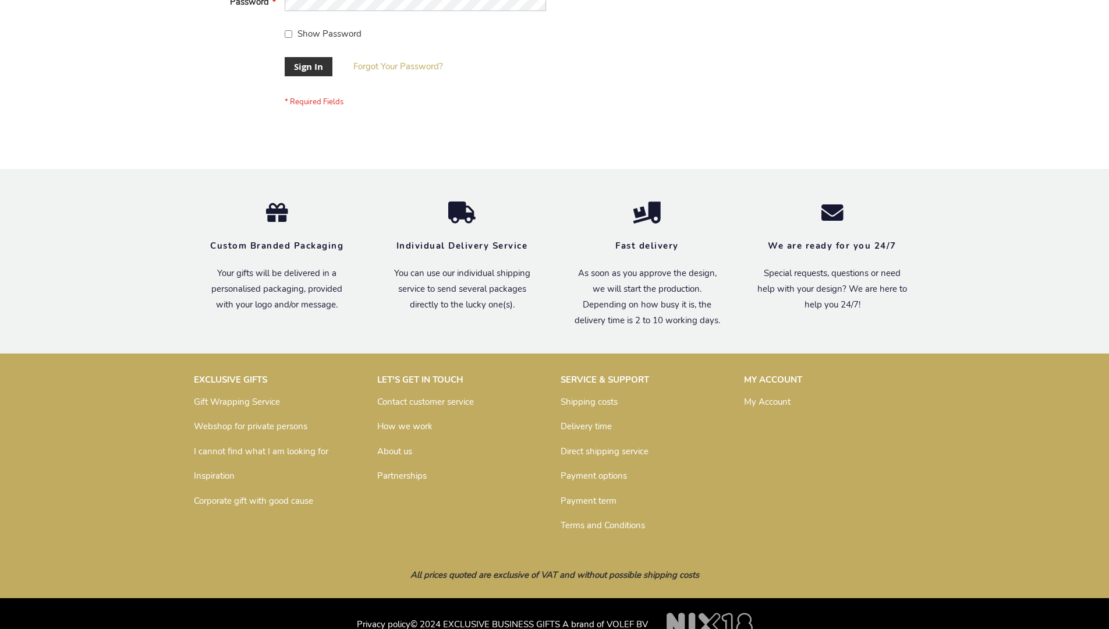
scroll to position [374, 0]
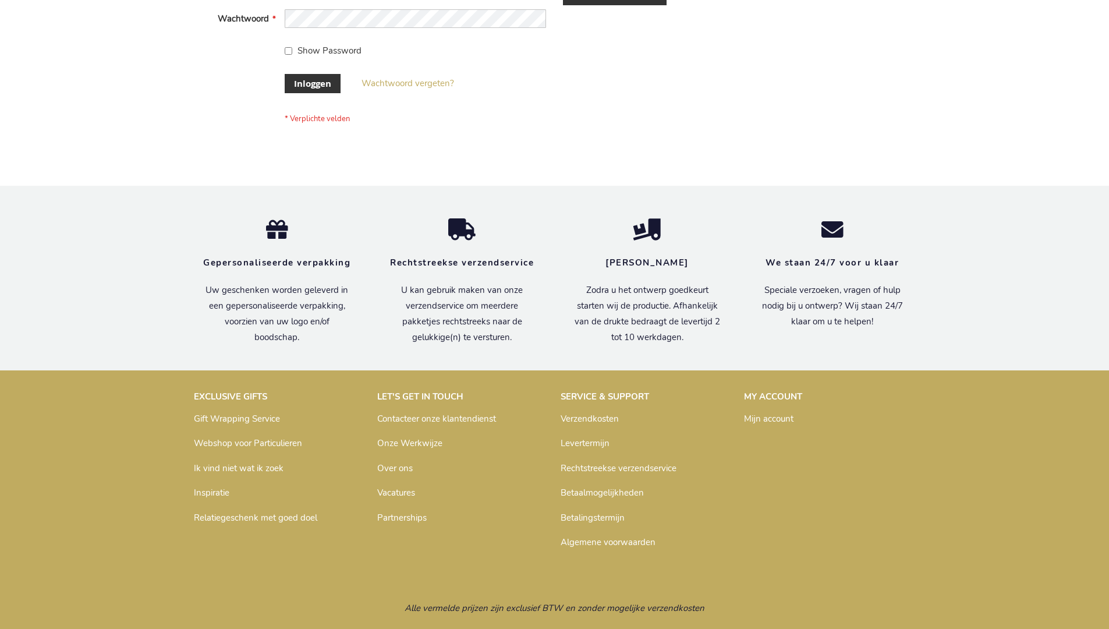
scroll to position [395, 0]
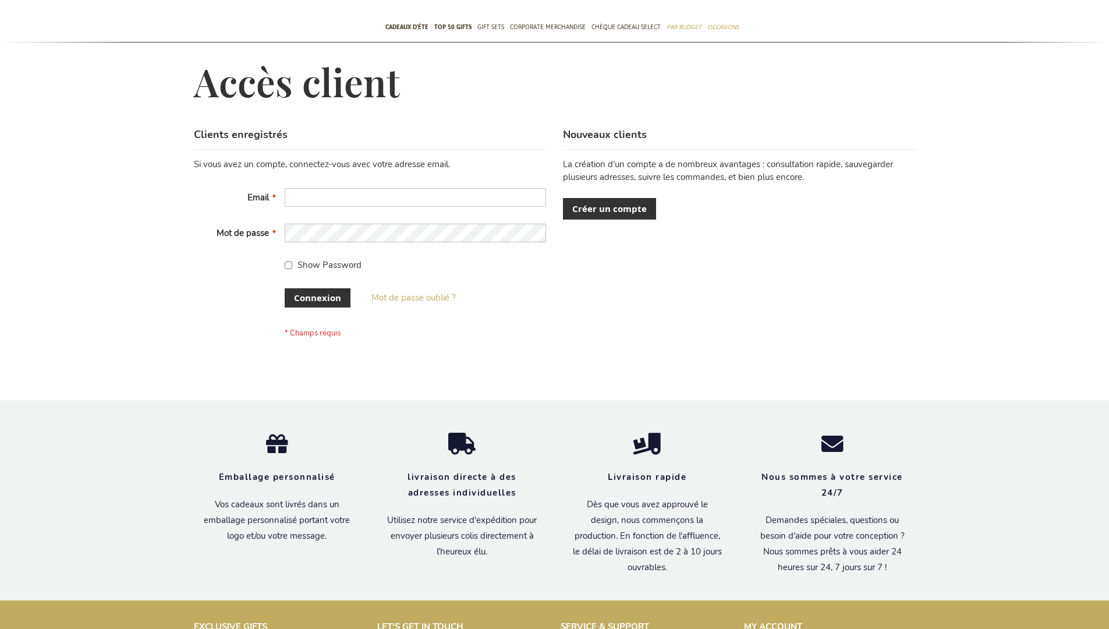
scroll to position [402, 0]
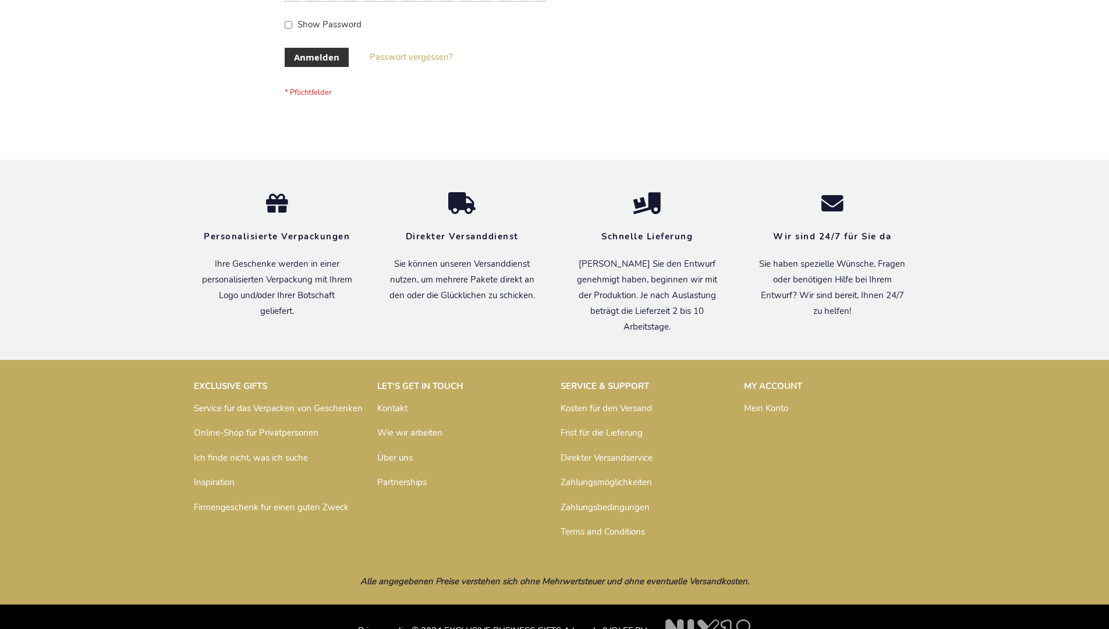
scroll to position [390, 0]
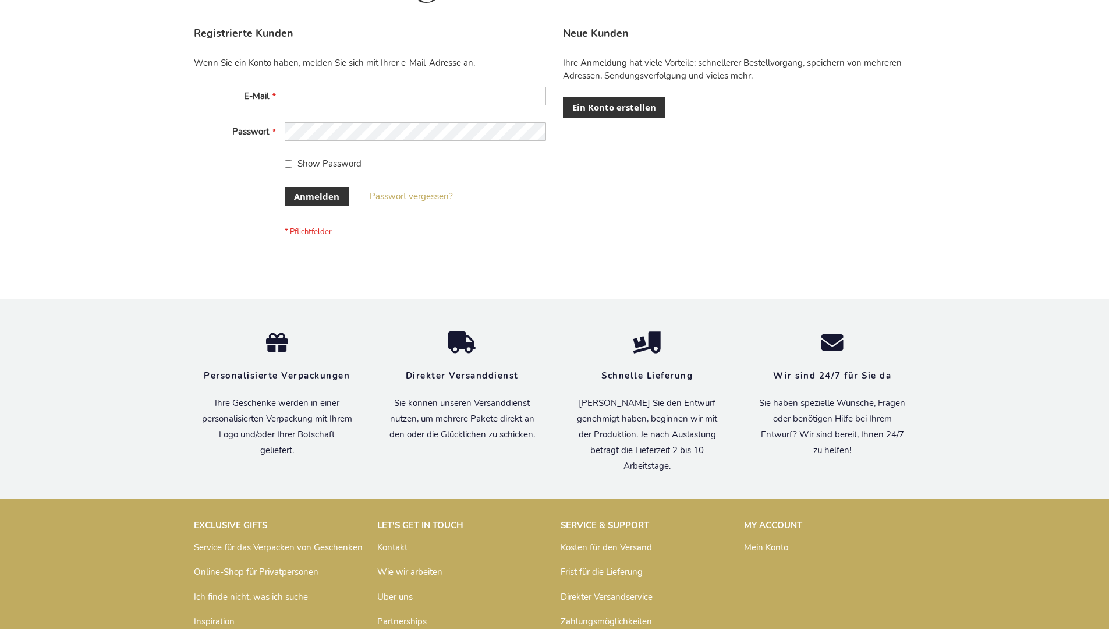
scroll to position [390, 0]
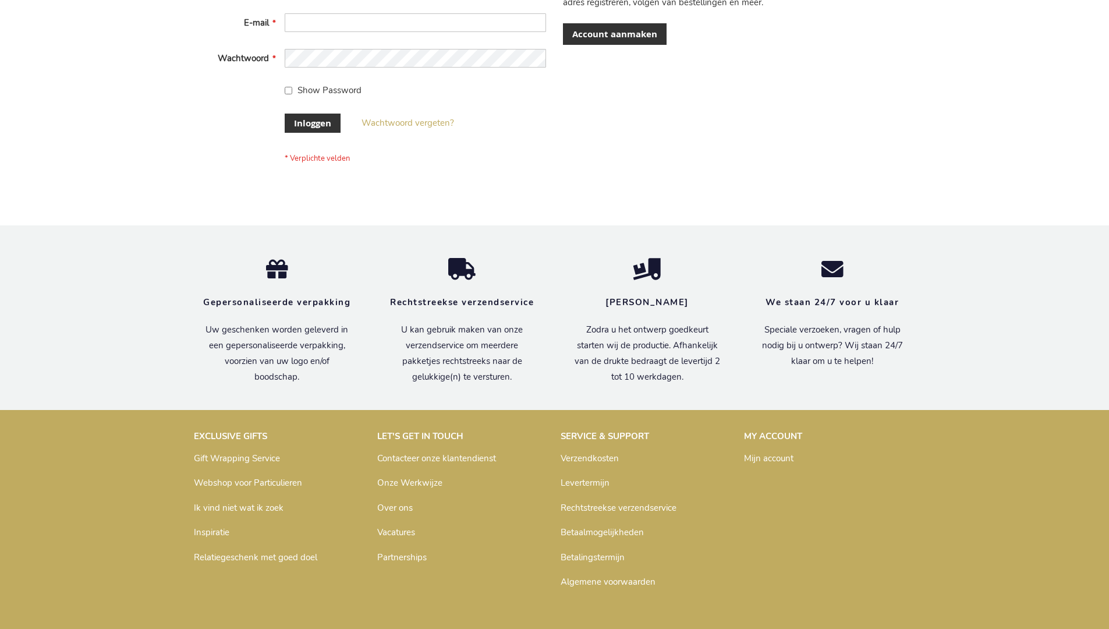
scroll to position [395, 0]
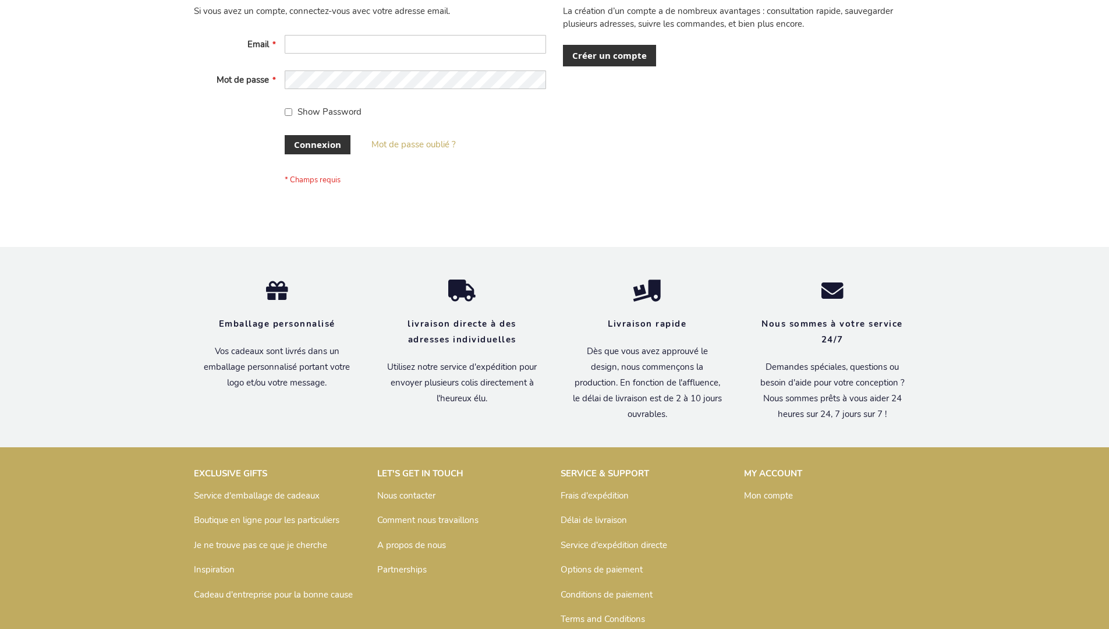
scroll to position [402, 0]
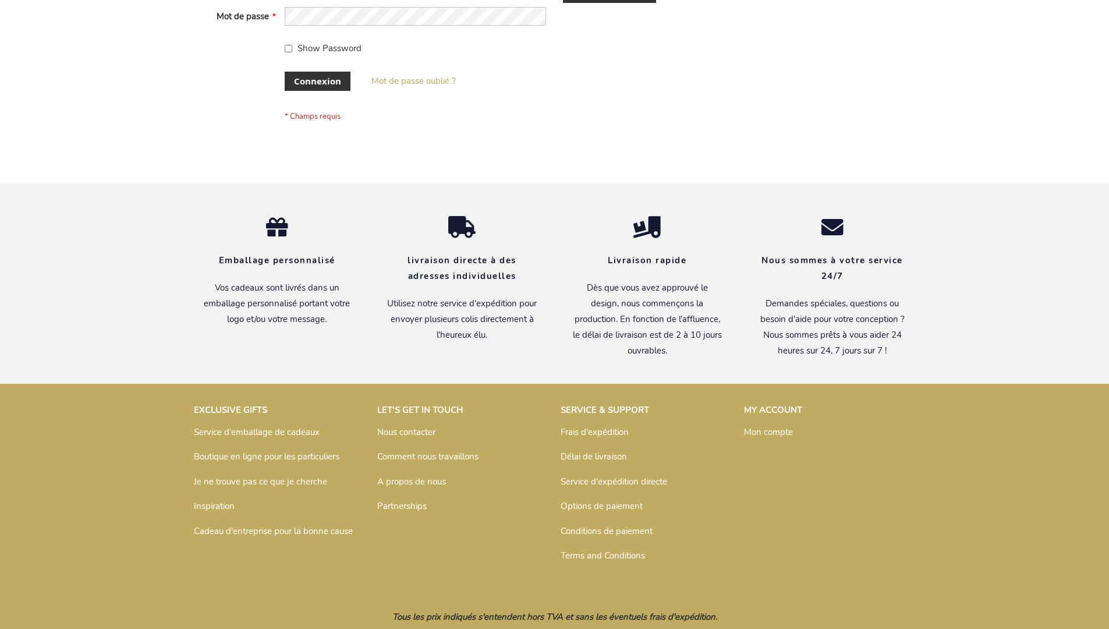
scroll to position [402, 0]
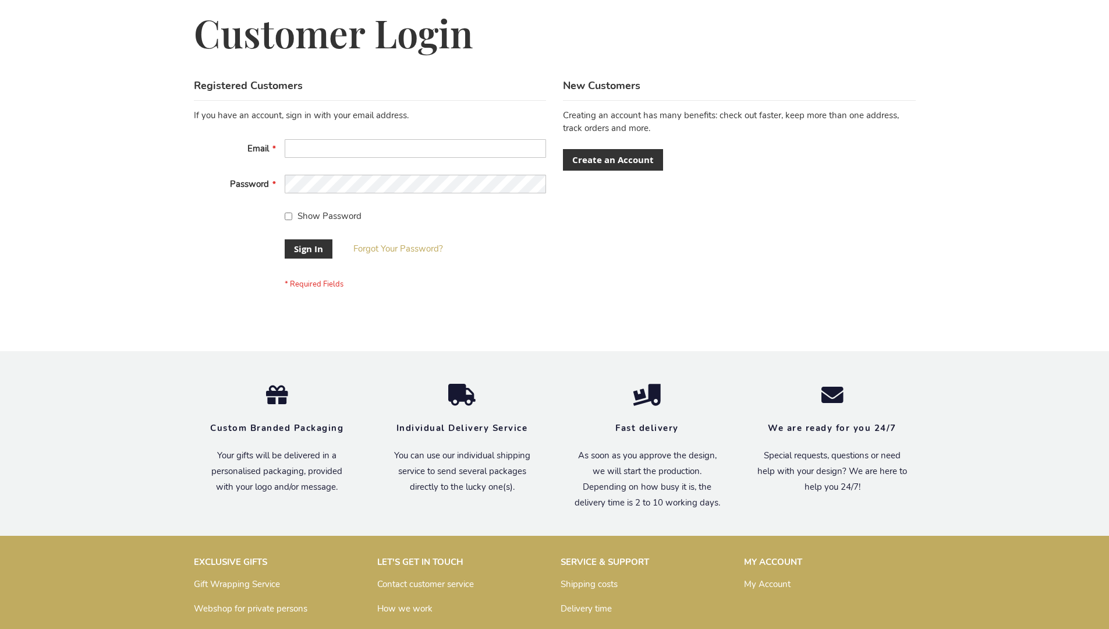
scroll to position [374, 0]
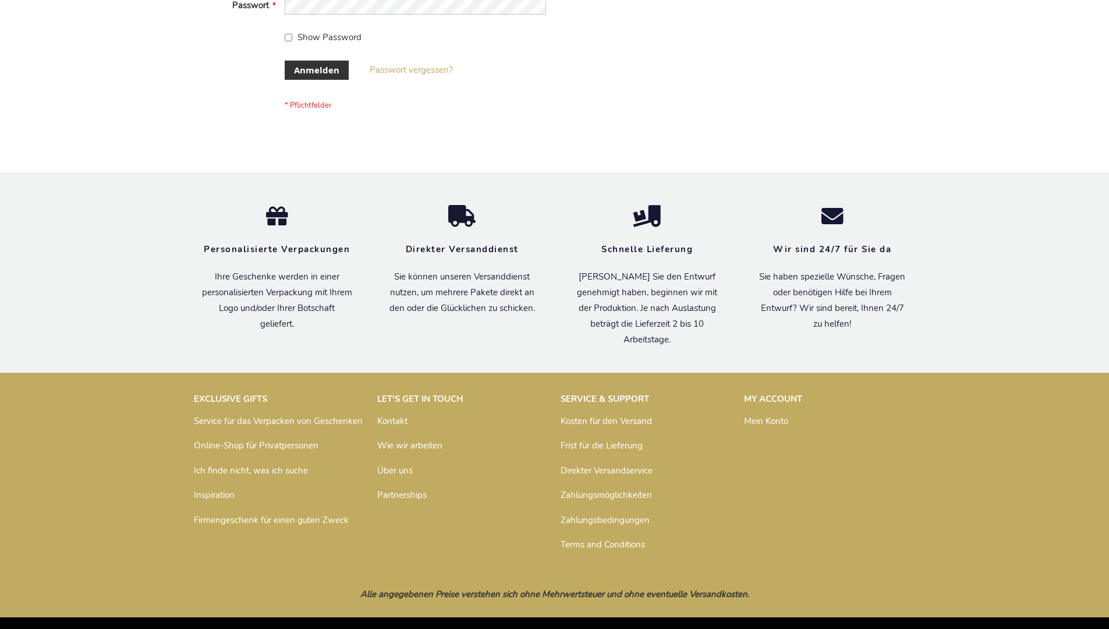
scroll to position [390, 0]
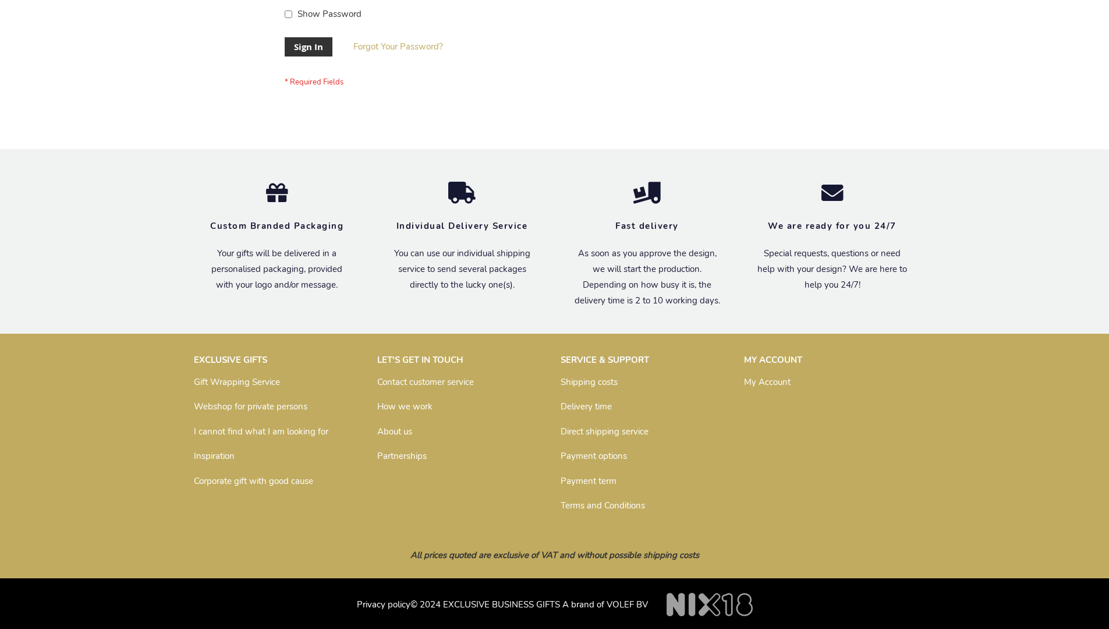
scroll to position [374, 0]
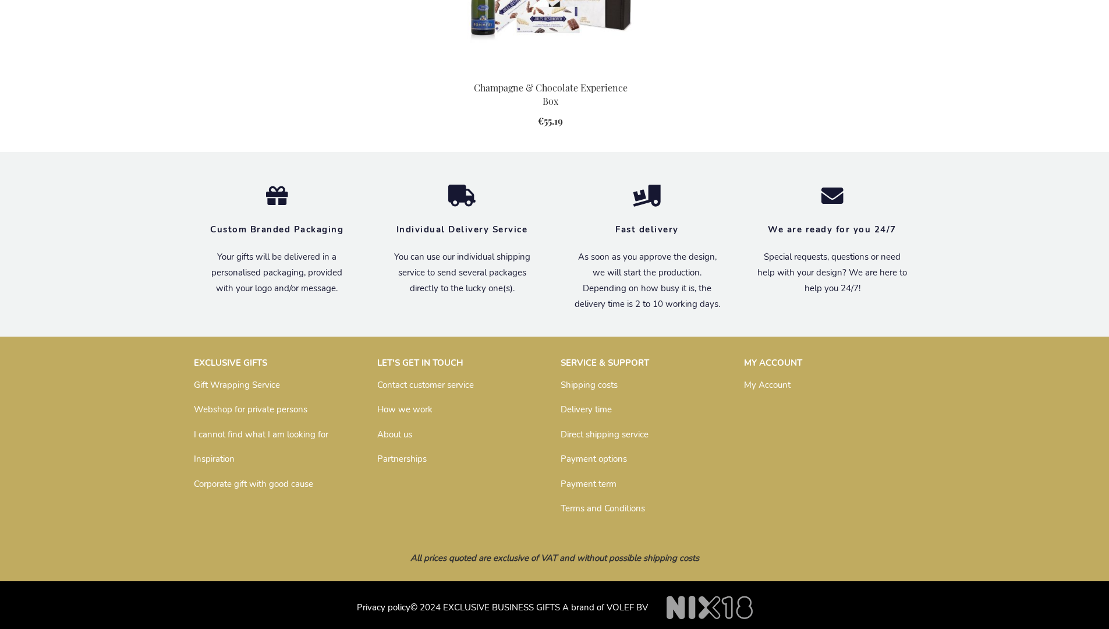
scroll to position [1230, 0]
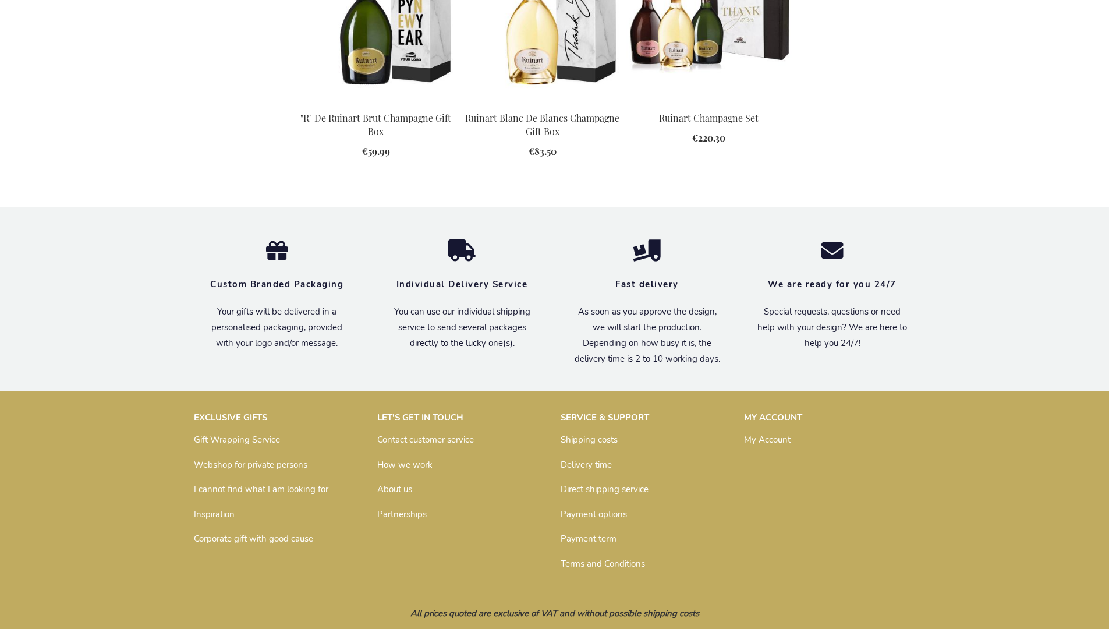
scroll to position [1469, 0]
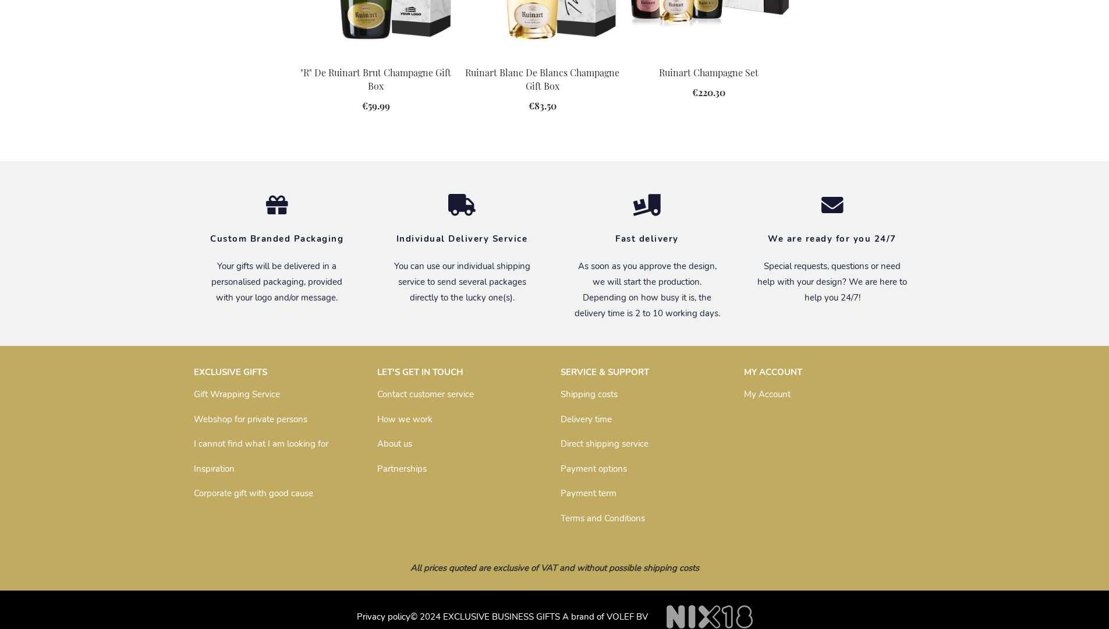
scroll to position [1469, 0]
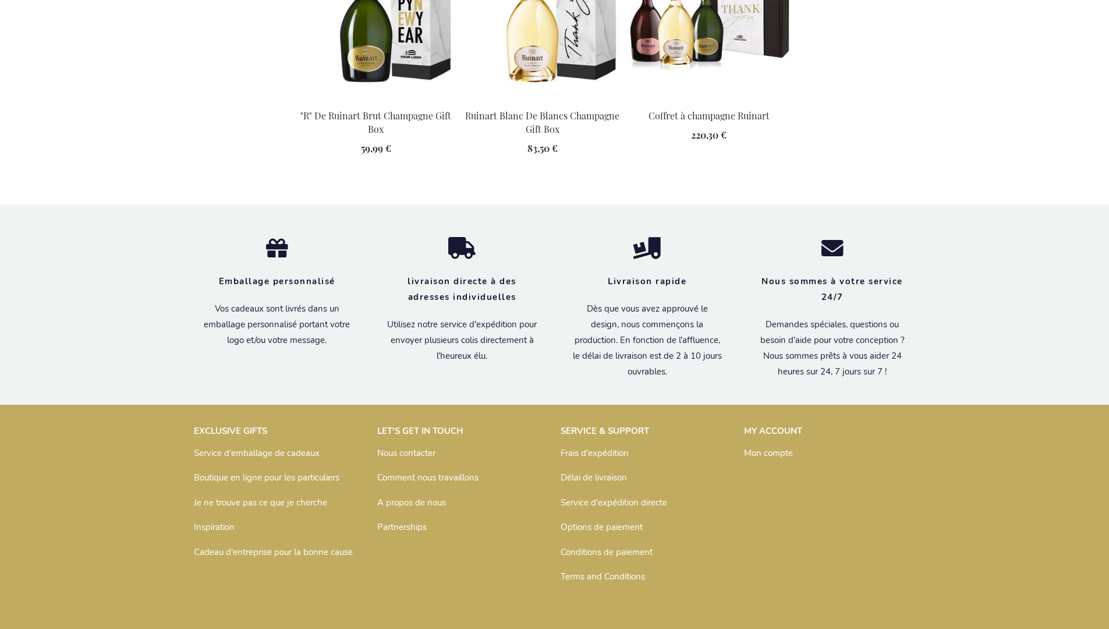
scroll to position [1509, 0]
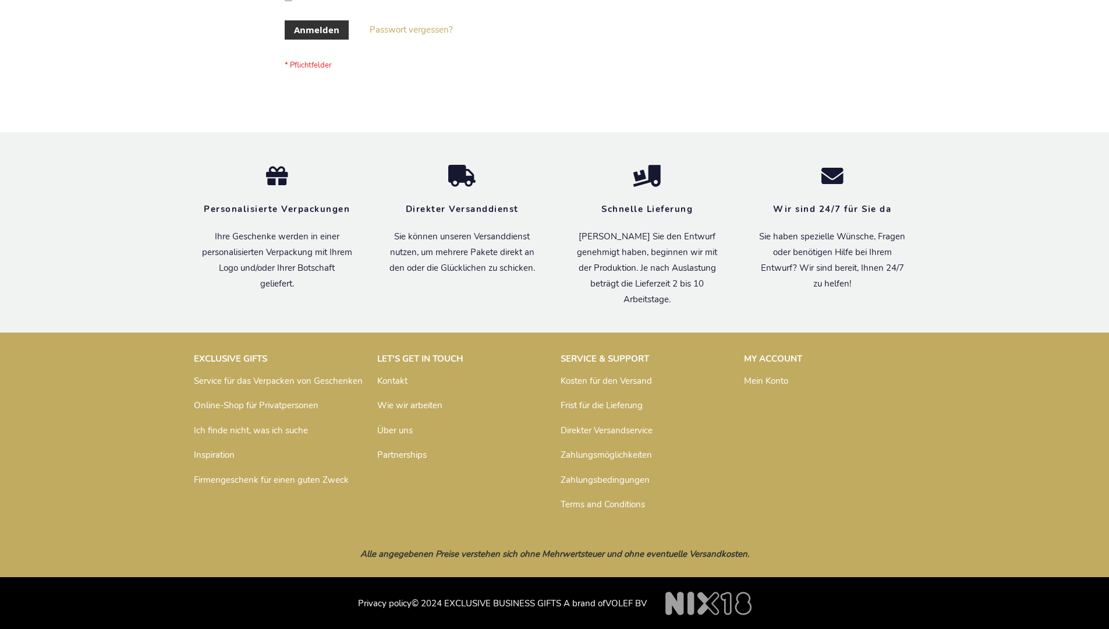
scroll to position [390, 0]
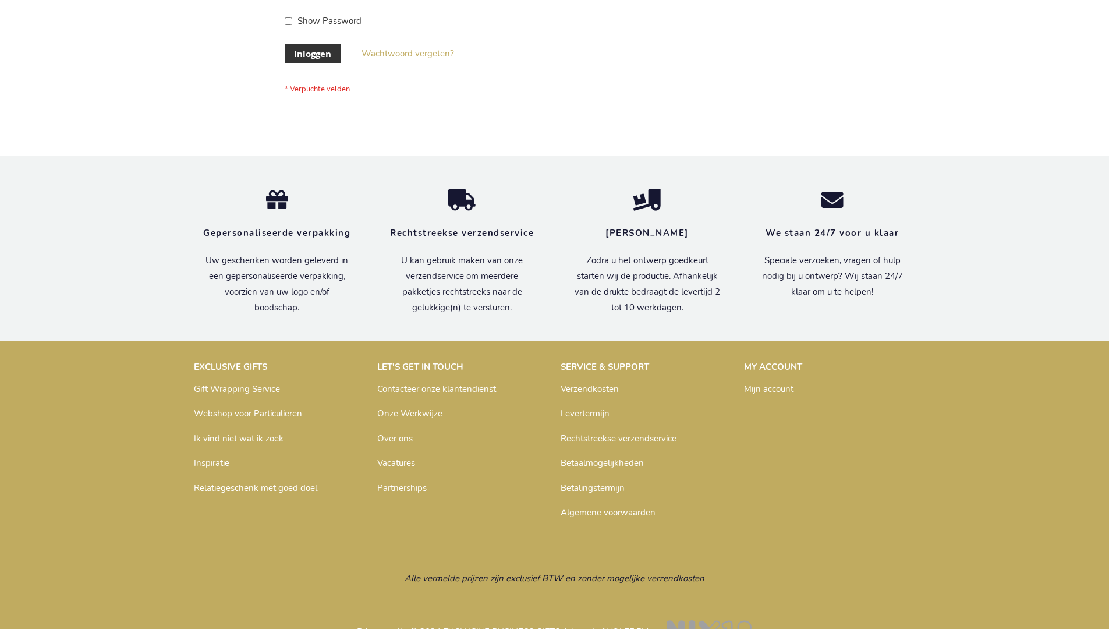
scroll to position [395, 0]
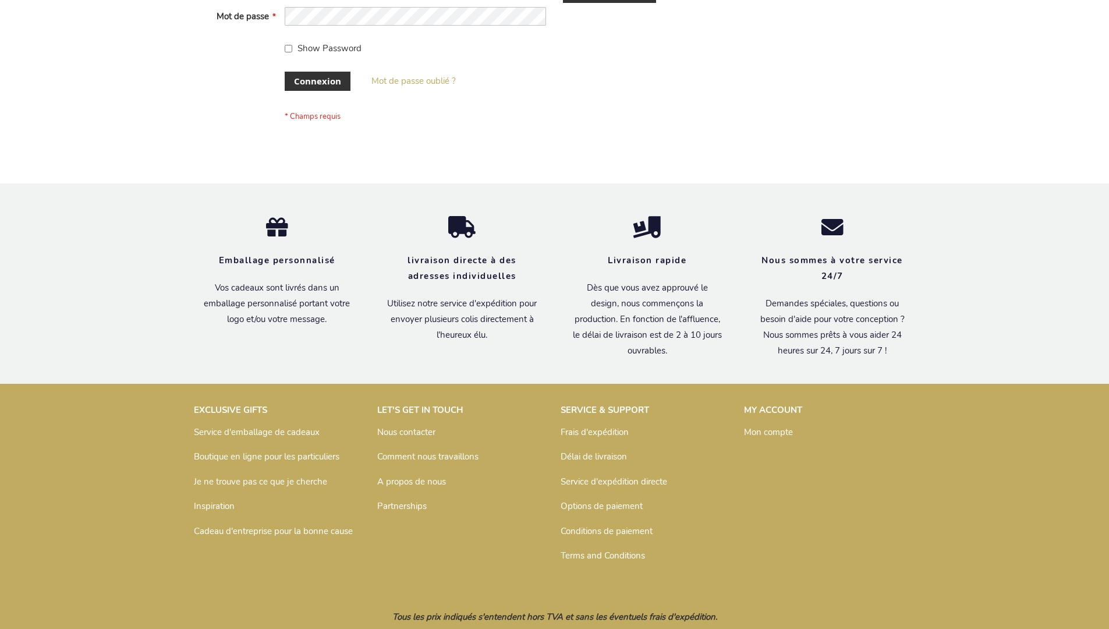
scroll to position [402, 0]
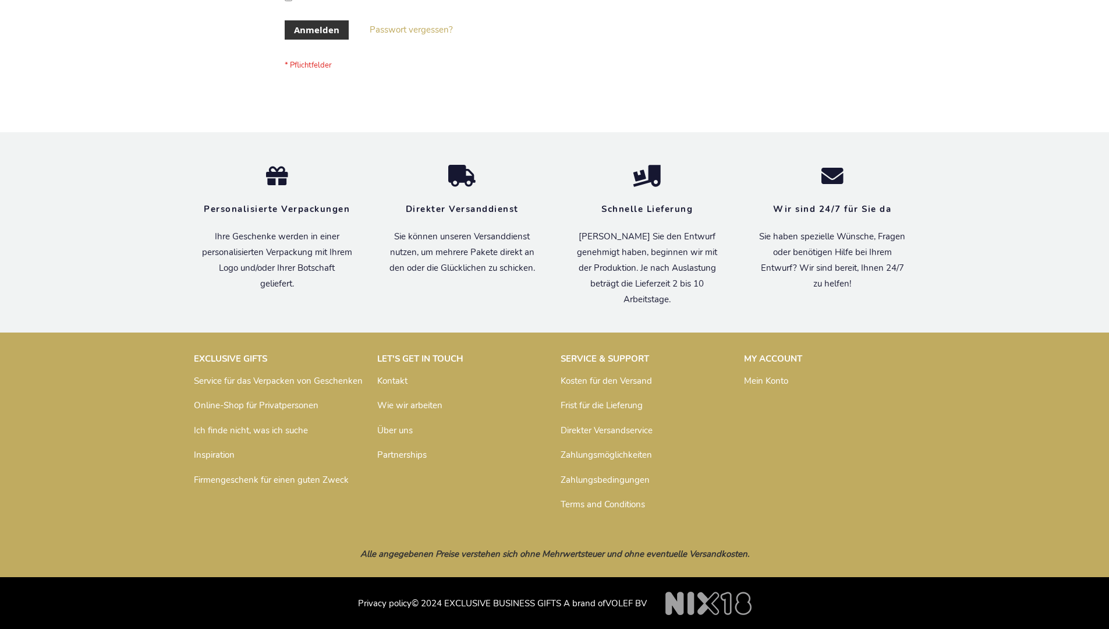
scroll to position [390, 0]
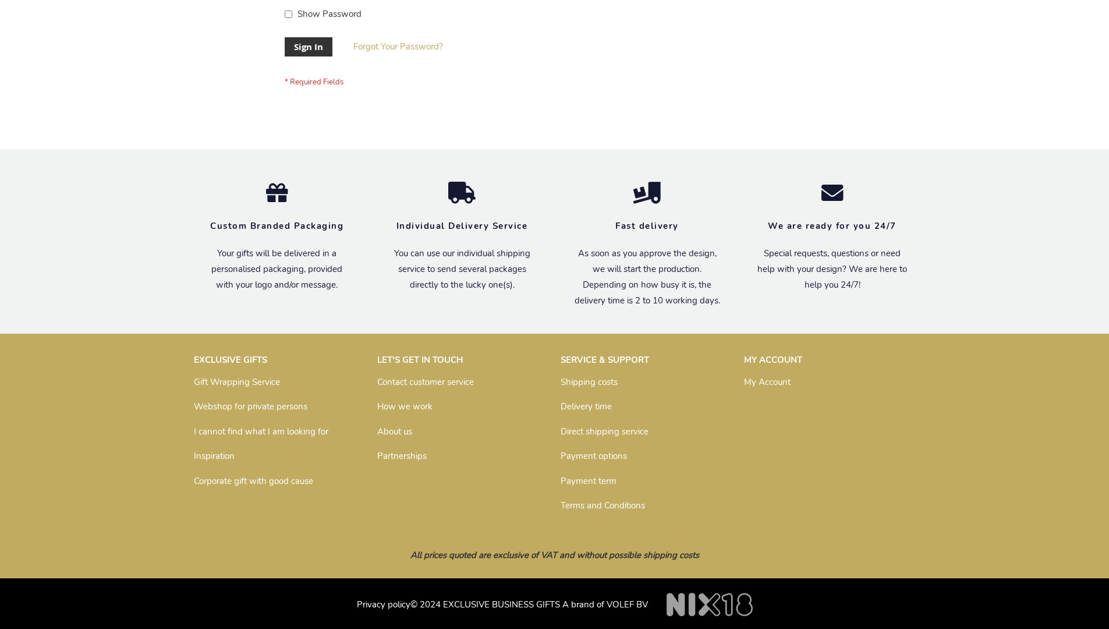
scroll to position [374, 0]
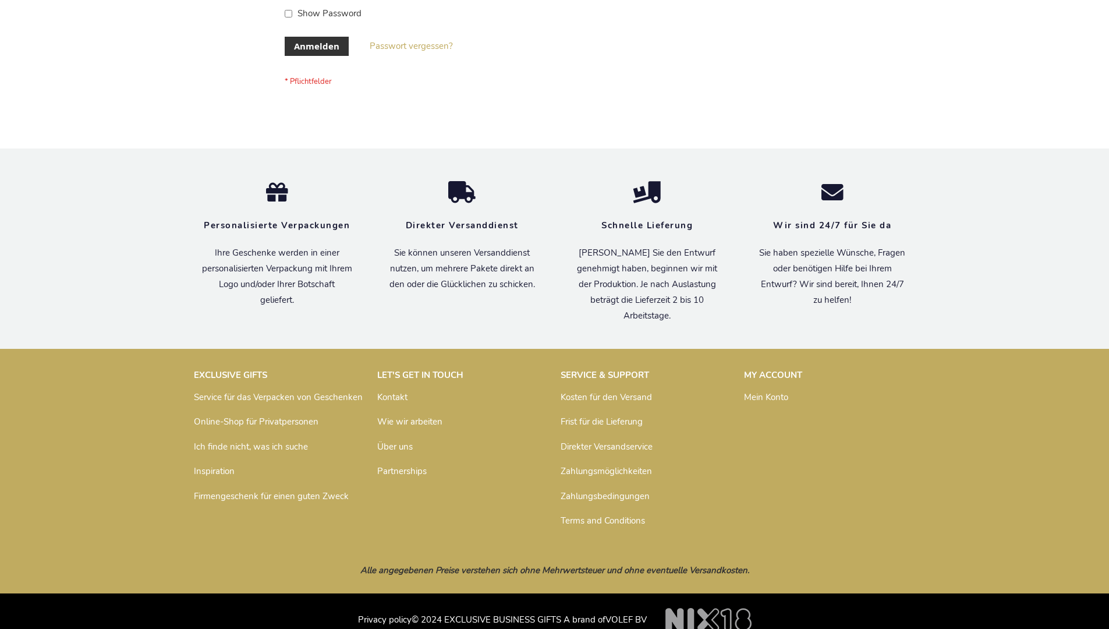
scroll to position [390, 0]
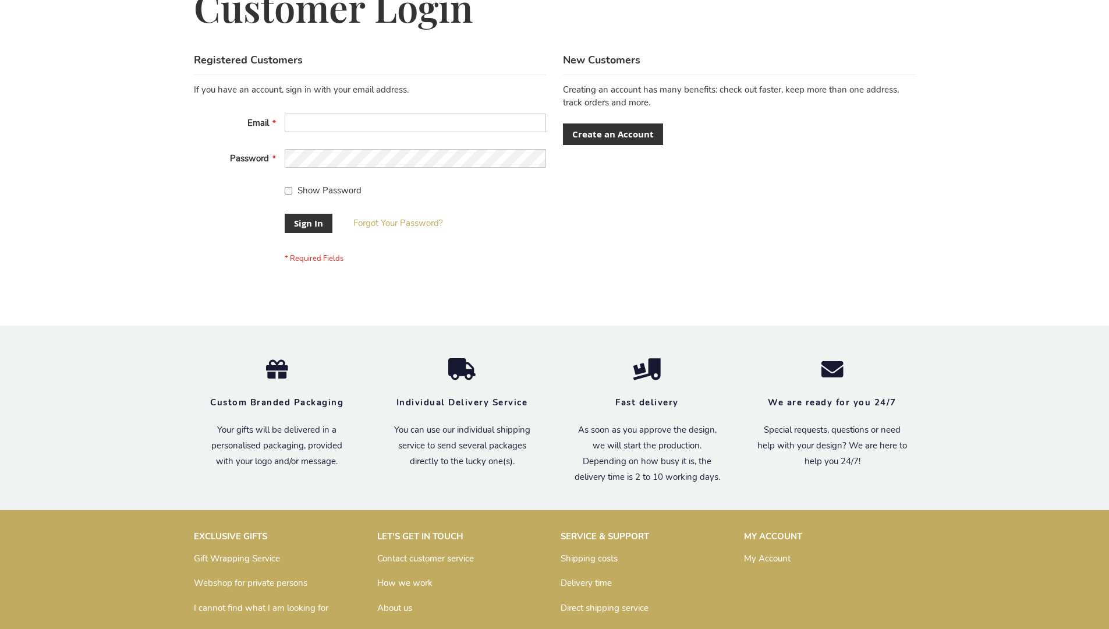
scroll to position [374, 0]
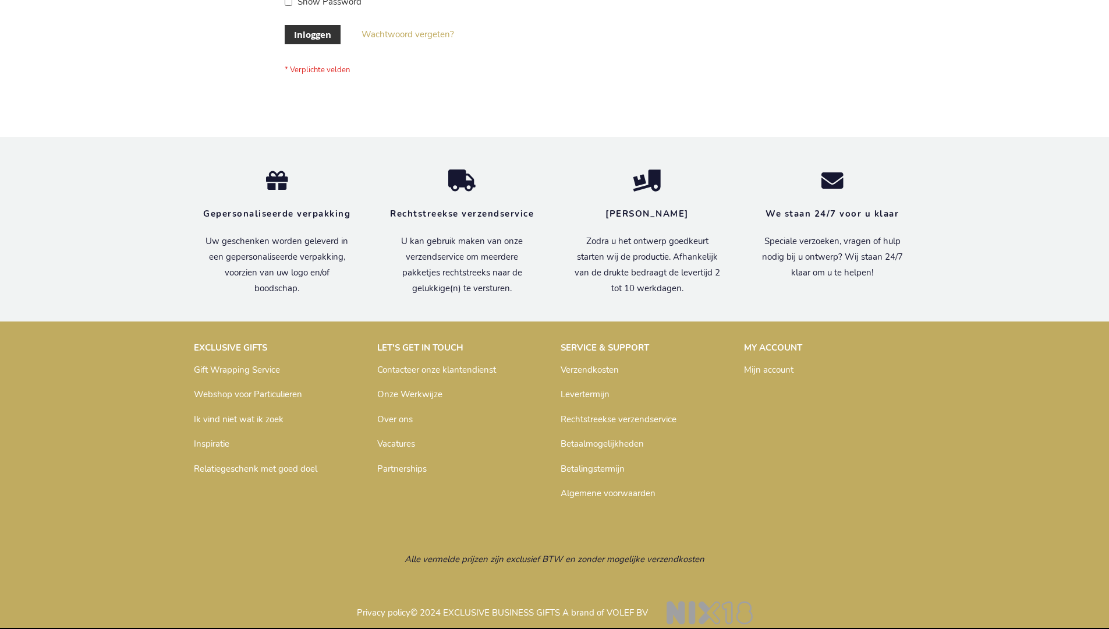
scroll to position [395, 0]
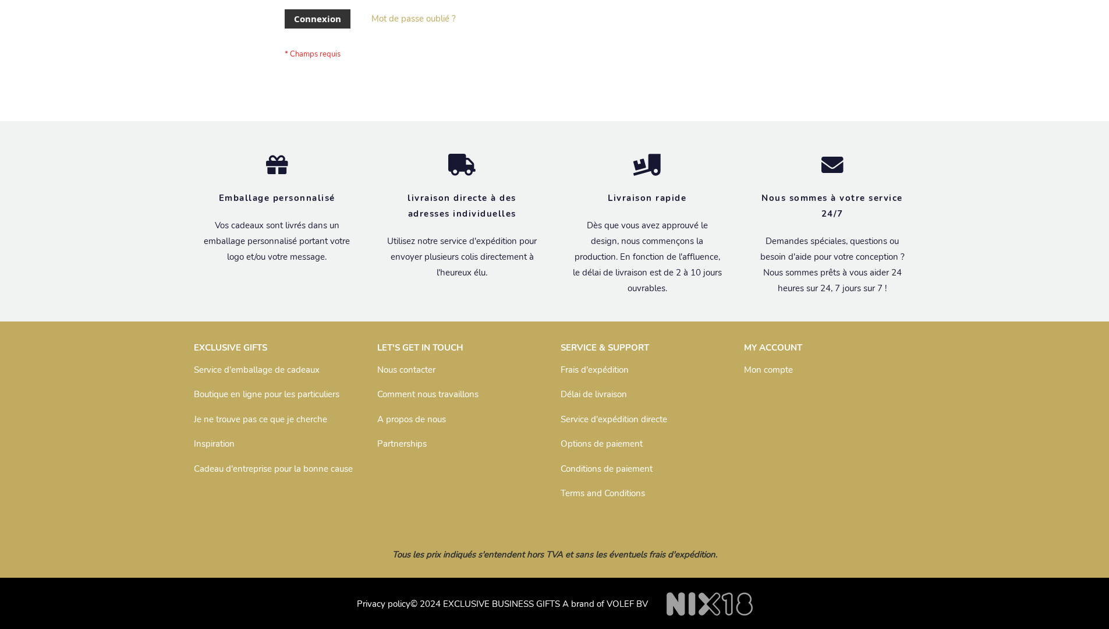
scroll to position [402, 0]
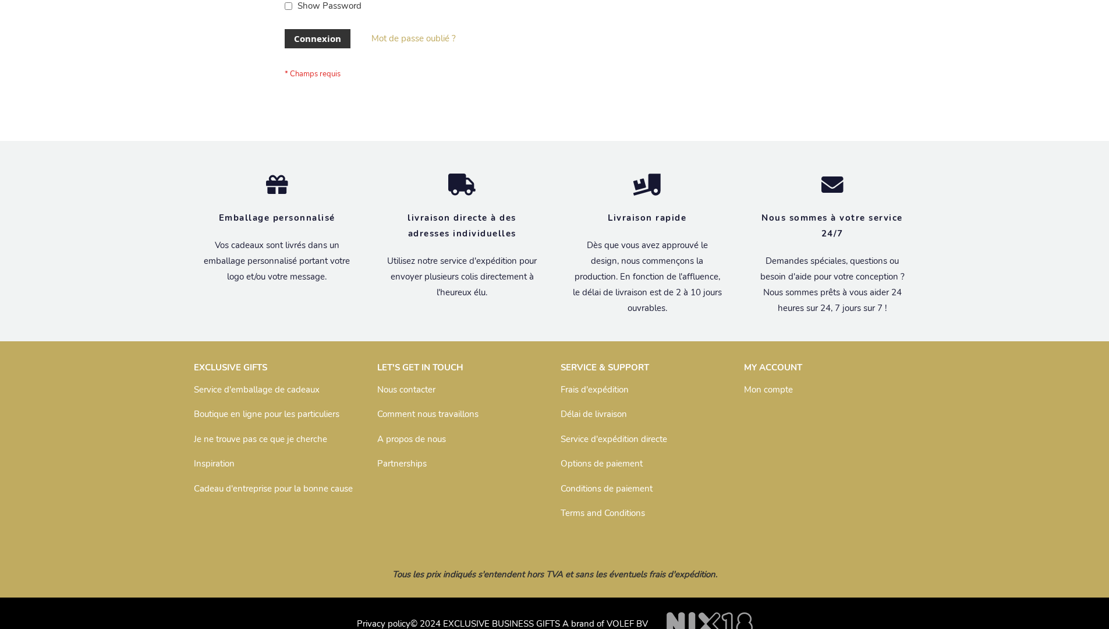
scroll to position [402, 0]
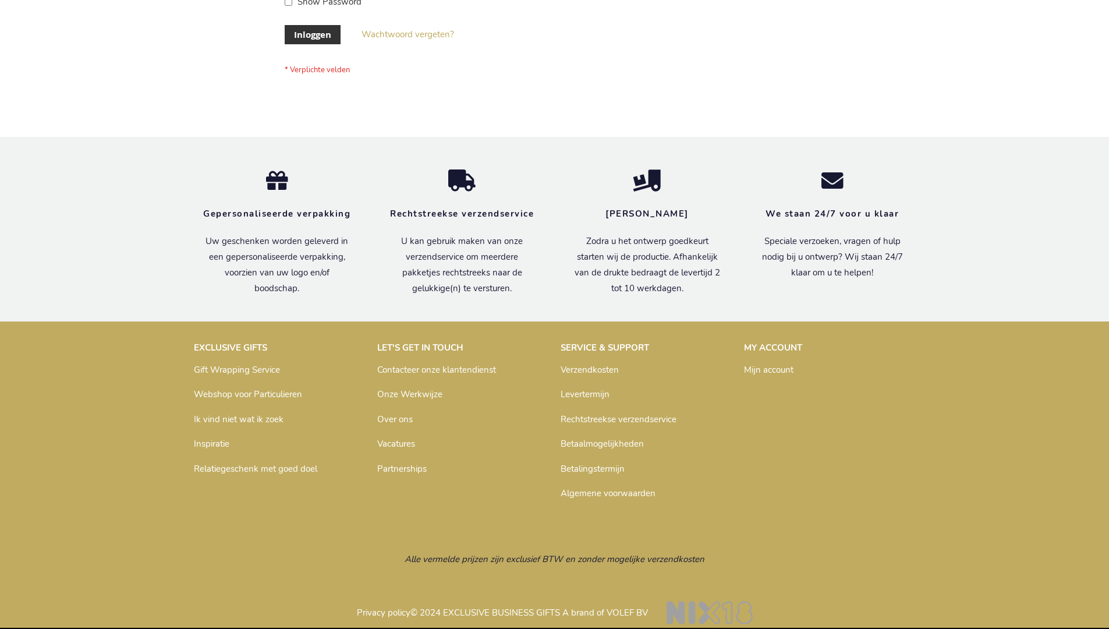
scroll to position [395, 0]
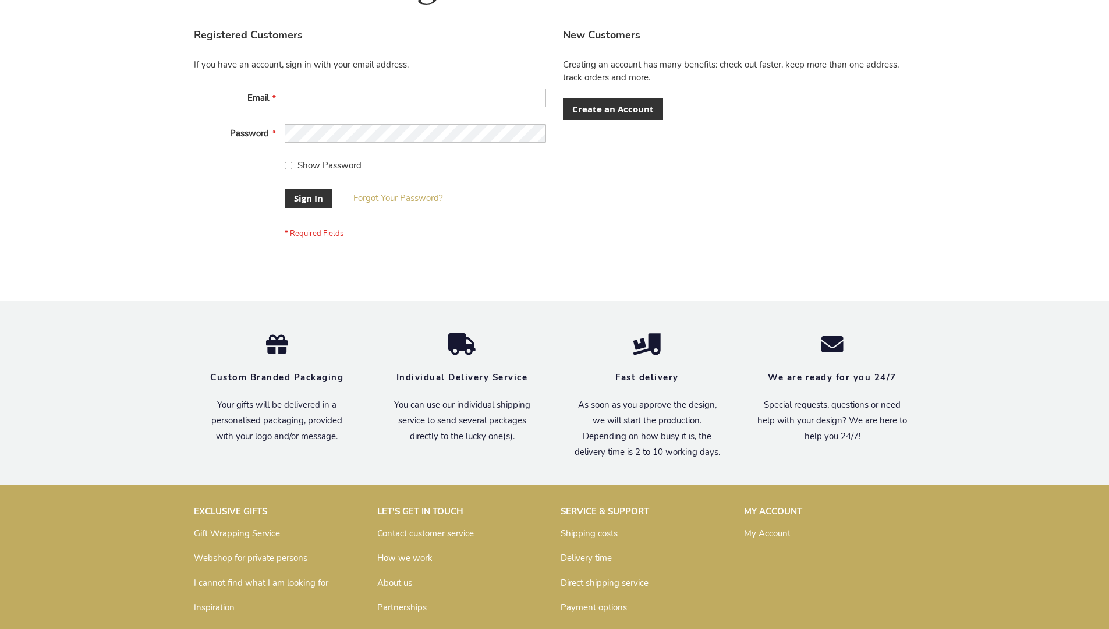
scroll to position [374, 0]
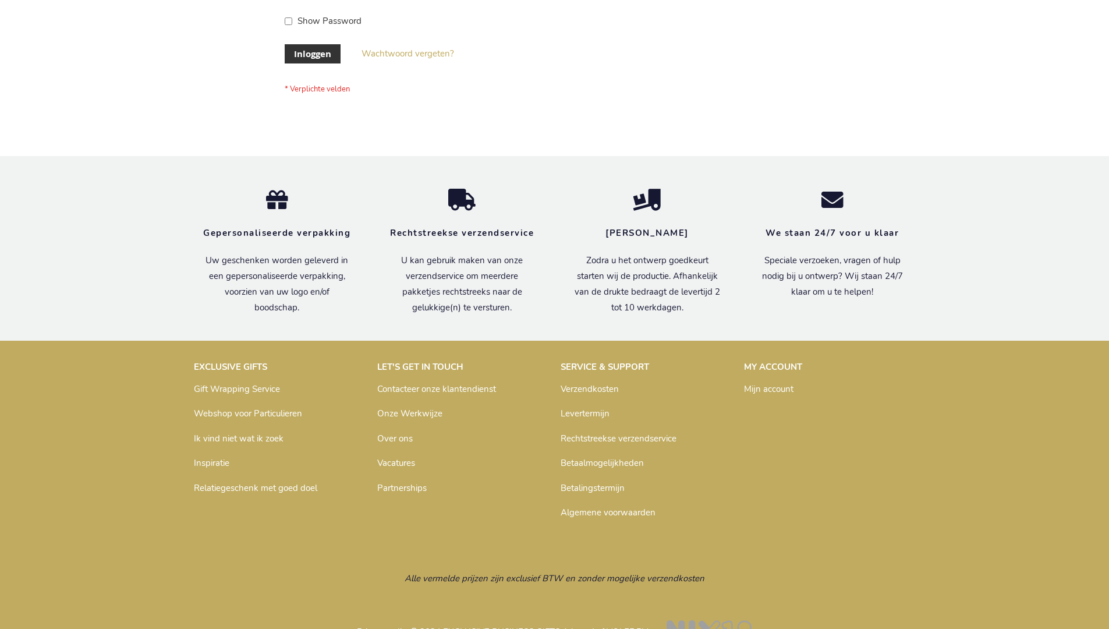
scroll to position [395, 0]
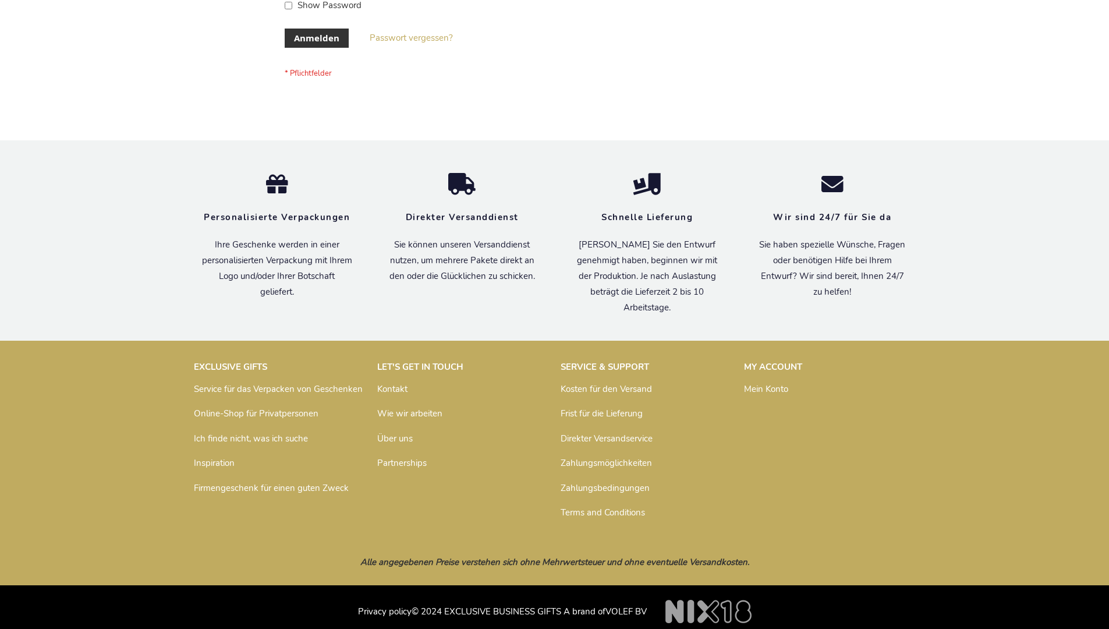
scroll to position [390, 0]
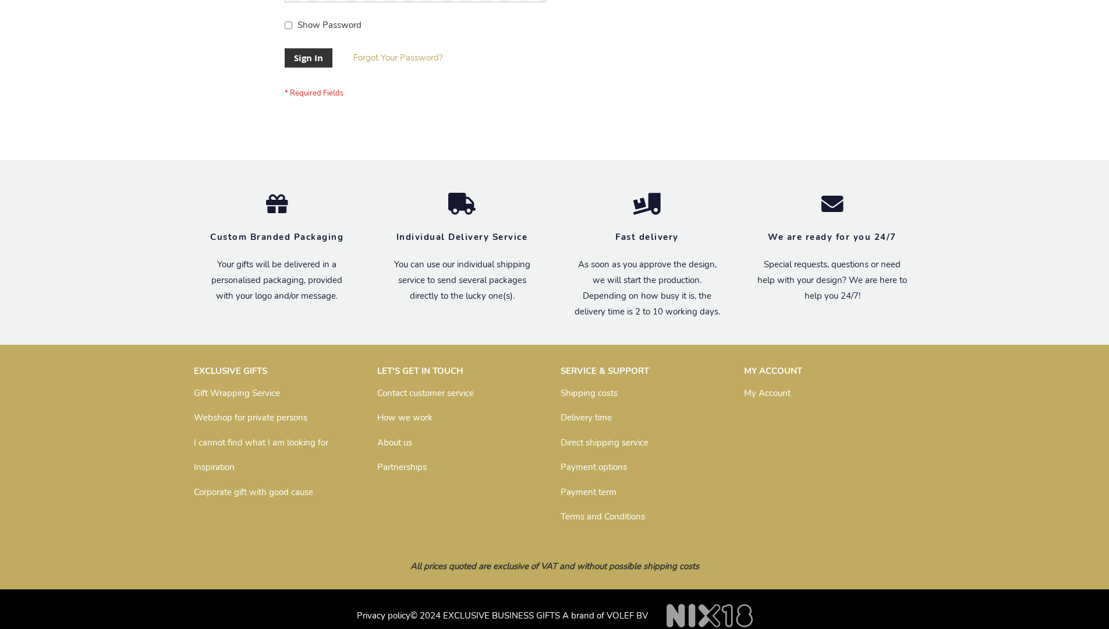
scroll to position [374, 0]
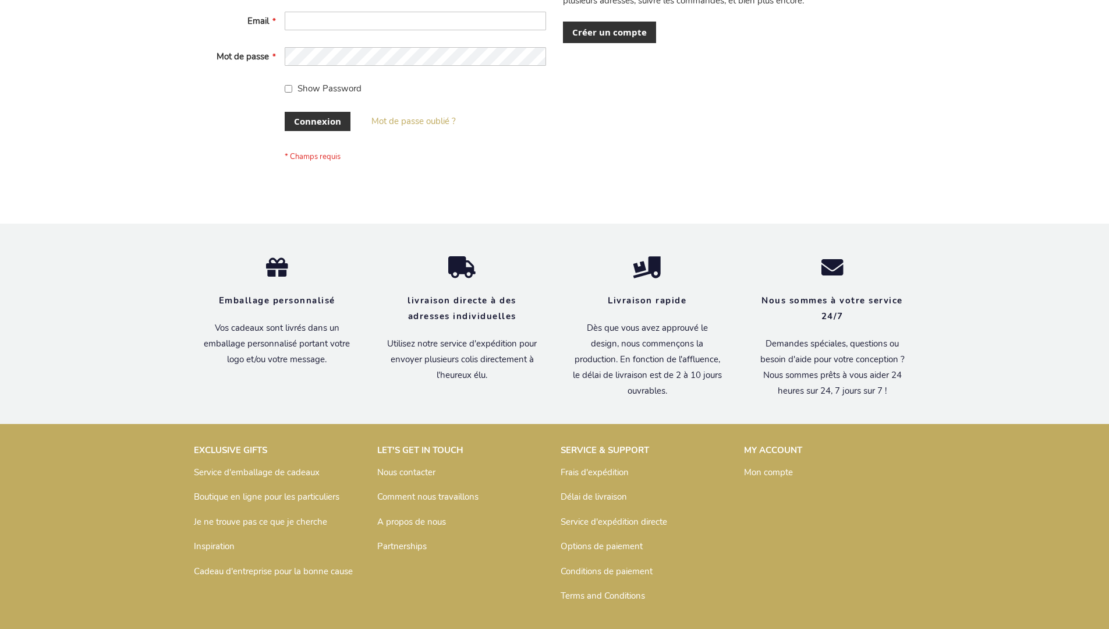
scroll to position [402, 0]
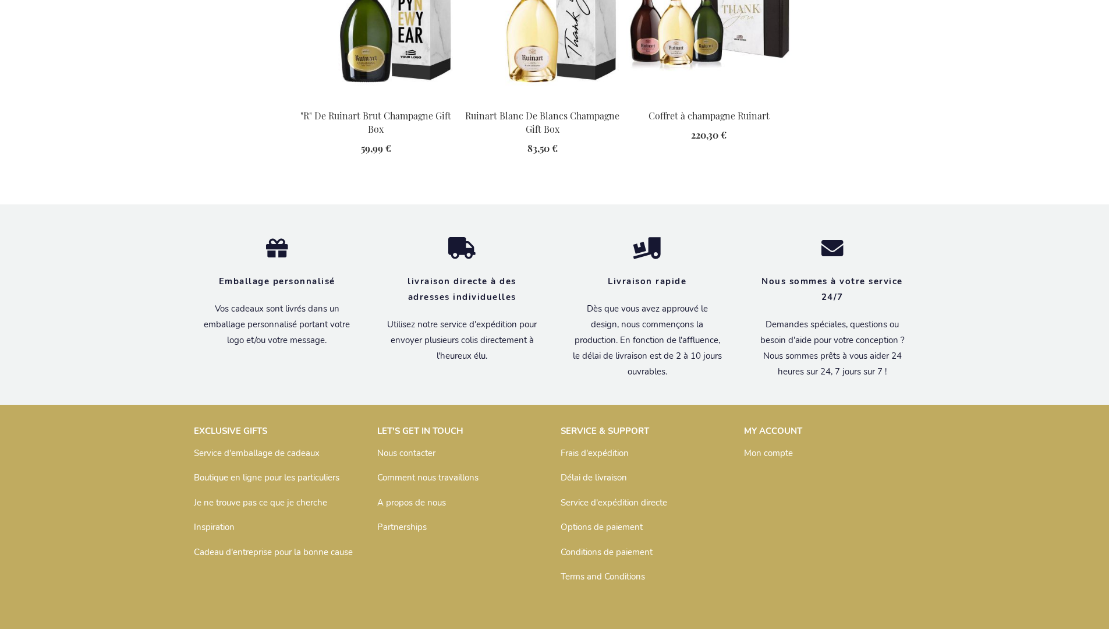
scroll to position [1509, 0]
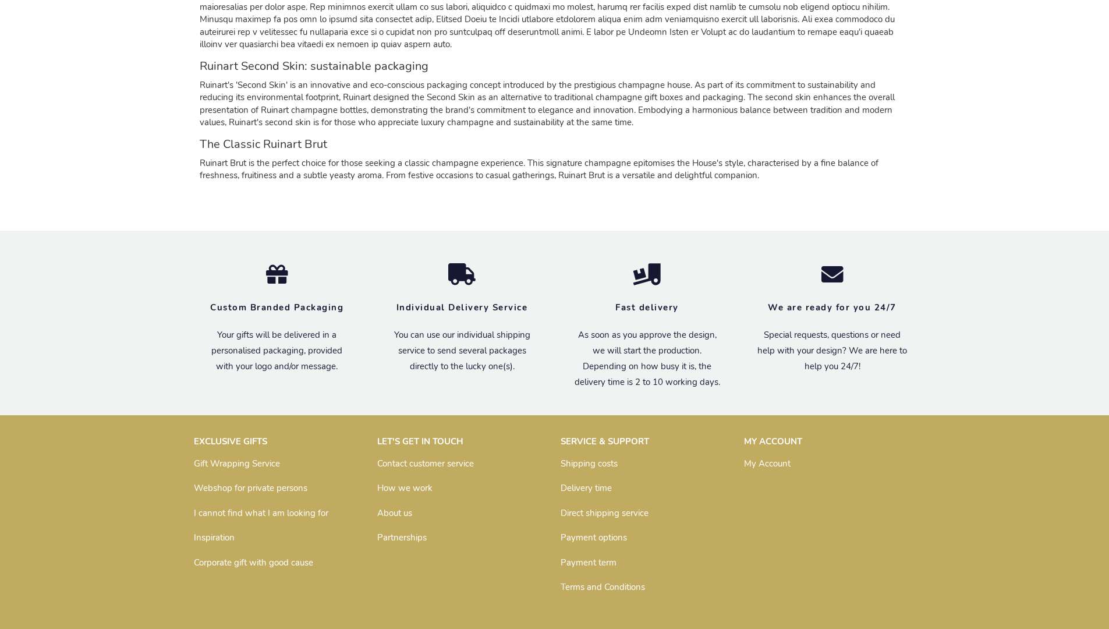
scroll to position [1137, 0]
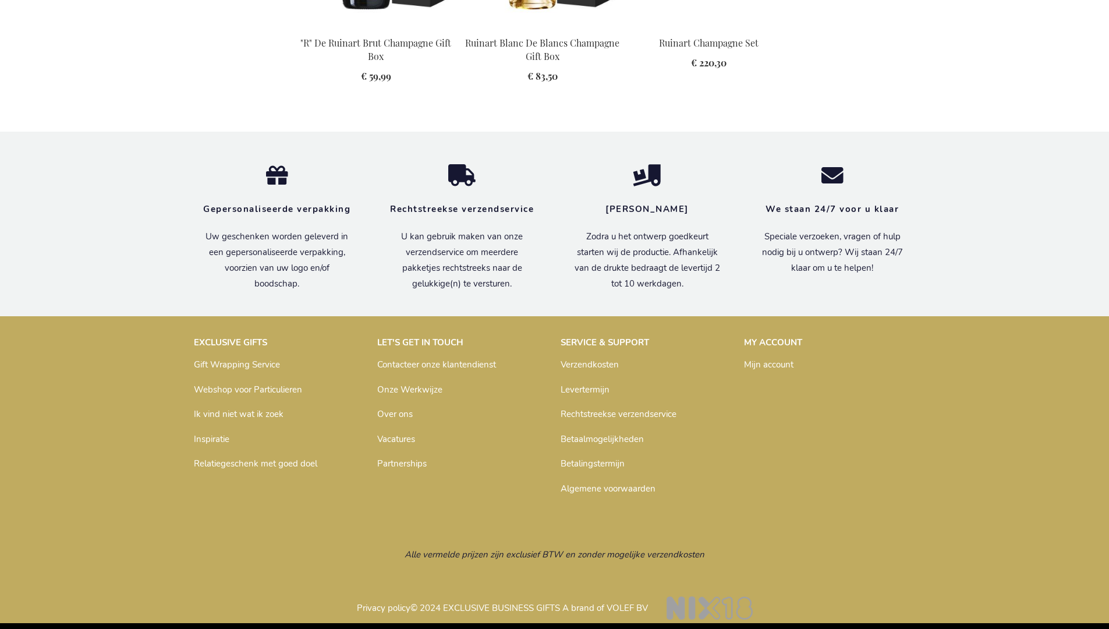
scroll to position [1490, 0]
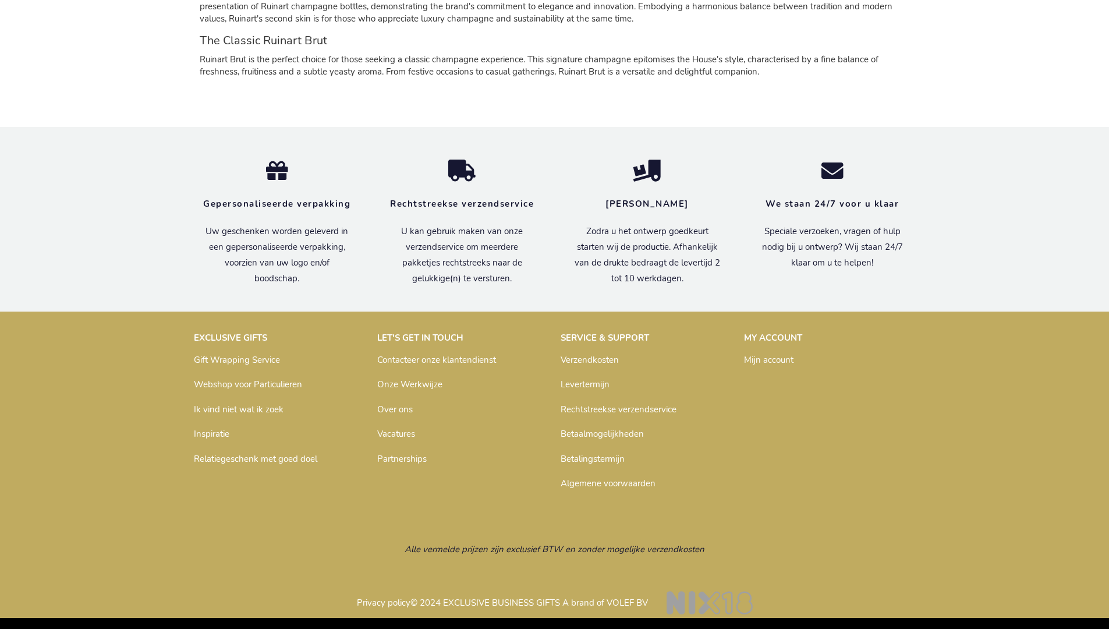
scroll to position [1158, 0]
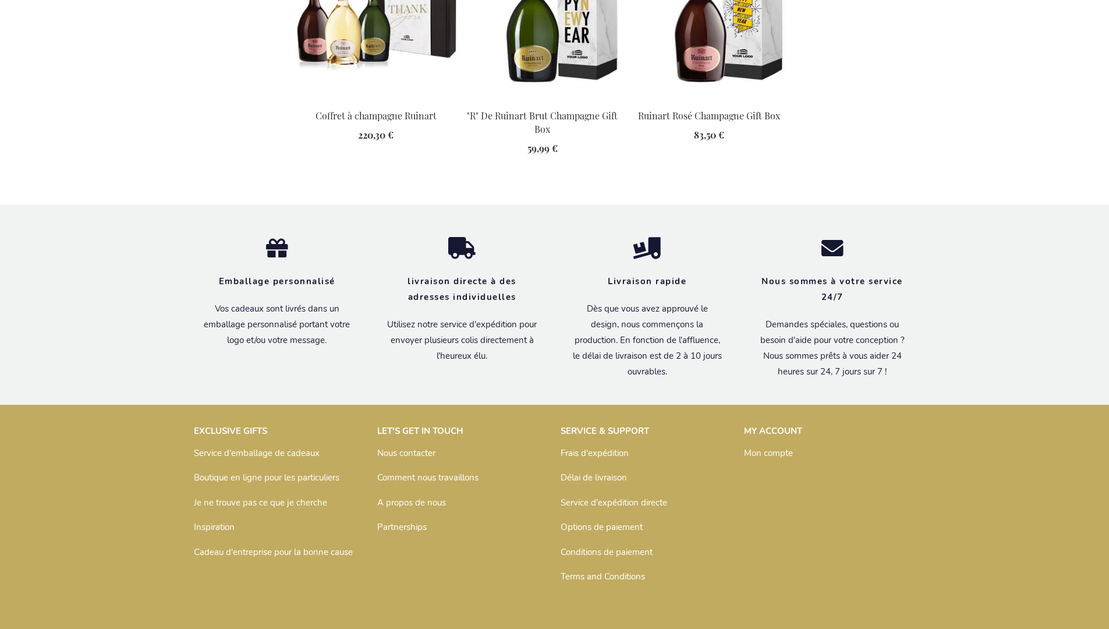
scroll to position [1509, 0]
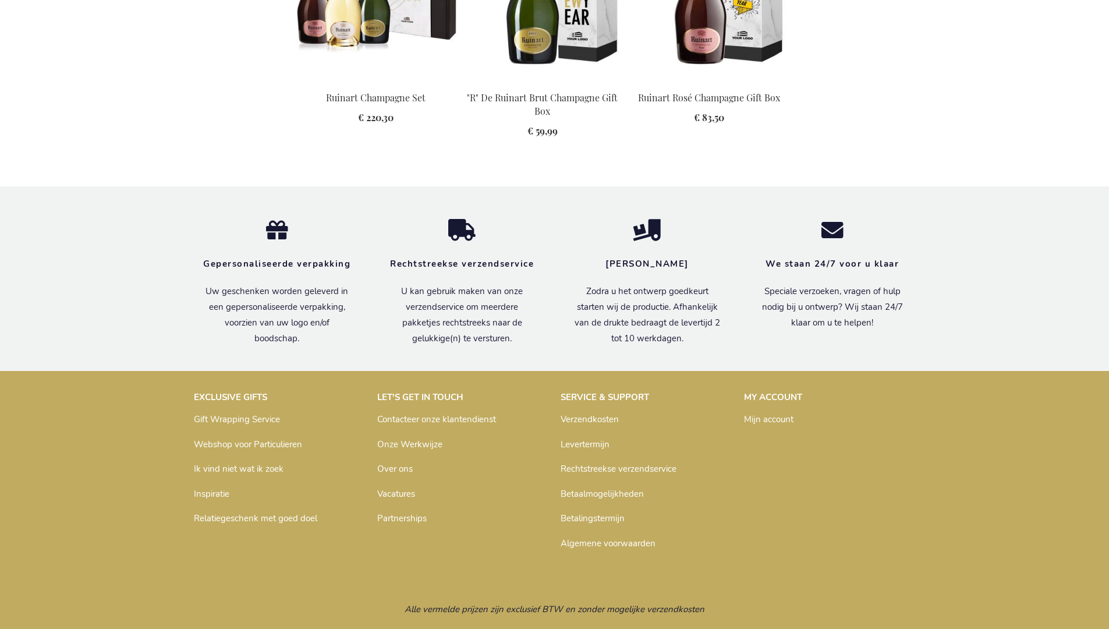
scroll to position [1490, 0]
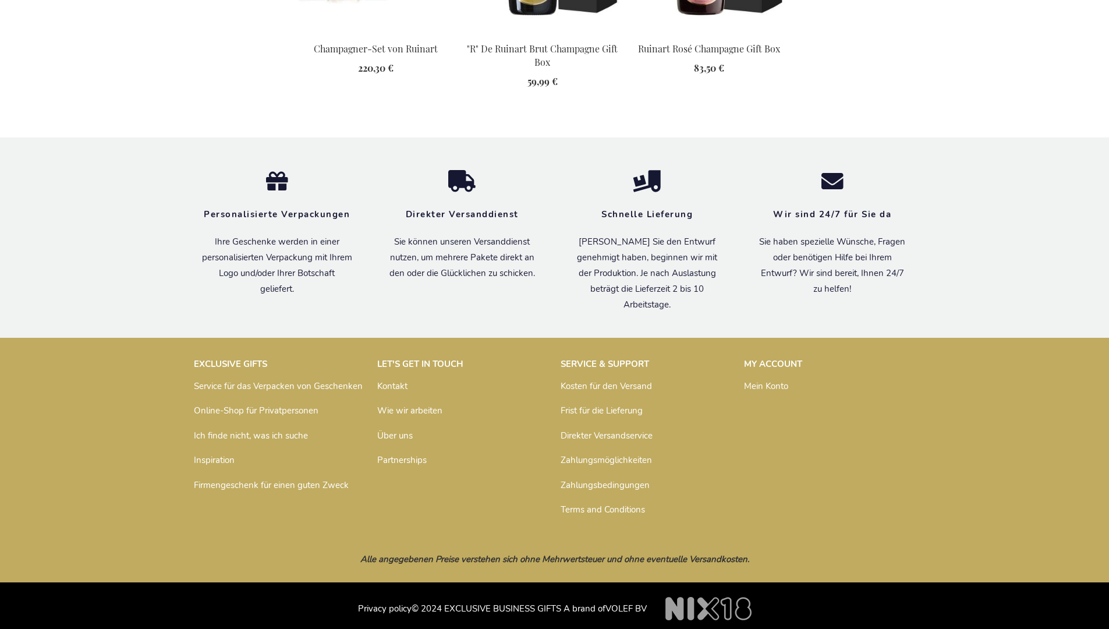
scroll to position [1498, 0]
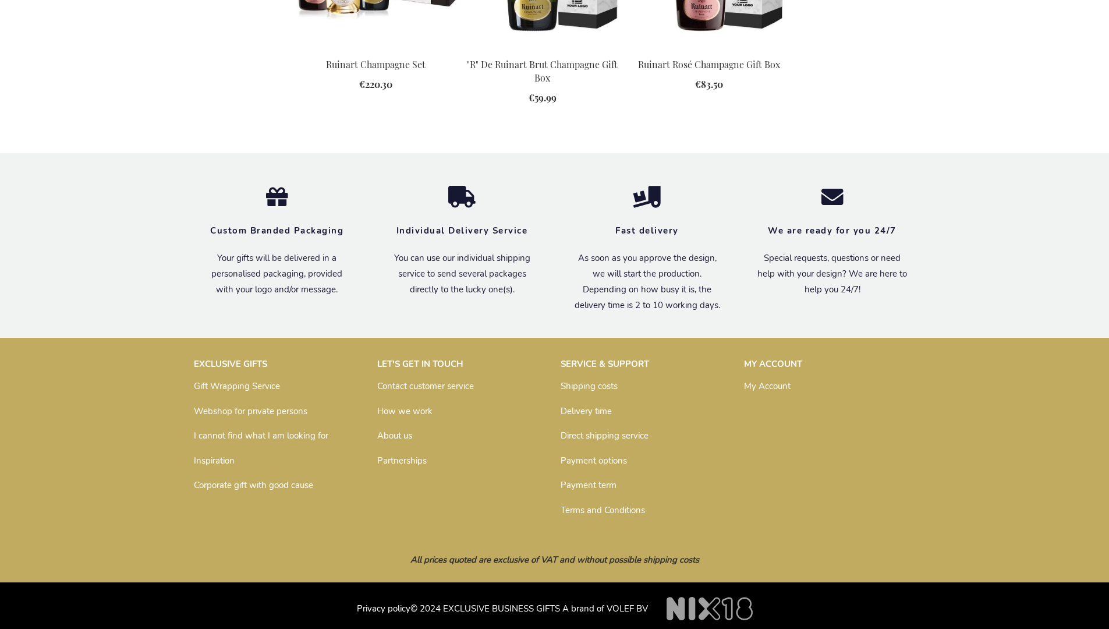
scroll to position [1469, 0]
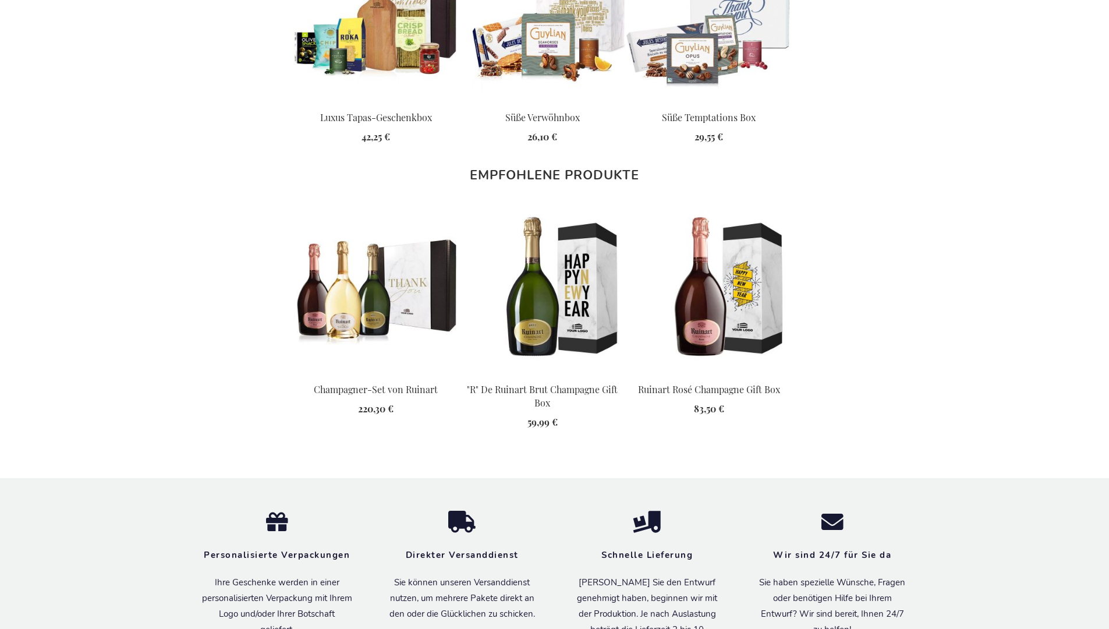
scroll to position [1498, 0]
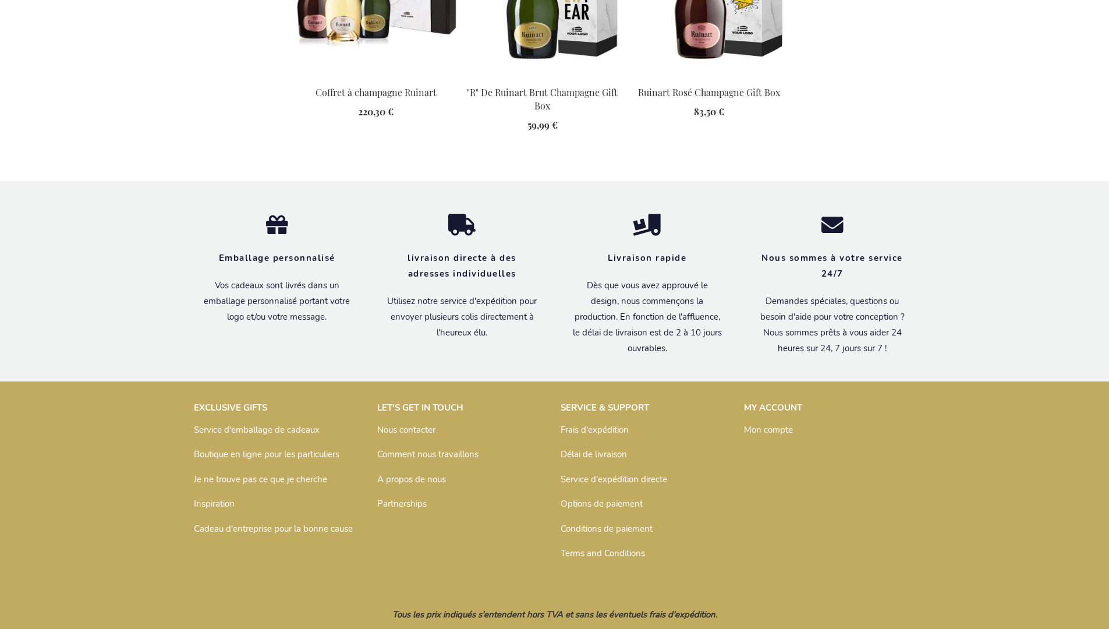
scroll to position [1509, 0]
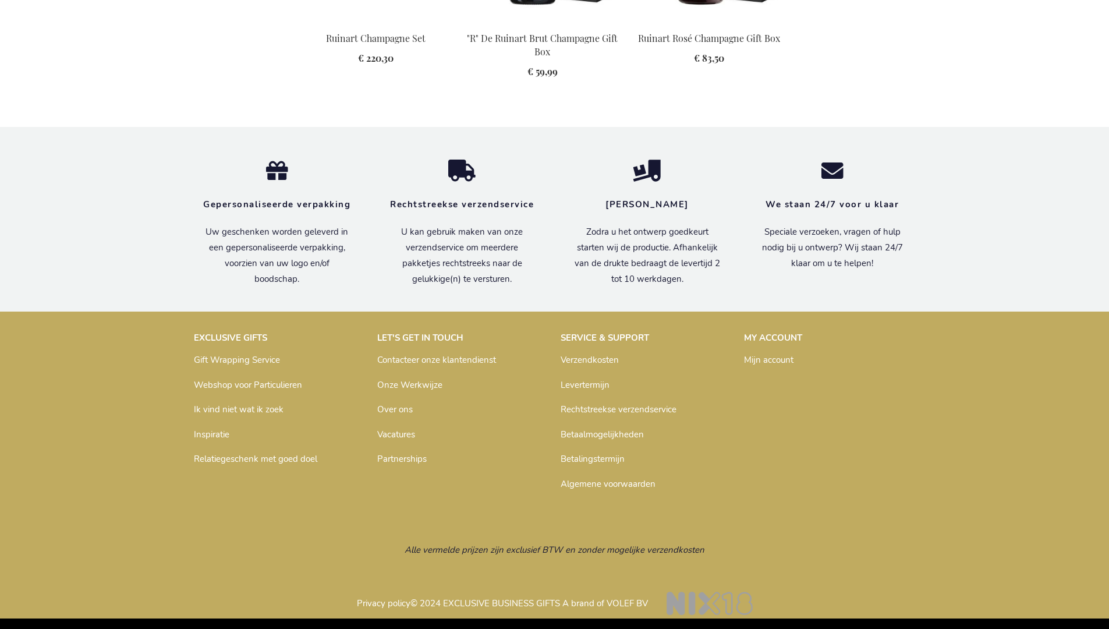
scroll to position [1490, 0]
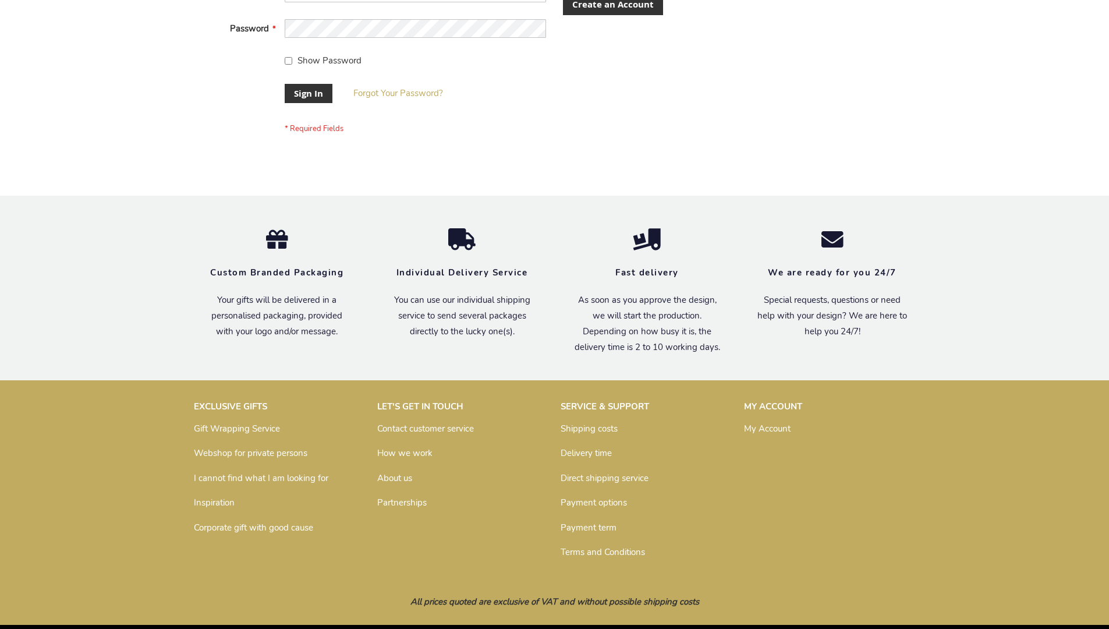
scroll to position [374, 0]
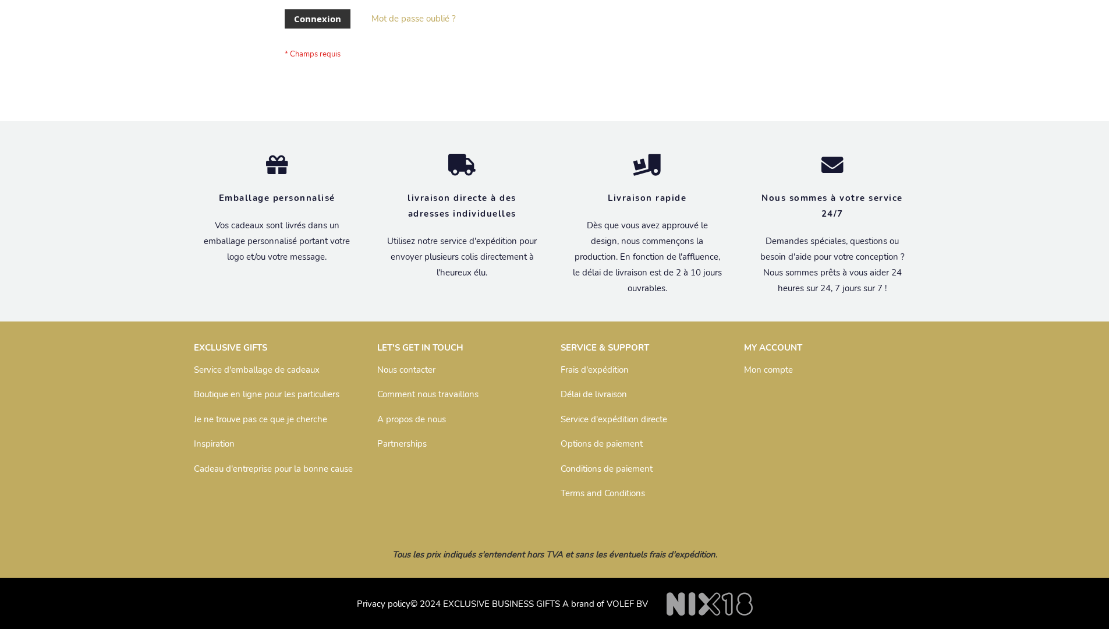
scroll to position [402, 0]
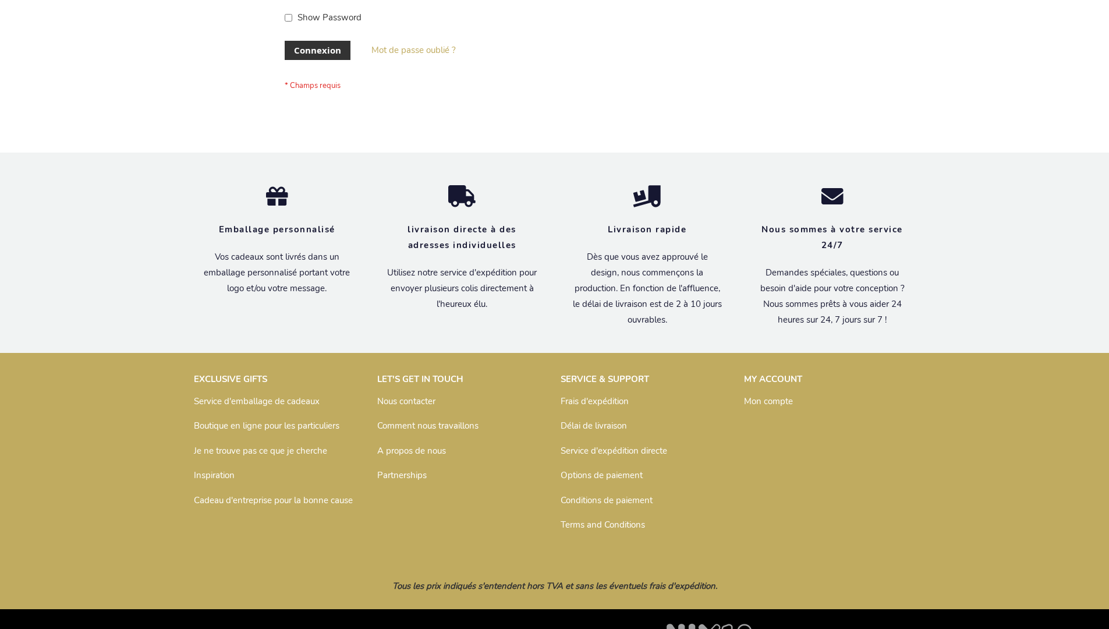
scroll to position [402, 0]
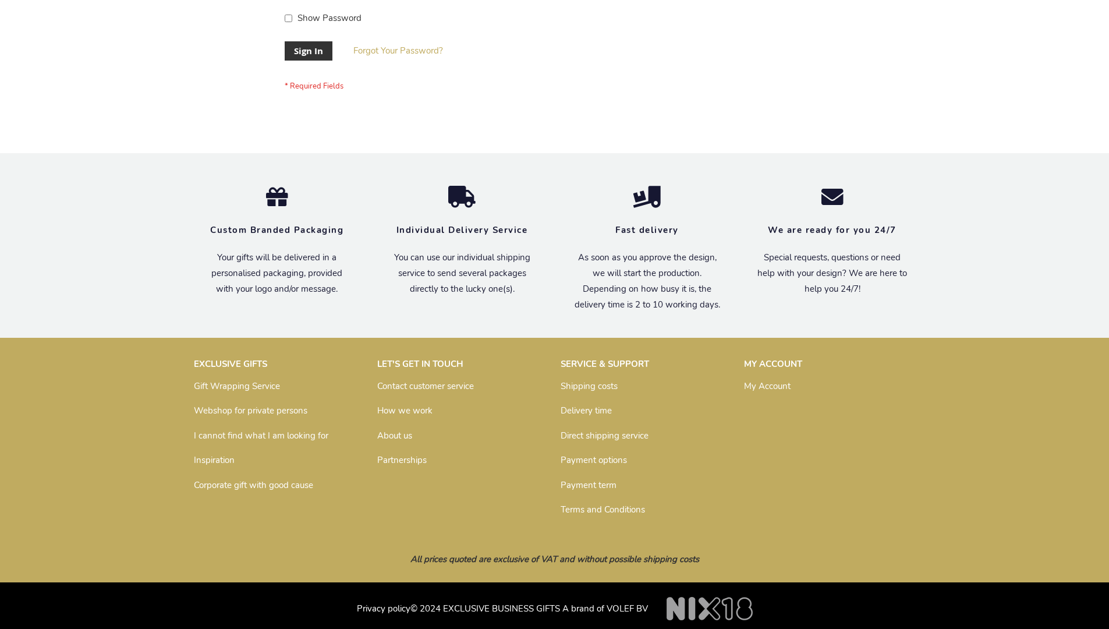
scroll to position [374, 0]
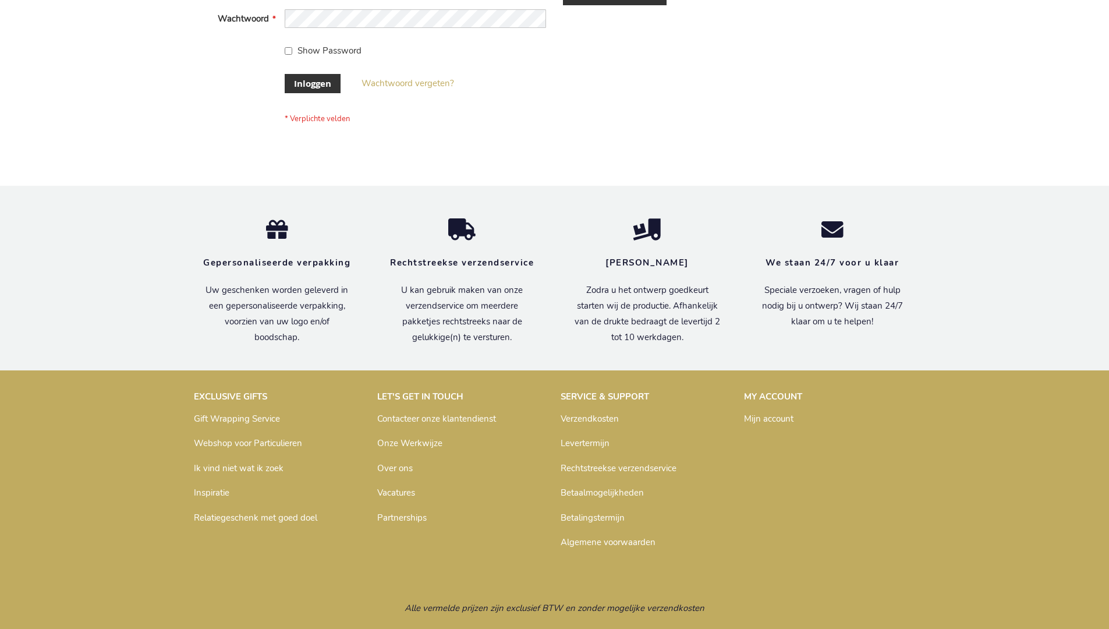
scroll to position [395, 0]
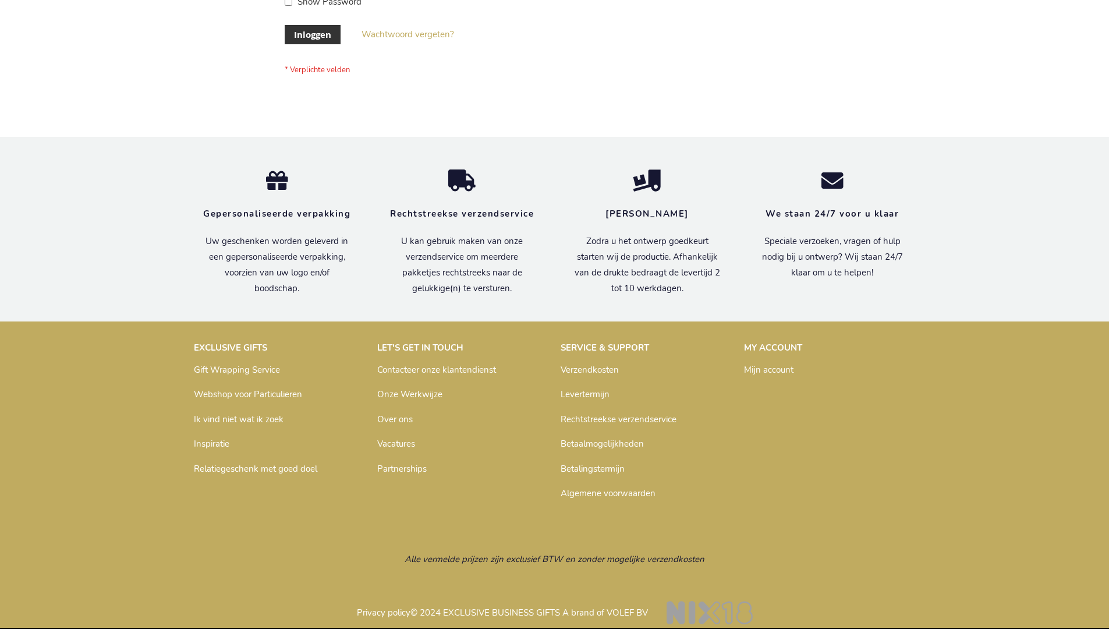
scroll to position [395, 0]
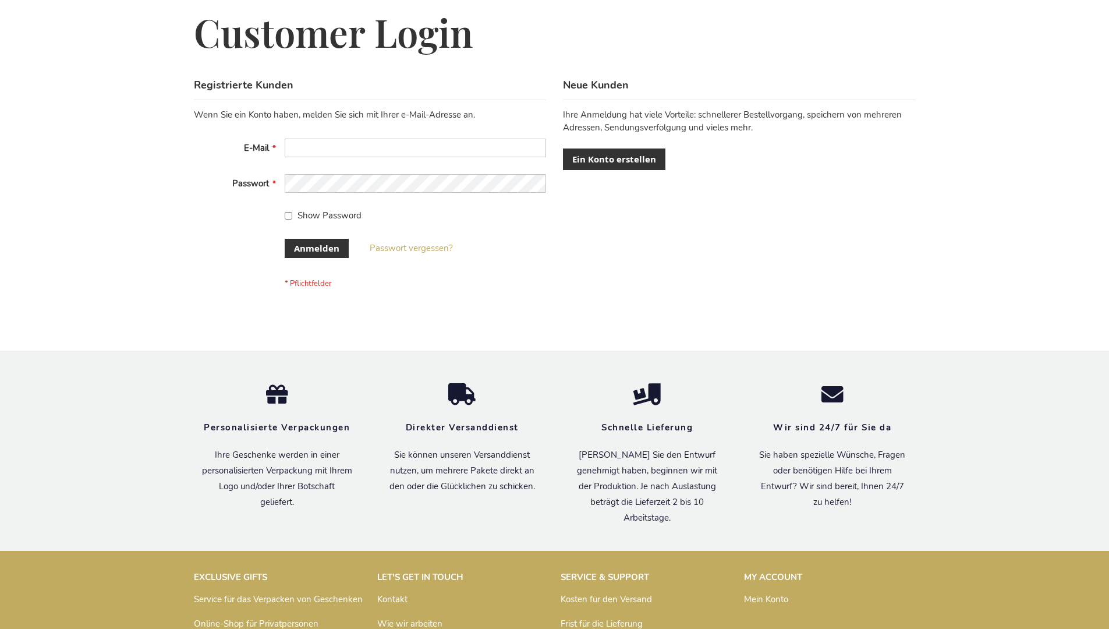
scroll to position [390, 0]
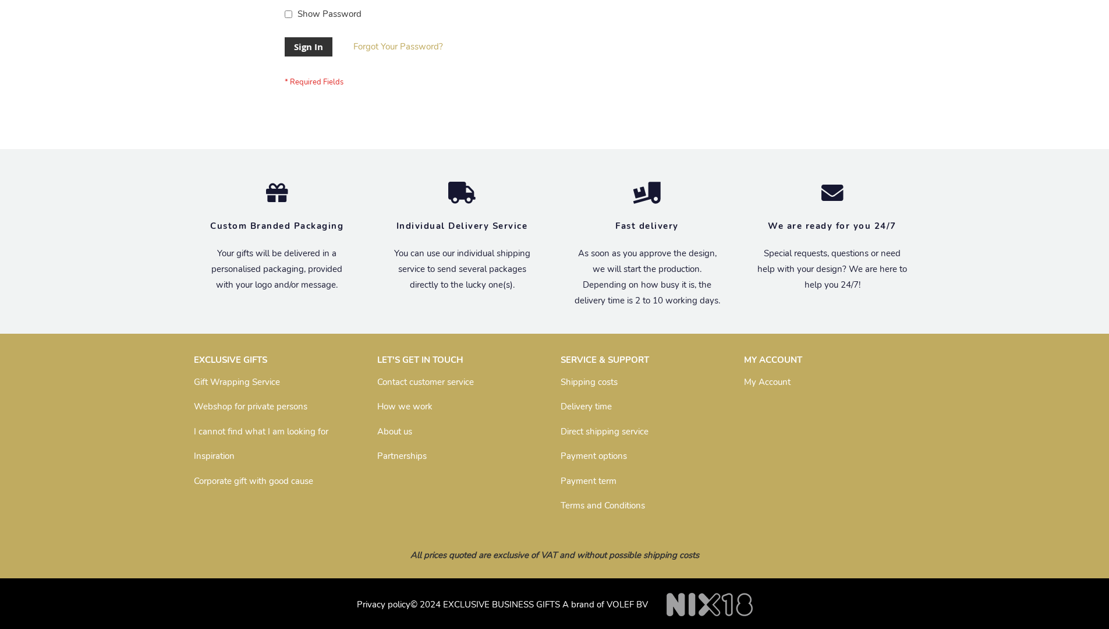
scroll to position [374, 0]
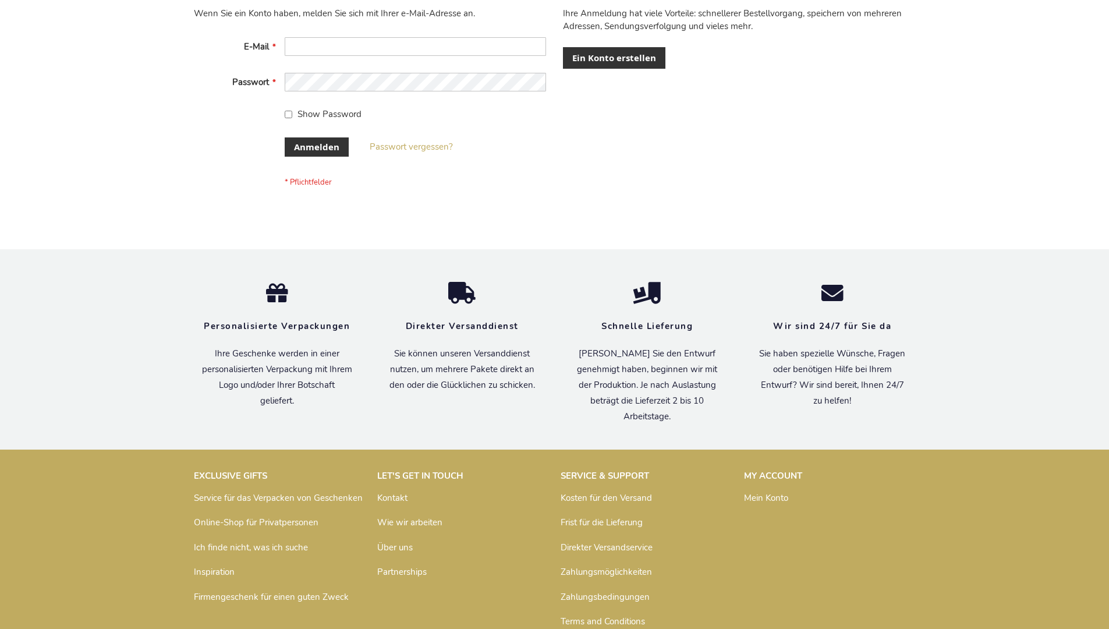
scroll to position [390, 0]
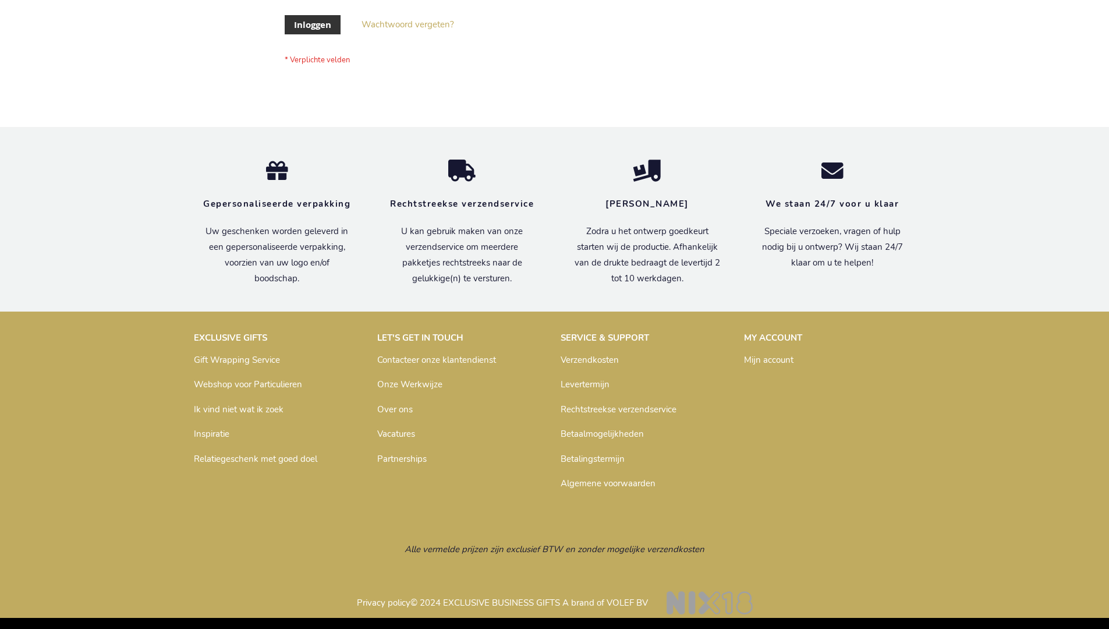
scroll to position [395, 0]
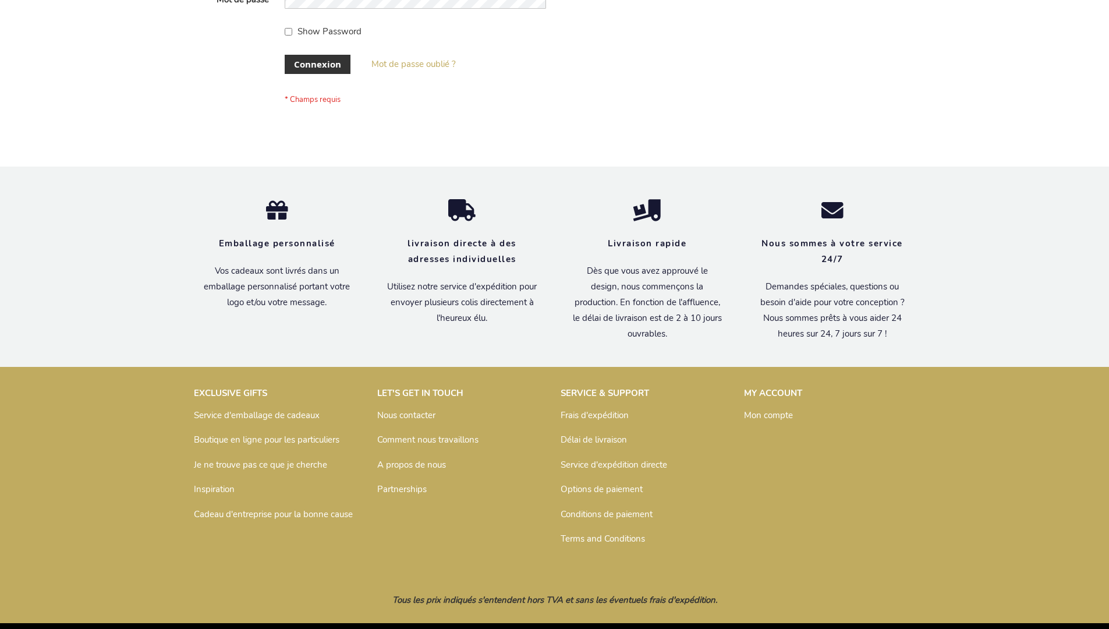
scroll to position [402, 0]
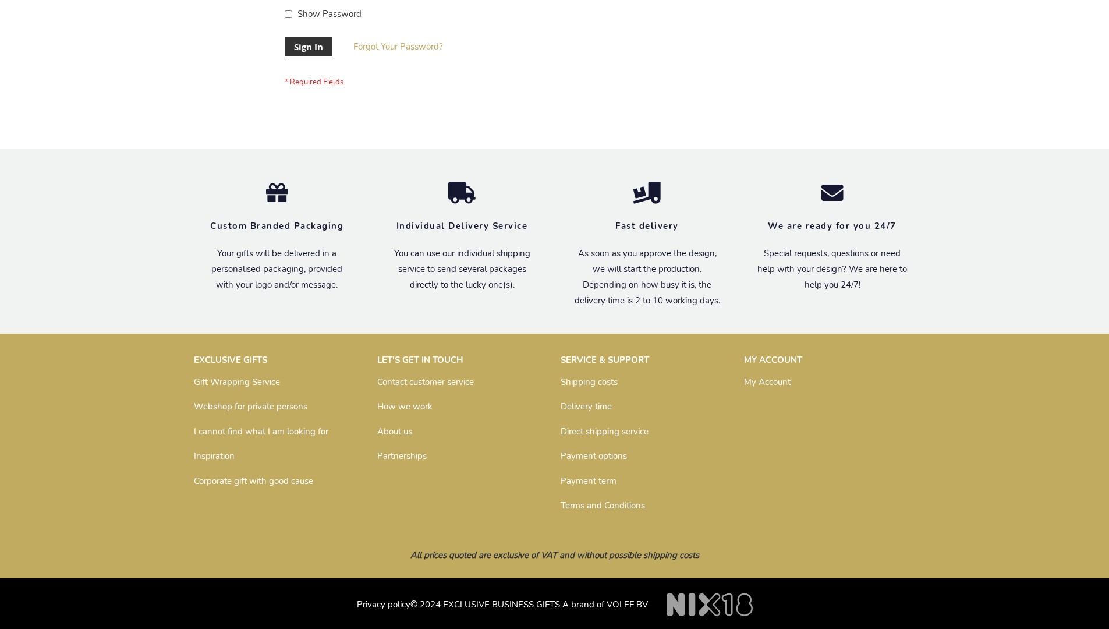
scroll to position [374, 0]
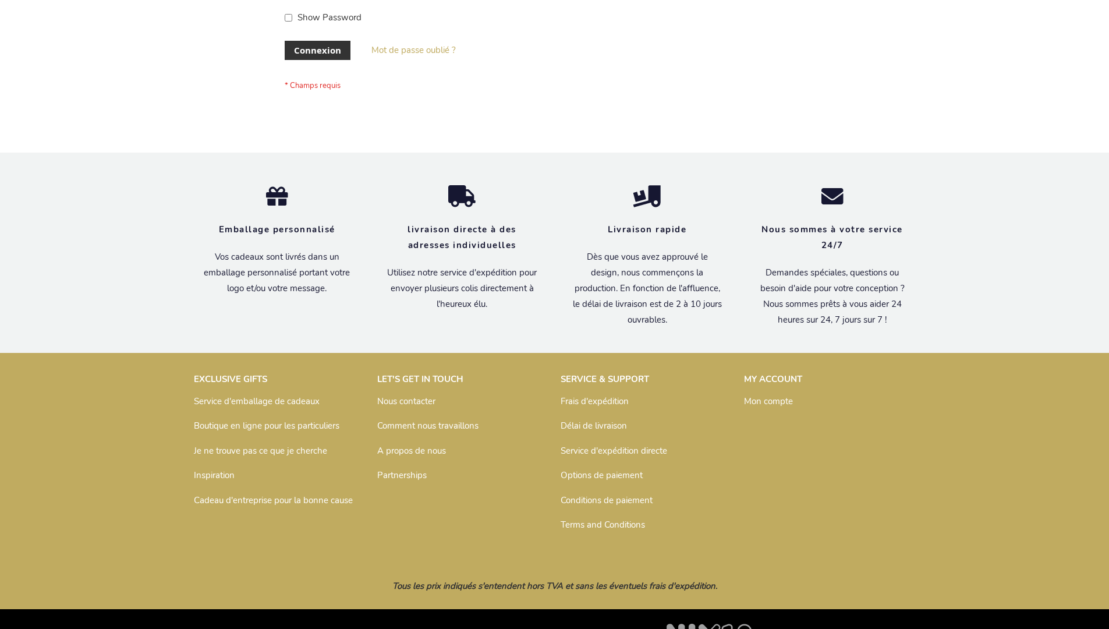
scroll to position [402, 0]
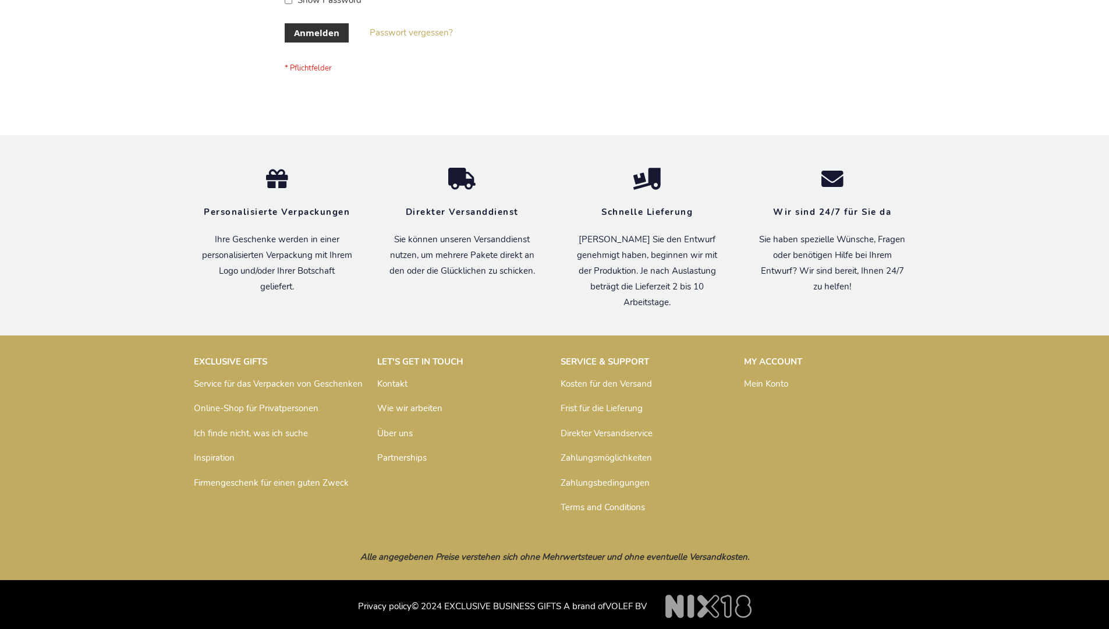
scroll to position [390, 0]
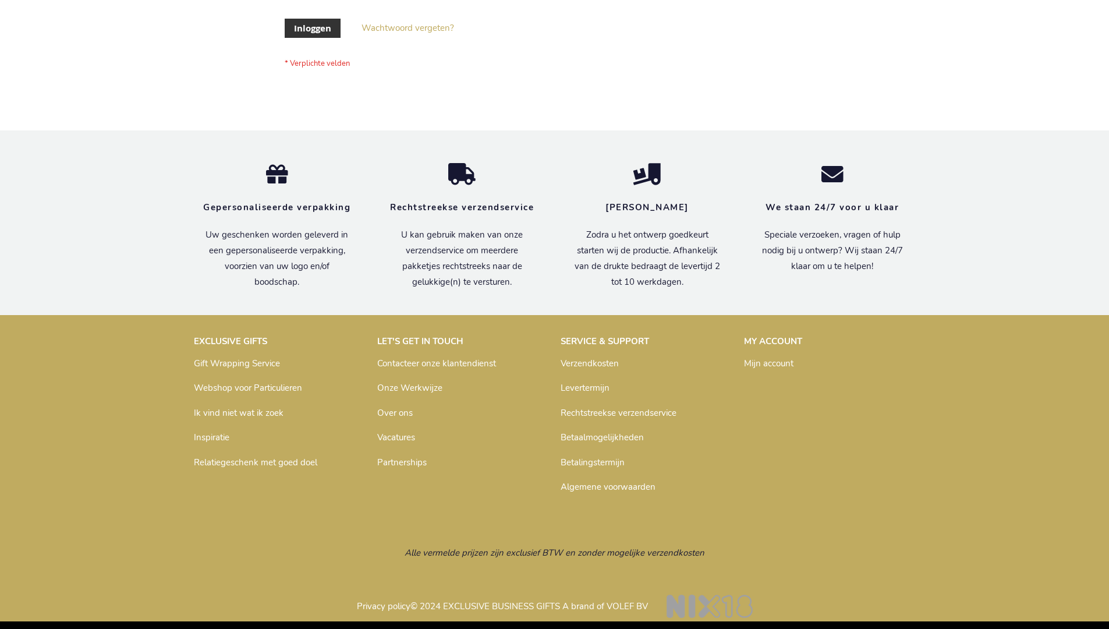
scroll to position [395, 0]
